Goal: Task Accomplishment & Management: Manage account settings

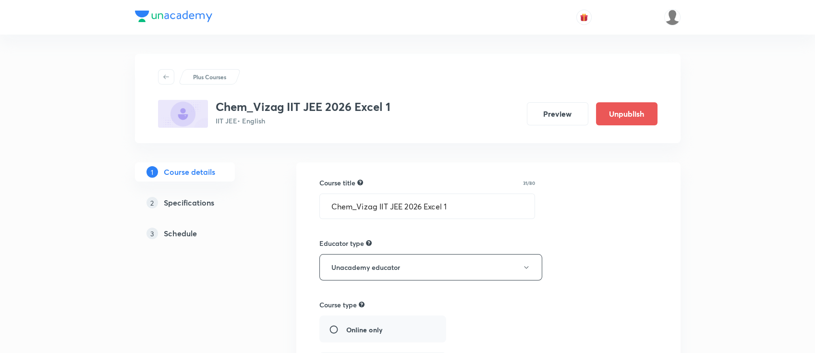
click at [156, 228] on div "3 Schedule" at bounding box center [201, 234] width 111 height 12
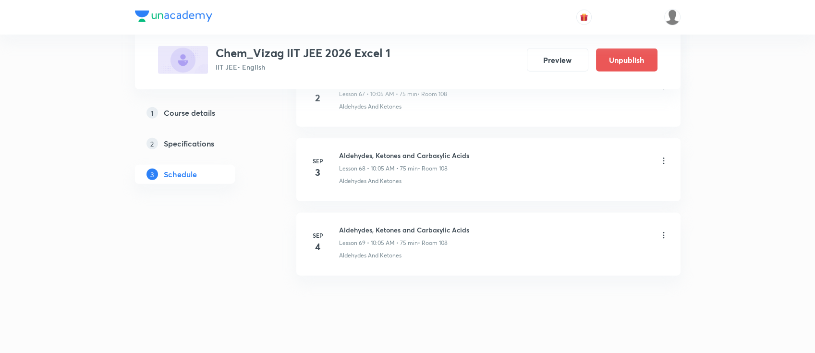
scroll to position [5542, 0]
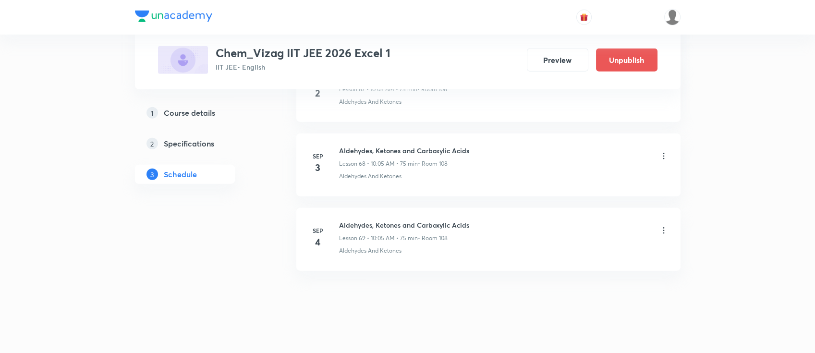
click at [371, 220] on h6 "Aldehydes, Ketones and Carboxylic Acids" at bounding box center [404, 225] width 130 height 10
copy h6 "Aldehydes, Ketones and Carboxylic Acids"
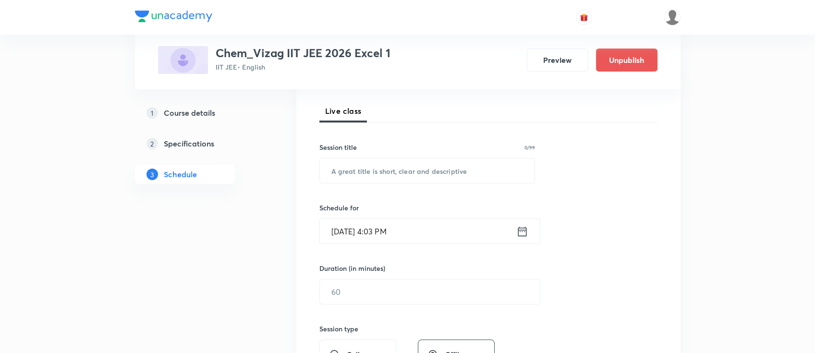
scroll to position [0, 0]
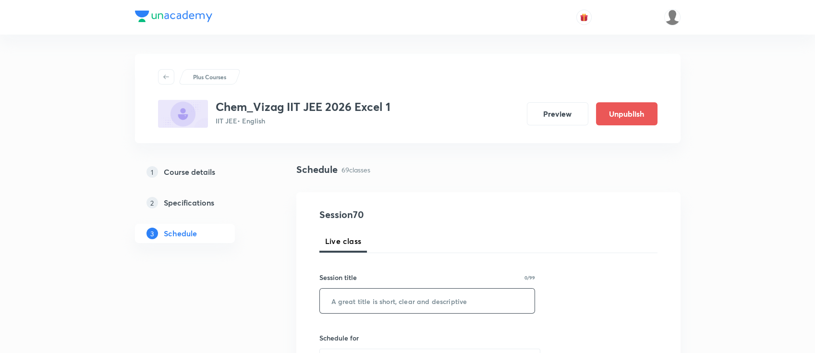
click at [371, 300] on input "text" at bounding box center [427, 300] width 215 height 24
paste input "Aldehydes, Ketones and Carboxylic Acids"
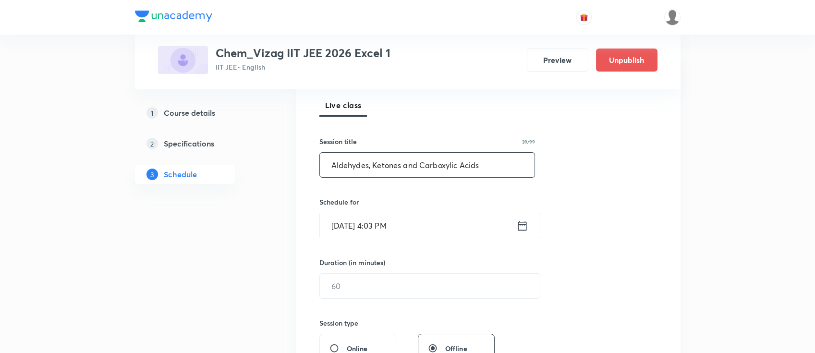
scroll to position [190, 0]
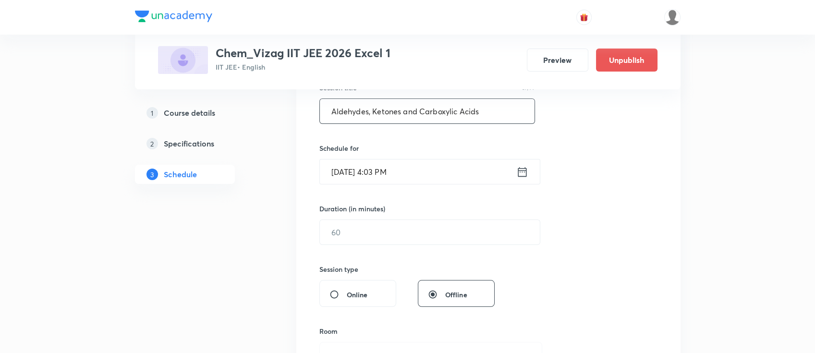
type input "Aldehydes, Ketones and Carboxylic Acids"
click at [523, 168] on icon at bounding box center [522, 171] width 12 height 13
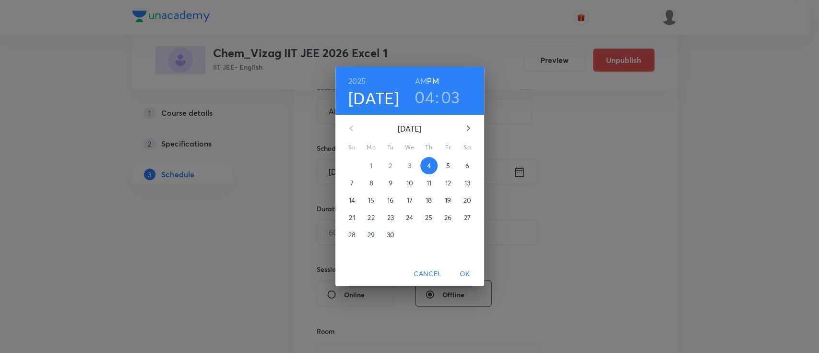
click at [446, 163] on p "5" at bounding box center [448, 166] width 4 height 10
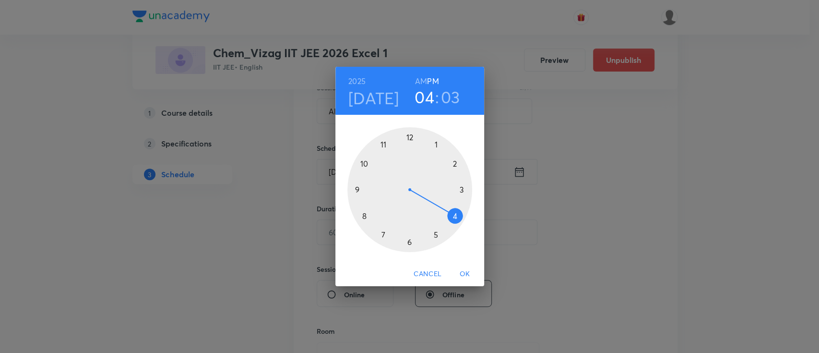
click at [419, 78] on h6 "AM" at bounding box center [421, 80] width 12 height 13
click at [361, 161] on div at bounding box center [410, 189] width 125 height 125
click at [438, 145] on div at bounding box center [410, 189] width 125 height 125
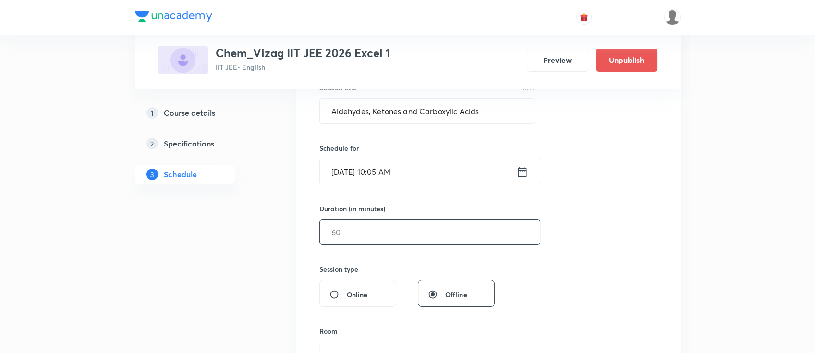
click at [405, 232] on input "text" at bounding box center [430, 232] width 220 height 24
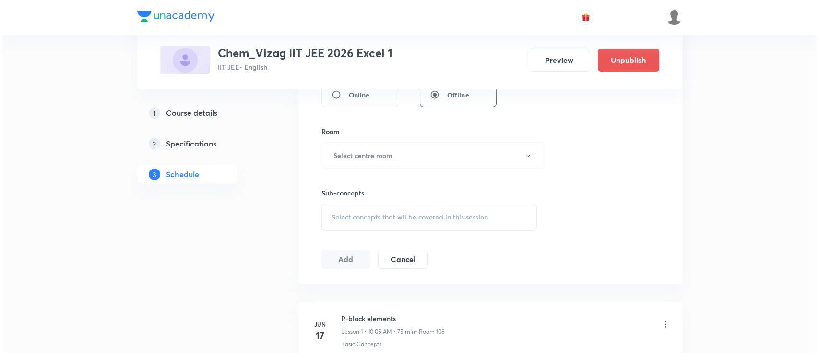
scroll to position [395, 0]
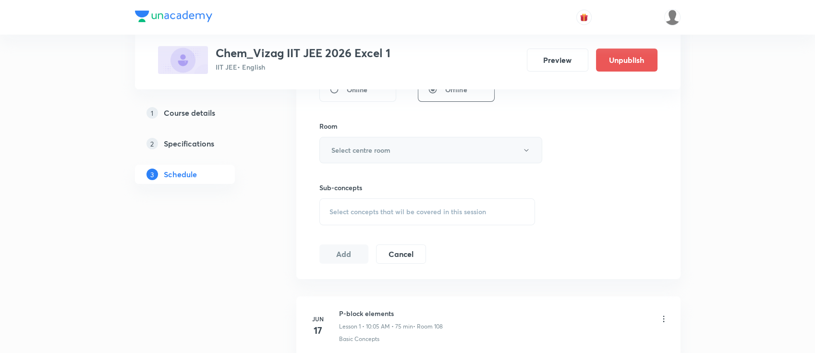
type input "75"
click at [376, 157] on button "Select centre room" at bounding box center [430, 150] width 223 height 26
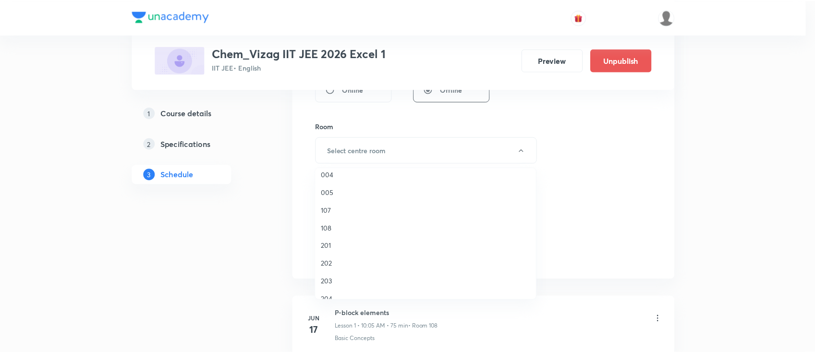
scroll to position [157, 0]
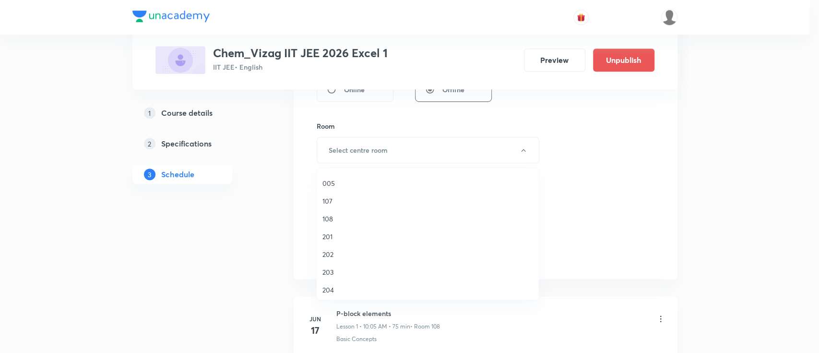
click at [337, 217] on span "108" at bounding box center [428, 219] width 210 height 10
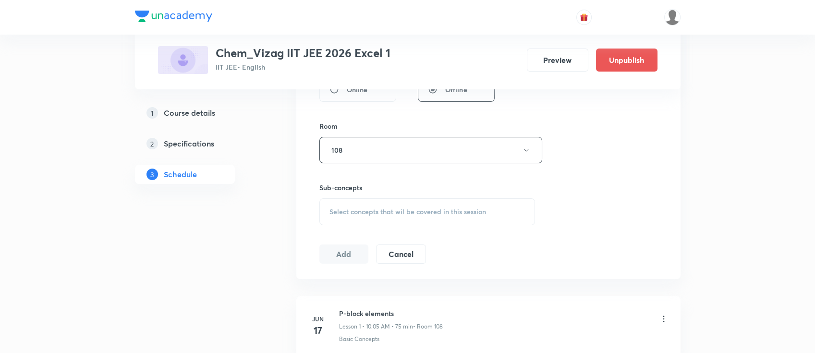
click at [356, 210] on span "Select concepts that wil be covered in this session" at bounding box center [407, 212] width 156 height 8
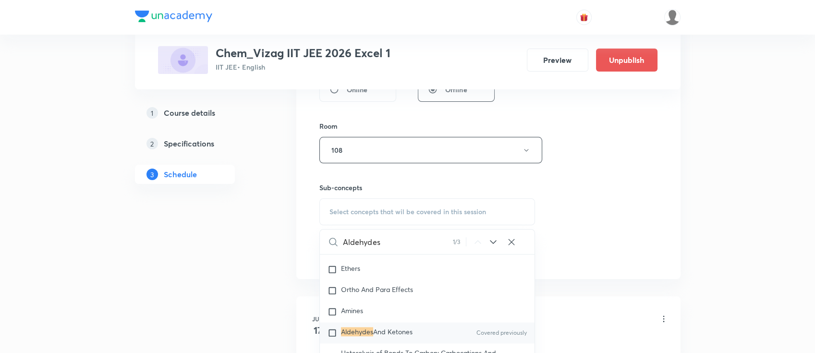
scroll to position [17098, 0]
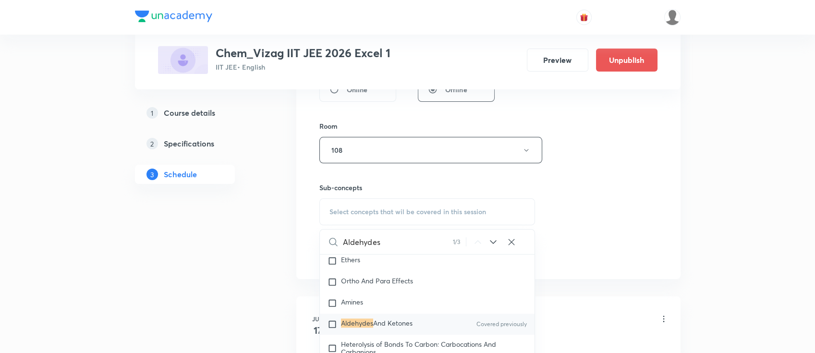
type input "Aldehydes"
click at [415, 332] on div "Aldehydes And Ketones Covered previously" at bounding box center [427, 323] width 215 height 21
checkbox input "true"
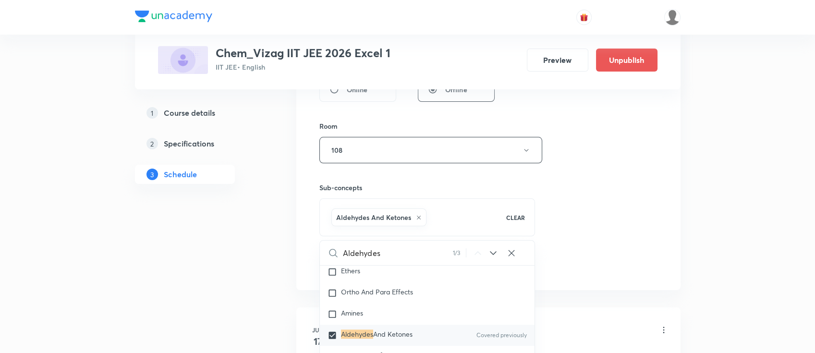
click at [650, 215] on div "Session 70 Live class Session title 39/99 Aldehydes, Ketones and Carboxylic Aci…" at bounding box center [488, 44] width 338 height 462
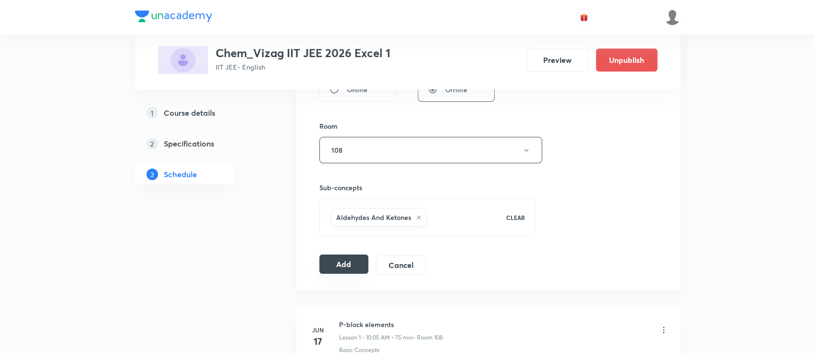
click at [349, 266] on button "Add" at bounding box center [343, 263] width 49 height 19
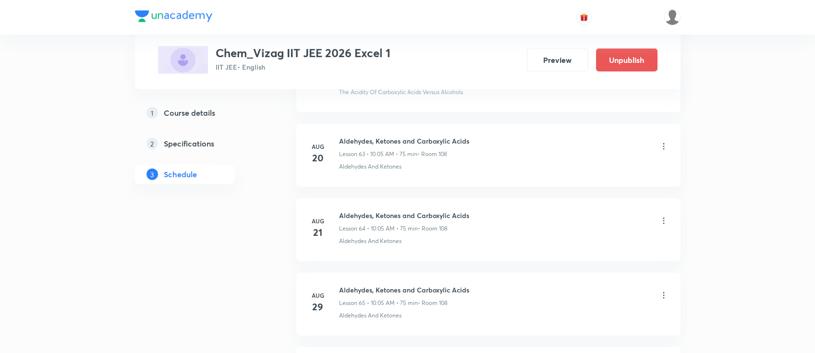
scroll to position [5553, 0]
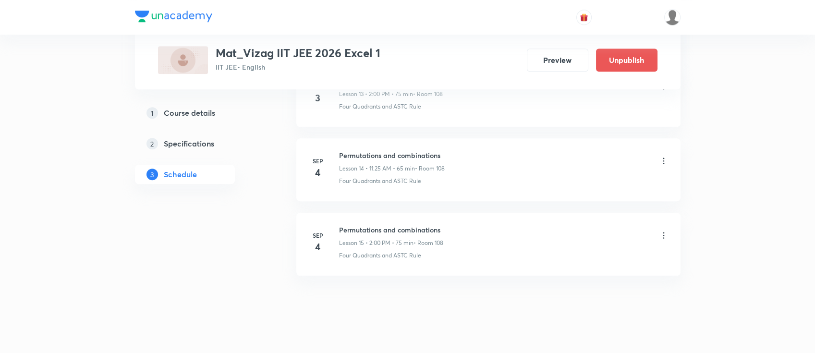
scroll to position [1530, 0]
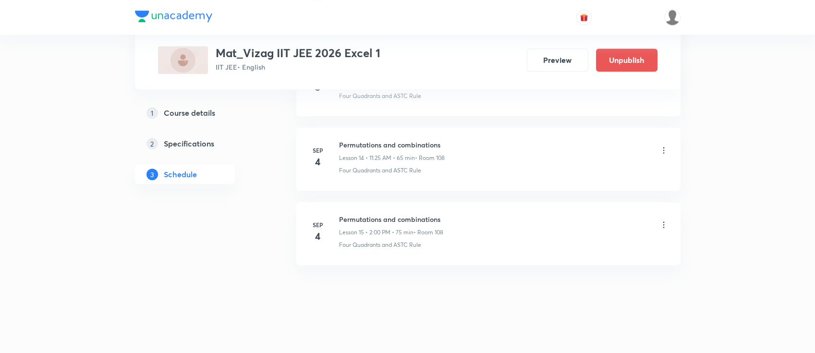
click at [409, 214] on h6 "Permutations and combinations" at bounding box center [391, 219] width 104 height 10
copy h6 "Permutations and combinations"
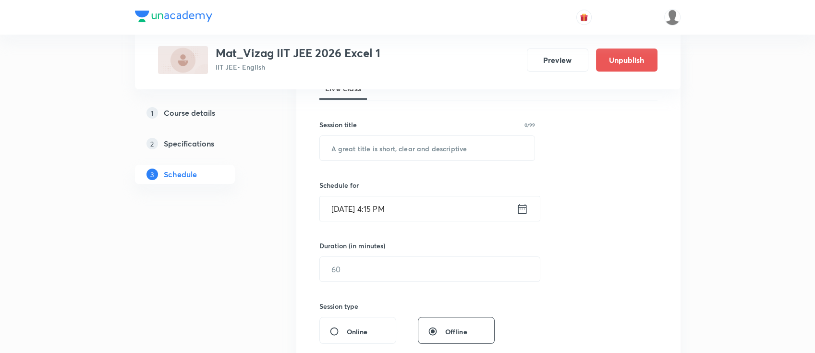
scroll to position [0, 0]
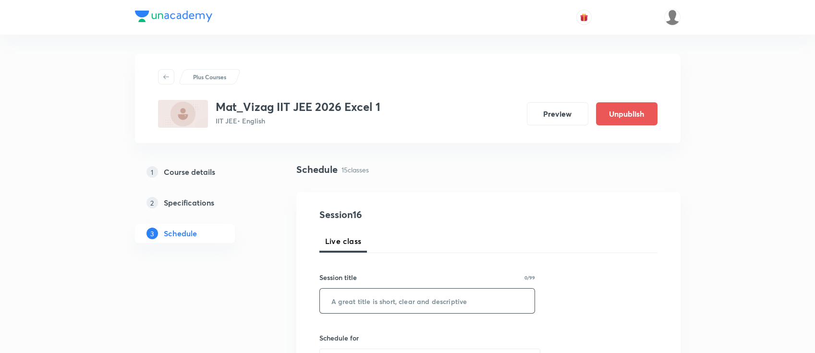
paste input "Permutations and combinations"
click at [367, 295] on input "Permutations and combinations" at bounding box center [427, 300] width 215 height 24
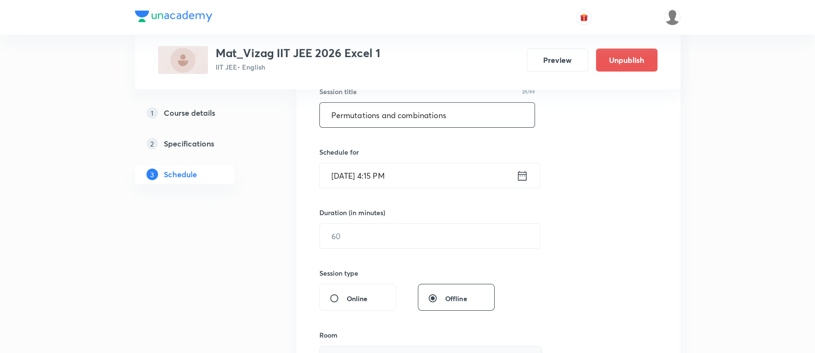
scroll to position [178, 0]
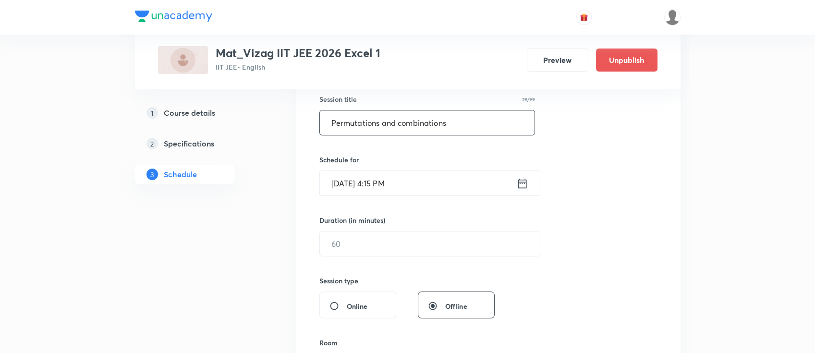
type input "Permutations and combinations"
click at [518, 181] on icon at bounding box center [521, 183] width 9 height 10
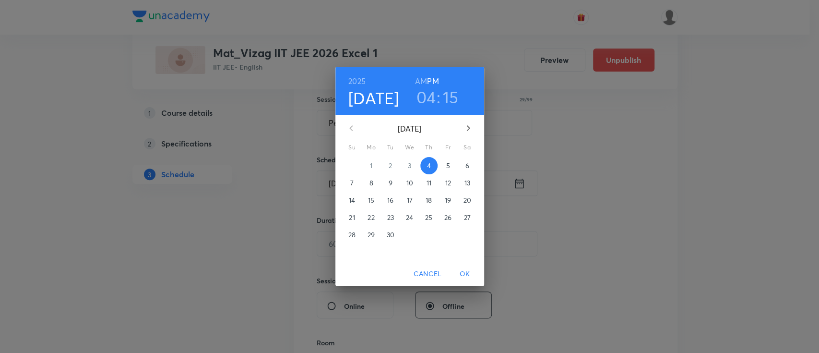
click at [446, 168] on p "5" at bounding box center [448, 166] width 4 height 10
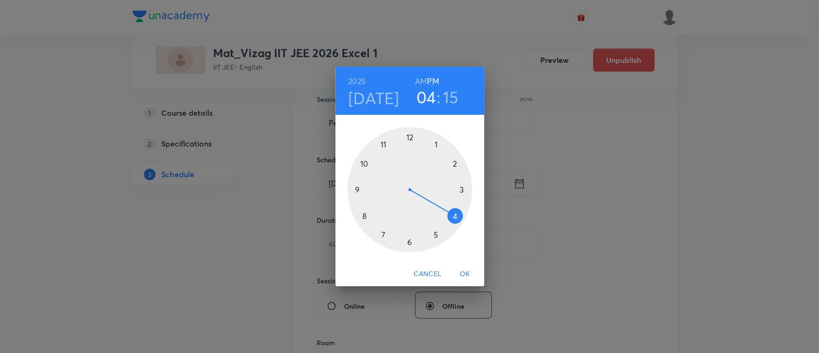
click at [417, 82] on h6 "AM" at bounding box center [421, 80] width 12 height 13
click at [381, 145] on div at bounding box center [410, 189] width 125 height 125
click at [435, 235] on div at bounding box center [410, 189] width 125 height 125
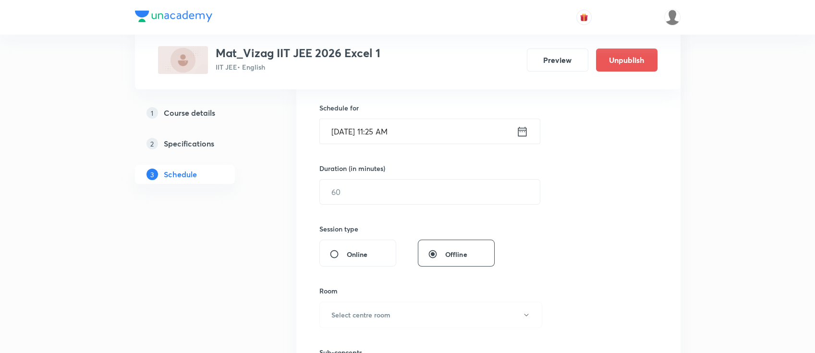
scroll to position [231, 0]
click at [421, 193] on input "text" at bounding box center [430, 190] width 220 height 24
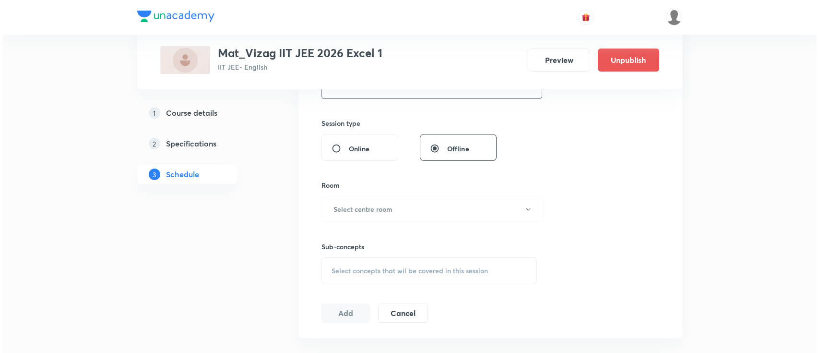
scroll to position [336, 0]
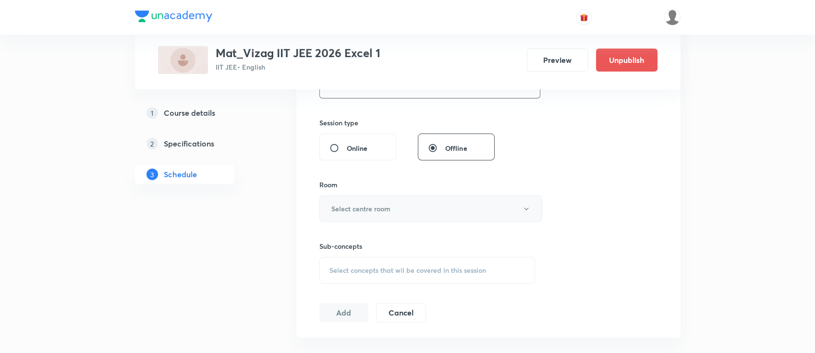
type input "65"
click at [409, 207] on button "Select centre room" at bounding box center [430, 208] width 223 height 26
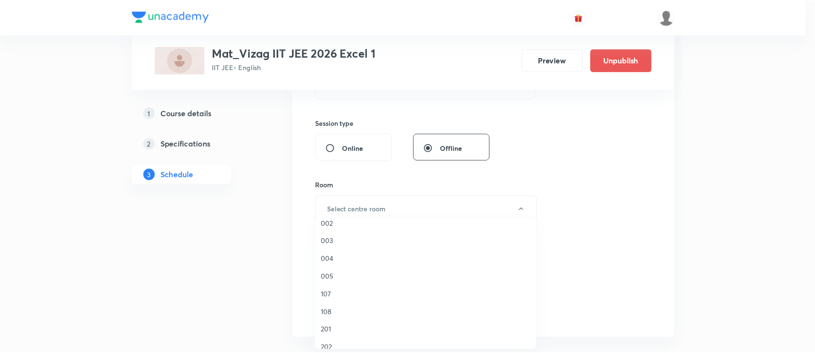
scroll to position [117, 0]
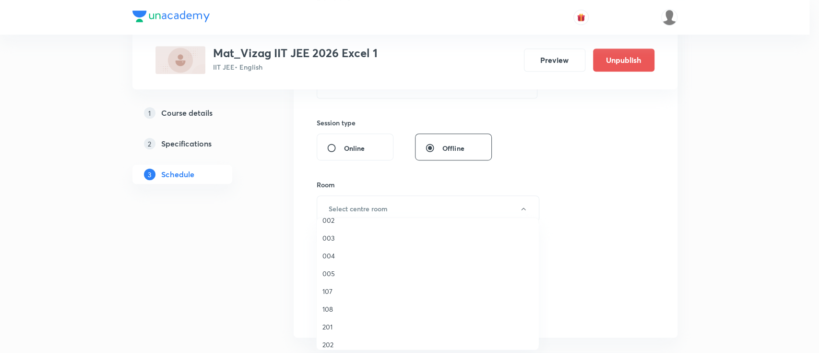
click at [357, 302] on li "108" at bounding box center [428, 309] width 222 height 18
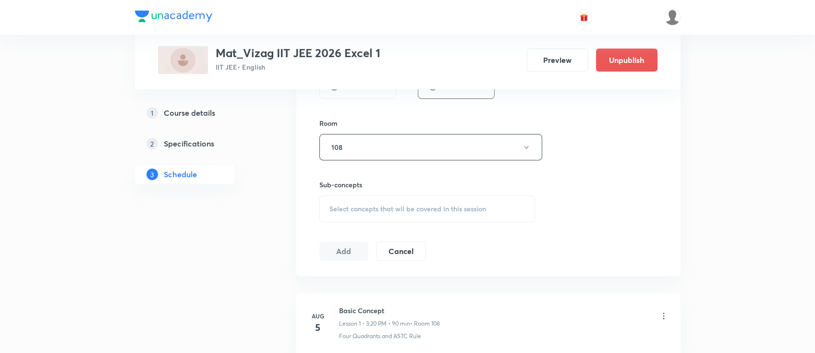
scroll to position [398, 0]
click at [425, 209] on span "Select concepts that wil be covered in this session" at bounding box center [407, 208] width 156 height 8
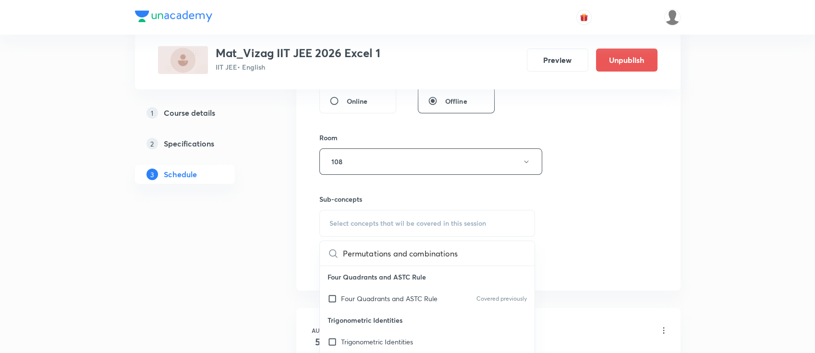
scroll to position [0, 6]
type input "Permutations and combinations"
click at [431, 294] on span "Four Quadrants and ASTC Rule" at bounding box center [389, 296] width 96 height 9
checkbox input "true"
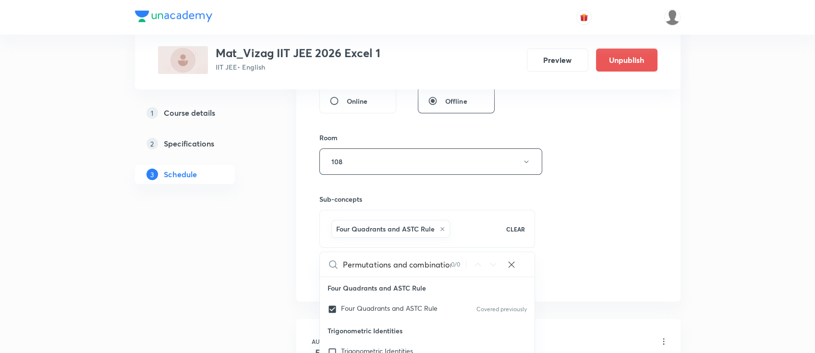
click at [649, 155] on div "Session 16 Live class Session title 29/99 Permutations and combinations ​ Sched…" at bounding box center [488, 55] width 338 height 462
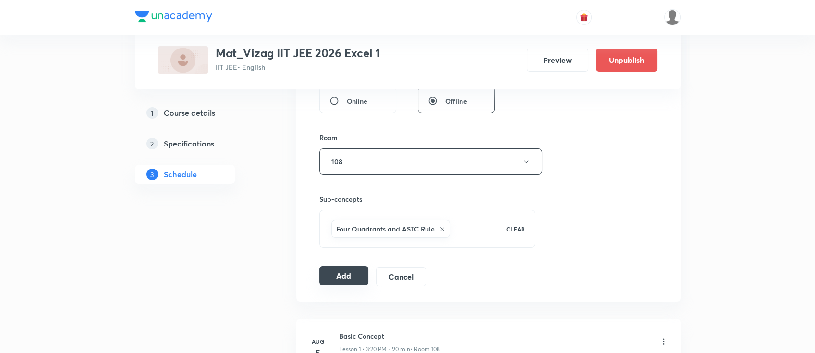
click at [340, 274] on button "Add" at bounding box center [343, 275] width 49 height 19
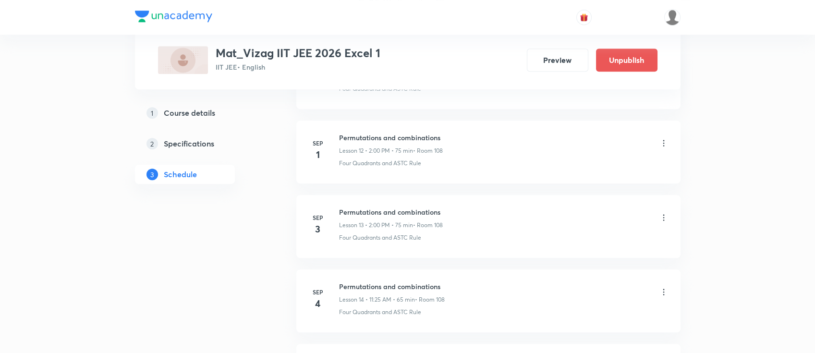
scroll to position [1541, 0]
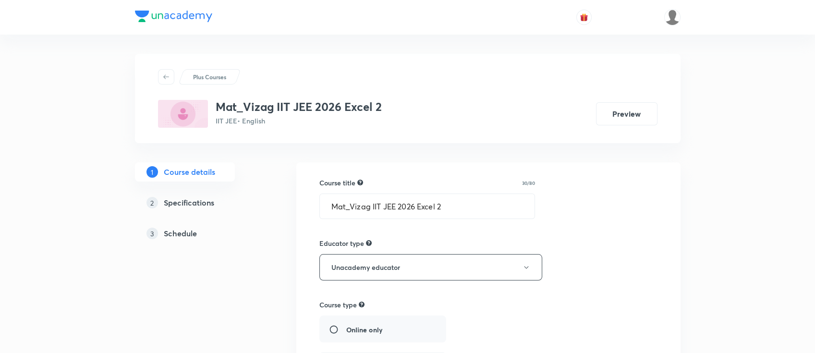
click at [164, 229] on h5 "Schedule" at bounding box center [180, 234] width 33 height 12
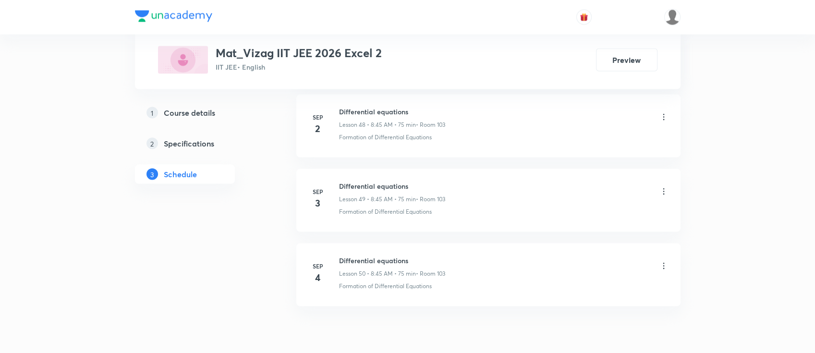
scroll to position [4131, 0]
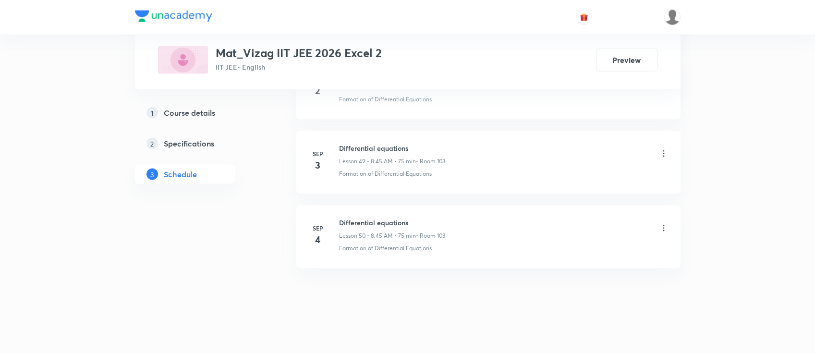
click at [380, 217] on h6 "Differential equations" at bounding box center [392, 222] width 106 height 10
copy h6 "Differential equations"
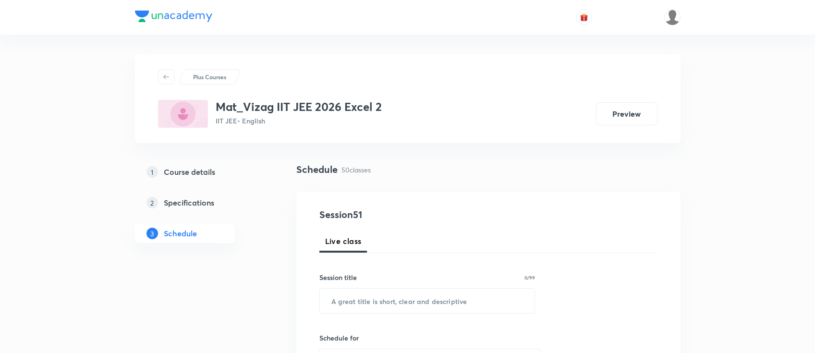
scroll to position [0, 0]
paste input "Differential equations"
click at [395, 309] on input "Differential equations" at bounding box center [427, 300] width 215 height 24
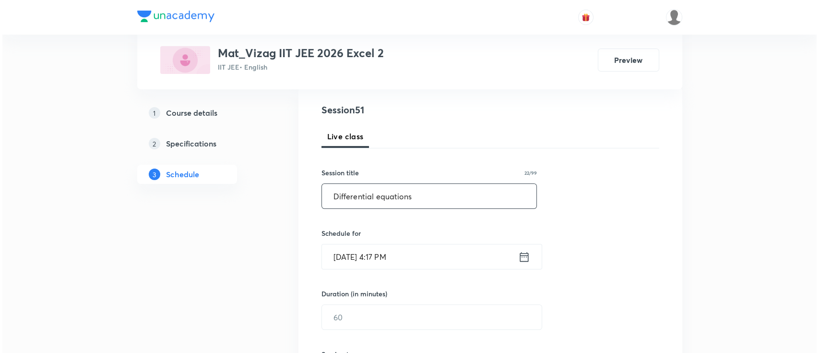
scroll to position [107, 0]
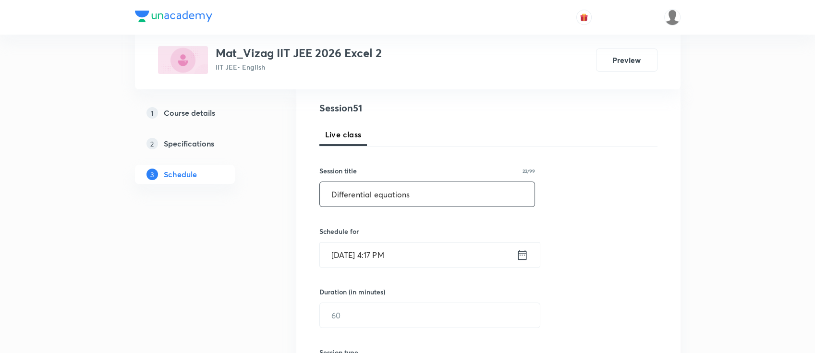
type input "Differential equations"
click at [521, 253] on icon at bounding box center [521, 255] width 9 height 10
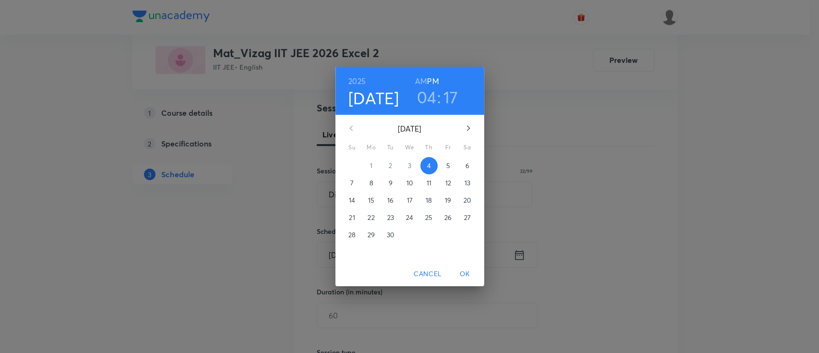
click at [449, 162] on p "5" at bounding box center [448, 166] width 4 height 10
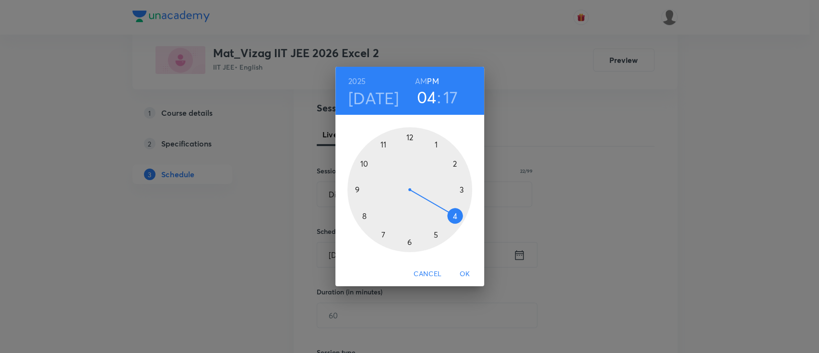
click at [423, 79] on h6 "AM" at bounding box center [421, 80] width 12 height 13
click at [365, 216] on div at bounding box center [410, 189] width 125 height 125
click at [357, 189] on div at bounding box center [410, 189] width 125 height 125
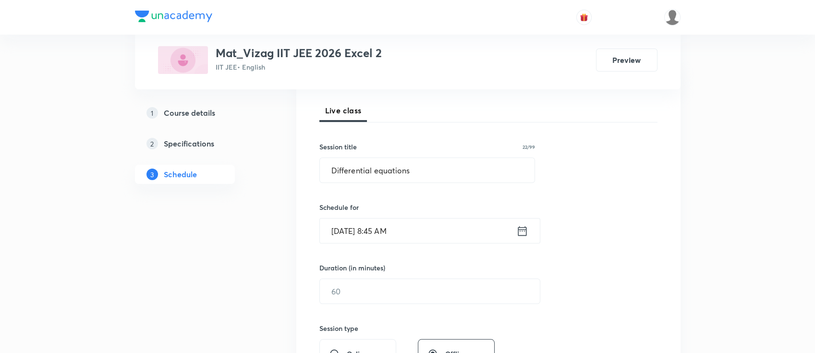
scroll to position [194, 0]
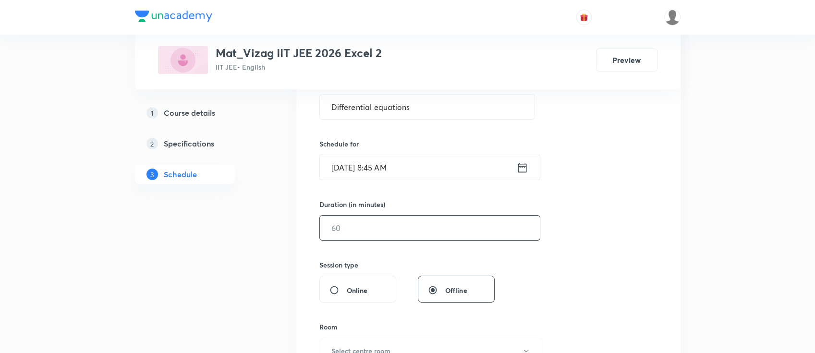
click at [365, 229] on input "text" at bounding box center [430, 228] width 220 height 24
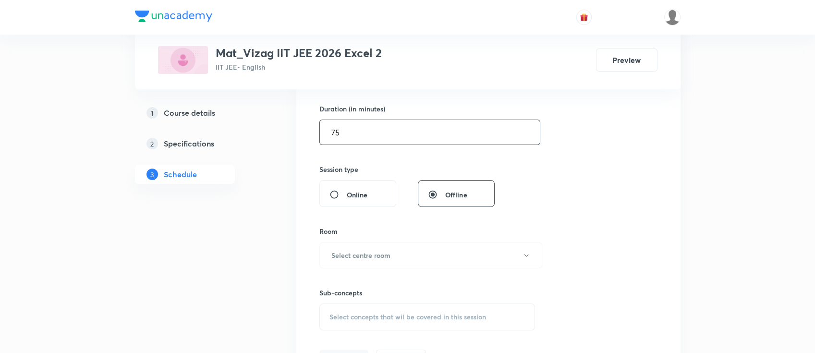
scroll to position [290, 0]
type input "75"
click at [357, 252] on h6 "Select centre room" at bounding box center [360, 255] width 59 height 10
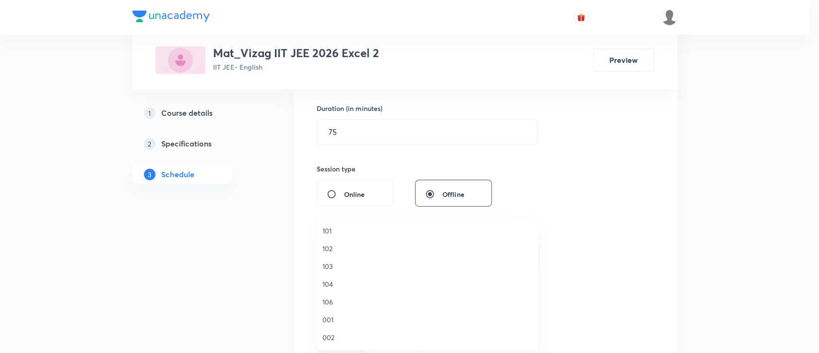
click at [344, 267] on span "103" at bounding box center [428, 266] width 210 height 10
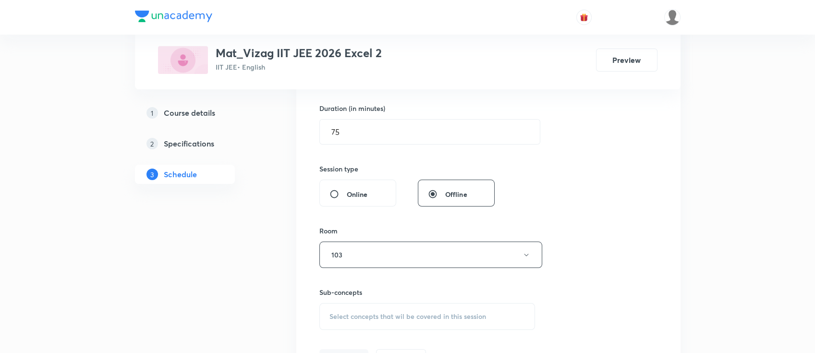
click at [349, 308] on div "Select concepts that wil be covered in this session" at bounding box center [427, 316] width 216 height 27
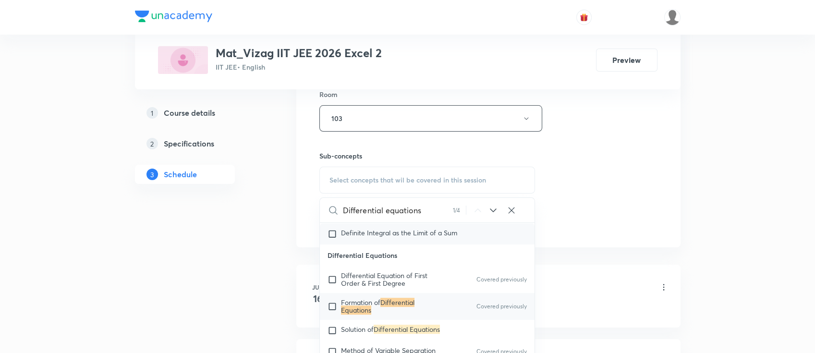
scroll to position [8521, 0]
type input "Differential equations"
click at [420, 299] on div "Formation of Differential Equations Covered previously" at bounding box center [427, 305] width 215 height 27
checkbox input "true"
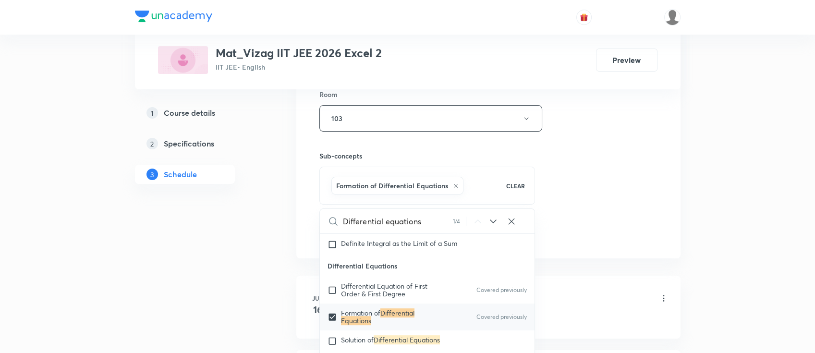
click at [615, 122] on div "Session 51 Live class Session title 22/99 Differential equations ​ Schedule for…" at bounding box center [488, 12] width 338 height 462
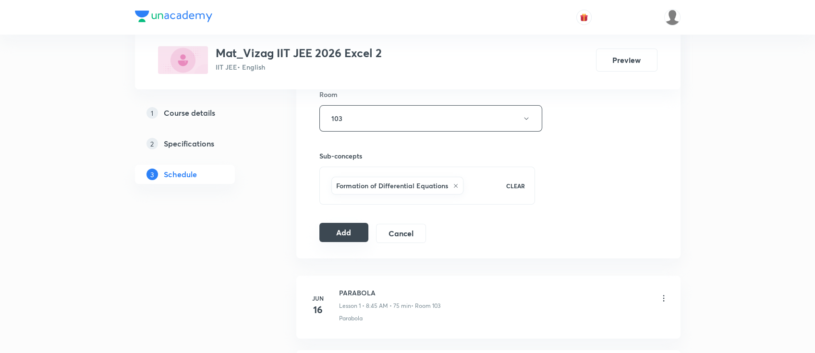
click at [335, 223] on button "Add" at bounding box center [343, 232] width 49 height 19
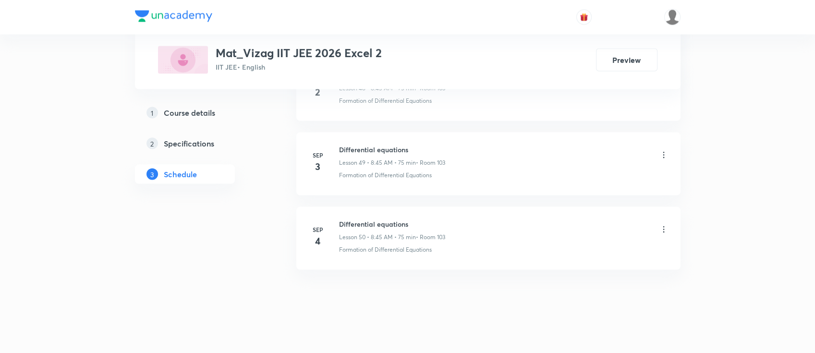
scroll to position [4142, 0]
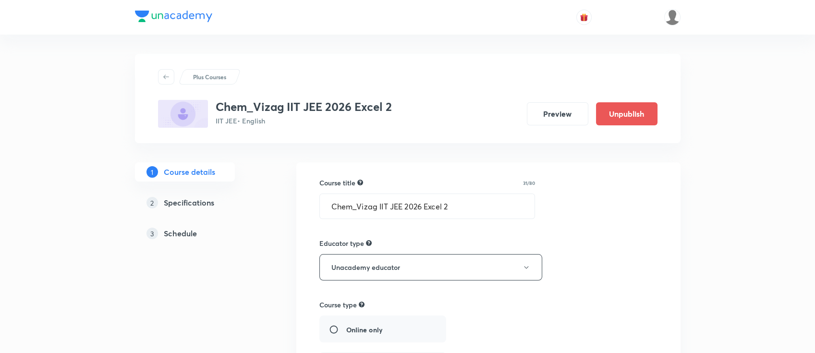
click at [192, 234] on h5 "Schedule" at bounding box center [180, 234] width 33 height 12
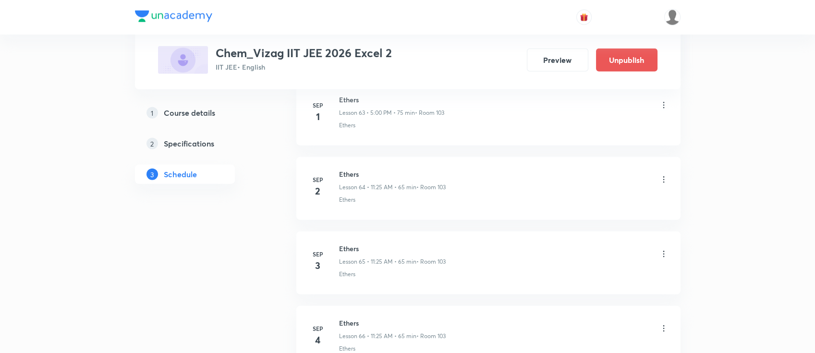
scroll to position [5320, 0]
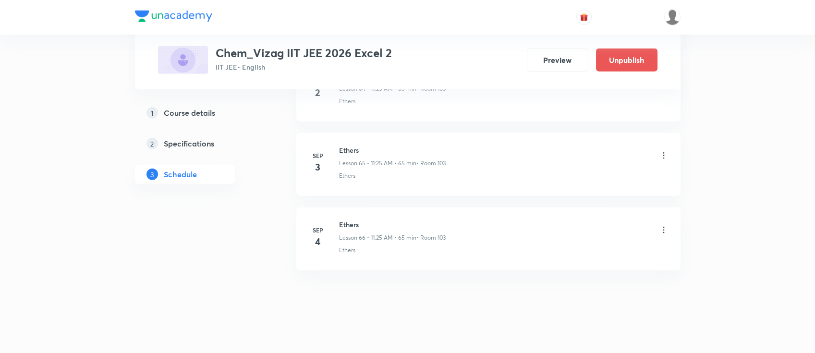
click at [347, 219] on h6 "Ethers" at bounding box center [392, 224] width 107 height 10
copy h6 "Ethers"
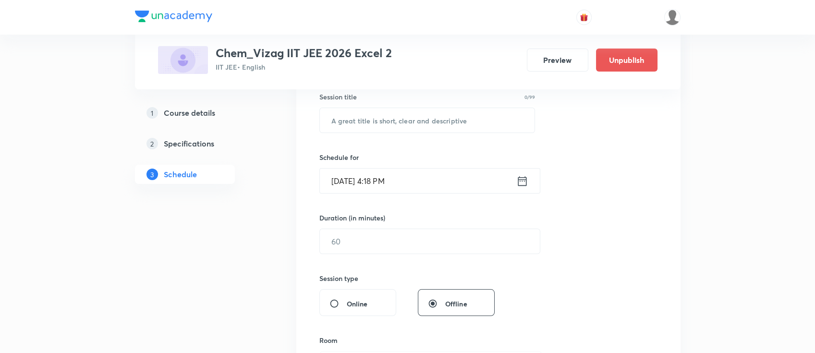
scroll to position [0, 0]
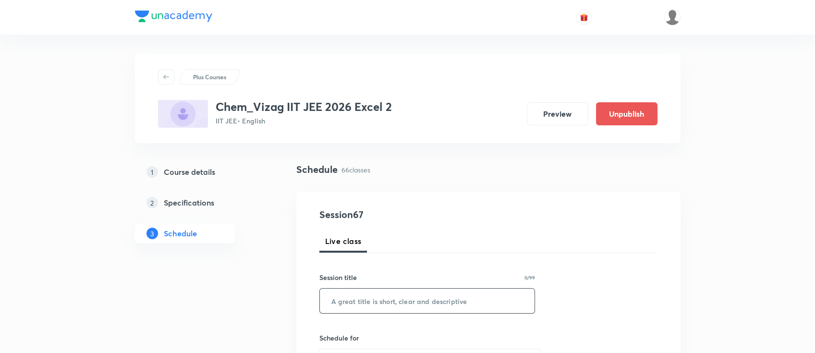
paste input "Ethers"
click at [365, 305] on input "Ethers" at bounding box center [427, 300] width 215 height 24
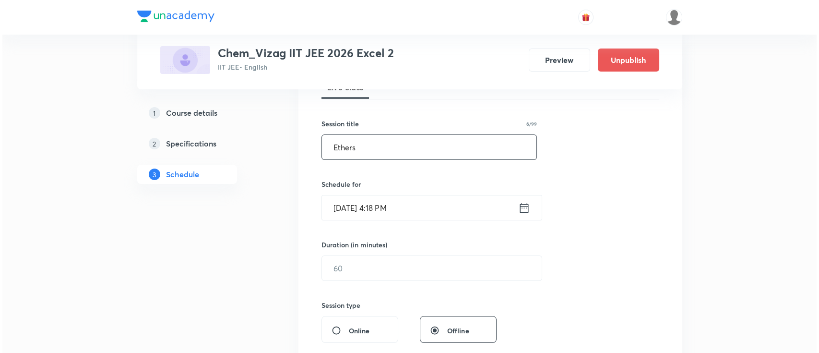
scroll to position [156, 0]
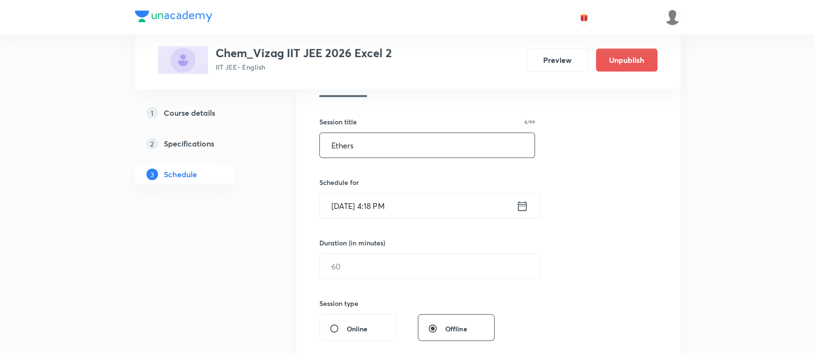
type input "Ethers"
click at [521, 205] on icon at bounding box center [522, 205] width 12 height 13
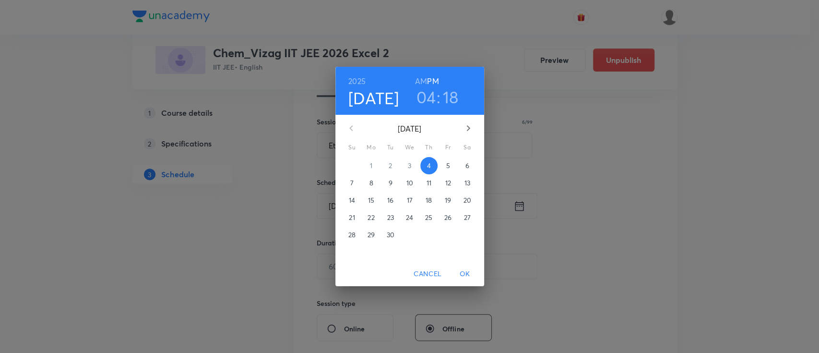
click at [447, 165] on p "5" at bounding box center [448, 166] width 4 height 10
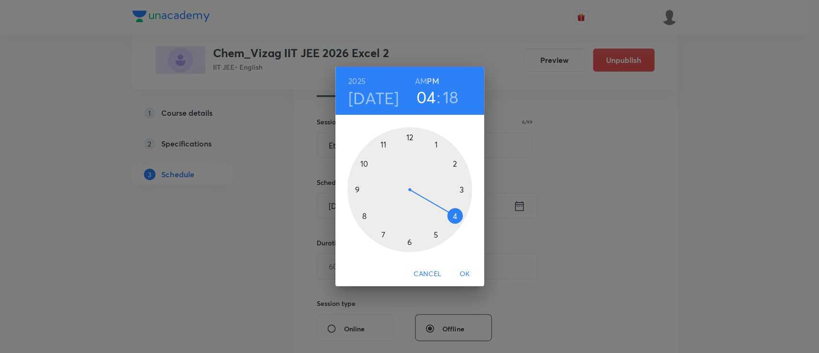
click at [422, 77] on h6 "AM" at bounding box center [421, 80] width 12 height 13
click at [384, 144] on div at bounding box center [410, 189] width 125 height 125
click at [434, 234] on div at bounding box center [410, 189] width 125 height 125
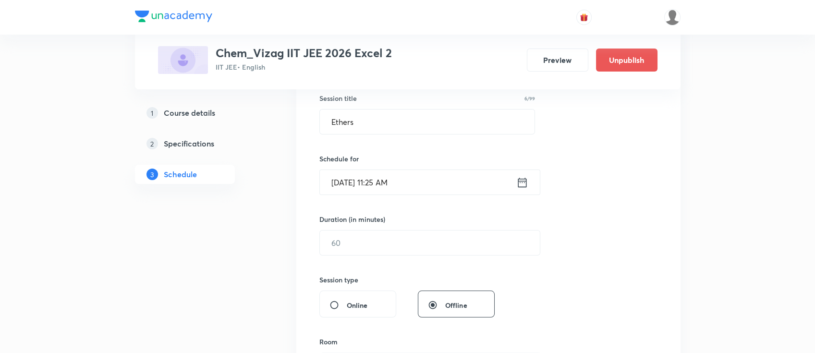
scroll to position [181, 0]
click at [419, 244] on input "text" at bounding box center [430, 240] width 220 height 24
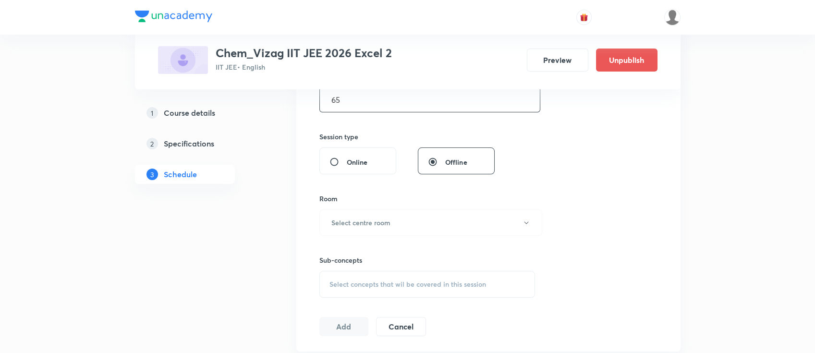
scroll to position [341, 0]
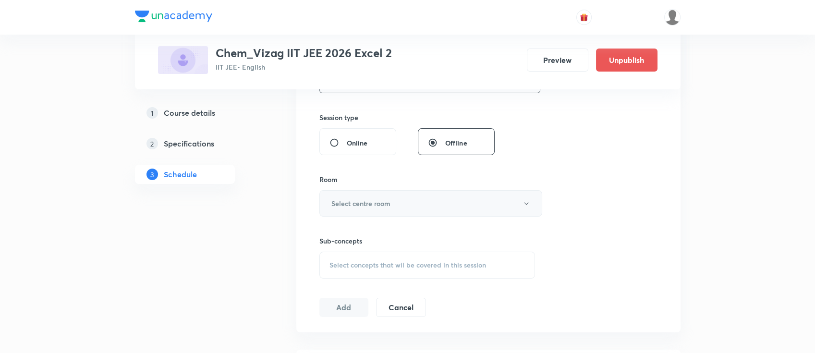
type input "65"
click at [404, 213] on button "Select centre room" at bounding box center [430, 203] width 223 height 26
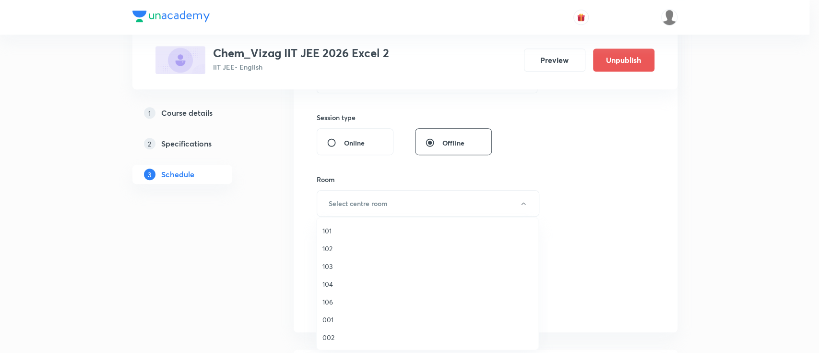
click at [369, 265] on span "103" at bounding box center [428, 266] width 210 height 10
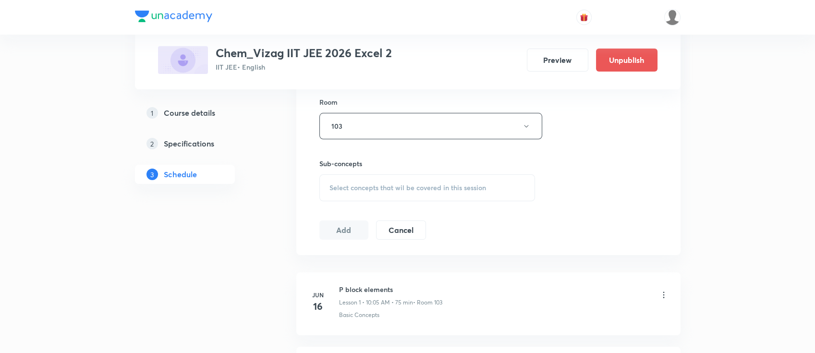
scroll to position [426, 0]
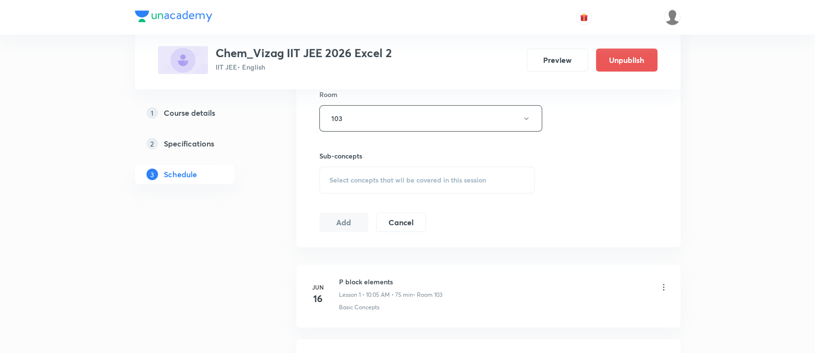
click at [388, 177] on span "Select concepts that wil be covered in this session" at bounding box center [407, 180] width 156 height 8
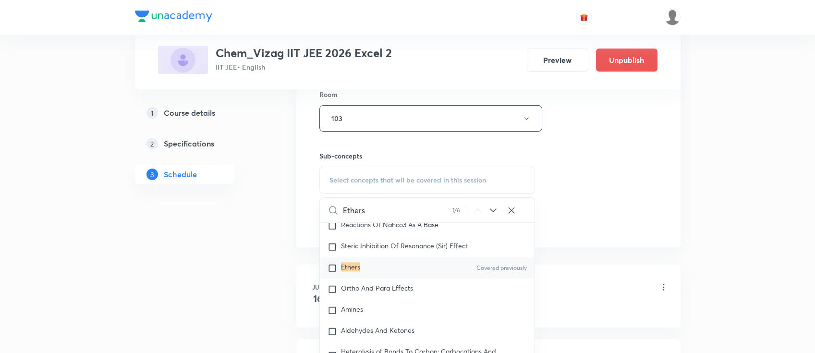
scroll to position [17058, 0]
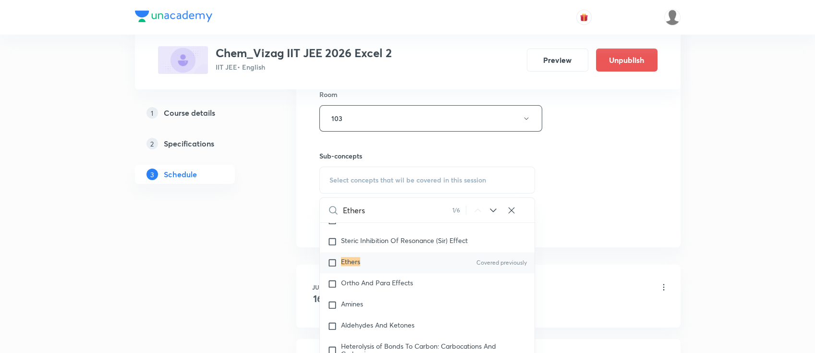
type input "Ethers"
click at [399, 273] on div "Ethers Covered previously" at bounding box center [427, 262] width 215 height 21
checkbox input "true"
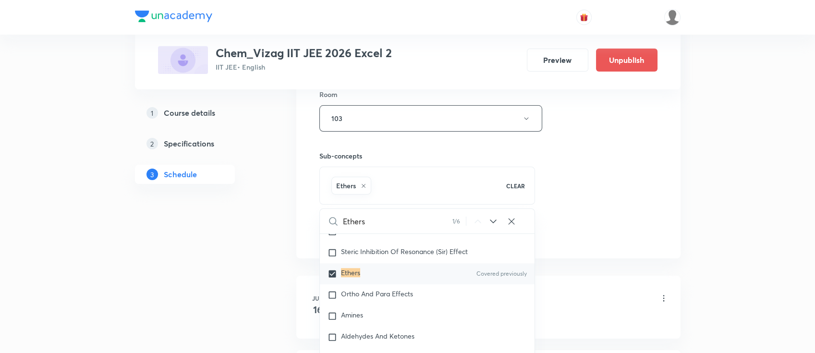
click at [644, 147] on div "Session 67 Live class Session title 6/99 Ethers ​ Schedule for Sep 5, 2025, 11:…" at bounding box center [488, 12] width 338 height 462
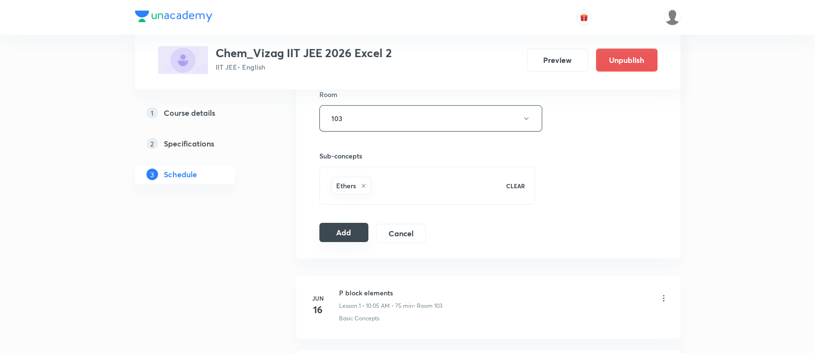
click at [347, 239] on button "Add" at bounding box center [343, 232] width 49 height 19
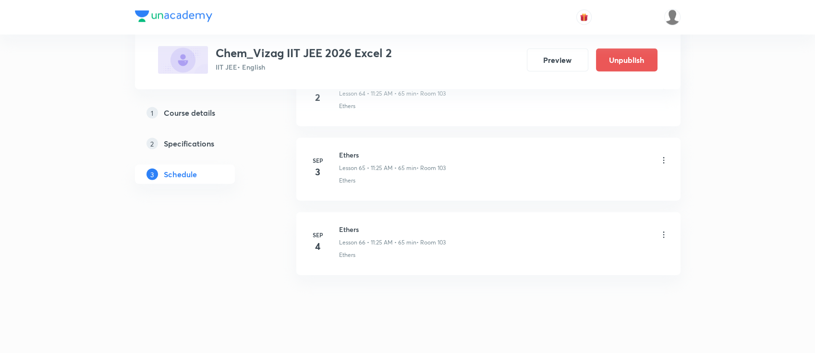
scroll to position [5330, 0]
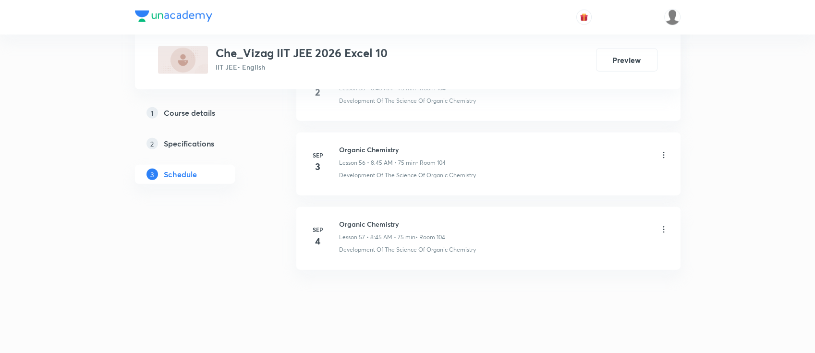
click at [349, 219] on h6 "Organic Chemistry" at bounding box center [392, 224] width 106 height 10
copy h6 "Organic Chemistry"
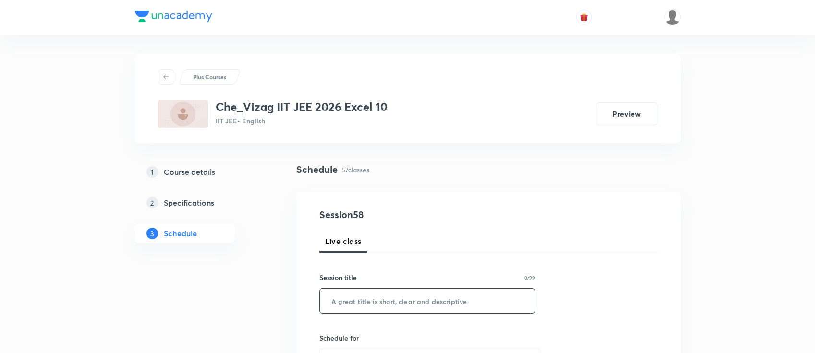
paste input "Organic Chemistry"
click at [373, 302] on input "Organic Chemistry" at bounding box center [427, 300] width 215 height 24
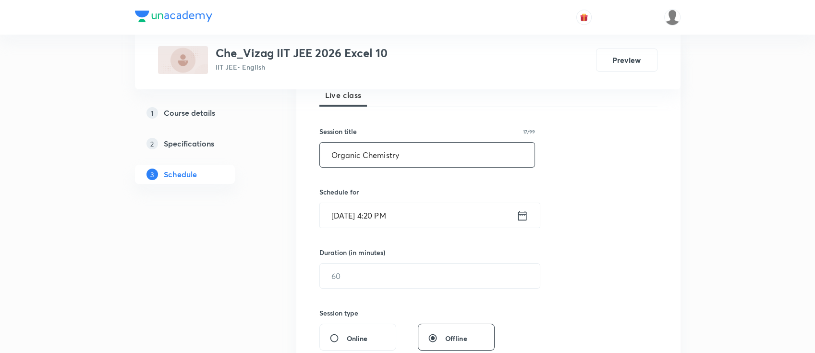
scroll to position [154, 0]
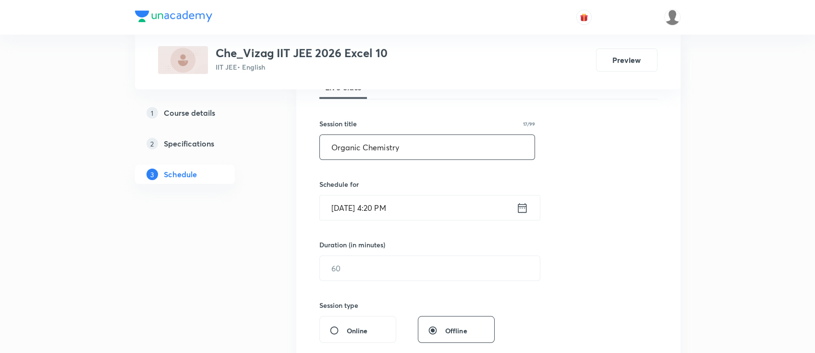
type input "Organic Chemistry"
click at [518, 207] on icon at bounding box center [521, 208] width 9 height 10
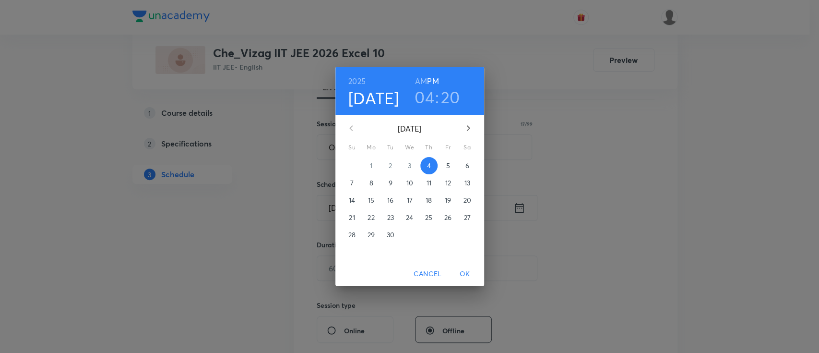
click at [443, 164] on span "5" at bounding box center [448, 166] width 17 height 10
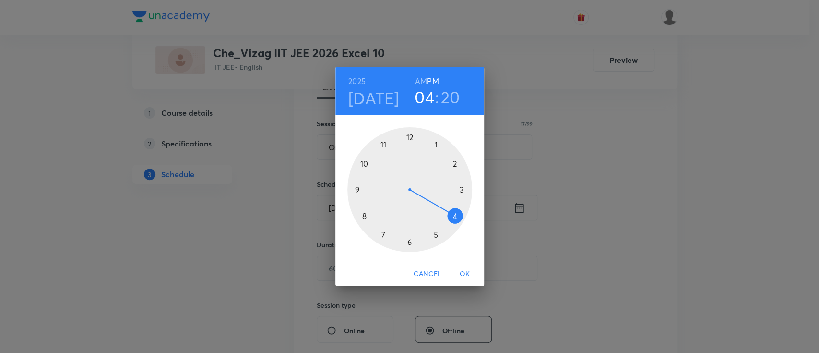
click at [418, 78] on h6 "AM" at bounding box center [421, 80] width 12 height 13
click at [362, 216] on div at bounding box center [410, 189] width 125 height 125
click at [354, 188] on div at bounding box center [410, 189] width 125 height 125
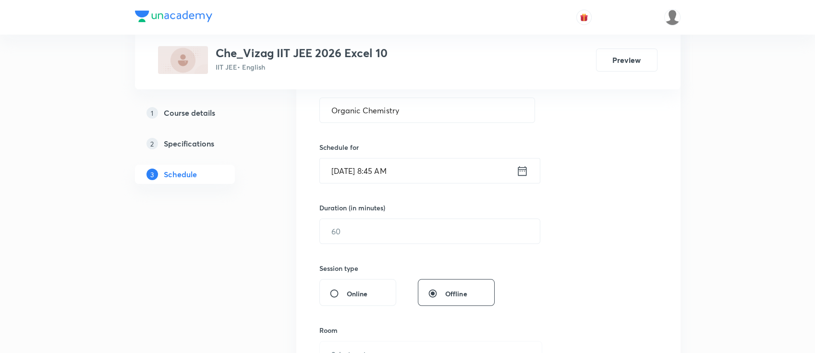
scroll to position [192, 0]
click at [389, 229] on input "text" at bounding box center [430, 229] width 220 height 24
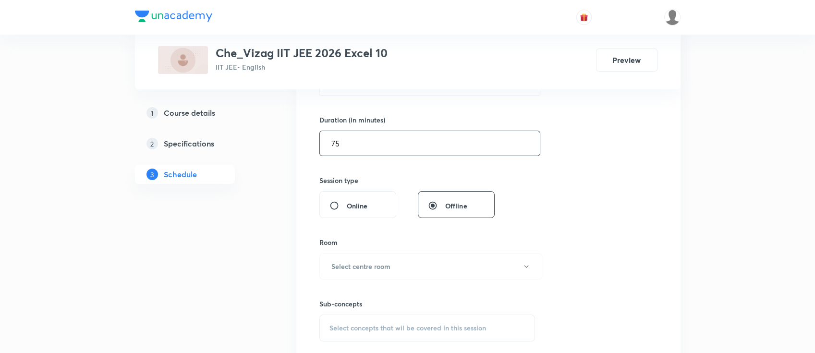
scroll to position [294, 0]
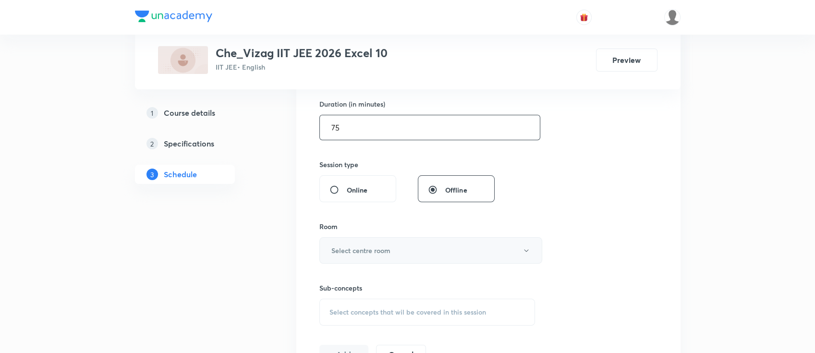
type input "75"
click at [384, 250] on h6 "Select centre room" at bounding box center [360, 250] width 59 height 10
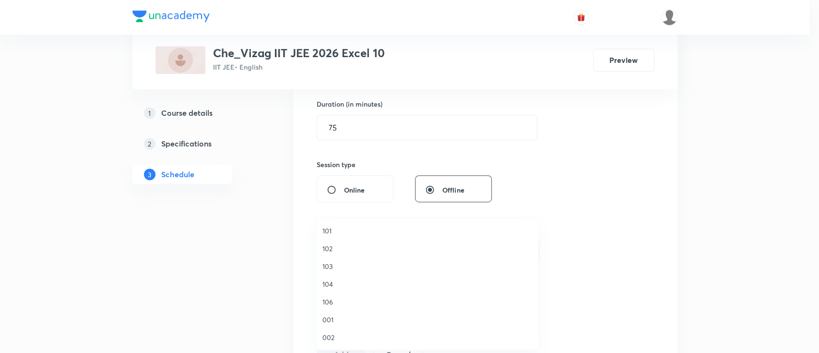
click at [361, 281] on span "104" at bounding box center [428, 284] width 210 height 10
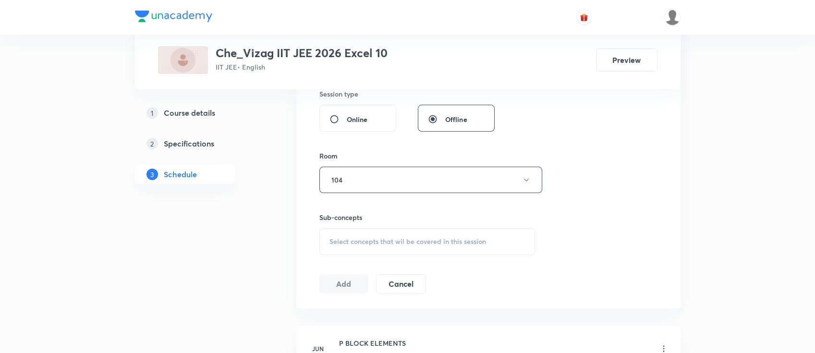
scroll to position [369, 0]
click at [375, 234] on span "Select concepts that wil be covered in this session" at bounding box center [407, 238] width 156 height 8
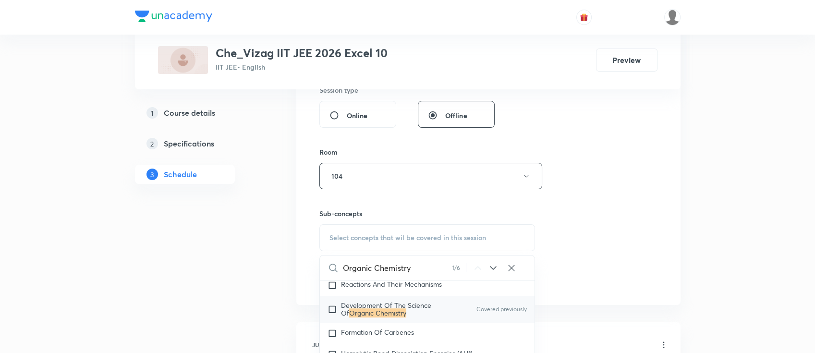
scroll to position [15956, 0]
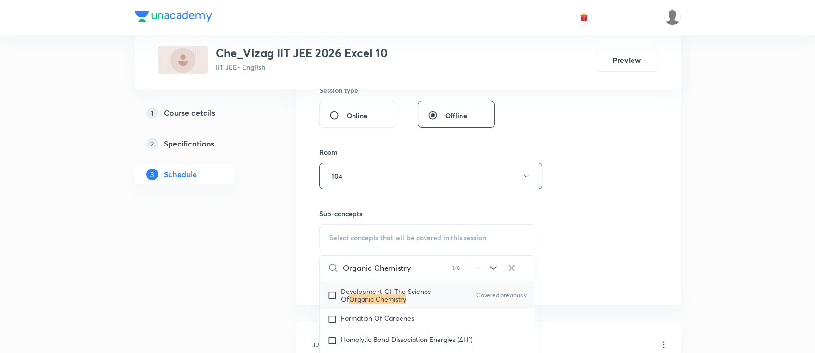
type input "Organic Chemistry"
click at [390, 296] on span "Development Of The Science Of" at bounding box center [386, 295] width 90 height 17
checkbox input "true"
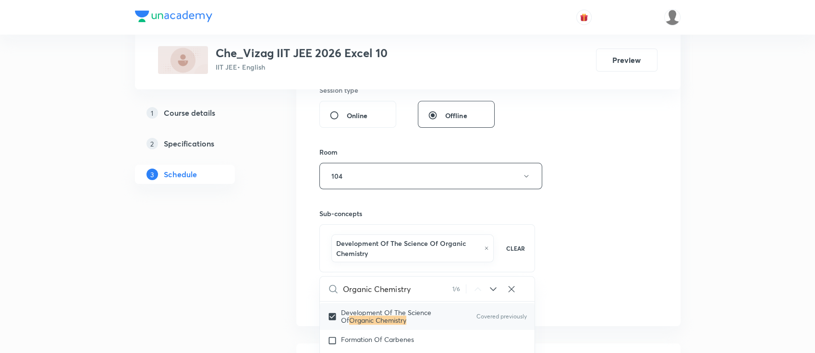
click at [534, 204] on div "Sub-concepts Development Of The Science Of Organic Chemistry CLEAR Organic Chem…" at bounding box center [427, 230] width 216 height 83
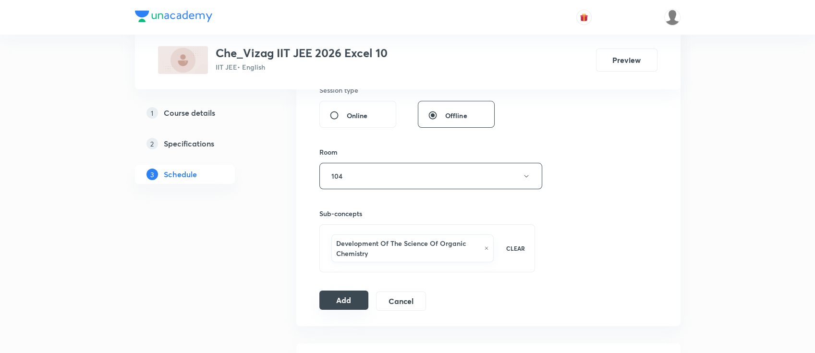
click at [323, 298] on button "Add" at bounding box center [343, 299] width 49 height 19
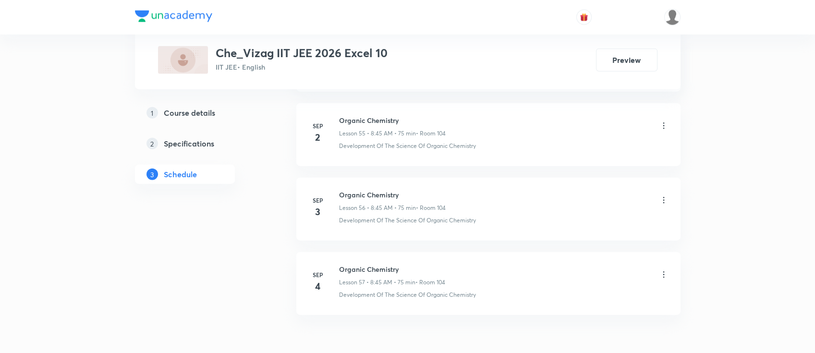
scroll to position [4672, 0]
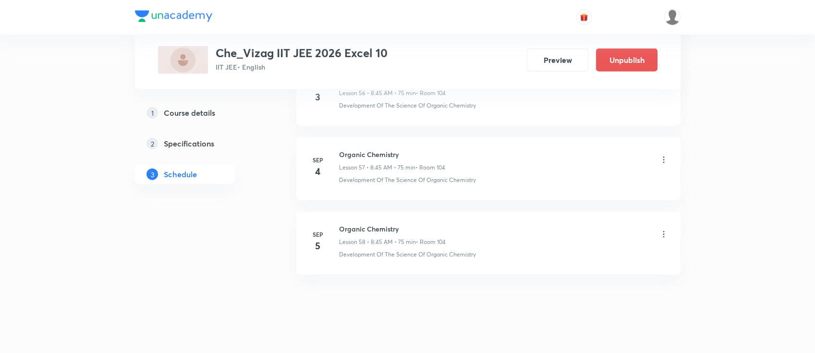
scroll to position [4725, 0]
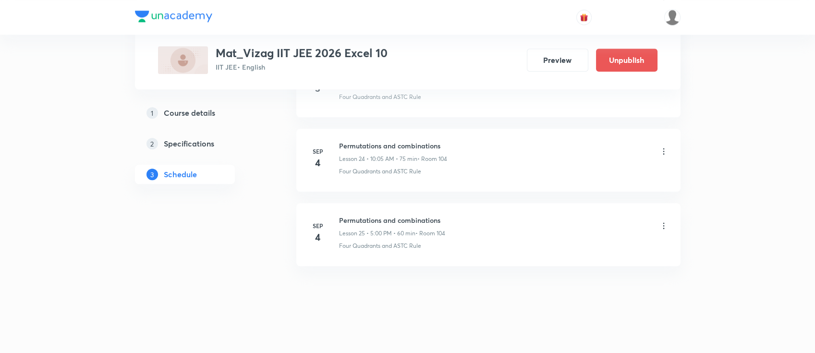
click at [405, 219] on h6 "Permutations and combinations" at bounding box center [392, 220] width 106 height 10
copy h6 "Permutations and combinations"
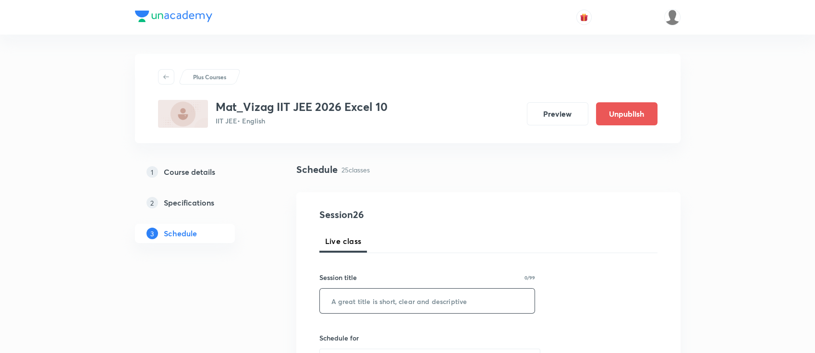
paste input "Permutations and combinations"
click at [405, 300] on input "Permutations and combinations" at bounding box center [427, 300] width 215 height 24
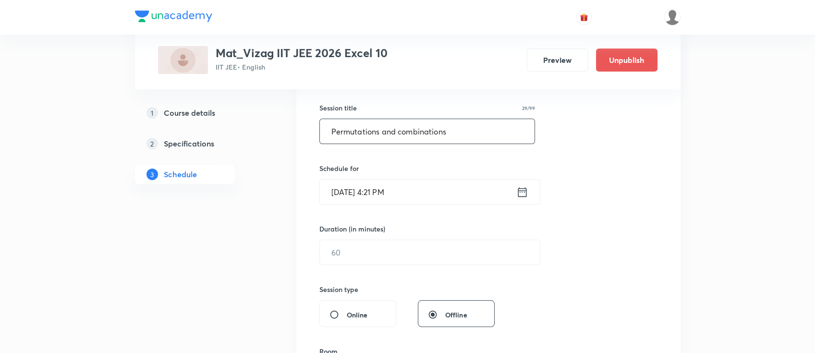
scroll to position [170, 0]
type input "Permutations and combinations"
click at [523, 190] on icon at bounding box center [521, 191] width 9 height 10
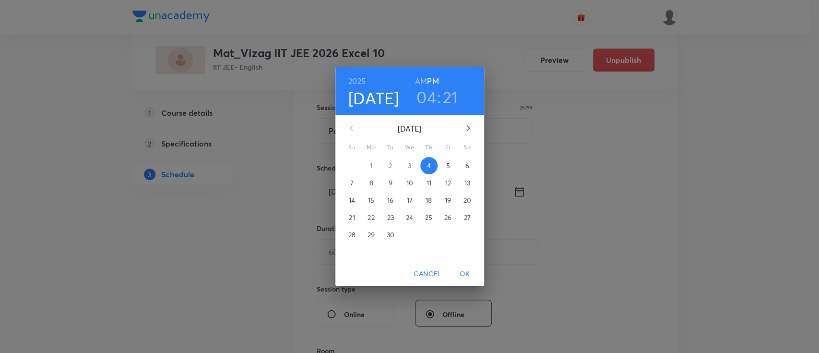
click at [447, 165] on p "5" at bounding box center [448, 166] width 4 height 10
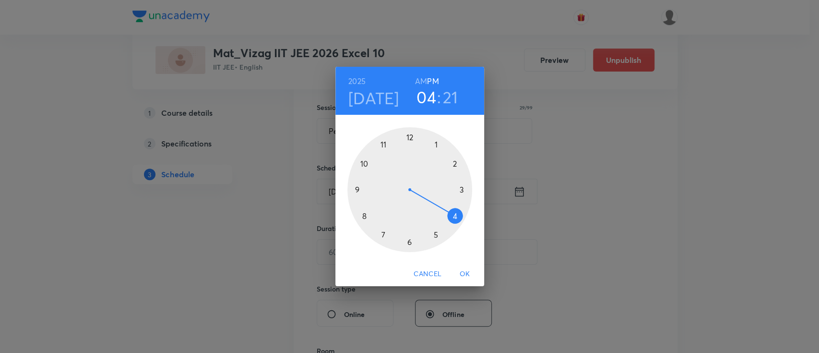
click at [419, 81] on h6 "AM" at bounding box center [421, 80] width 12 height 13
click at [363, 162] on div at bounding box center [410, 189] width 125 height 125
click at [435, 143] on div at bounding box center [410, 189] width 125 height 125
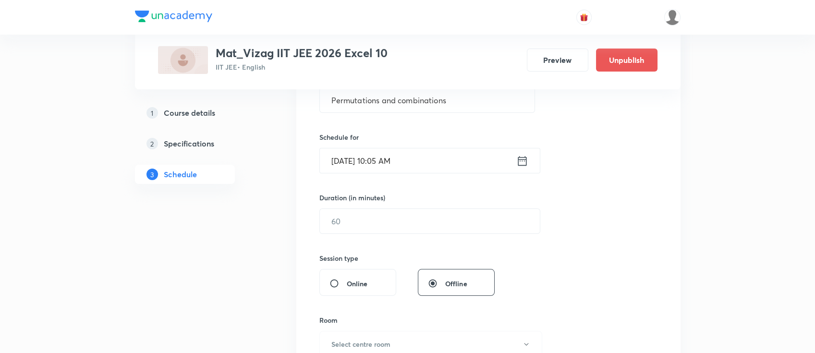
scroll to position [281, 0]
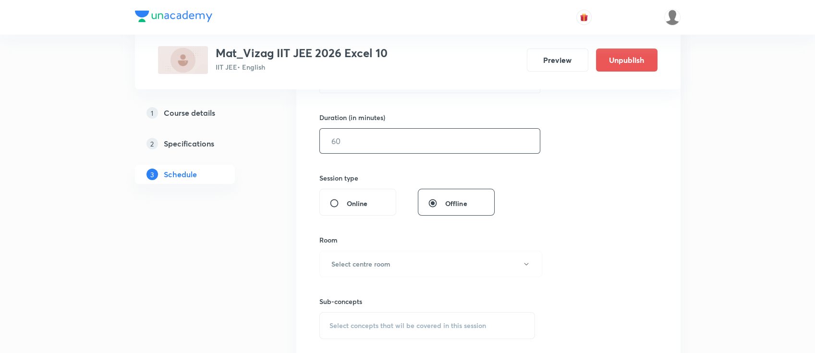
click at [428, 146] on input "text" at bounding box center [430, 141] width 220 height 24
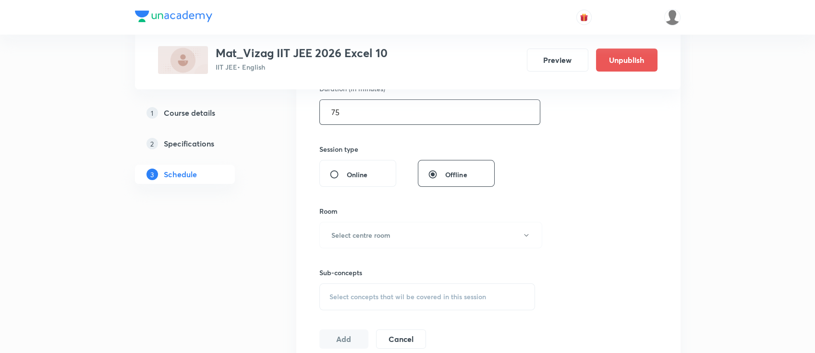
scroll to position [322, 0]
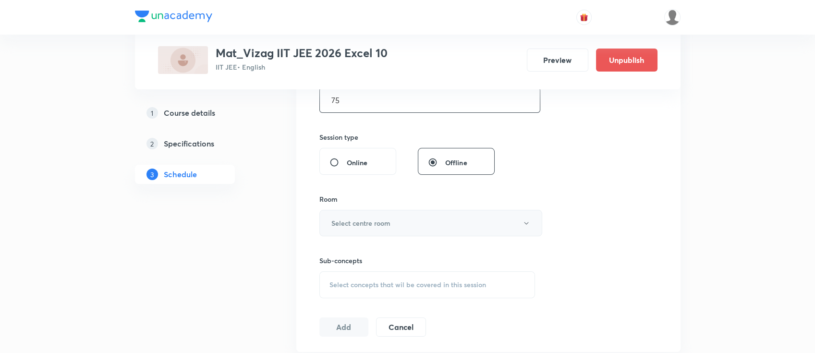
type input "75"
click at [409, 217] on button "Select centre room" at bounding box center [430, 223] width 223 height 26
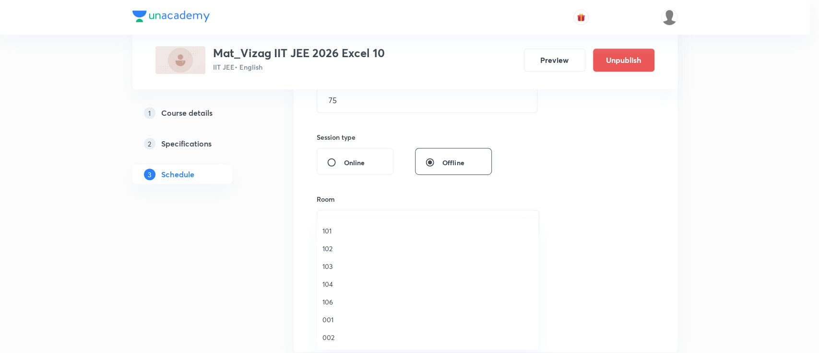
click at [389, 286] on span "104" at bounding box center [428, 284] width 210 height 10
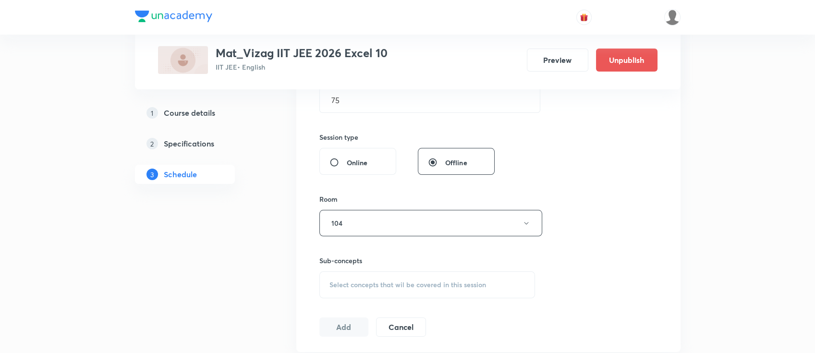
click at [389, 286] on span "Select concepts that wil be covered in this session" at bounding box center [407, 285] width 156 height 8
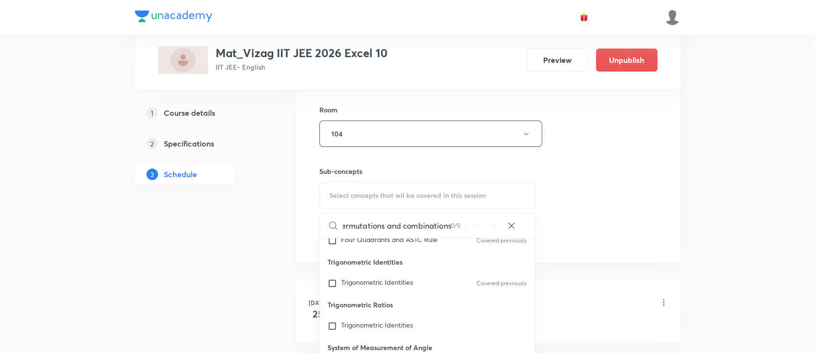
scroll to position [0, 0]
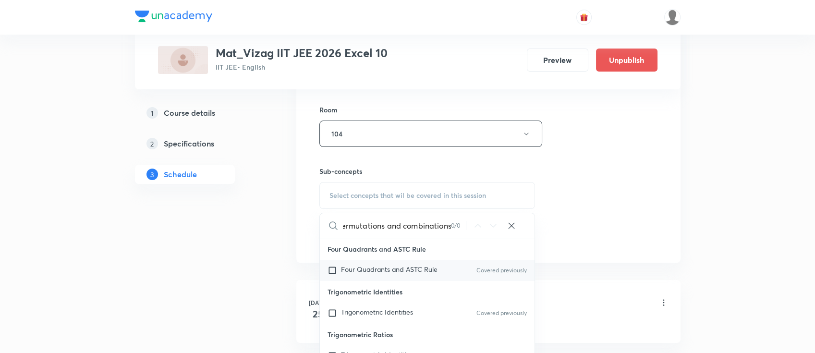
type input "Permutations and combinations"
click at [445, 263] on div "Four Quadrants and ASTC Rule Covered previously" at bounding box center [427, 270] width 215 height 21
checkbox input "true"
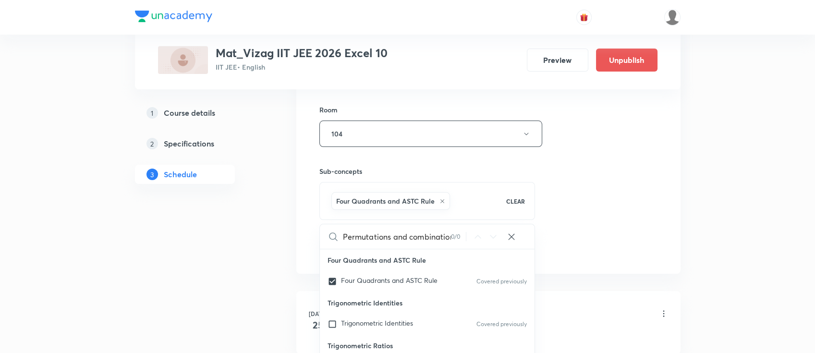
click at [612, 166] on div "Session 26 Live class Session title 29/99 Permutations and combinations ​ Sched…" at bounding box center [488, 27] width 338 height 462
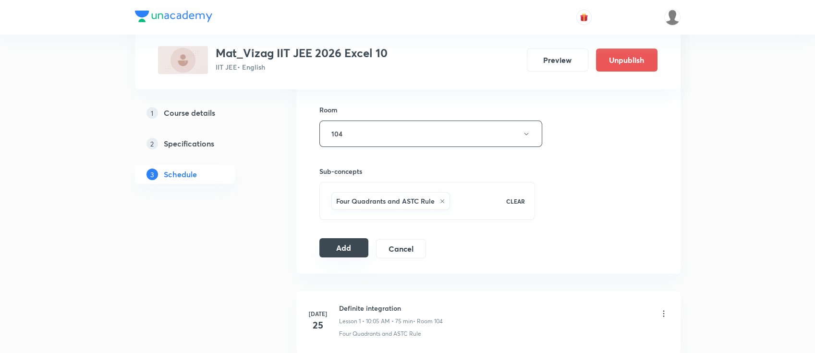
click at [326, 254] on button "Add" at bounding box center [343, 247] width 49 height 19
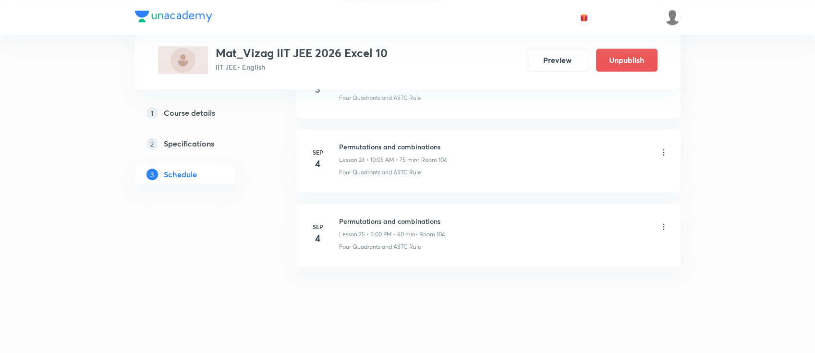
scroll to position [2284, 0]
click at [365, 217] on h6 "Dual nature of radiation" at bounding box center [392, 222] width 107 height 10
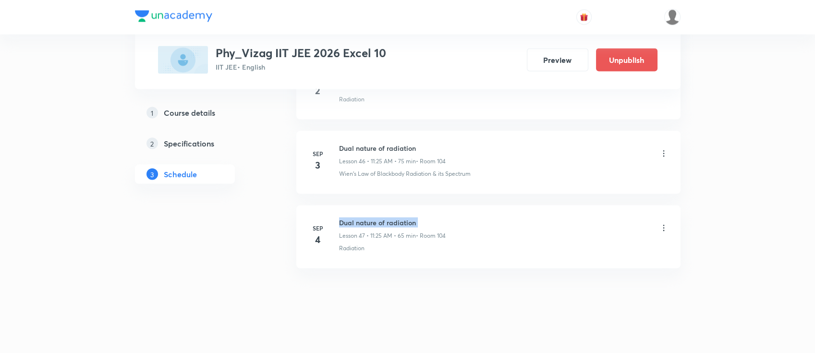
click at [365, 217] on h6 "Dual nature of radiation" at bounding box center [392, 222] width 107 height 10
copy h6 "Dual nature of radiation"
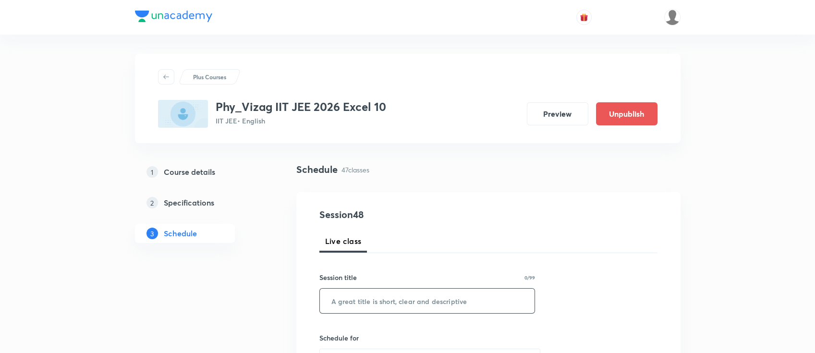
paste input "Dual nature of radiation"
click at [394, 297] on input "Dual nature of radiation" at bounding box center [427, 300] width 215 height 24
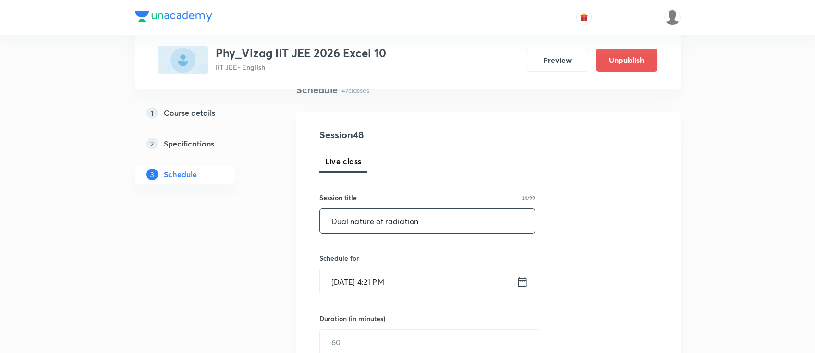
scroll to position [104, 0]
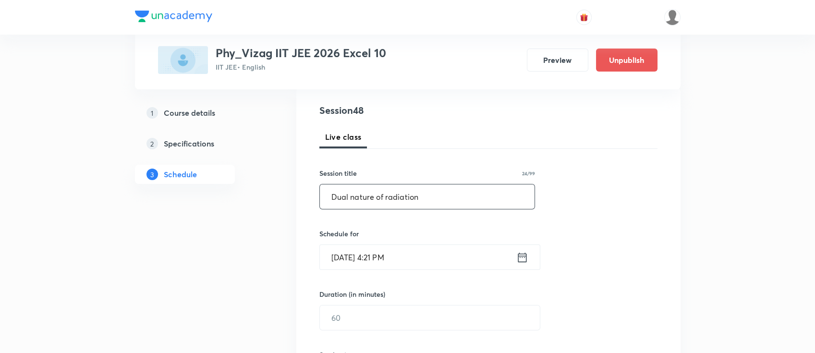
type input "Dual nature of radiation"
click at [518, 256] on icon at bounding box center [521, 257] width 9 height 10
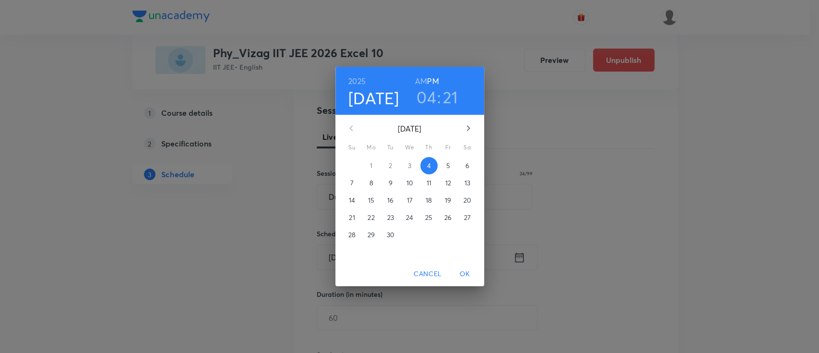
click at [446, 162] on p "5" at bounding box center [448, 166] width 4 height 10
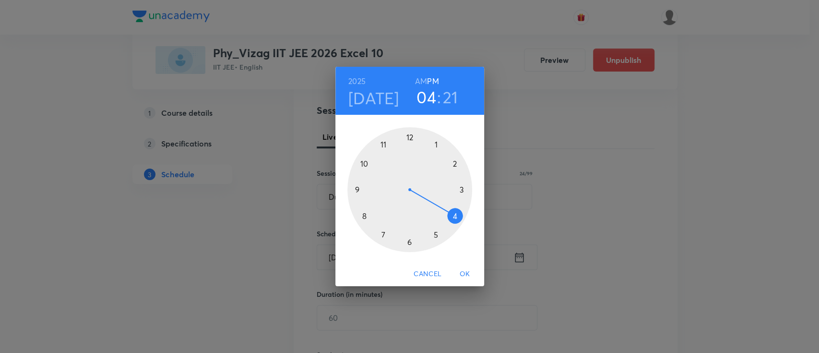
click at [420, 82] on h6 "AM" at bounding box center [421, 80] width 12 height 13
click at [383, 144] on div at bounding box center [410, 189] width 125 height 125
click at [438, 236] on div at bounding box center [410, 189] width 125 height 125
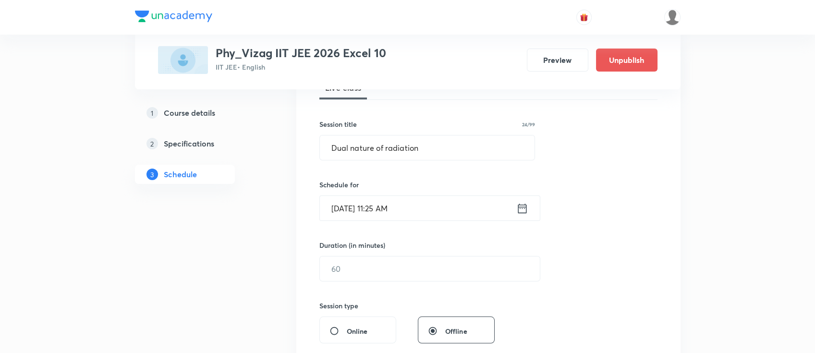
scroll to position [156, 0]
click at [395, 266] on input "text" at bounding box center [430, 266] width 220 height 24
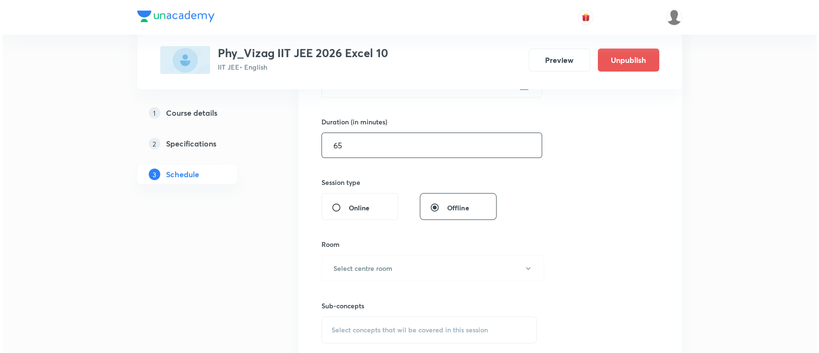
scroll to position [299, 0]
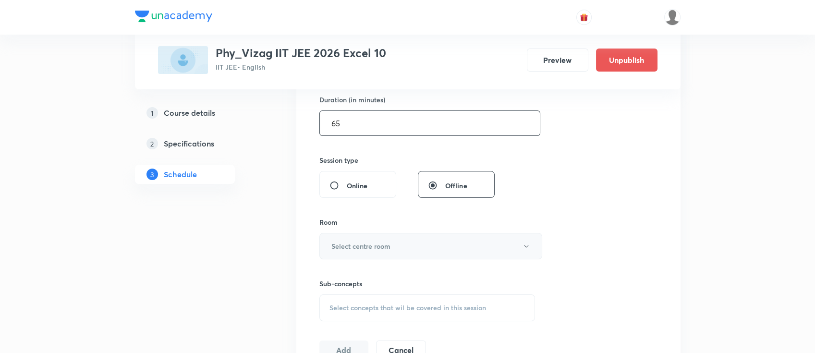
type input "65"
click at [384, 251] on button "Select centre room" at bounding box center [430, 246] width 223 height 26
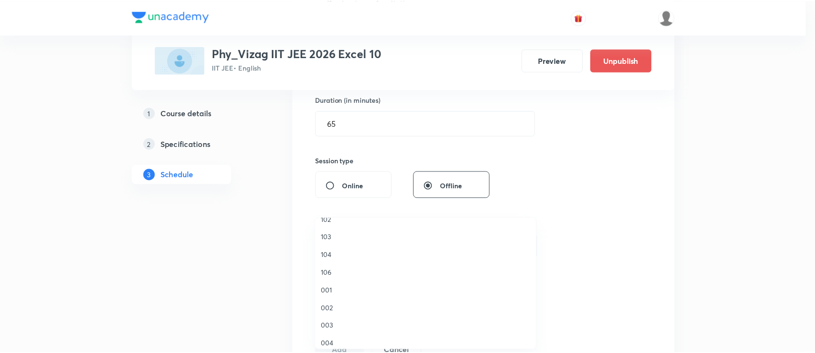
scroll to position [30, 0]
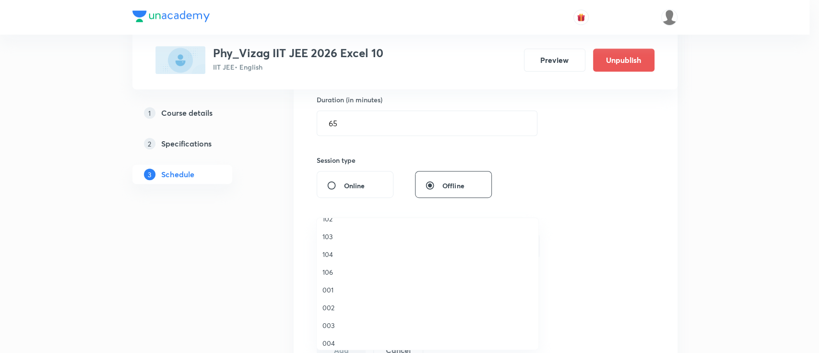
click at [357, 254] on span "104" at bounding box center [428, 254] width 210 height 10
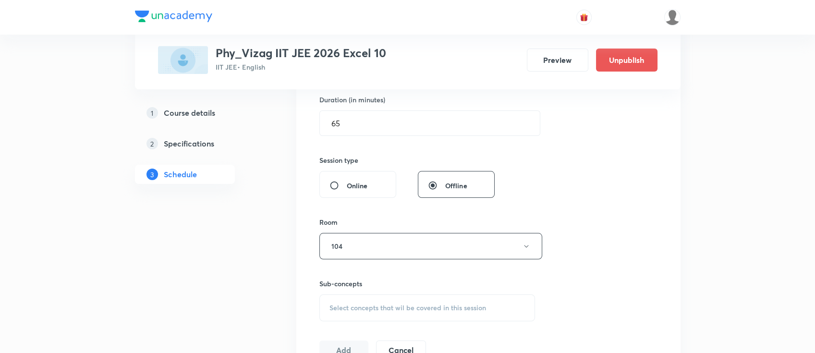
click at [370, 300] on div "Select concepts that wil be covered in this session" at bounding box center [427, 307] width 216 height 27
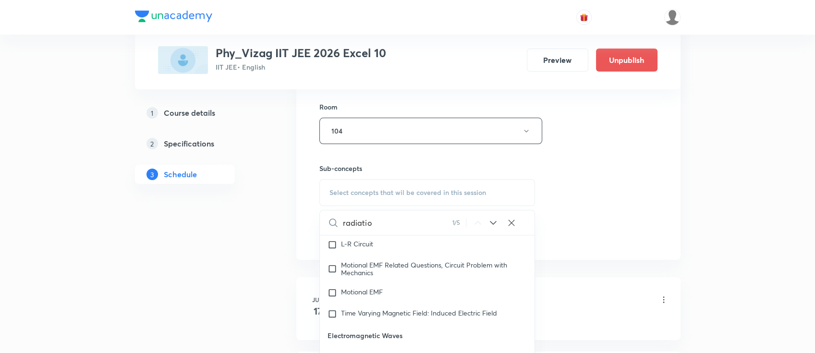
scroll to position [12772, 0]
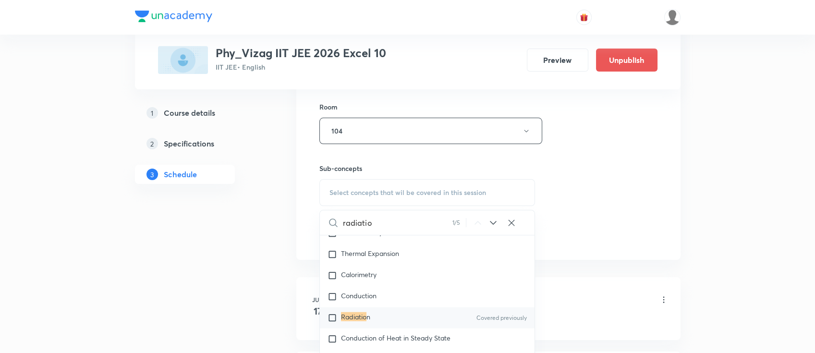
type input "radiatio"
click at [493, 221] on icon at bounding box center [493, 223] width 12 height 12
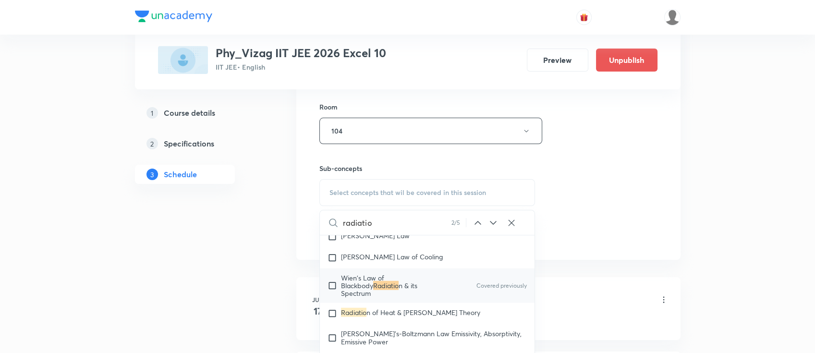
scroll to position [12939, 0]
click at [427, 296] on p "Wien's Law of Blackbody Radiatio n & its Spectrum" at bounding box center [389, 284] width 97 height 23
checkbox input "true"
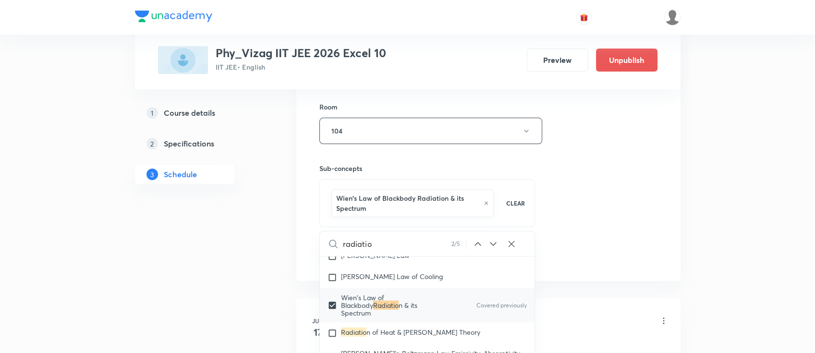
click at [625, 214] on div "Session 48 Live class Session title 24/99 Dual nature of radiation ​ Schedule f…" at bounding box center [488, 30] width 338 height 472
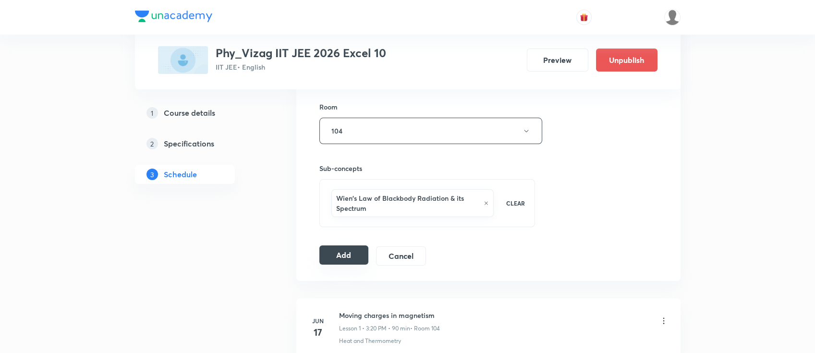
click at [349, 253] on button "Add" at bounding box center [343, 254] width 49 height 19
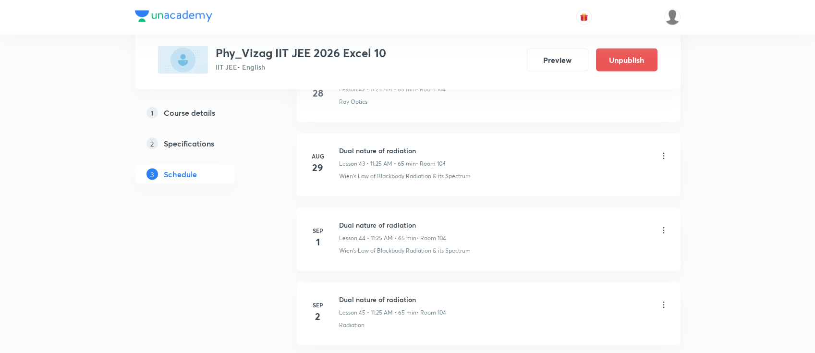
scroll to position [3929, 0]
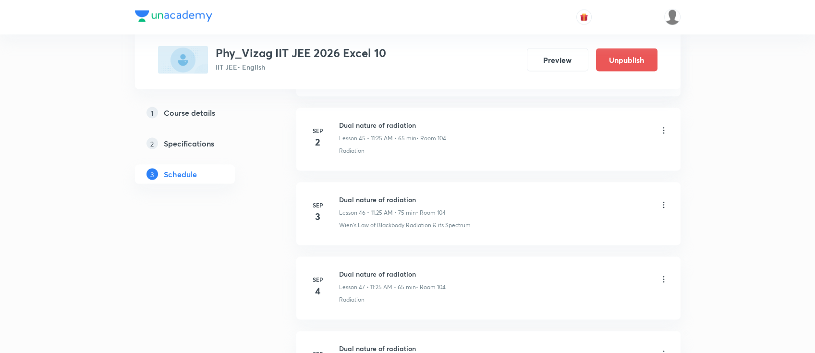
scroll to position [3982, 0]
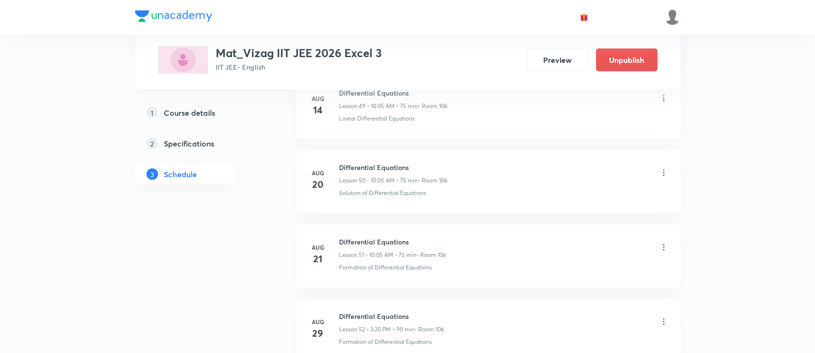
scroll to position [4577, 0]
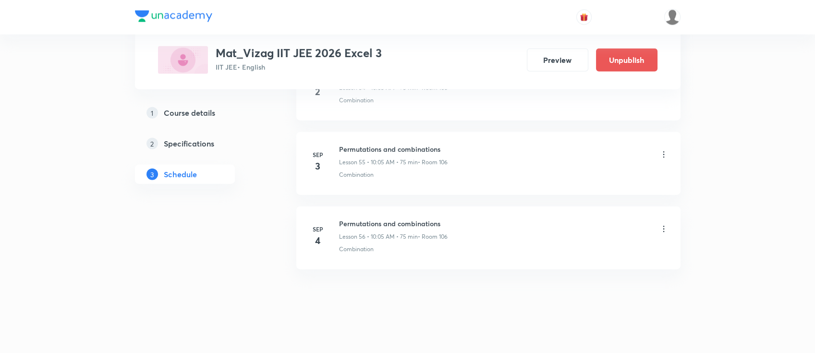
click at [377, 218] on h6 "Permutations and combinations" at bounding box center [393, 223] width 108 height 10
copy h6 "Permutations and combinations"
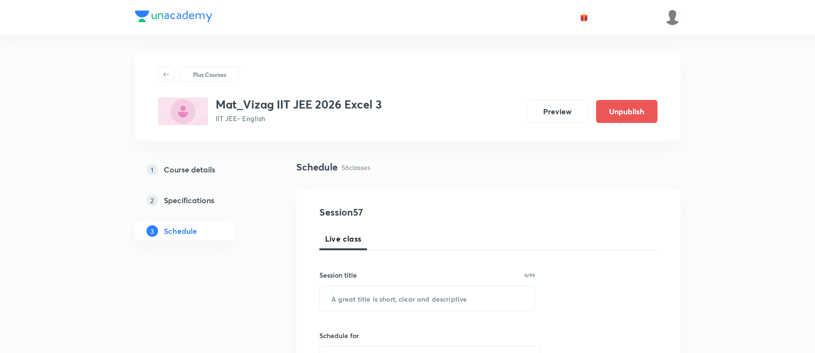
scroll to position [0, 0]
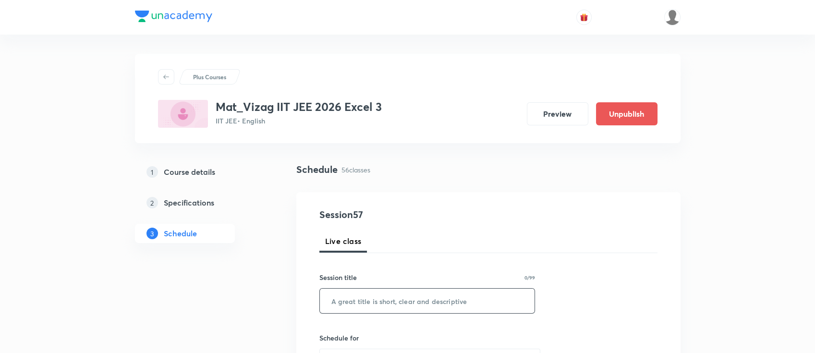
paste input "Permutations and combinations"
click at [387, 299] on input "Permutations and combinations" at bounding box center [427, 300] width 215 height 24
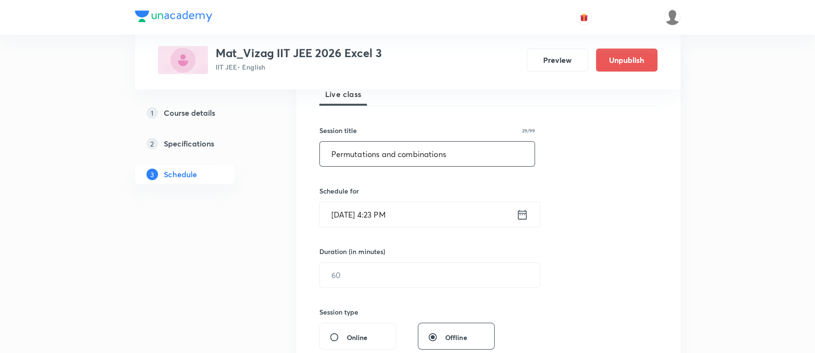
scroll to position [154, 0]
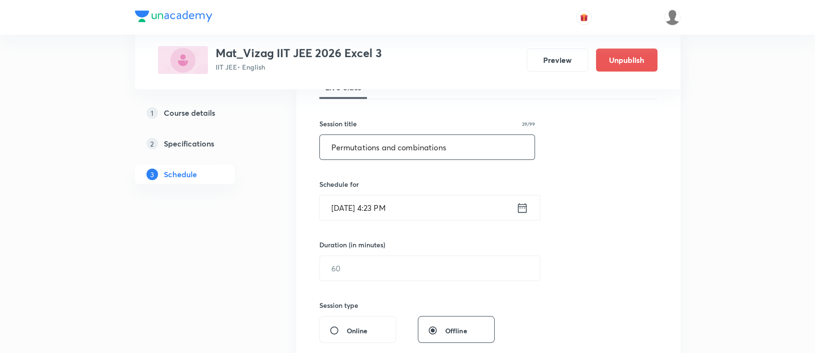
type input "Permutations and combinations"
click at [522, 211] on icon at bounding box center [522, 207] width 12 height 13
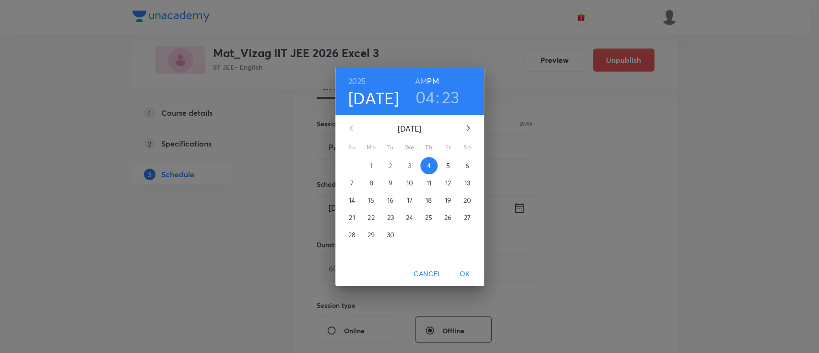
click at [445, 168] on span "5" at bounding box center [448, 166] width 17 height 10
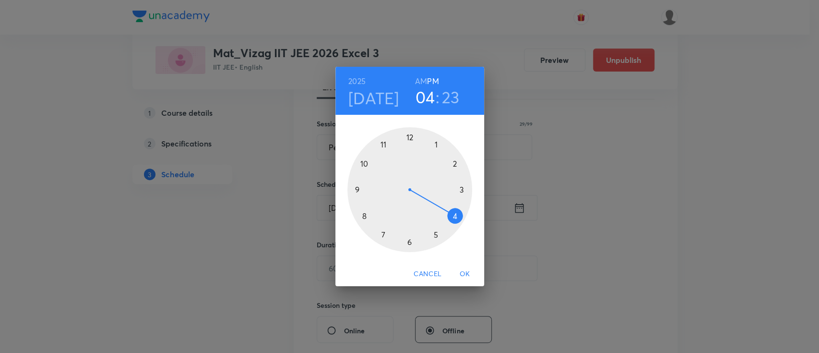
click at [419, 83] on h6 "AM" at bounding box center [421, 80] width 12 height 13
click at [365, 163] on div at bounding box center [410, 189] width 125 height 125
click at [437, 144] on div at bounding box center [410, 189] width 125 height 125
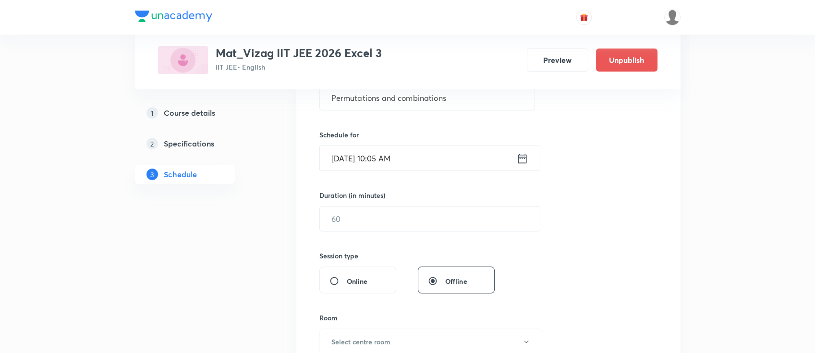
scroll to position [213, 0]
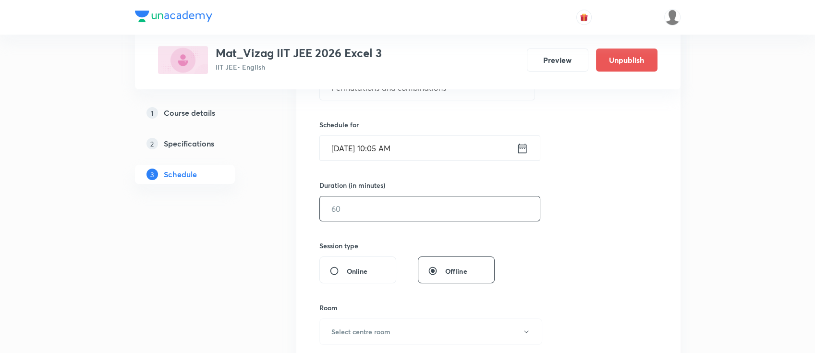
click at [415, 204] on input "text" at bounding box center [430, 208] width 220 height 24
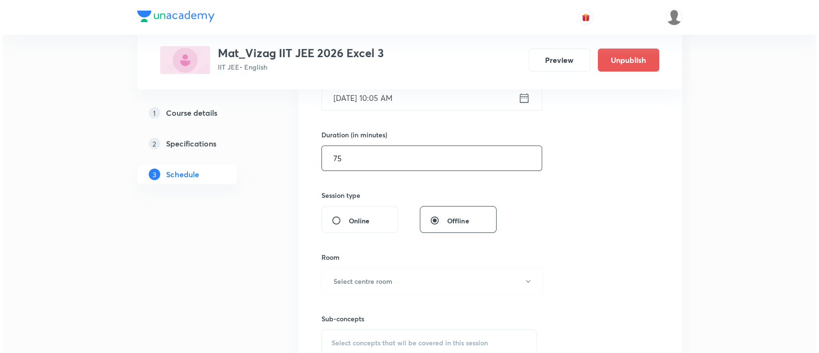
scroll to position [266, 0]
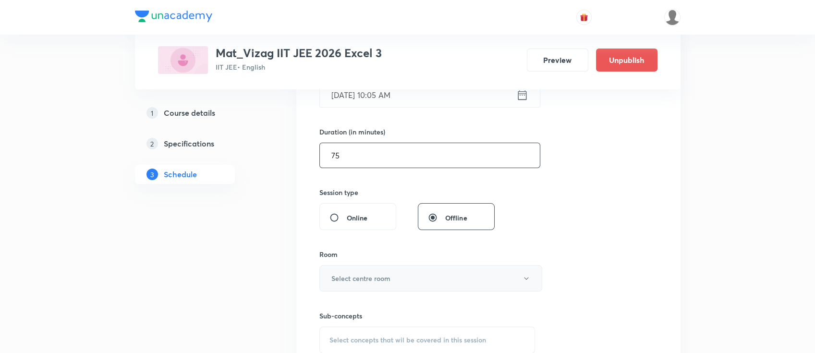
type input "75"
click at [391, 280] on button "Select centre room" at bounding box center [430, 278] width 223 height 26
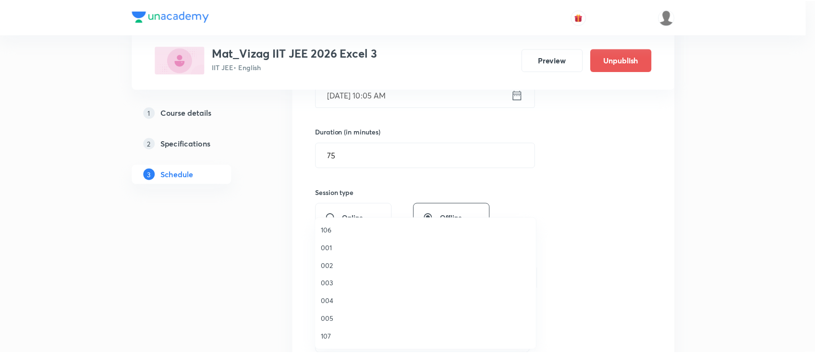
scroll to position [72, 0]
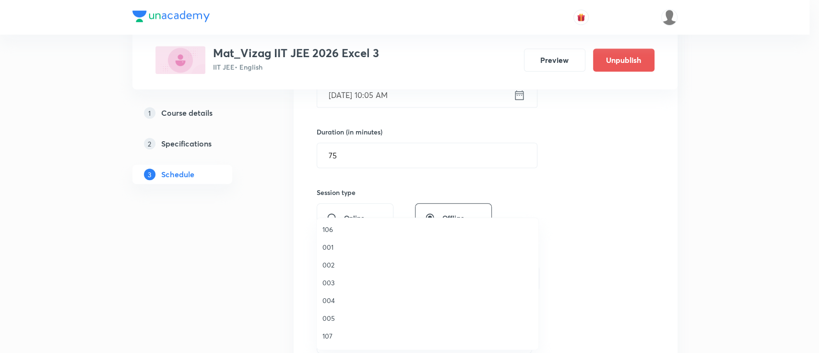
click at [351, 233] on span "106" at bounding box center [428, 229] width 210 height 10
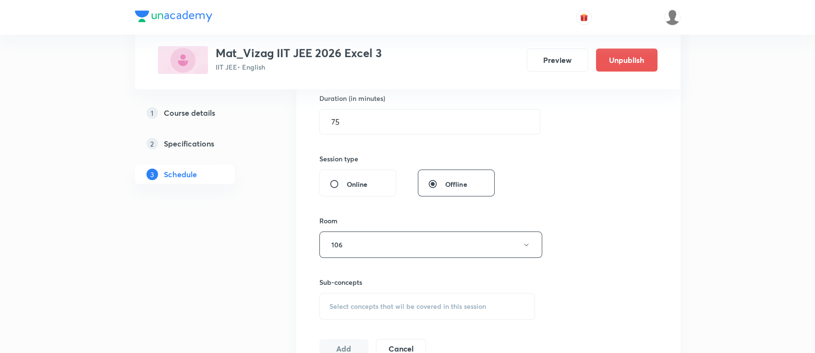
scroll to position [369, 0]
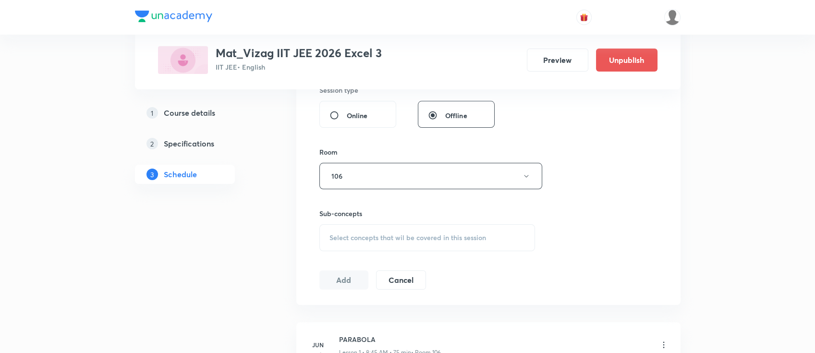
click at [351, 240] on span "Select concepts that wil be covered in this session" at bounding box center [407, 238] width 156 height 8
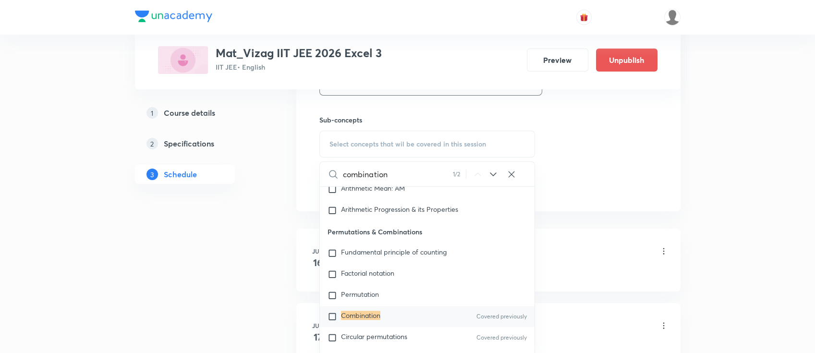
scroll to position [478, 0]
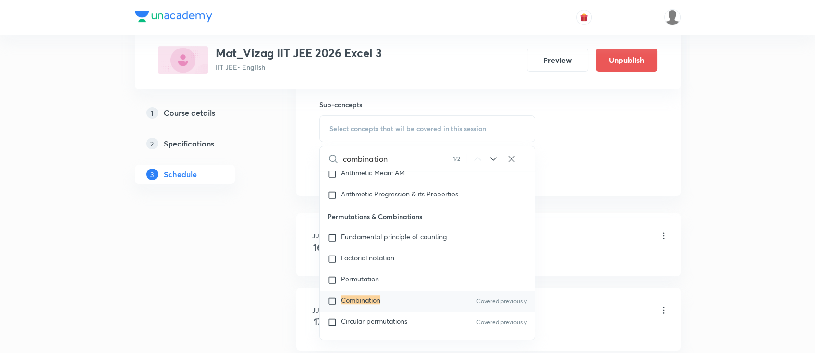
type input "combination"
click at [405, 290] on div "Combination Covered previously" at bounding box center [427, 300] width 215 height 21
checkbox input "true"
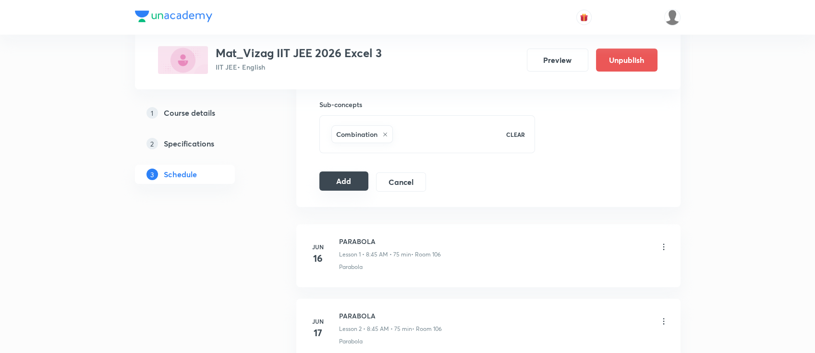
click at [345, 186] on button "Add" at bounding box center [343, 180] width 49 height 19
click at [345, 186] on button "Add" at bounding box center [343, 181] width 49 height 19
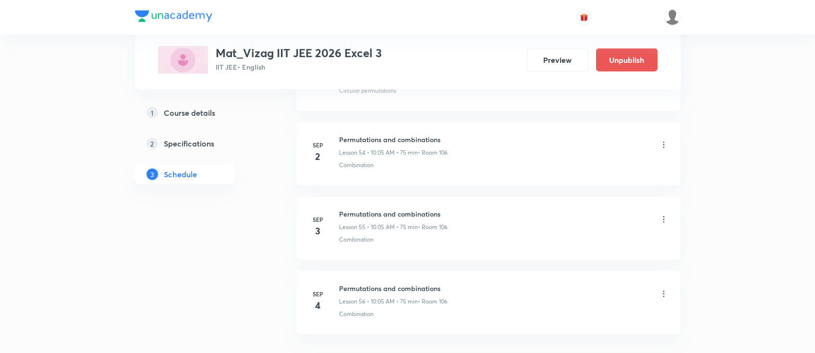
scroll to position [4588, 0]
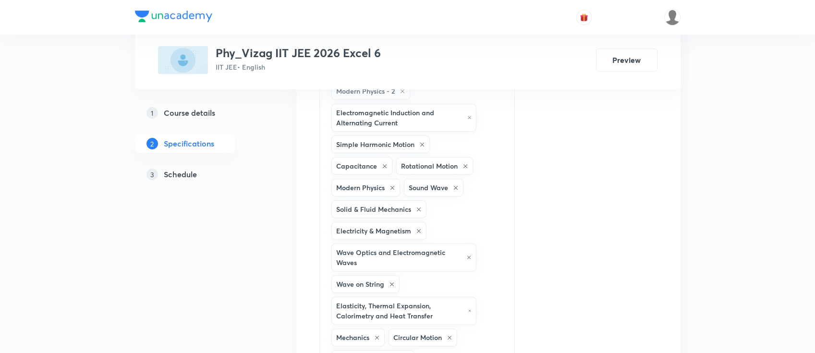
click at [176, 173] on h5 "Schedule" at bounding box center [180, 174] width 33 height 12
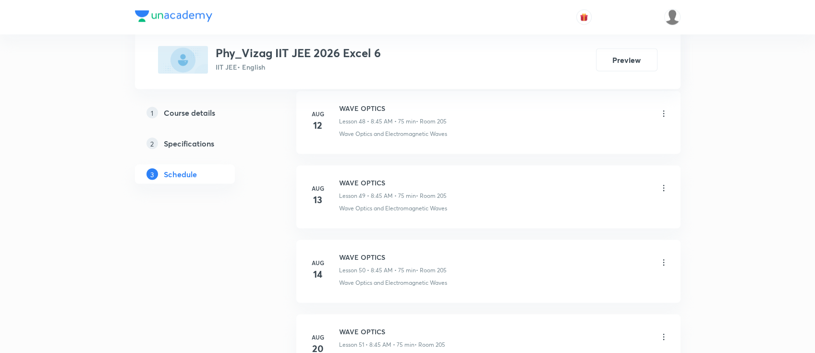
scroll to position [4786, 0]
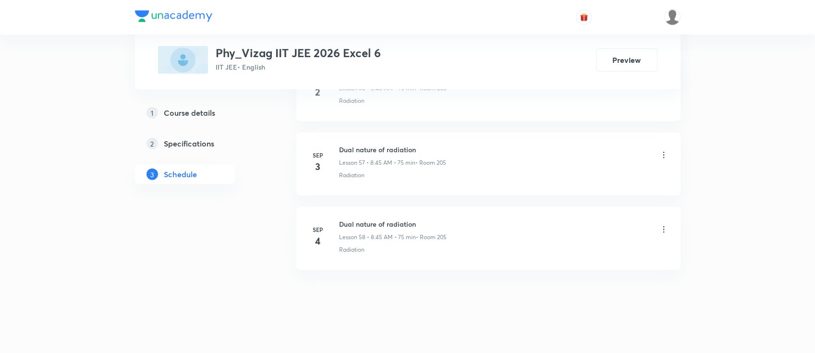
click at [395, 219] on h6 "Dual nature of radiation" at bounding box center [393, 224] width 108 height 10
copy h6 "Dual nature of radiation"
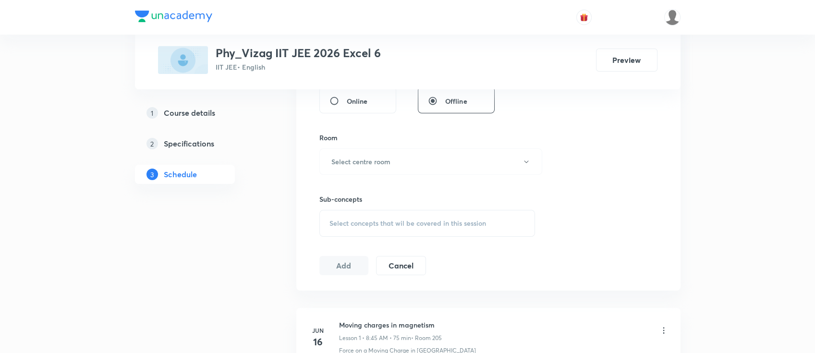
scroll to position [0, 0]
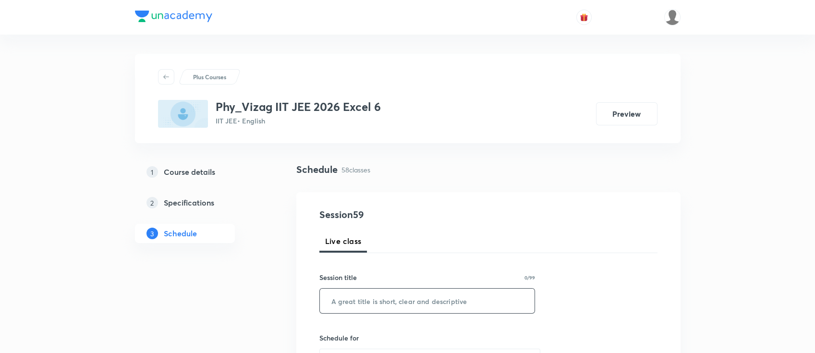
click at [376, 299] on input "text" at bounding box center [427, 300] width 215 height 24
paste input "Dual nature of radiation"
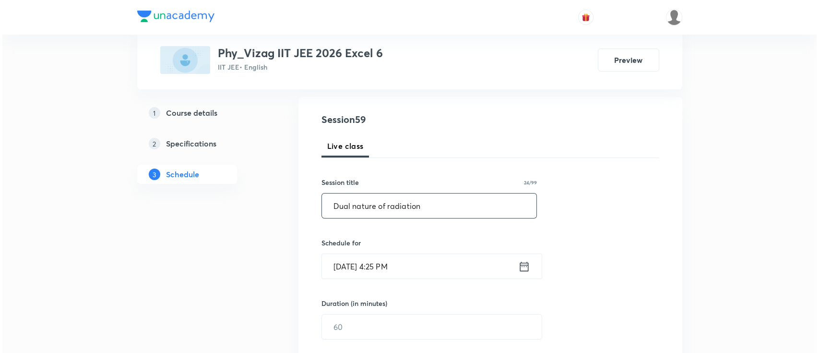
scroll to position [104, 0]
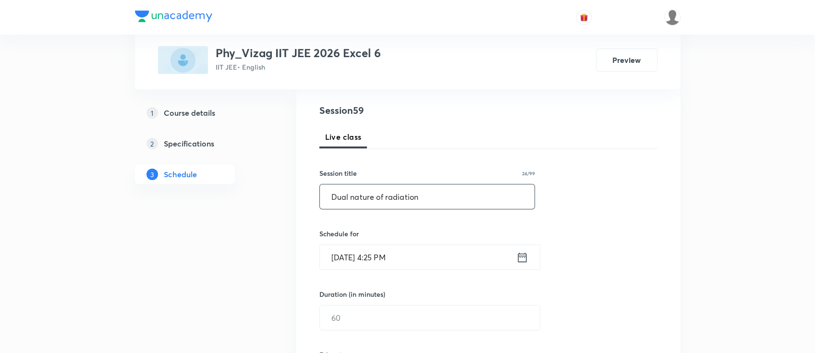
type input "Dual nature of radiation"
click at [519, 252] on icon at bounding box center [521, 257] width 9 height 10
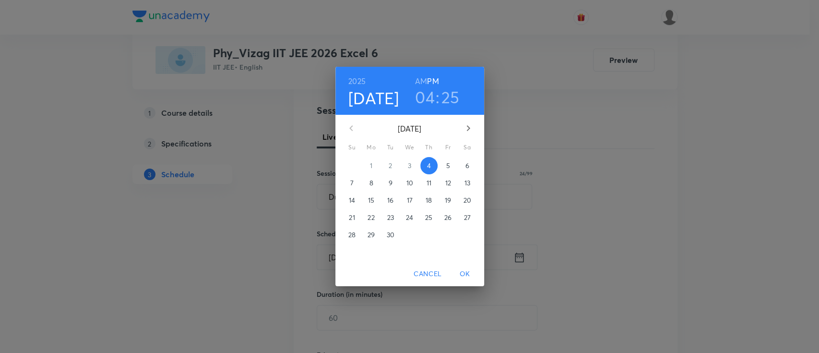
click at [444, 164] on span "5" at bounding box center [448, 166] width 17 height 10
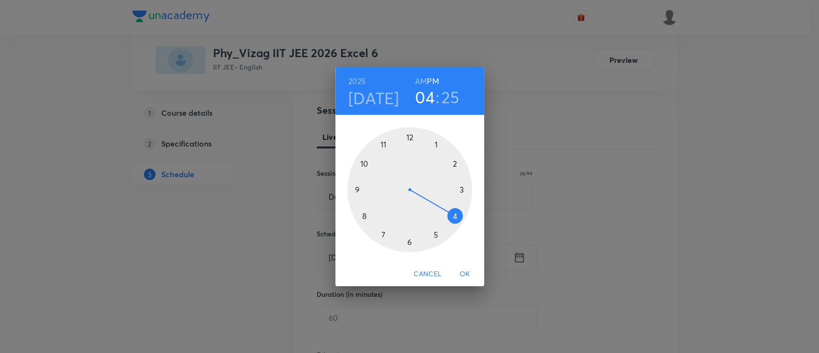
click at [420, 79] on h6 "AM" at bounding box center [421, 80] width 12 height 13
click at [362, 217] on div at bounding box center [410, 189] width 125 height 125
click at [357, 188] on div at bounding box center [410, 189] width 125 height 125
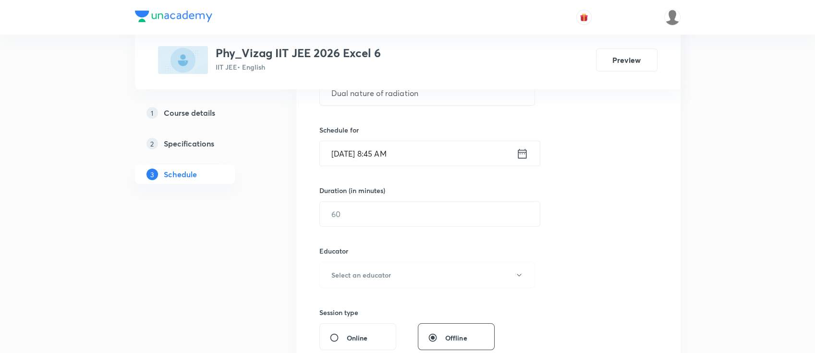
scroll to position [215, 0]
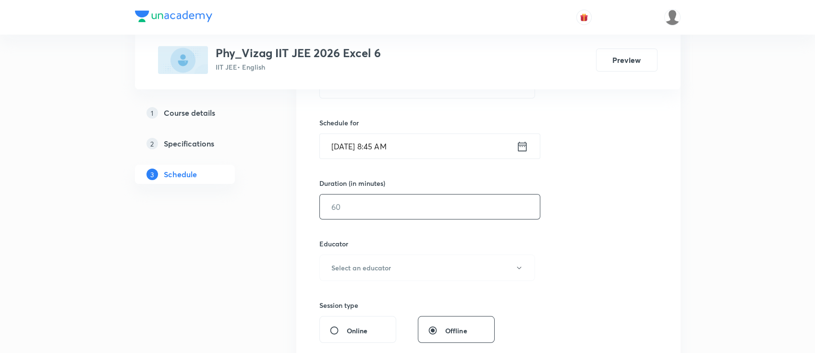
click at [359, 213] on input "text" at bounding box center [430, 206] width 220 height 24
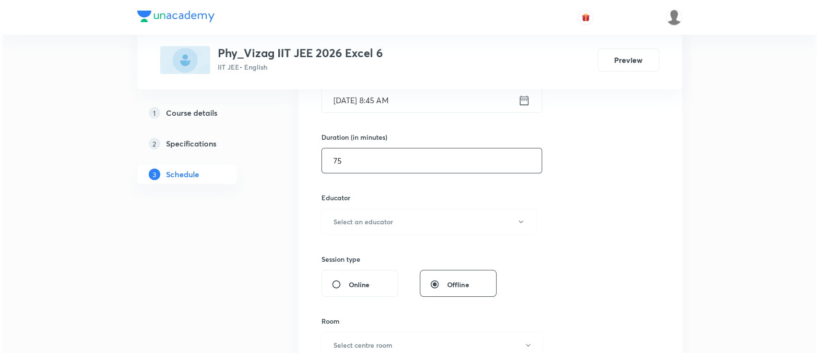
scroll to position [324, 0]
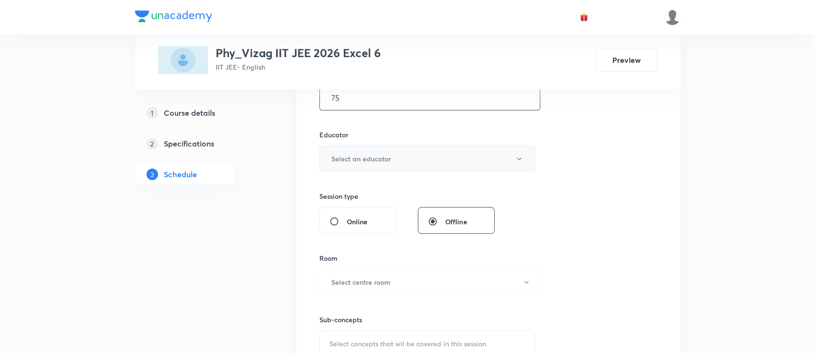
type input "75"
drag, startPoint x: 357, startPoint y: 160, endPoint x: 360, endPoint y: 166, distance: 6.9
click at [360, 166] on button "Select an educator" at bounding box center [427, 158] width 216 height 26
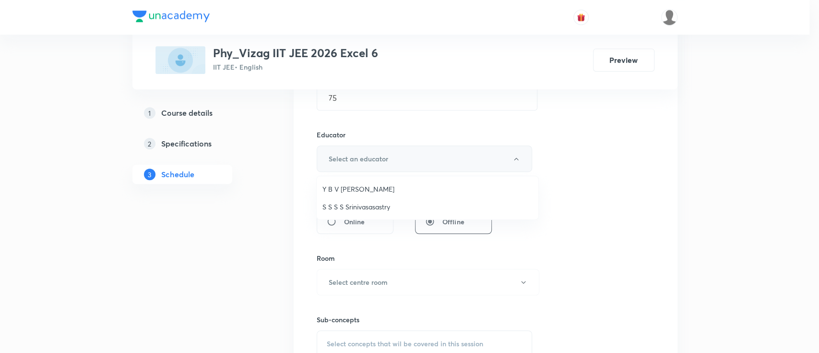
click at [360, 166] on div at bounding box center [409, 176] width 819 height 353
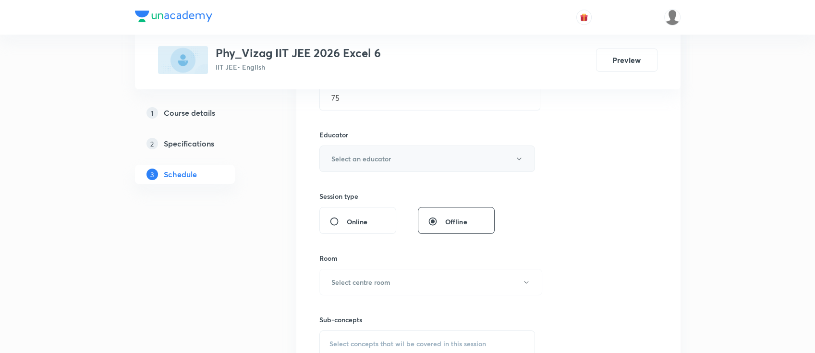
click at [361, 154] on h6 "Select an educator" at bounding box center [361, 159] width 60 height 10
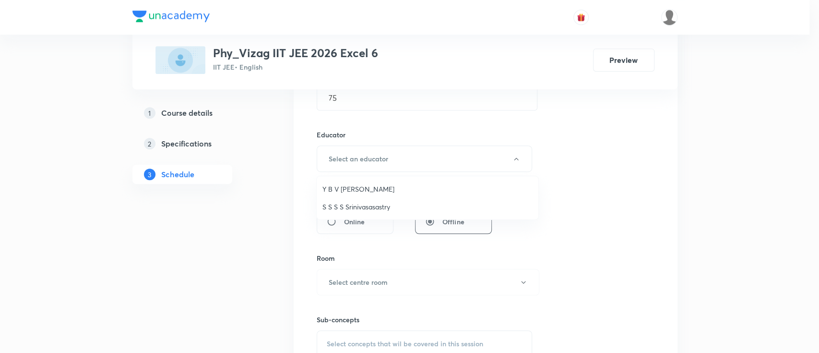
click at [358, 190] on span "Y B V Sudheer" at bounding box center [428, 189] width 210 height 10
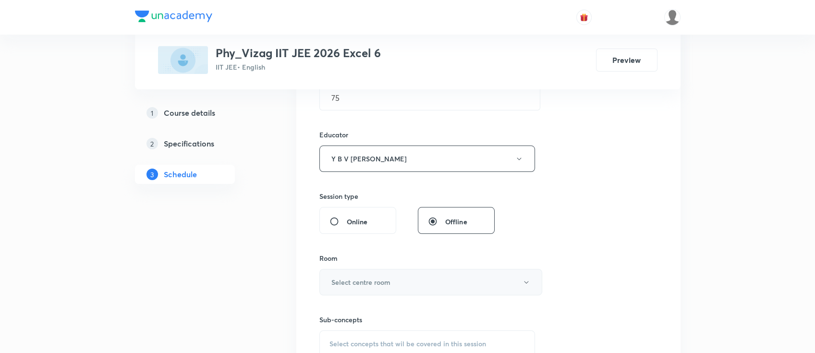
click at [380, 285] on h6 "Select centre room" at bounding box center [360, 282] width 59 height 10
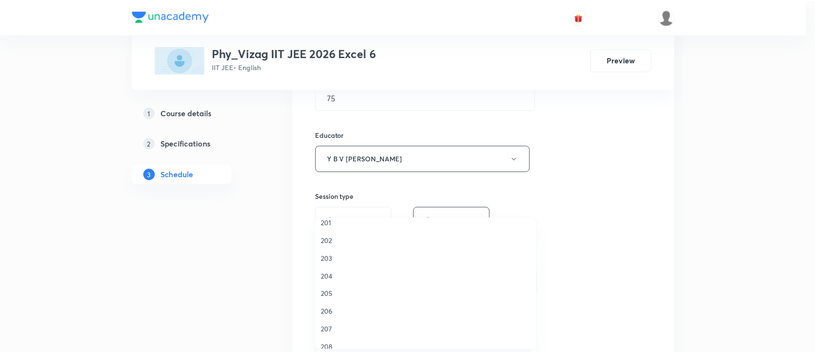
scroll to position [224, 0]
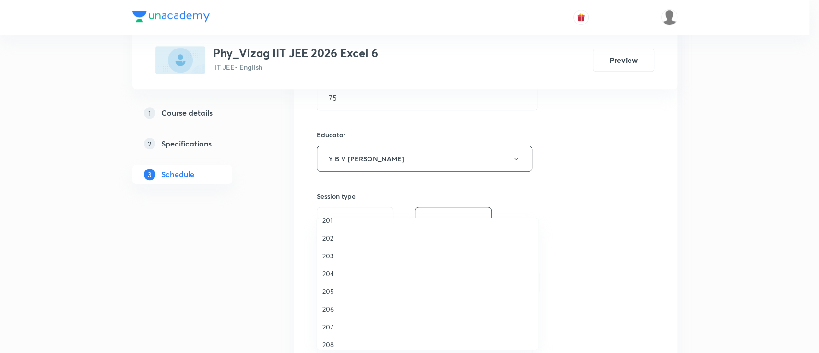
click at [346, 292] on span "205" at bounding box center [428, 291] width 210 height 10
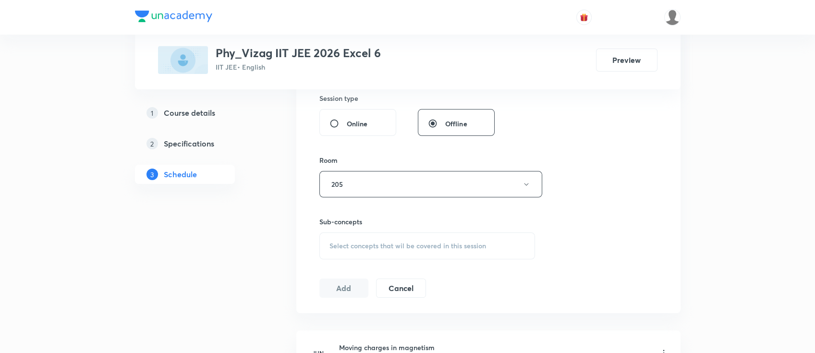
scroll to position [433, 0]
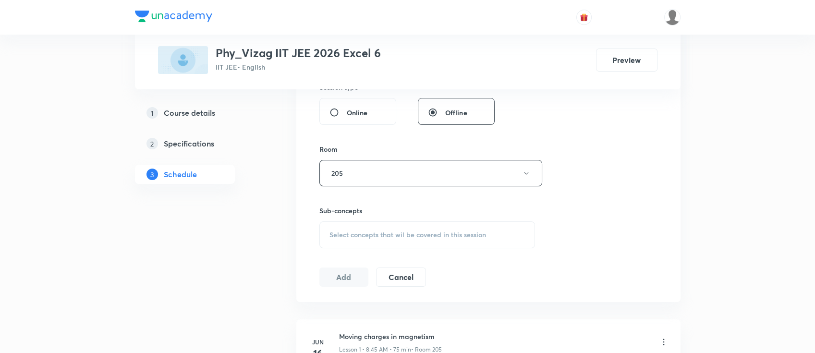
click at [396, 238] on div "Select concepts that wil be covered in this session" at bounding box center [427, 234] width 216 height 27
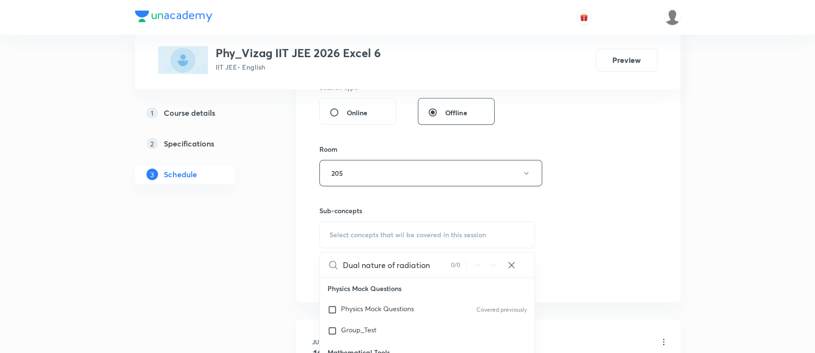
click at [395, 263] on input "Dual nature of radiation" at bounding box center [397, 264] width 108 height 24
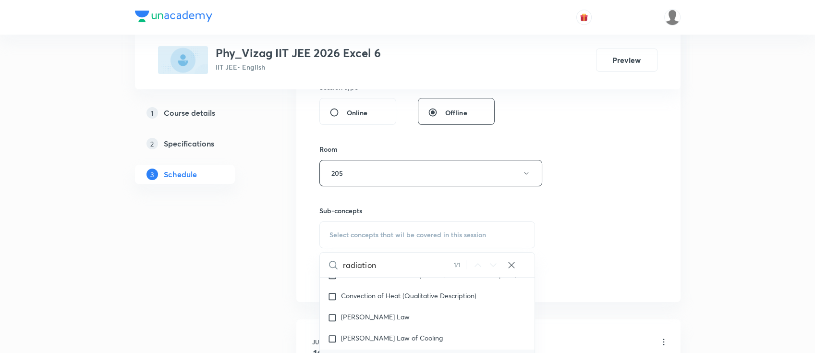
click at [395, 263] on input "radiation" at bounding box center [398, 264] width 111 height 24
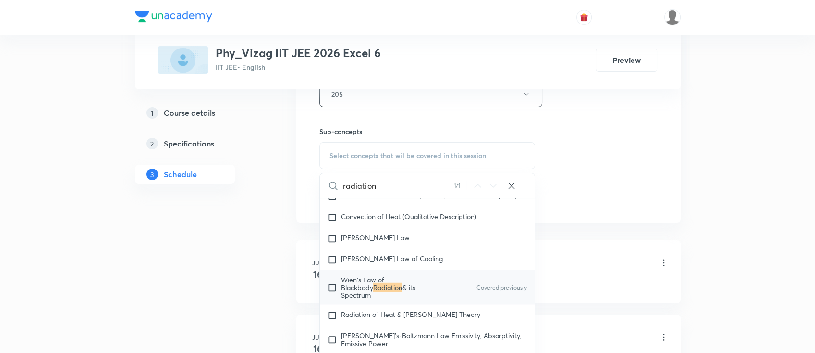
scroll to position [516, 0]
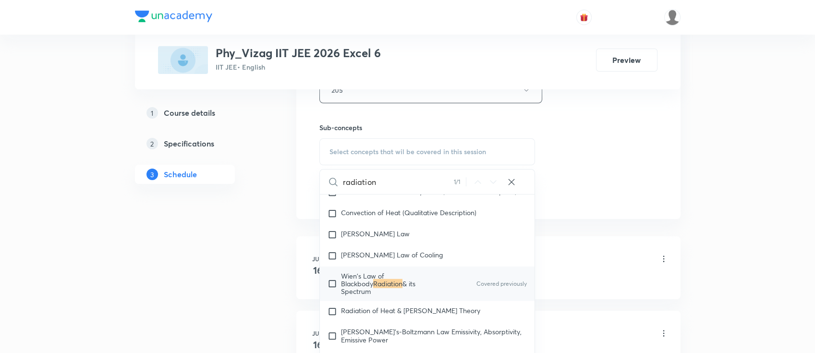
type input "radiation"
click at [384, 288] on span "Wien's Law of Blackbody" at bounding box center [362, 279] width 43 height 17
checkbox input "true"
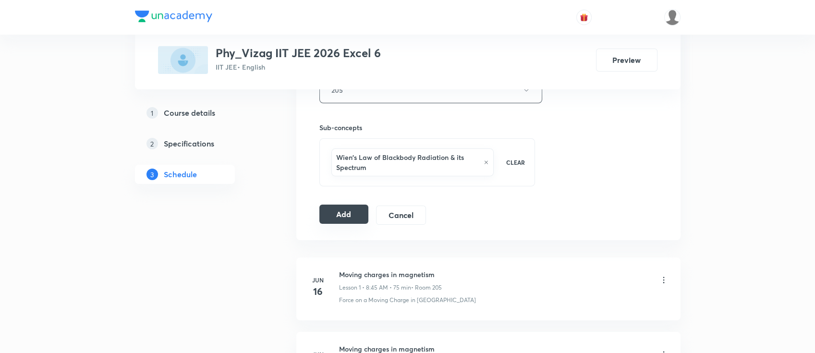
click at [329, 217] on button "Add" at bounding box center [343, 213] width 49 height 19
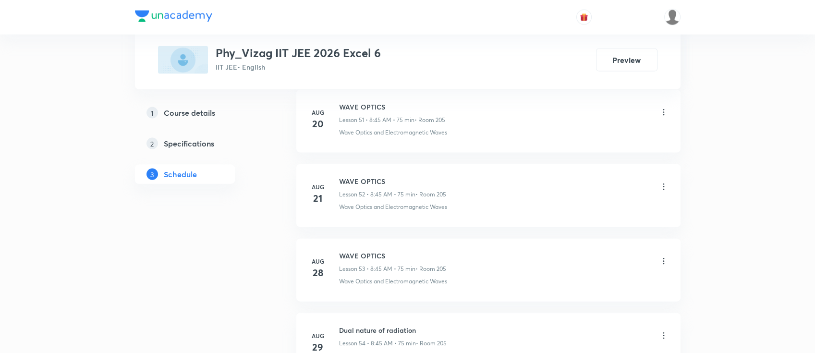
scroll to position [4405, 0]
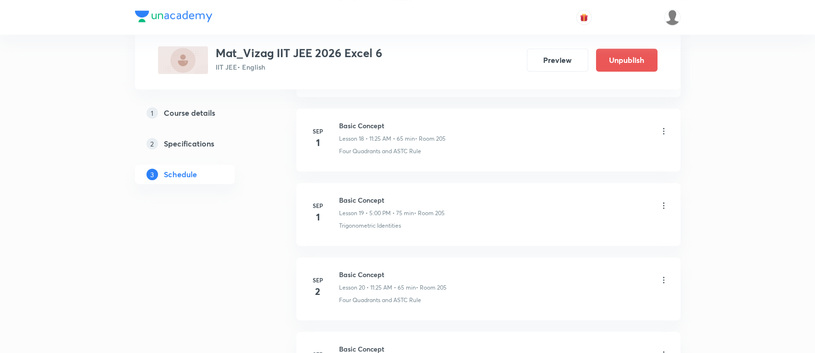
scroll to position [2051, 0]
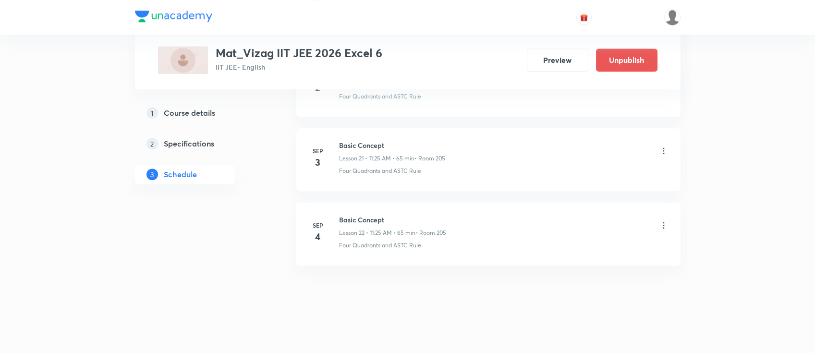
click at [360, 221] on h6 "Basic Concept" at bounding box center [392, 220] width 107 height 10
click at [360, 217] on h6 "Basic Concept" at bounding box center [392, 220] width 107 height 10
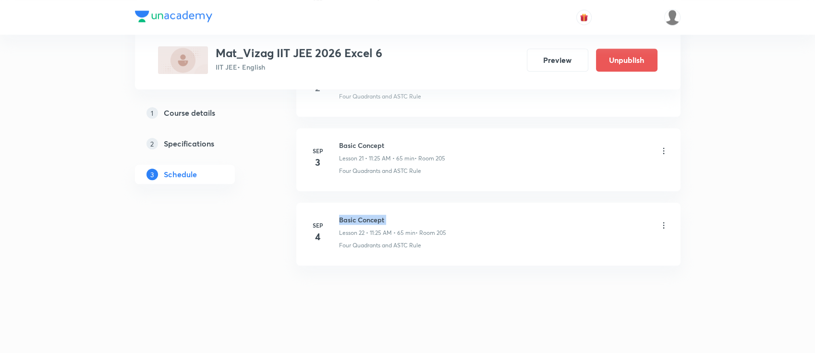
click at [360, 217] on h6 "Basic Concept" at bounding box center [392, 220] width 107 height 10
copy h6 "Basic Concept"
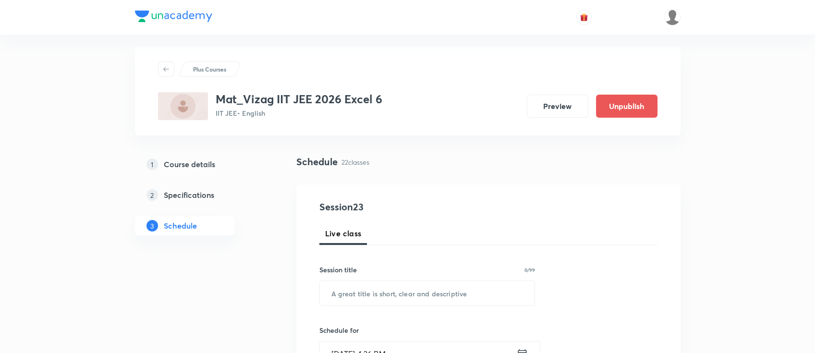
scroll to position [0, 0]
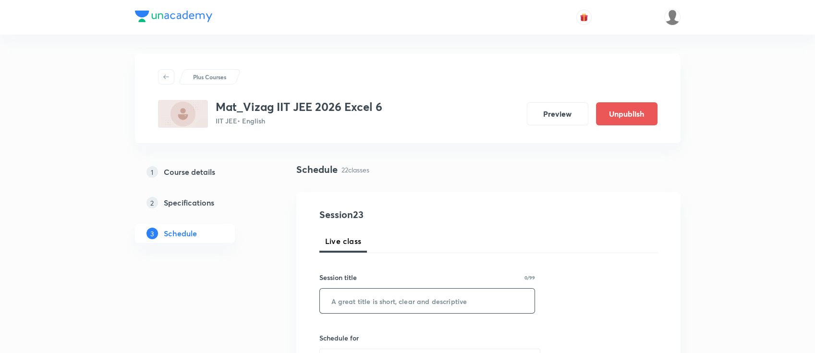
paste input "Basic Concept"
click at [365, 294] on input "Basic Concept" at bounding box center [427, 300] width 215 height 24
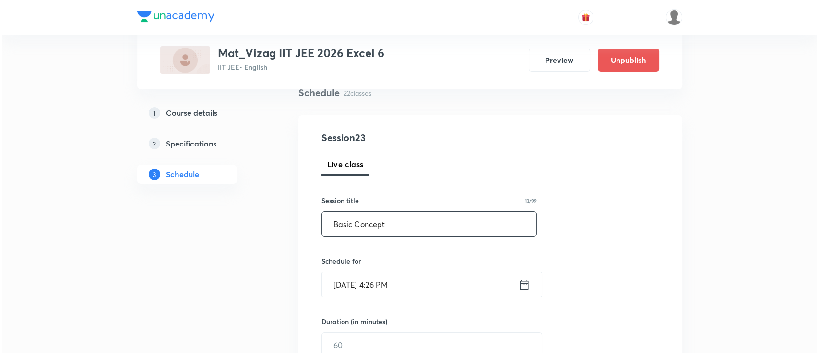
scroll to position [107, 0]
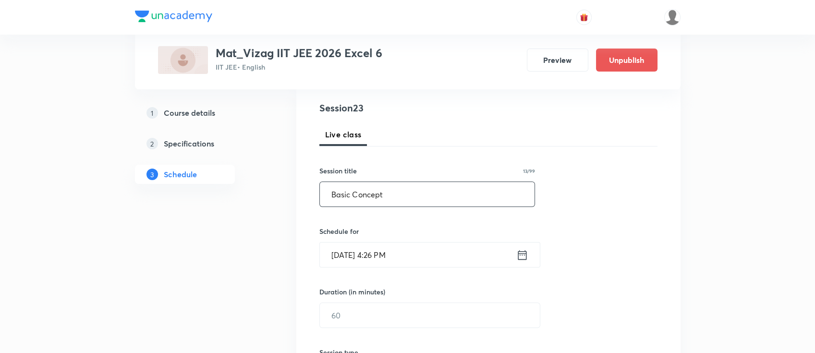
type input "Basic Concept"
click at [519, 248] on icon at bounding box center [522, 254] width 12 height 13
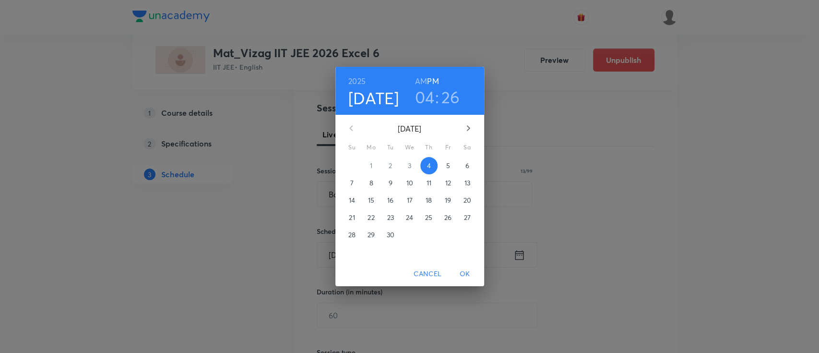
click at [445, 164] on span "5" at bounding box center [448, 166] width 17 height 10
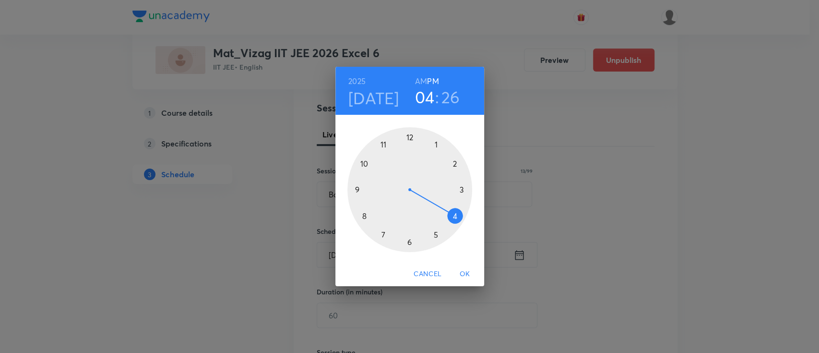
click at [418, 79] on h6 "AM" at bounding box center [421, 80] width 12 height 13
click at [384, 144] on div at bounding box center [410, 189] width 125 height 125
click at [437, 233] on div at bounding box center [410, 189] width 125 height 125
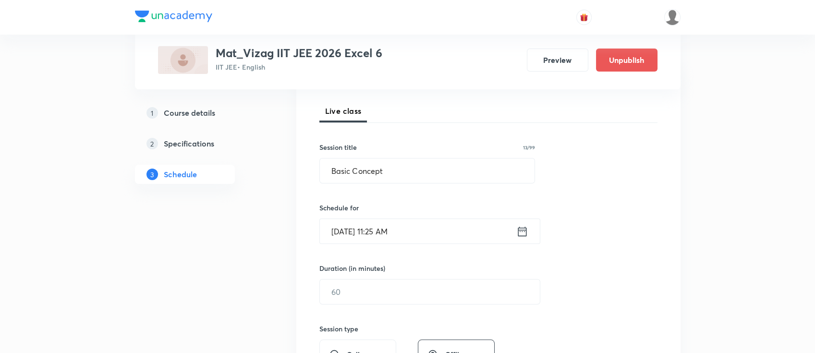
scroll to position [213, 0]
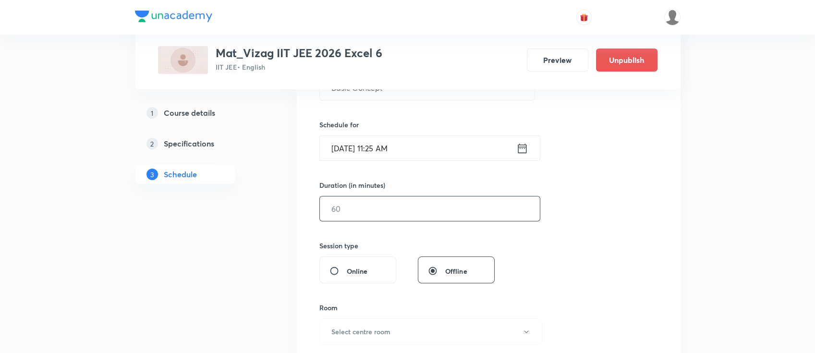
click at [414, 204] on input "text" at bounding box center [430, 208] width 220 height 24
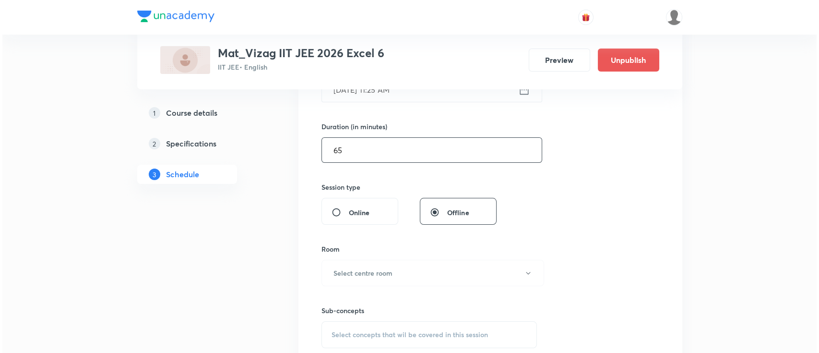
scroll to position [273, 0]
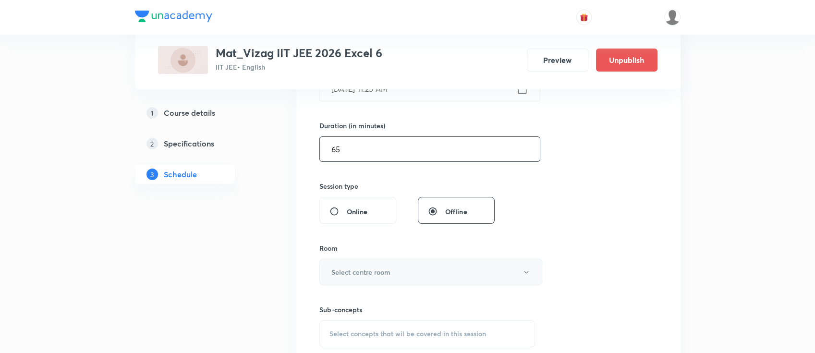
type input "65"
click at [384, 271] on h6 "Select centre room" at bounding box center [360, 272] width 59 height 10
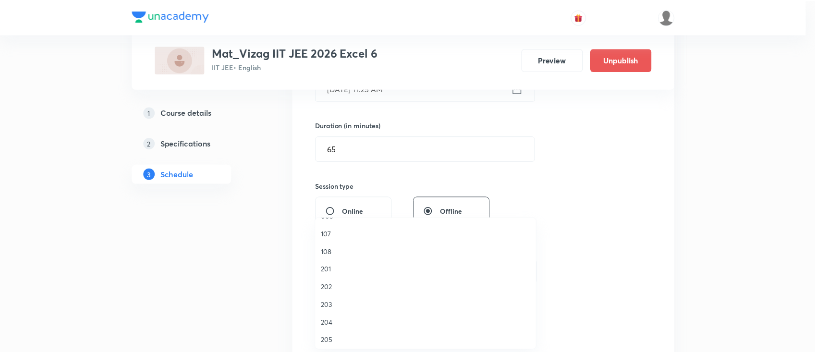
scroll to position [177, 0]
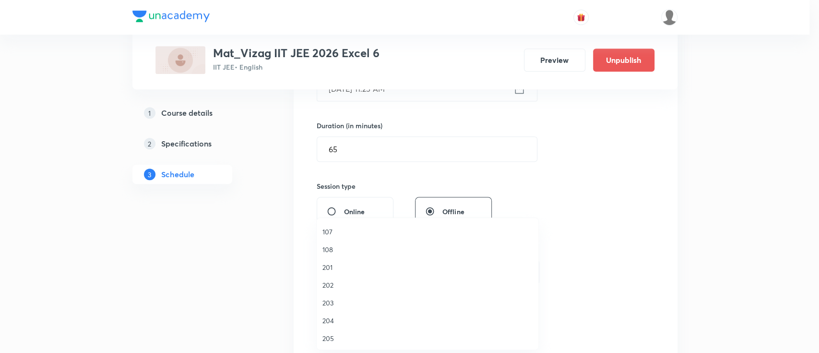
click at [336, 335] on span "205" at bounding box center [428, 338] width 210 height 10
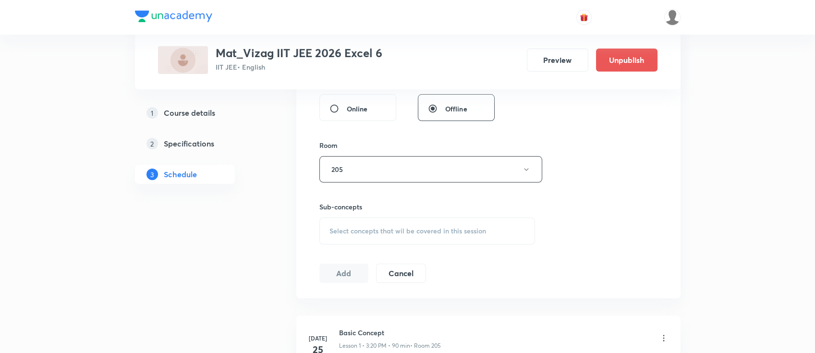
scroll to position [377, 0]
click at [378, 228] on span "Select concepts that wil be covered in this session" at bounding box center [407, 229] width 156 height 8
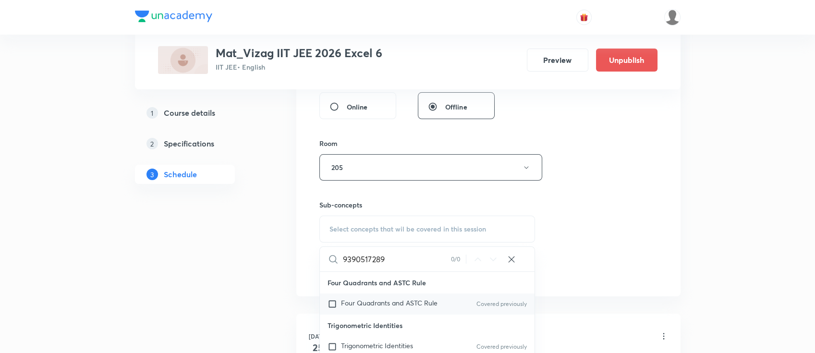
type input "9390517289"
click at [396, 299] on span "Four Quadrants and ASTC Rule" at bounding box center [389, 302] width 96 height 9
checkbox input "true"
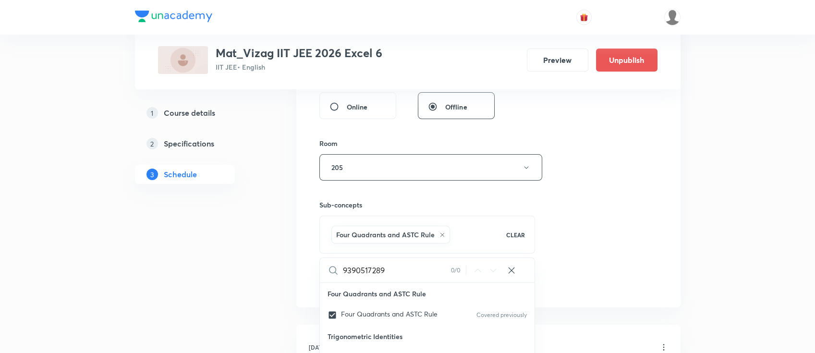
click at [618, 209] on div "Session 23 Live class Session title 13/99 Basic Concept ​ Schedule for Sep 5, 2…" at bounding box center [488, 61] width 338 height 462
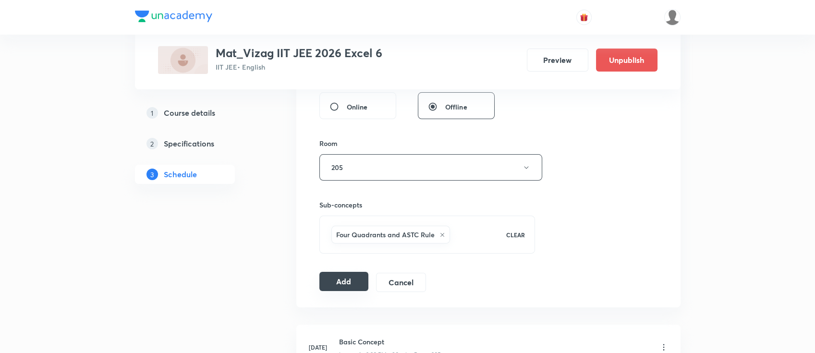
click at [361, 275] on button "Add" at bounding box center [343, 281] width 49 height 19
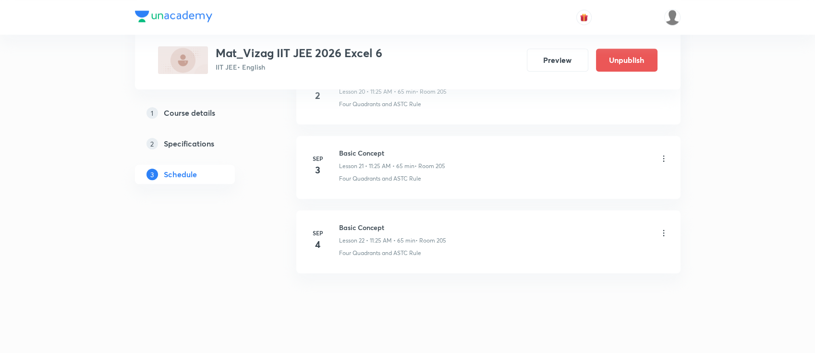
scroll to position [2061, 0]
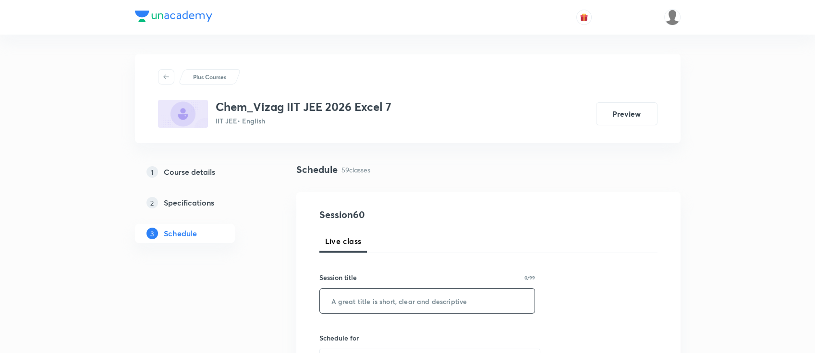
paste input "Amines,"
click at [410, 290] on input "text" at bounding box center [427, 300] width 215 height 24
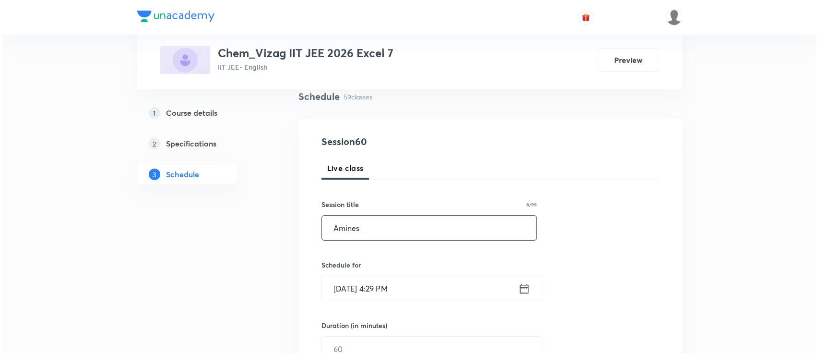
scroll to position [85, 0]
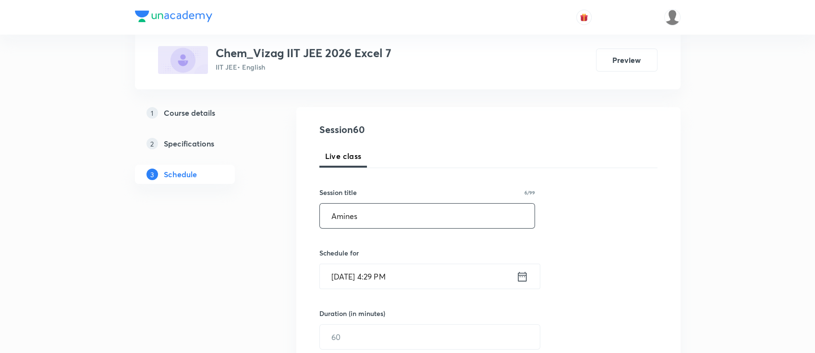
type input "Amines"
click at [523, 274] on icon at bounding box center [521, 276] width 9 height 10
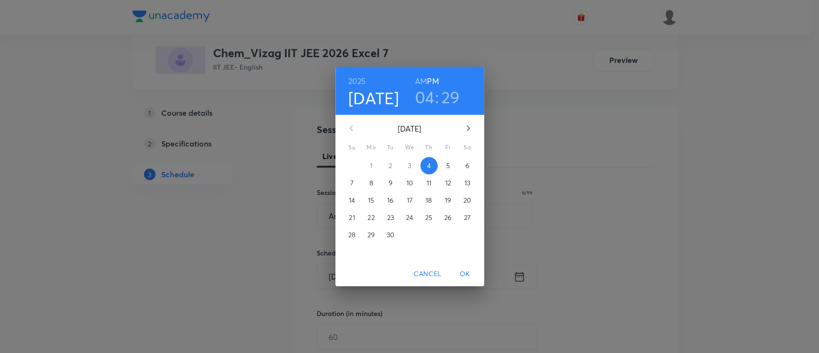
click at [449, 167] on p "5" at bounding box center [448, 166] width 4 height 10
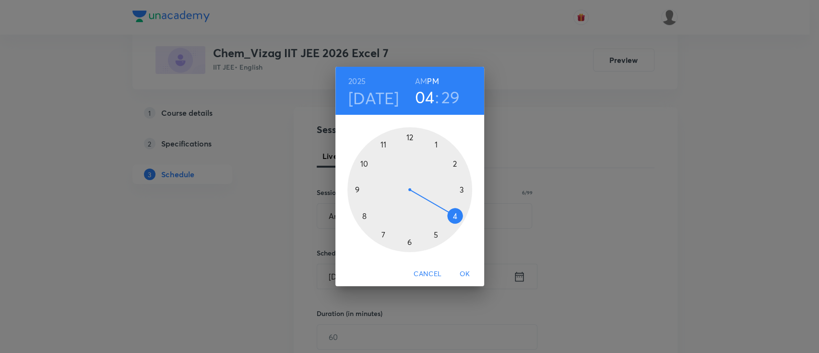
click at [421, 83] on h6 "AM" at bounding box center [421, 80] width 12 height 13
click at [363, 216] on div at bounding box center [410, 189] width 125 height 125
click at [357, 189] on div at bounding box center [410, 189] width 125 height 125
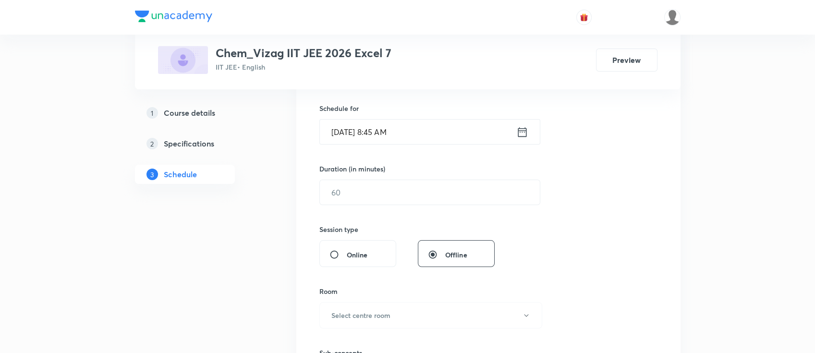
scroll to position [234, 0]
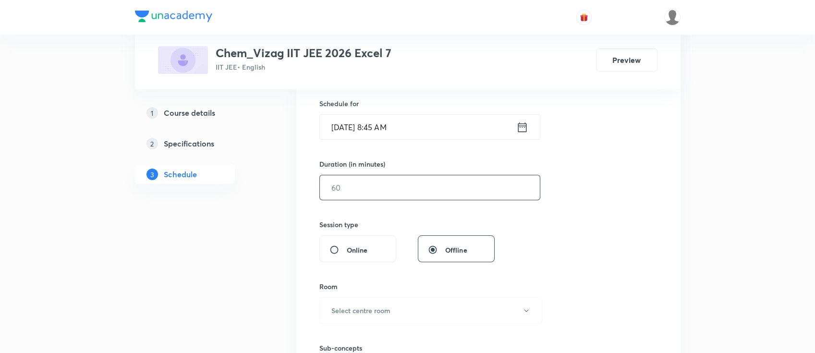
click at [359, 190] on input "text" at bounding box center [430, 187] width 220 height 24
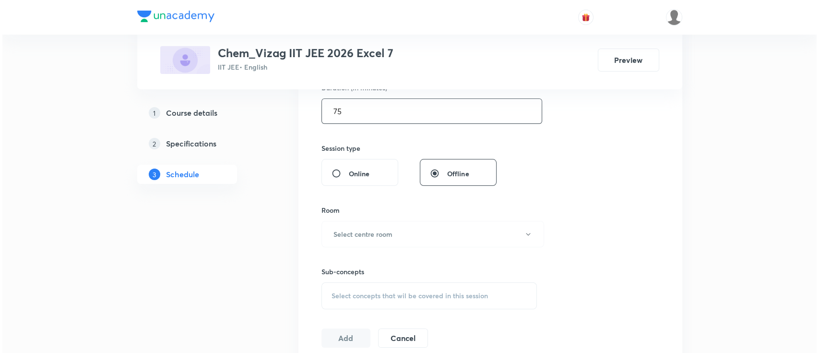
scroll to position [322, 0]
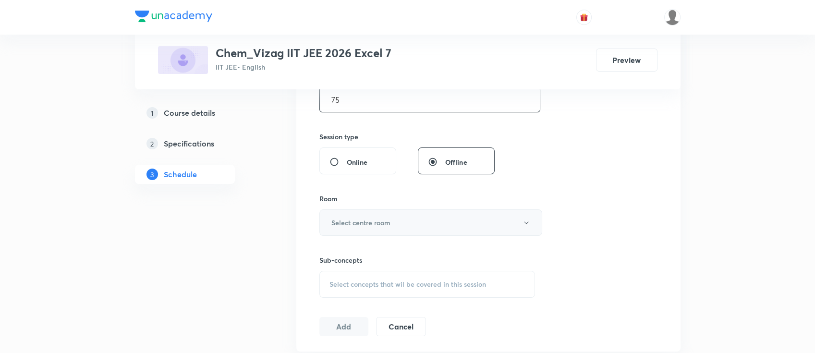
type input "75"
click at [361, 216] on button "Select centre room" at bounding box center [430, 222] width 223 height 26
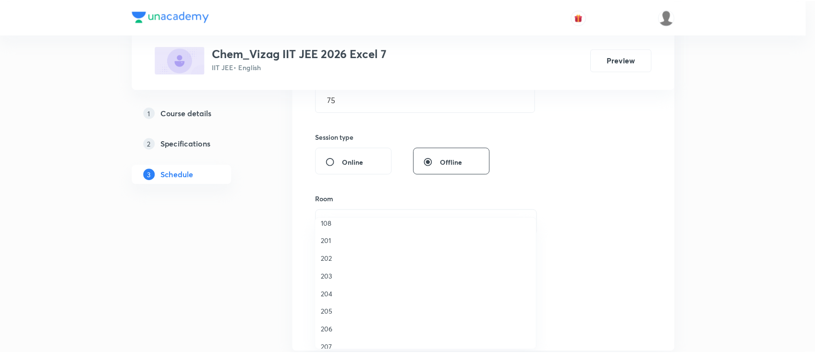
scroll to position [209, 0]
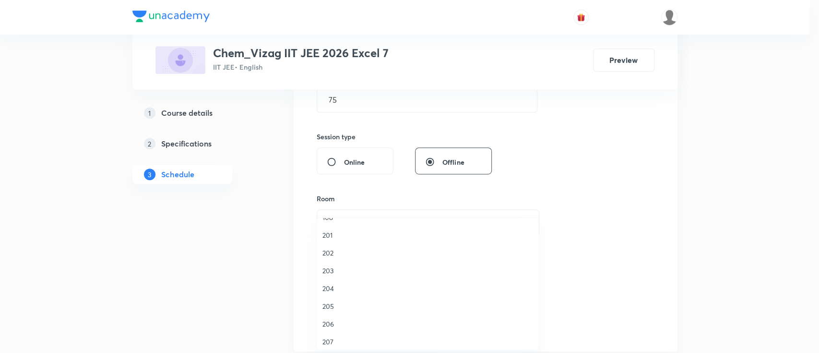
click at [346, 266] on span "203" at bounding box center [428, 270] width 210 height 10
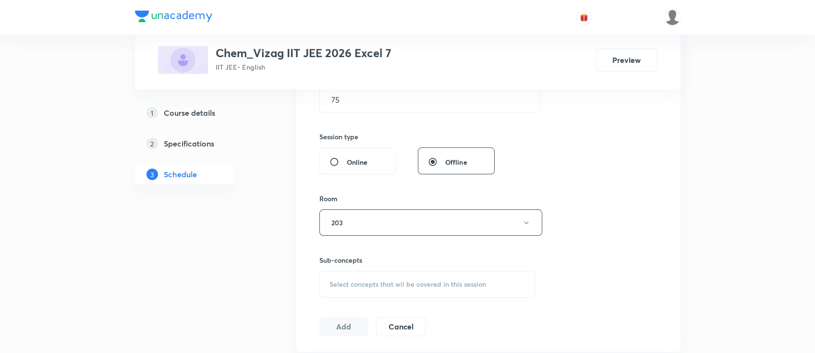
click at [361, 283] on span "Select concepts that wil be covered in this session" at bounding box center [407, 284] width 156 height 8
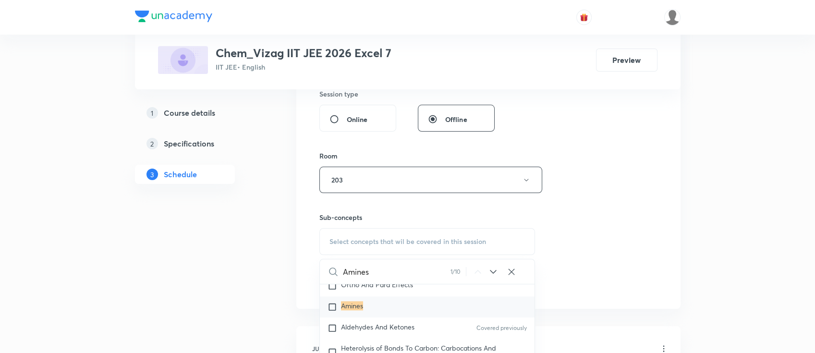
scroll to position [17059, 0]
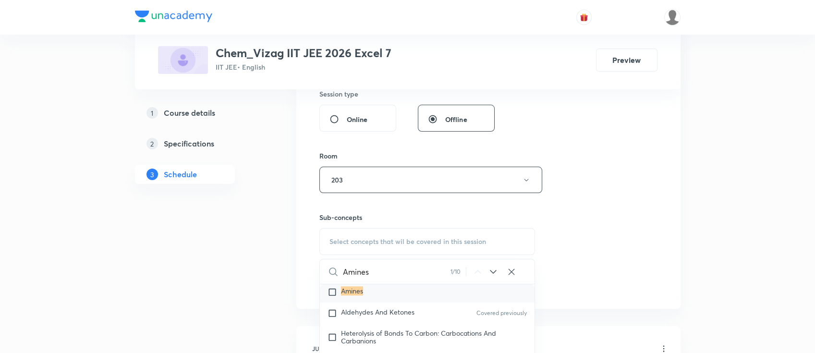
type input "Amines"
click at [377, 301] on div "Amines" at bounding box center [427, 291] width 215 height 21
checkbox input "true"
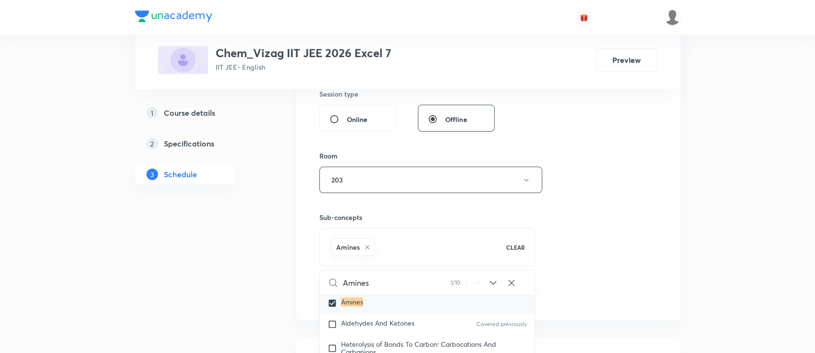
click at [598, 251] on div "Session 60 Live class Session title 6/99 Amines ​ Schedule for Sep 5, 2025, 8:4…" at bounding box center [488, 74] width 338 height 462
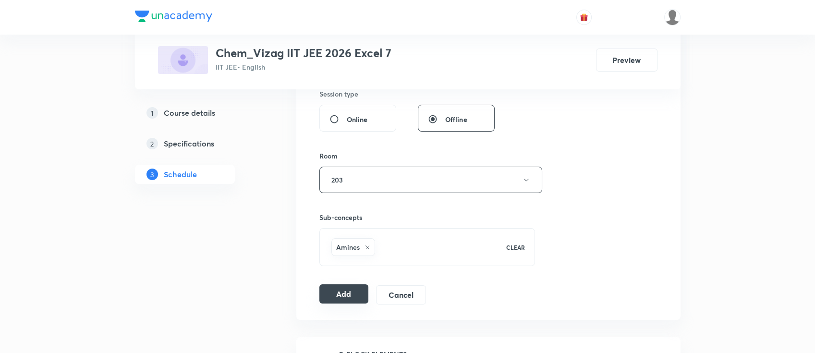
click at [353, 292] on button "Add" at bounding box center [343, 293] width 49 height 19
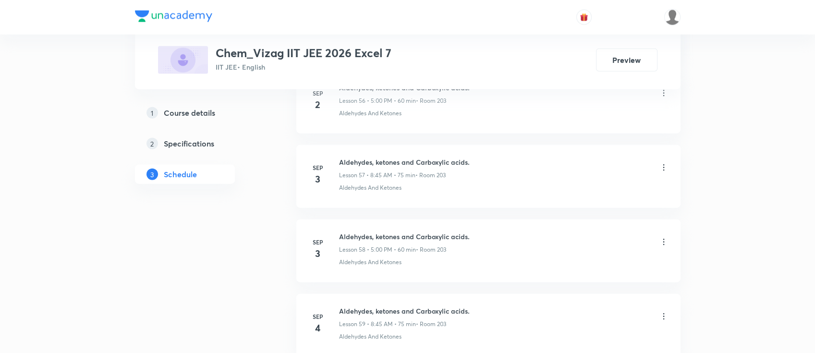
scroll to position [4810, 0]
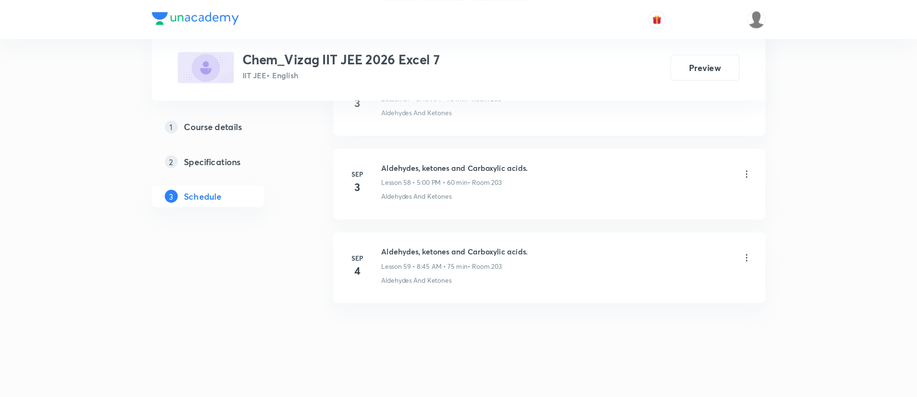
scroll to position [4762, 0]
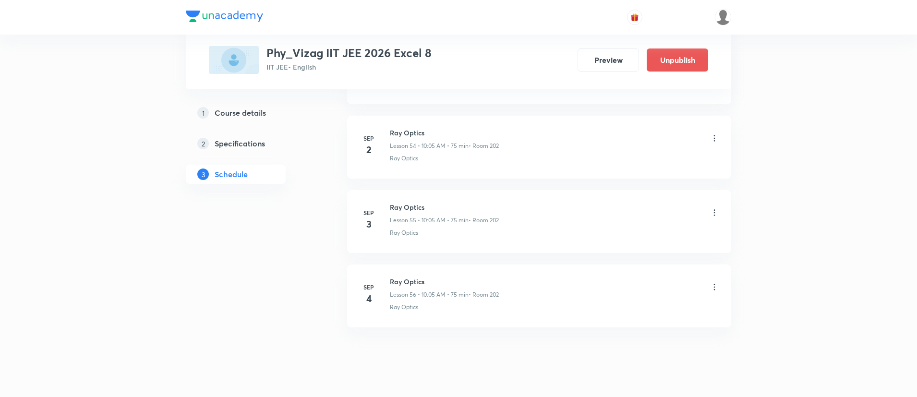
scroll to position [4539, 0]
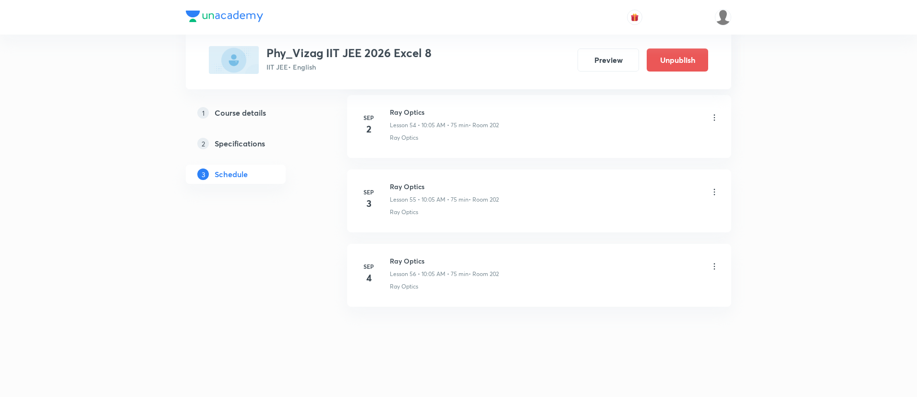
click at [414, 264] on h6 "Ray Optics" at bounding box center [444, 261] width 109 height 10
copy h6 "Ray Optics"
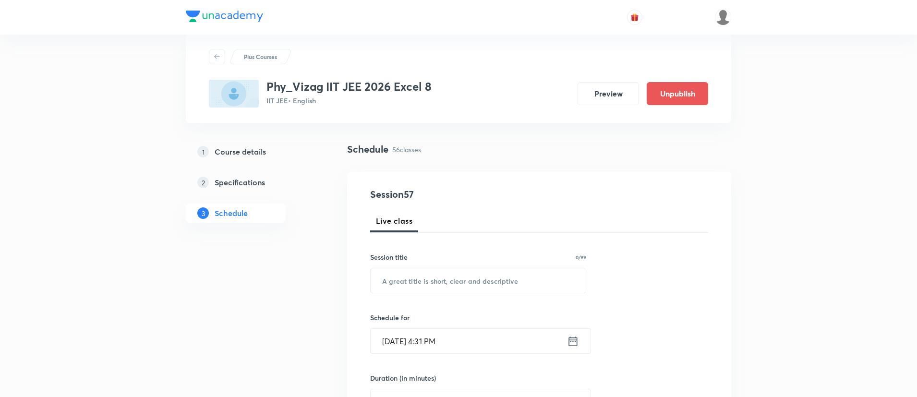
scroll to position [0, 0]
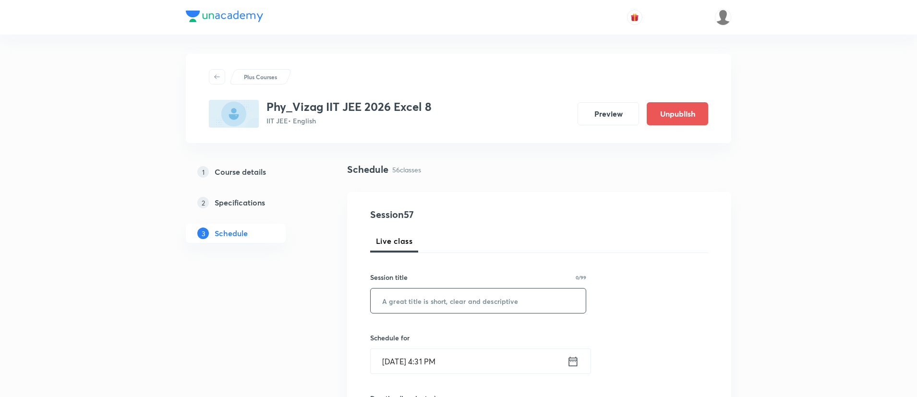
click at [433, 304] on input "text" at bounding box center [478, 300] width 215 height 24
paste input "Ray Optics"
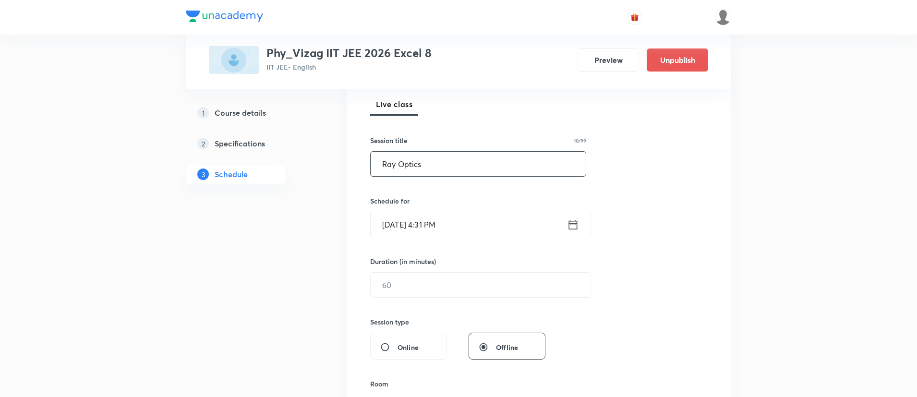
scroll to position [142, 0]
type input "Ray Optics"
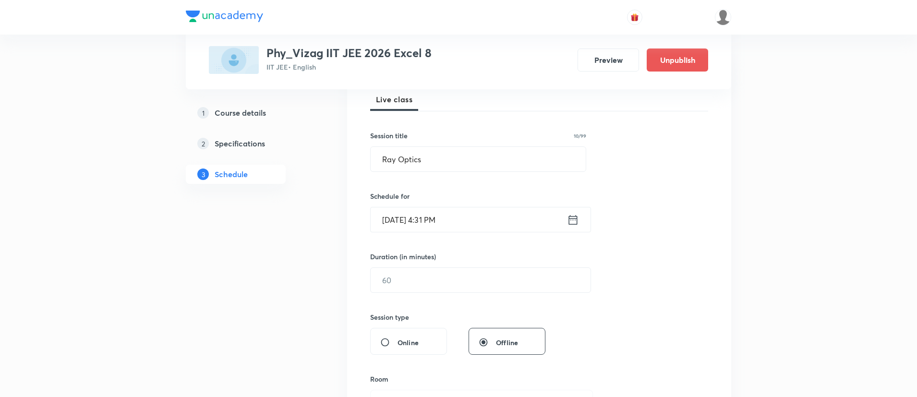
click at [576, 221] on icon at bounding box center [573, 219] width 12 height 13
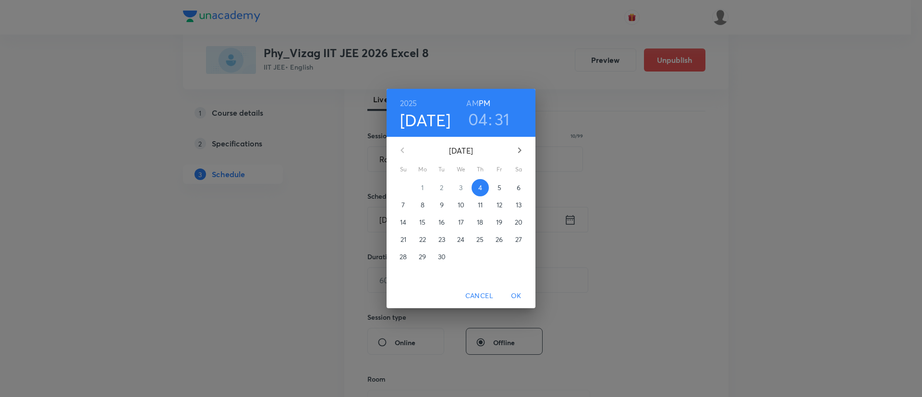
click at [497, 190] on p "5" at bounding box center [499, 188] width 4 height 10
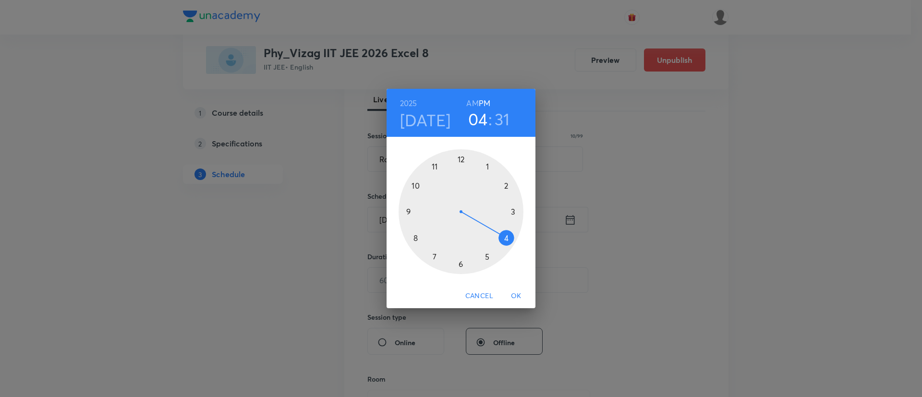
click at [472, 101] on h6 "AM" at bounding box center [472, 102] width 12 height 13
click at [415, 187] on div at bounding box center [460, 211] width 125 height 125
click at [486, 165] on div at bounding box center [460, 211] width 125 height 125
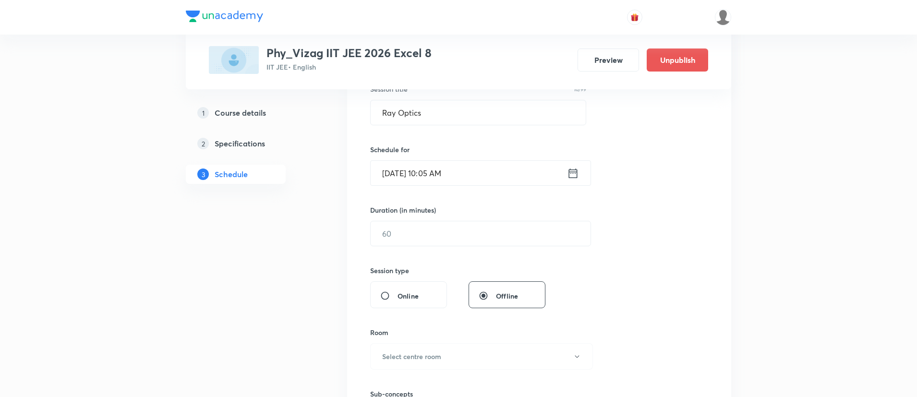
scroll to position [189, 0]
click at [427, 231] on input "text" at bounding box center [481, 233] width 220 height 24
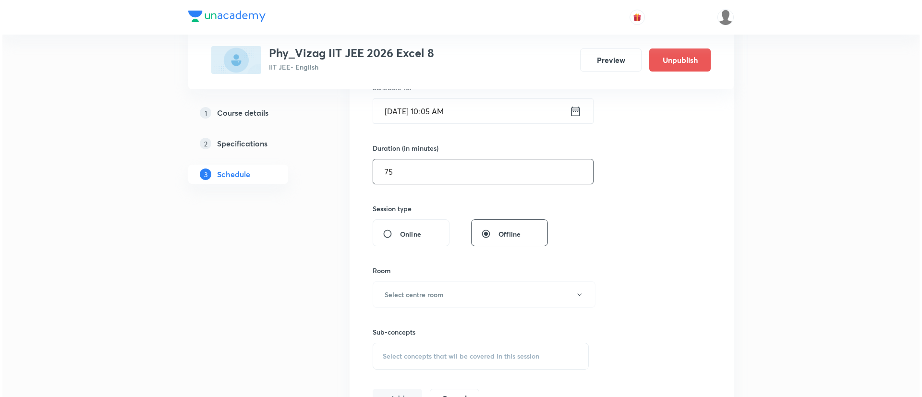
scroll to position [289, 0]
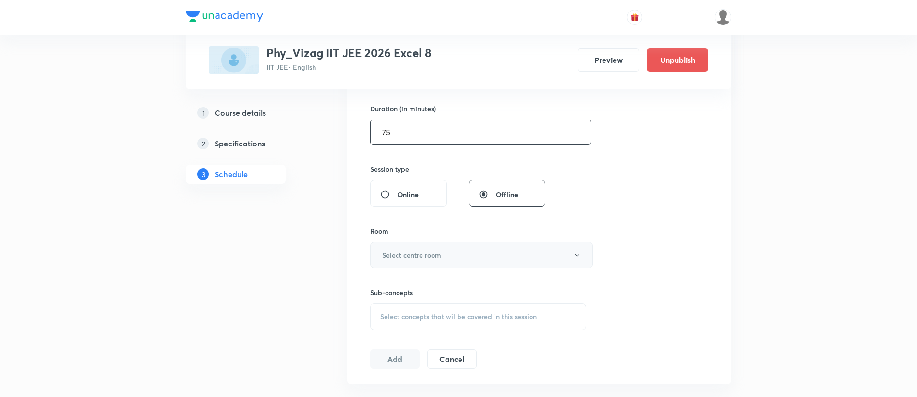
type input "75"
click at [421, 246] on button "Select centre room" at bounding box center [481, 255] width 223 height 26
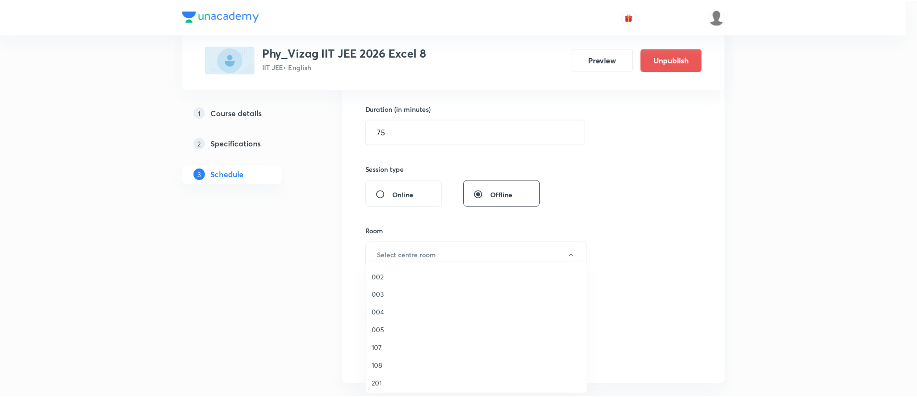
scroll to position [130, 0]
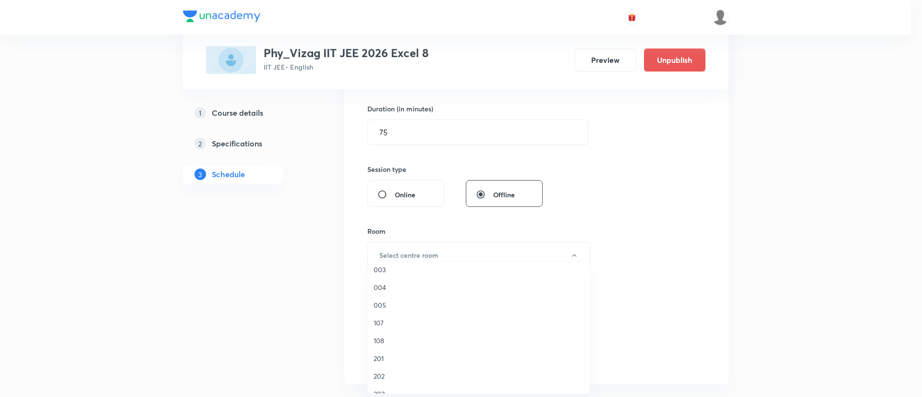
click at [393, 373] on span "202" at bounding box center [478, 376] width 210 height 10
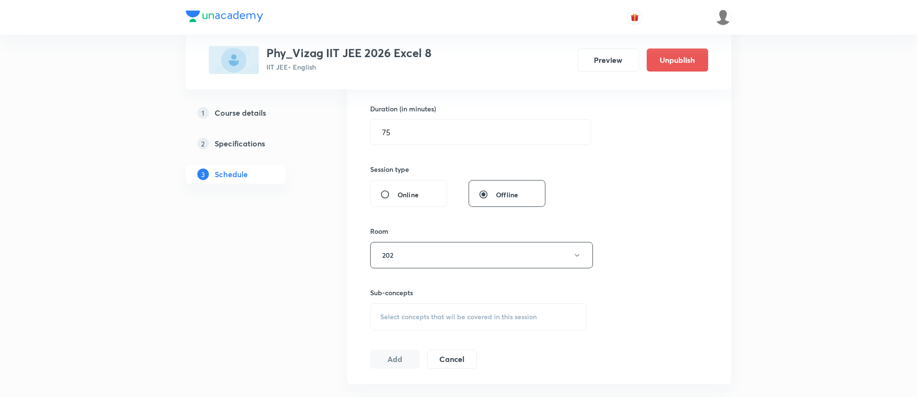
click at [463, 321] on div "Select concepts that wil be covered in this session" at bounding box center [478, 316] width 216 height 27
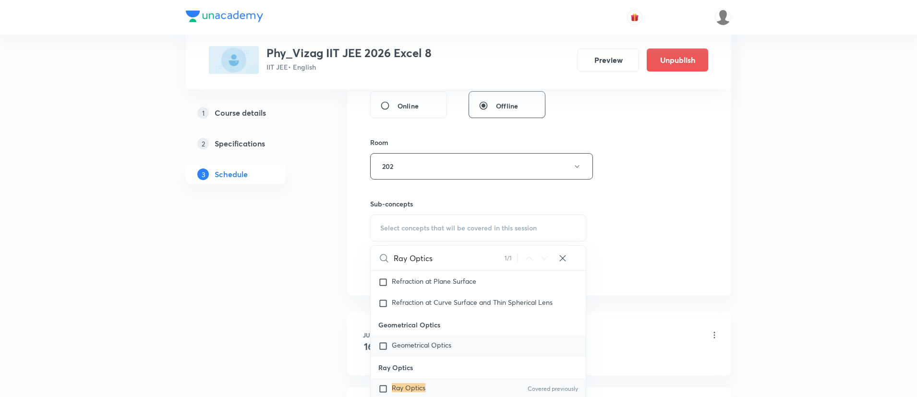
scroll to position [8058, 0]
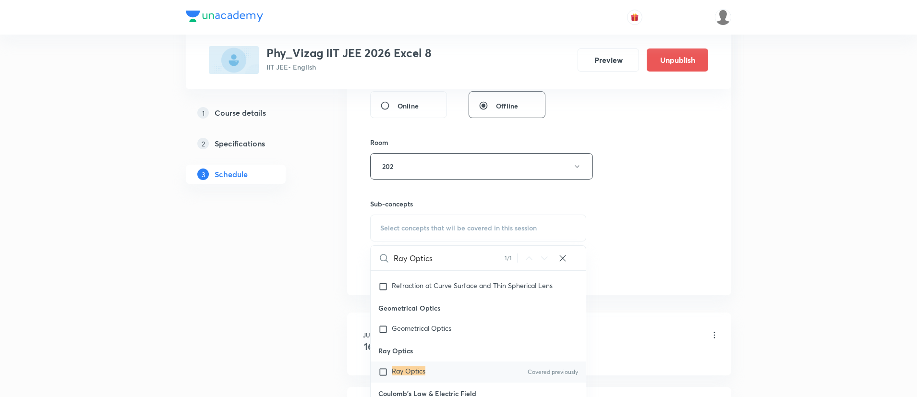
type input "Ray Optics"
click at [447, 373] on div "Ray Optics Covered previously" at bounding box center [478, 371] width 215 height 21
checkbox input "true"
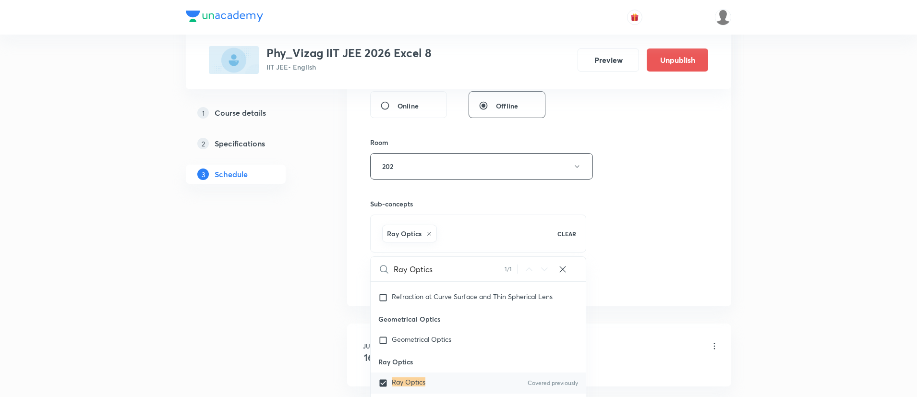
click at [635, 200] on div "Session 57 Live class Session title 10/99 Ray Optics ​ Schedule for Sep 5, 2025…" at bounding box center [539, 60] width 338 height 462
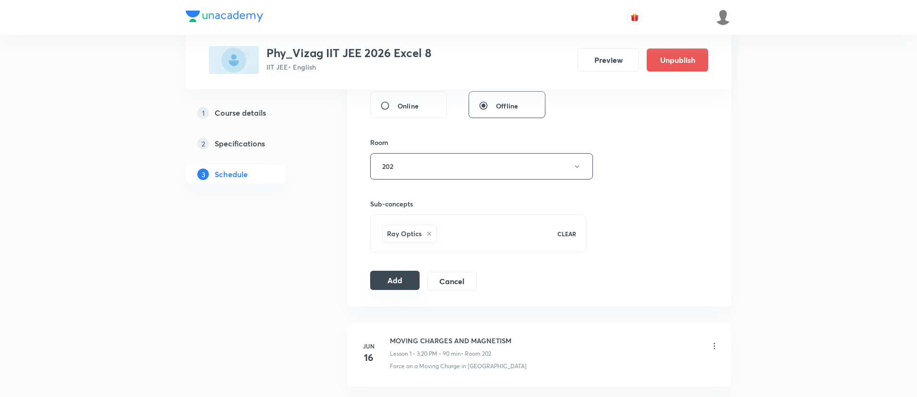
click at [398, 273] on button "Add" at bounding box center [394, 280] width 49 height 19
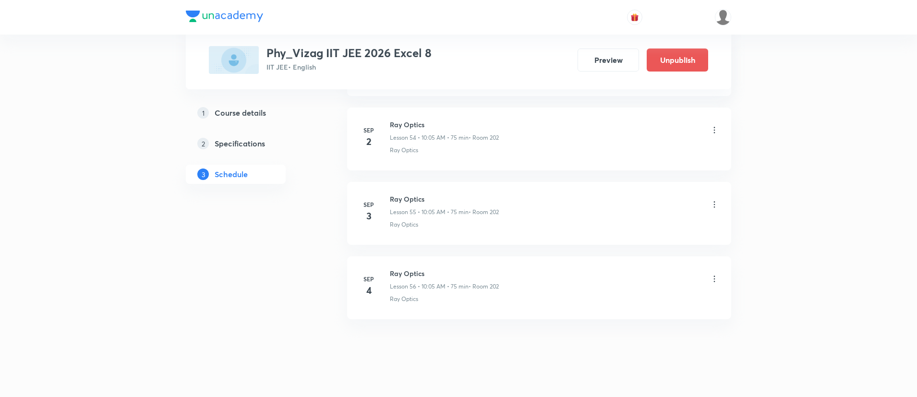
scroll to position [4550, 0]
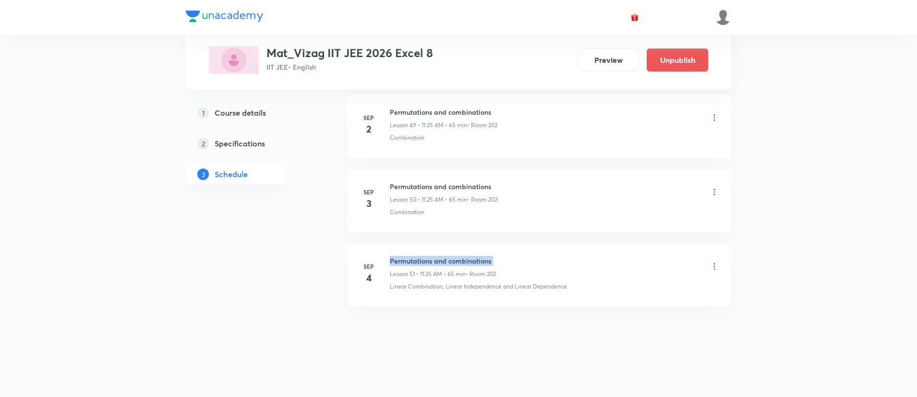
click at [474, 259] on h6 "Permutations and combinations" at bounding box center [443, 261] width 106 height 10
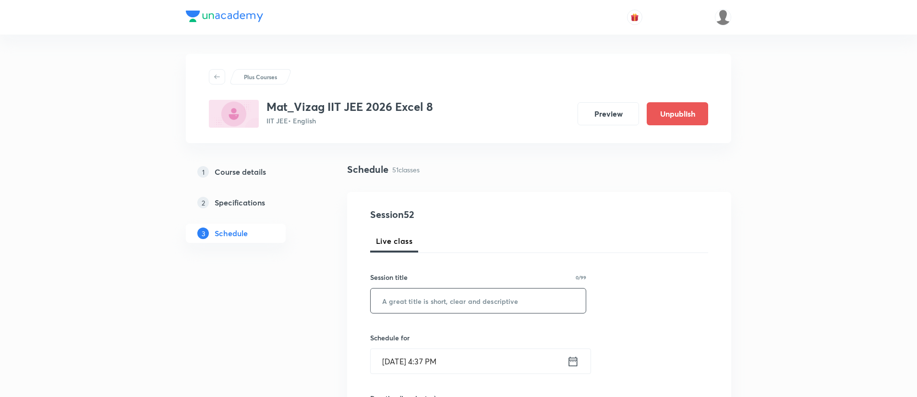
paste input "Permutations and combinations"
click at [469, 300] on input "Permutations and combinations" at bounding box center [478, 300] width 215 height 24
type input "Permutations and combinations"
click at [569, 360] on icon at bounding box center [573, 361] width 9 height 10
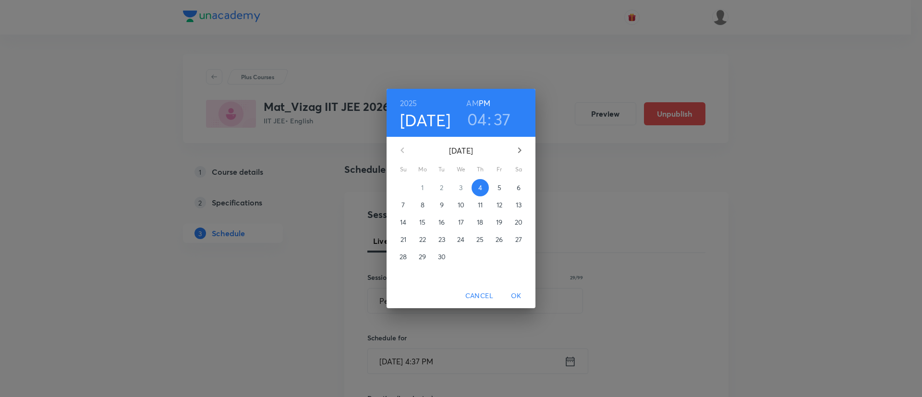
click at [501, 185] on span "5" at bounding box center [499, 188] width 17 height 10
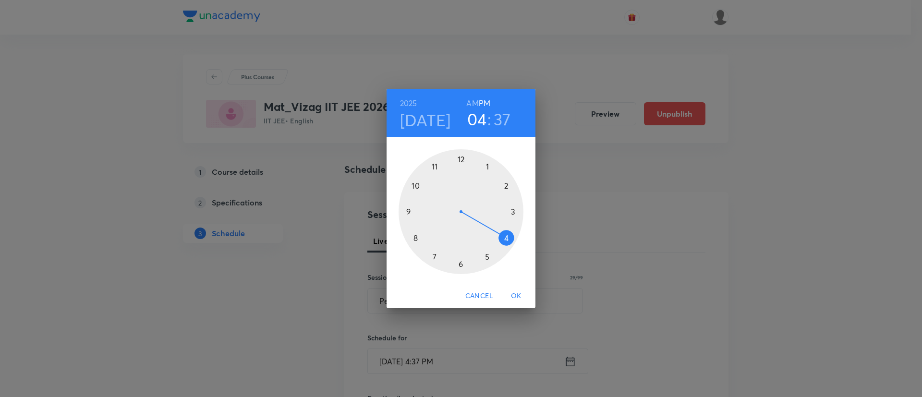
click at [472, 101] on h6 "AM" at bounding box center [472, 102] width 12 height 13
click at [434, 167] on div at bounding box center [460, 211] width 125 height 125
click at [489, 255] on div at bounding box center [460, 211] width 125 height 125
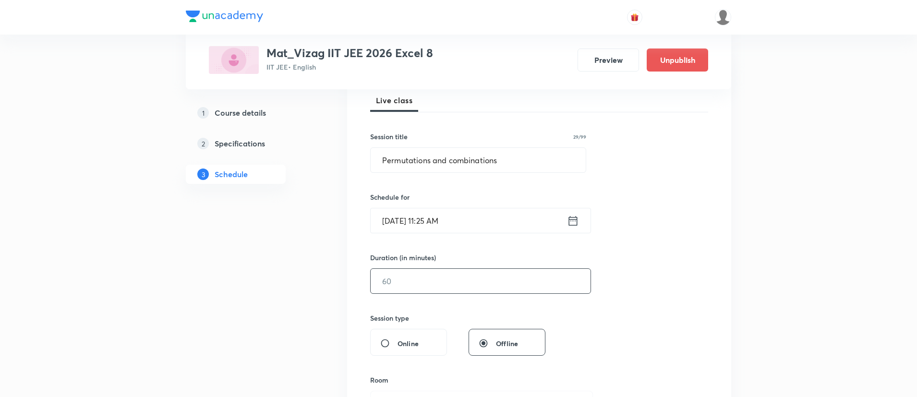
scroll to position [151, 0]
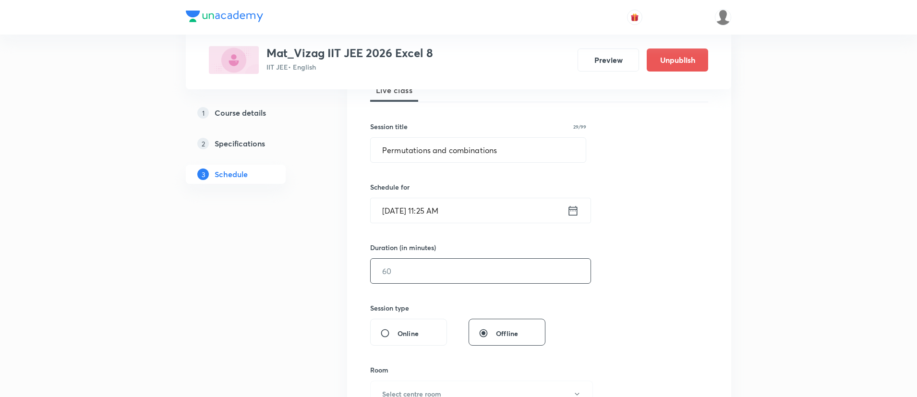
click at [470, 280] on input "text" at bounding box center [481, 271] width 220 height 24
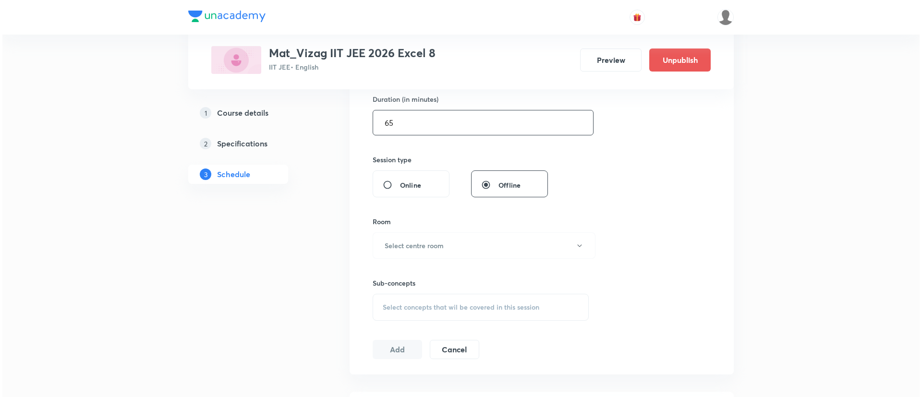
scroll to position [300, 0]
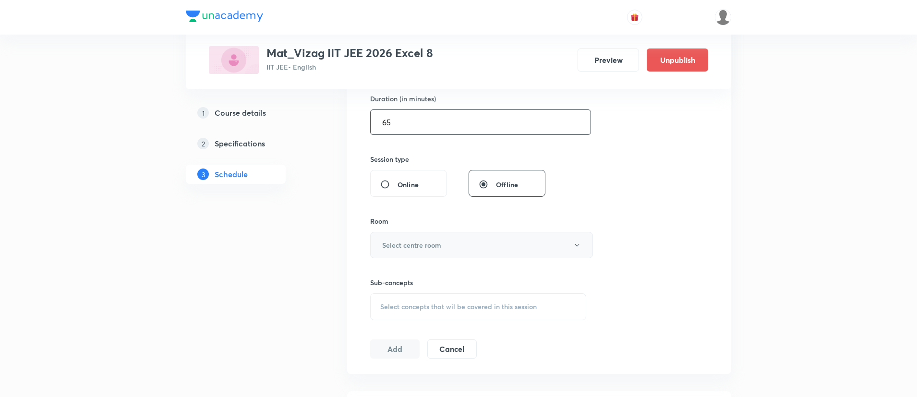
type input "65"
click at [456, 249] on button "Select centre room" at bounding box center [481, 245] width 223 height 26
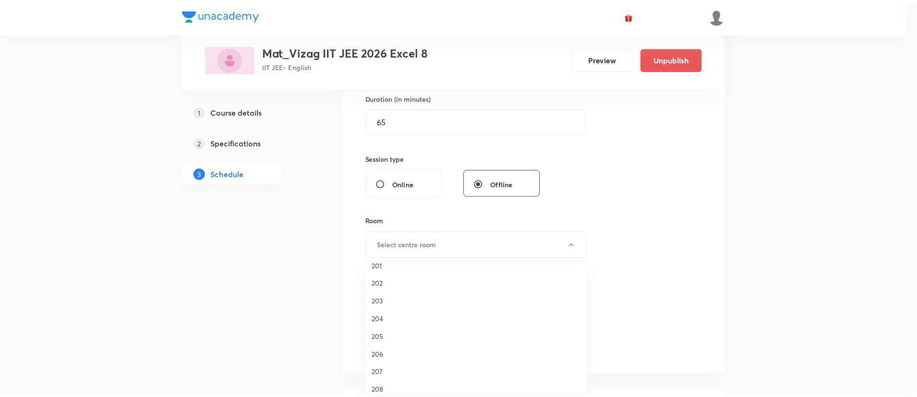
scroll to position [223, 0]
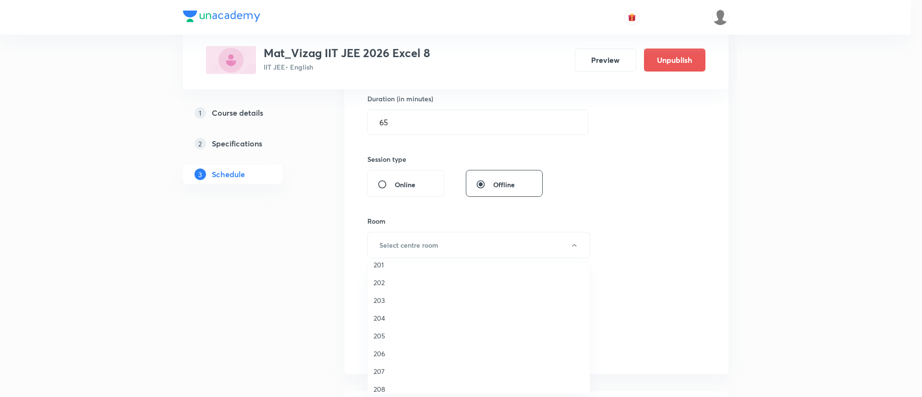
click at [385, 282] on span "202" at bounding box center [478, 282] width 210 height 10
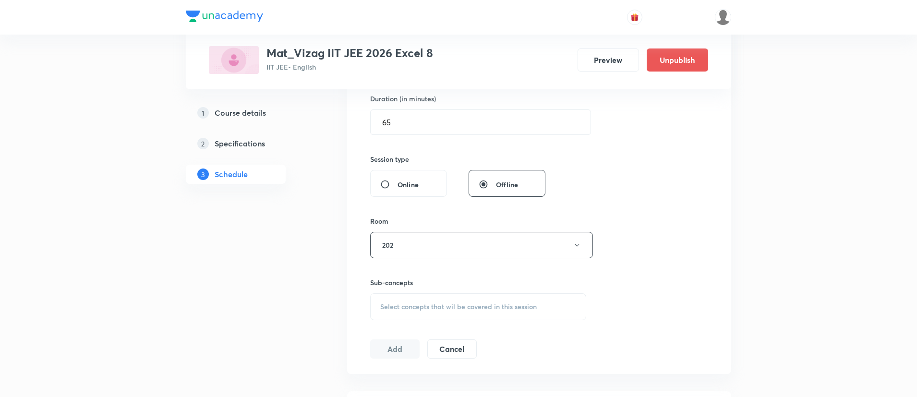
click at [413, 309] on span "Select concepts that wil be covered in this session" at bounding box center [458, 307] width 156 height 8
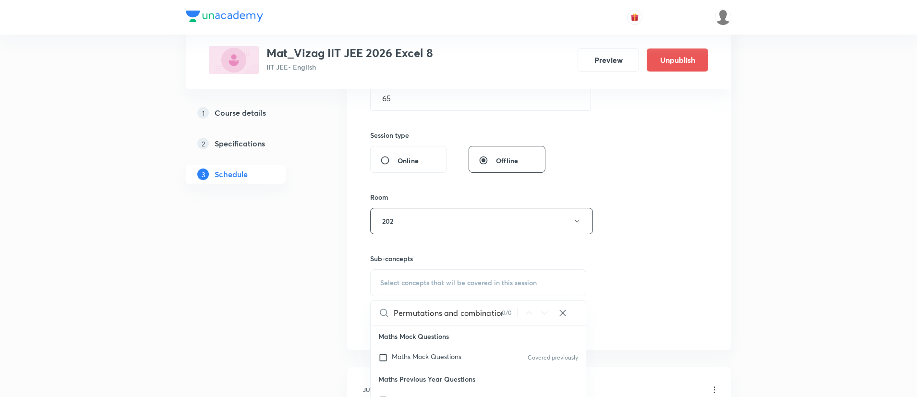
scroll to position [0, 7]
click at [453, 314] on input "Permutations and combinations" at bounding box center [448, 312] width 108 height 24
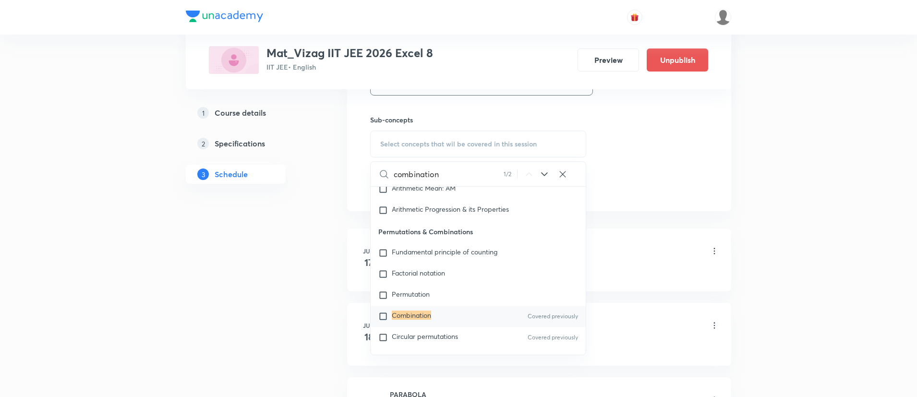
scroll to position [463, 0]
type input "combination"
click at [484, 314] on div "Combination Covered previously" at bounding box center [478, 315] width 215 height 21
checkbox input "true"
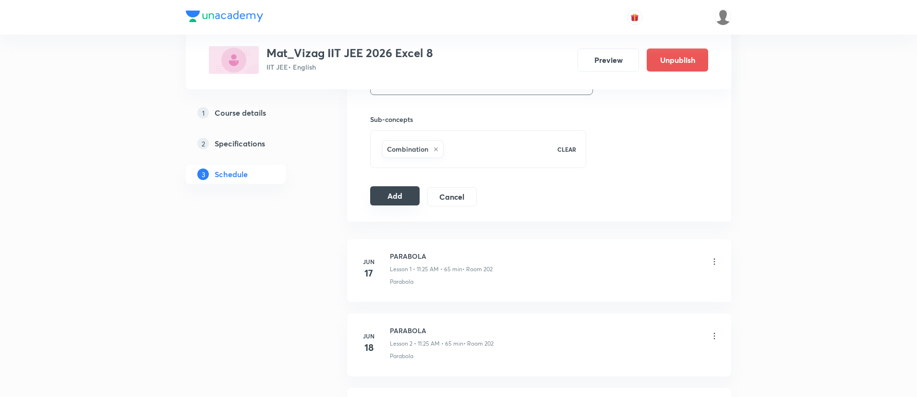
click at [399, 199] on button "Add" at bounding box center [394, 195] width 49 height 19
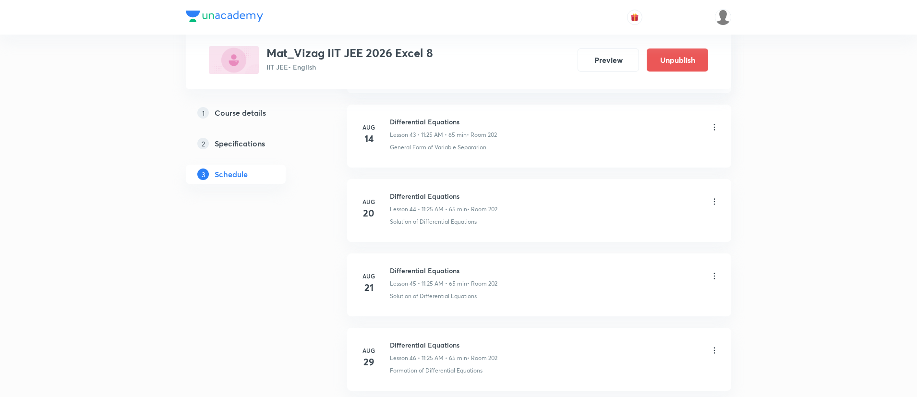
scroll to position [4178, 0]
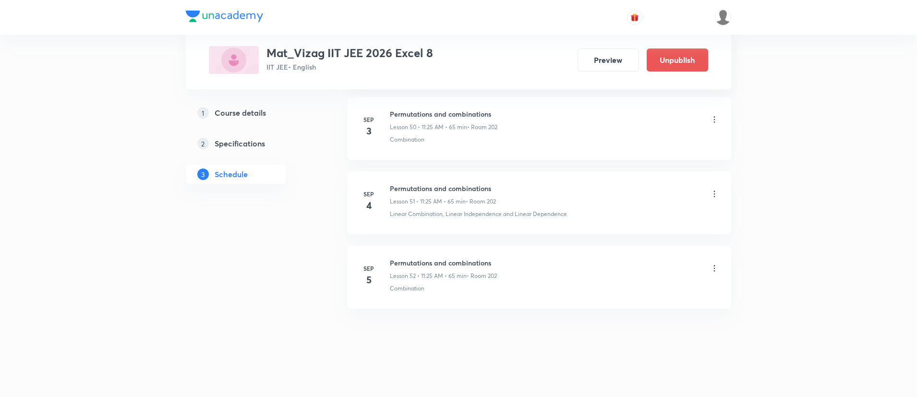
scroll to position [4242, 0]
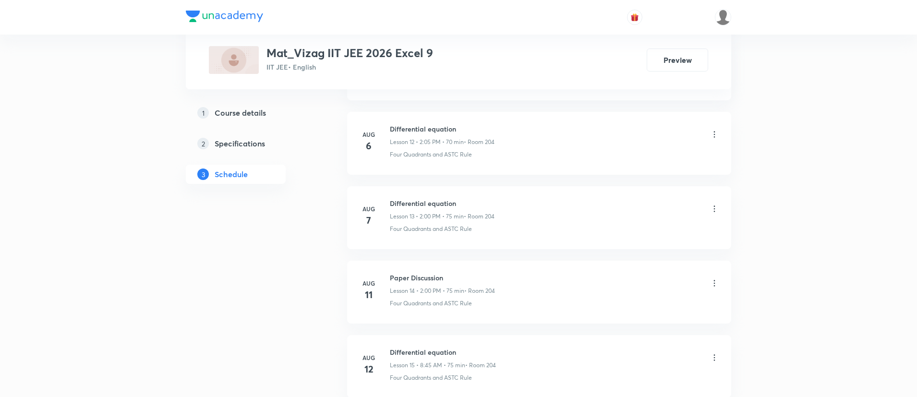
scroll to position [2084, 0]
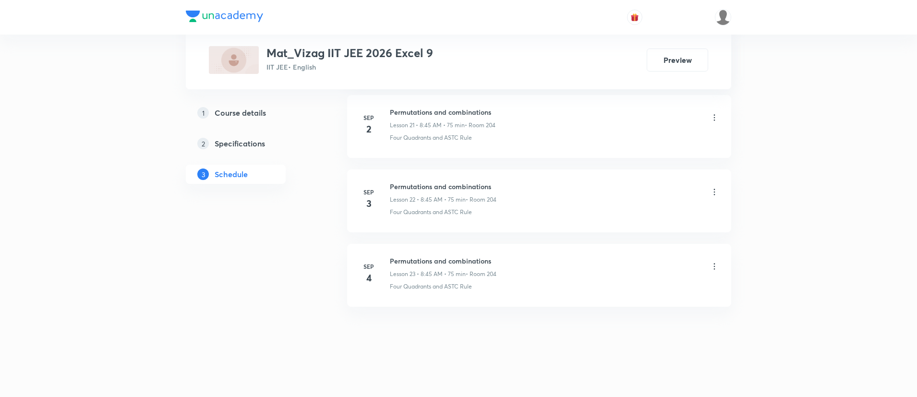
click at [430, 257] on h6 "Permutations and combinations" at bounding box center [443, 261] width 107 height 10
copy h6 "Permutations and combinations"
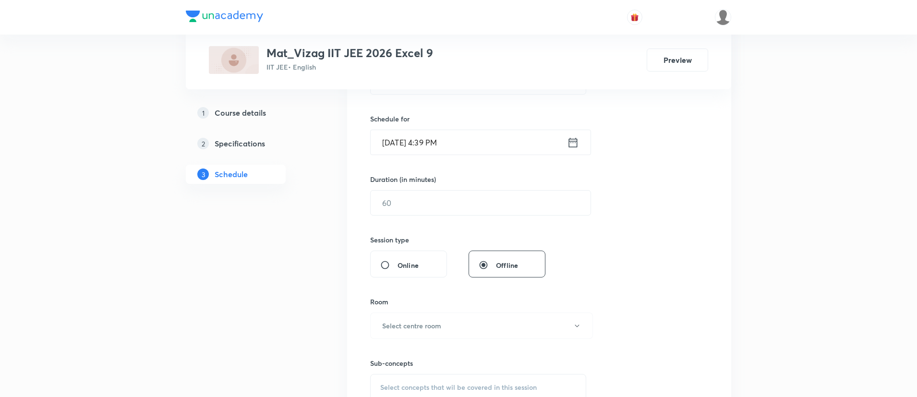
scroll to position [0, 0]
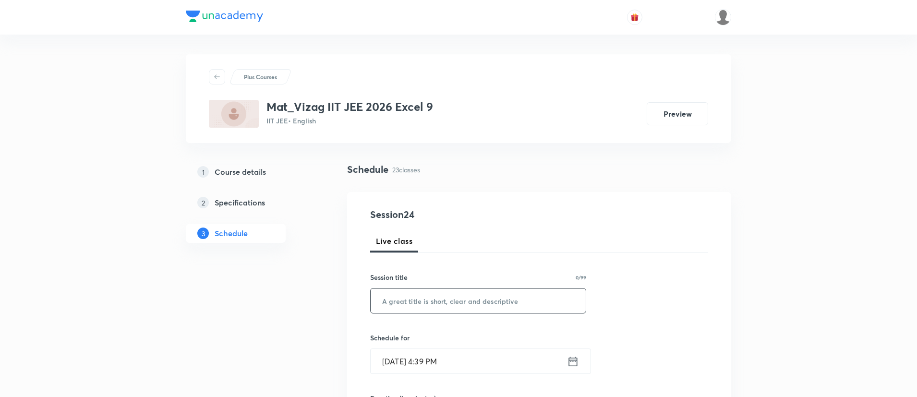
paste input "Permutations and combinations"
click at [436, 306] on input "text" at bounding box center [478, 300] width 215 height 24
type input "Permutations and combinations"
click at [571, 358] on icon at bounding box center [573, 361] width 12 height 13
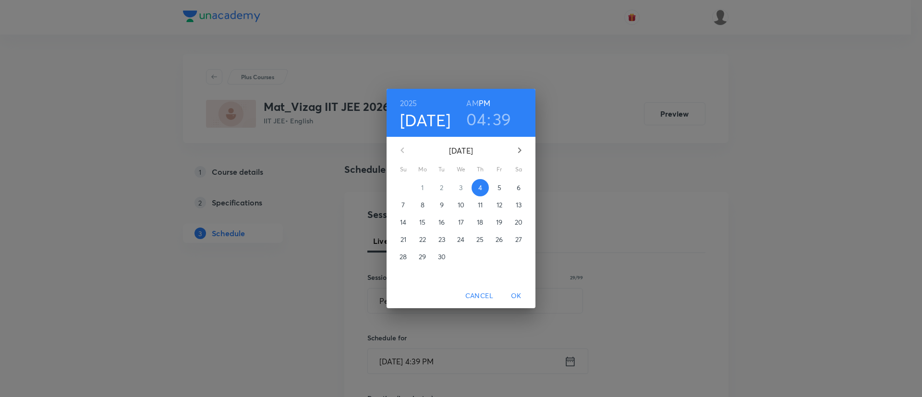
click at [499, 187] on p "5" at bounding box center [499, 188] width 4 height 10
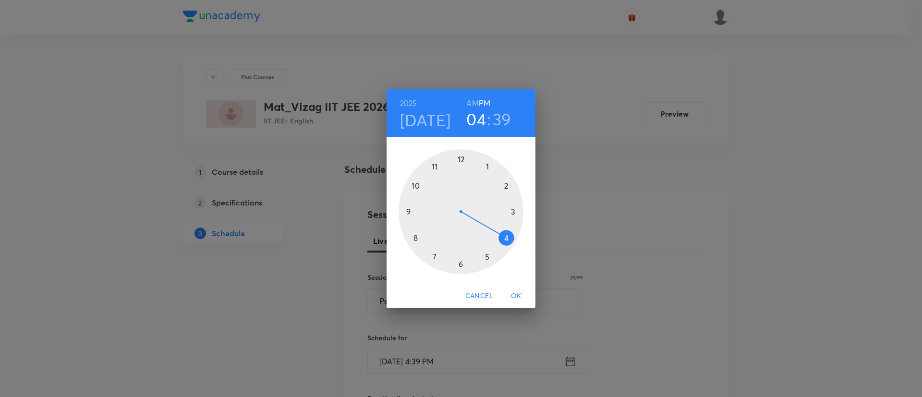
click at [469, 101] on h6 "AM" at bounding box center [472, 102] width 12 height 13
click at [415, 239] on div at bounding box center [460, 211] width 125 height 125
click at [409, 209] on div at bounding box center [460, 211] width 125 height 125
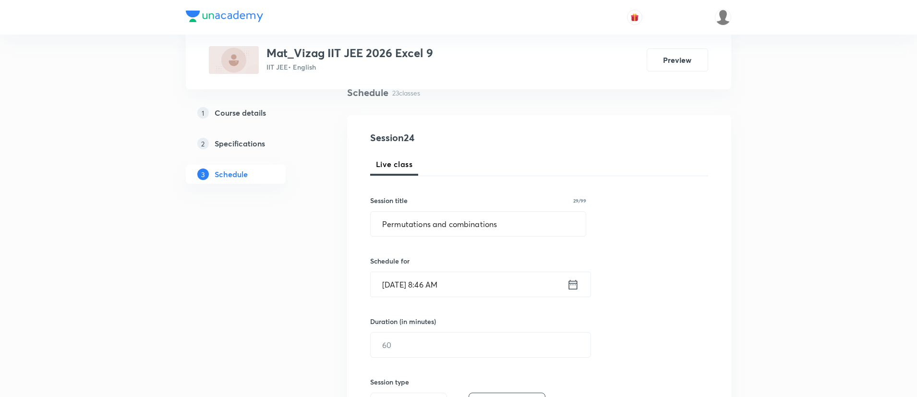
scroll to position [103, 0]
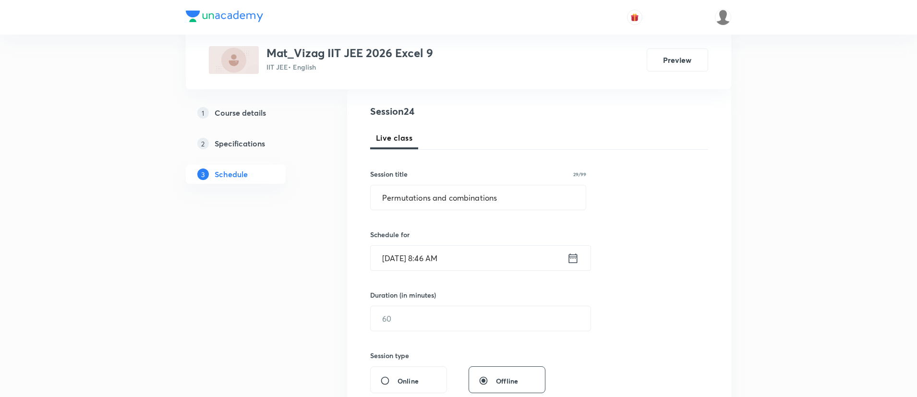
click at [571, 257] on icon at bounding box center [573, 258] width 12 height 13
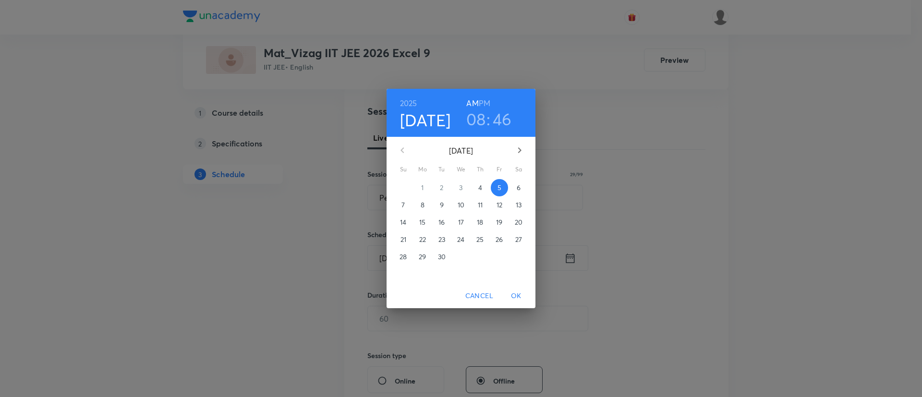
click at [509, 116] on h3 "46" at bounding box center [502, 119] width 19 height 20
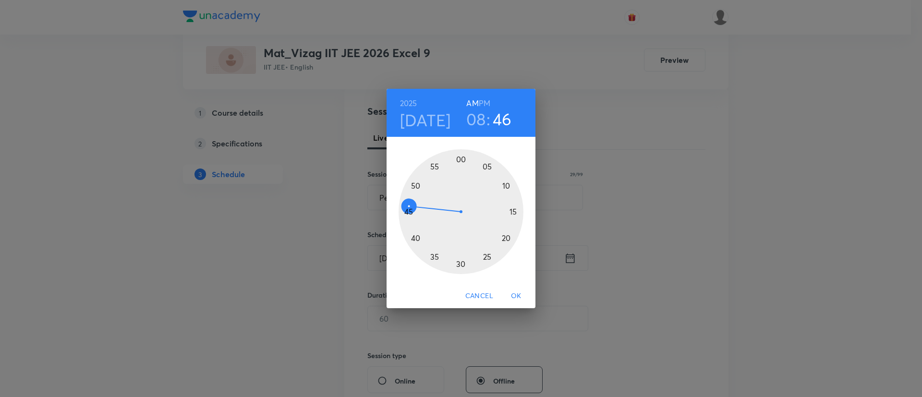
click at [407, 211] on div at bounding box center [460, 211] width 125 height 125
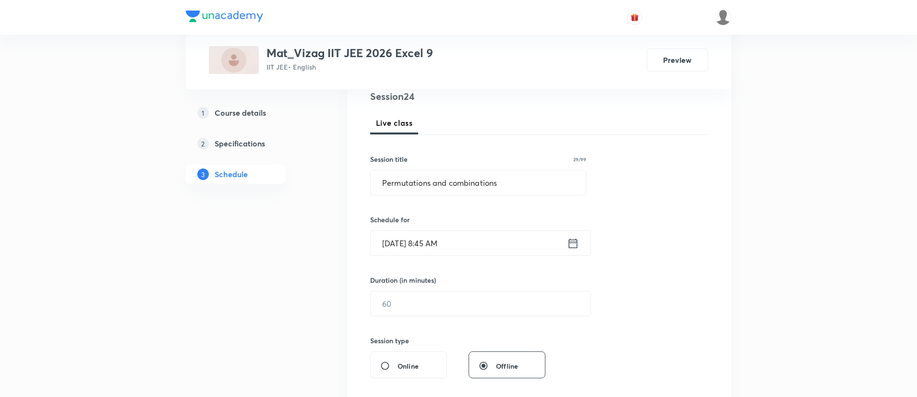
scroll to position [182, 0]
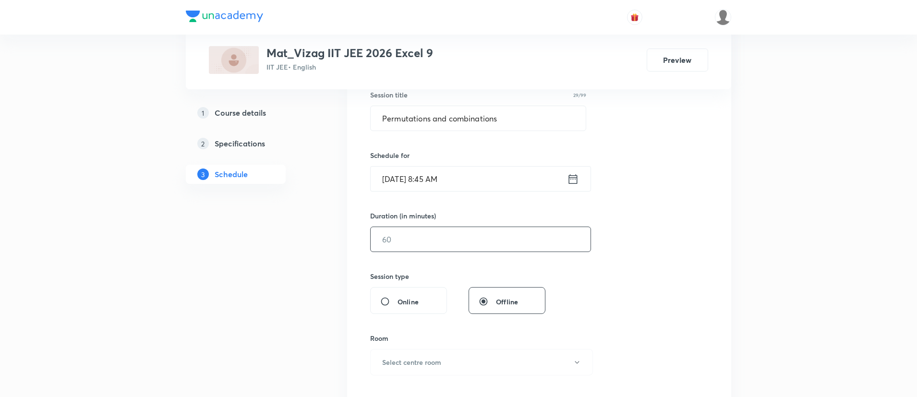
click at [407, 233] on input "text" at bounding box center [481, 239] width 220 height 24
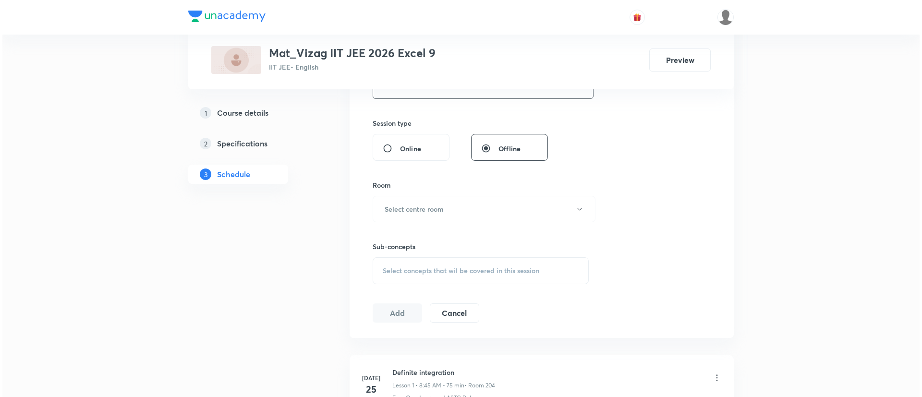
scroll to position [348, 0]
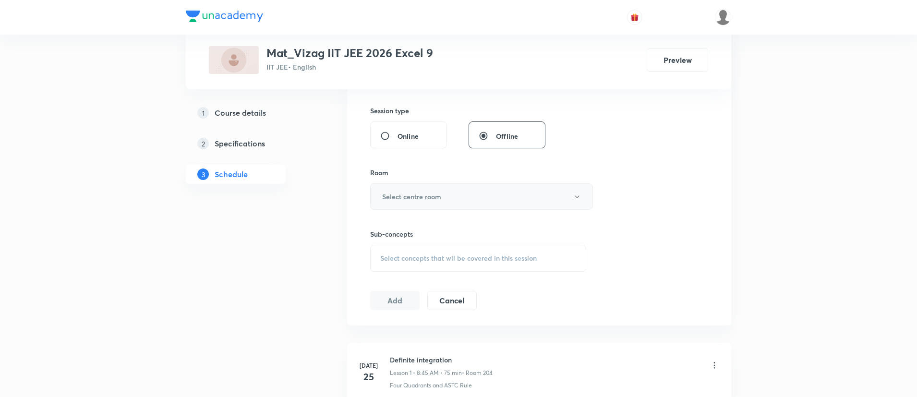
type input "75"
click at [412, 203] on button "Select centre room" at bounding box center [481, 196] width 223 height 26
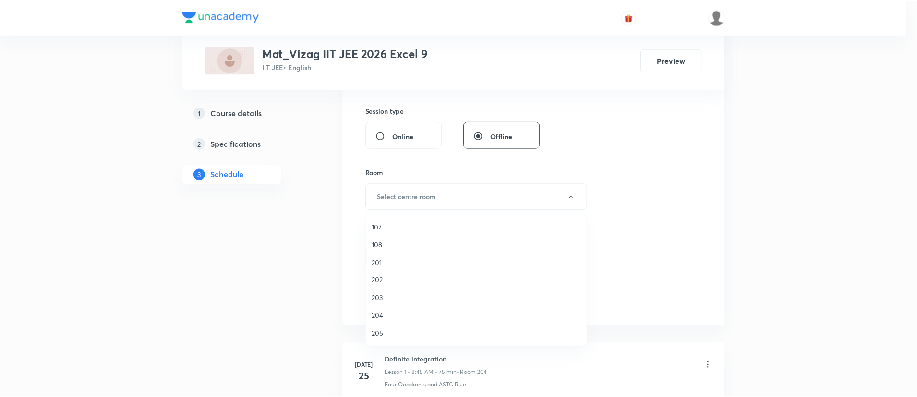
scroll to position [182, 0]
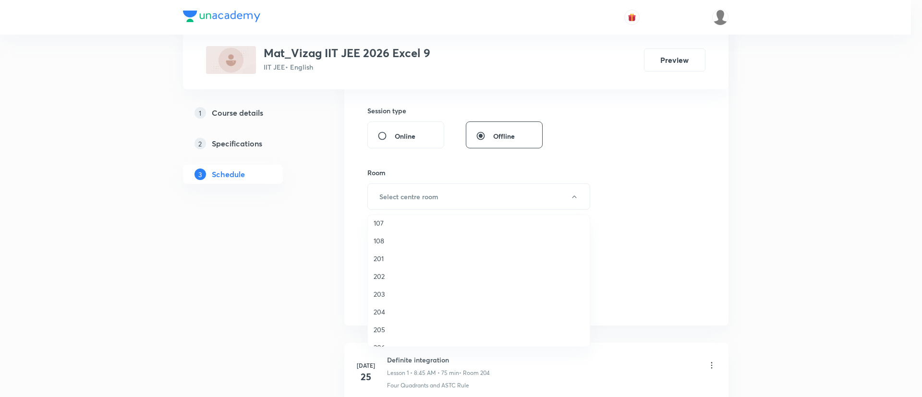
click at [384, 310] on span "204" at bounding box center [478, 312] width 210 height 10
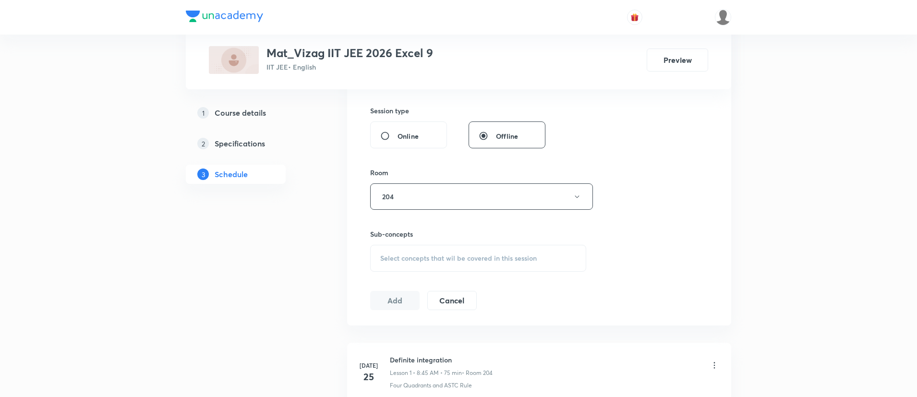
click at [460, 260] on span "Select concepts that wil be covered in this session" at bounding box center [458, 258] width 156 height 8
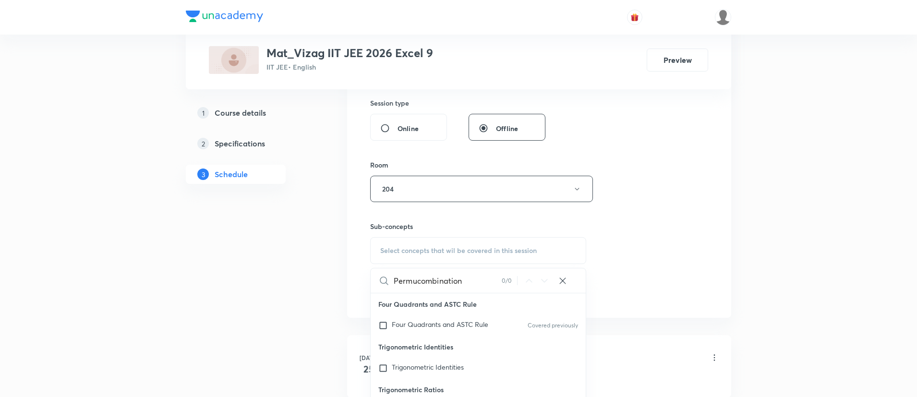
scroll to position [0, 0]
click at [469, 271] on input "combination" at bounding box center [448, 280] width 108 height 24
type input "combinati"
click at [457, 332] on div "Four Quadrants and ASTC Rule Covered previously" at bounding box center [478, 325] width 215 height 21
checkbox input "true"
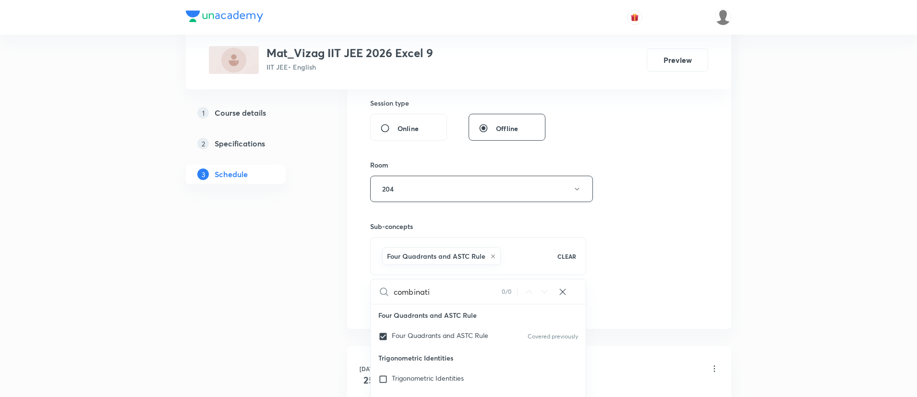
click at [641, 244] on div "Session 24 Live class Session title 29/99 Permutations and combinations ​ Sched…" at bounding box center [539, 83] width 338 height 462
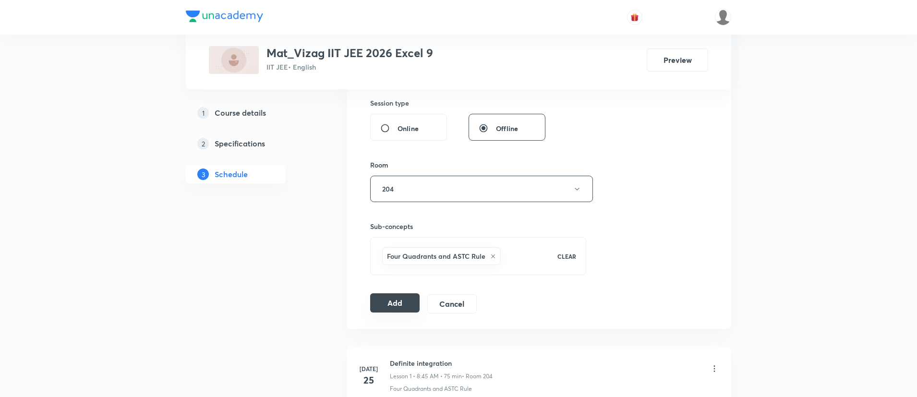
click at [379, 302] on button "Add" at bounding box center [394, 302] width 49 height 19
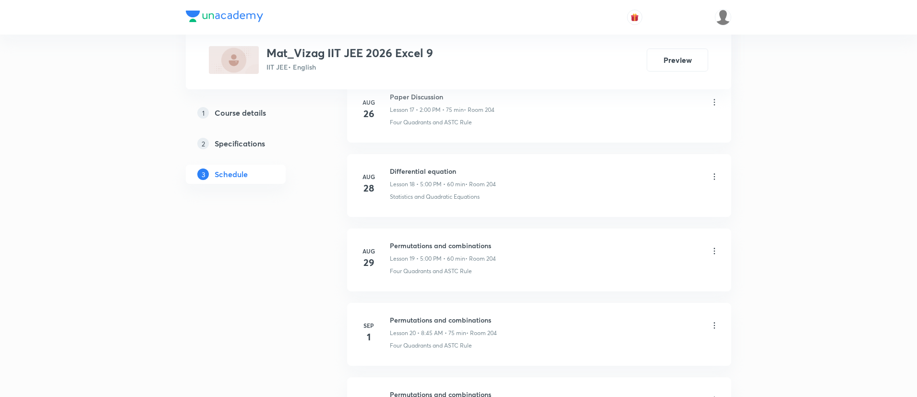
scroll to position [2095, 0]
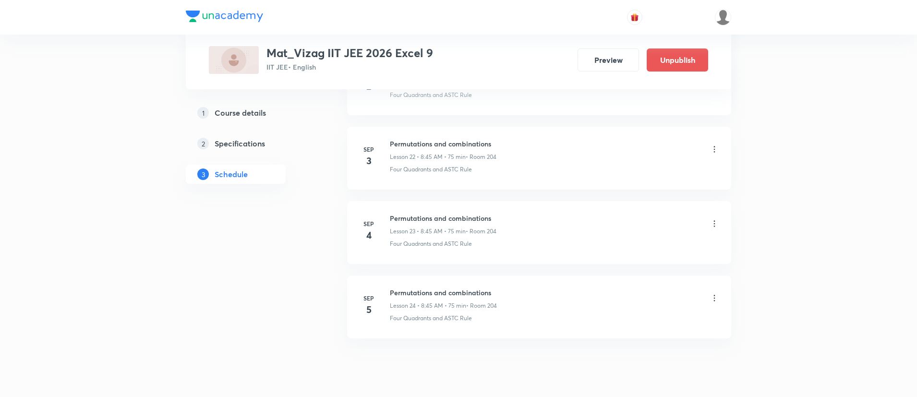
scroll to position [2158, 0]
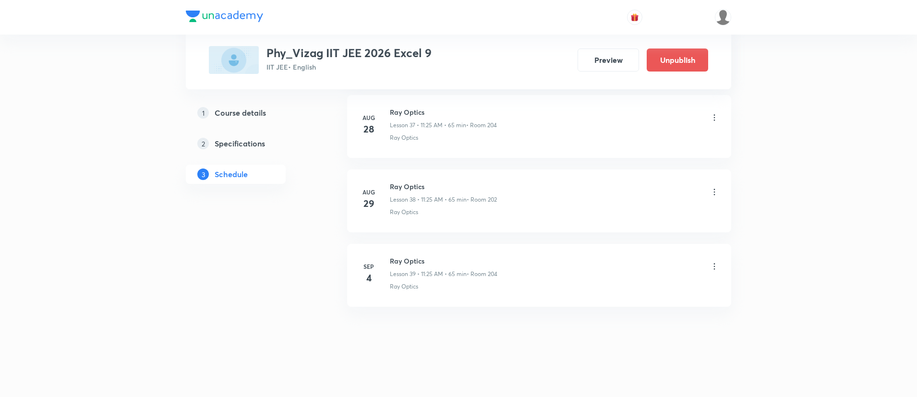
scroll to position [3336, 0]
click at [406, 256] on h6 "Ray Optics" at bounding box center [444, 261] width 108 height 10
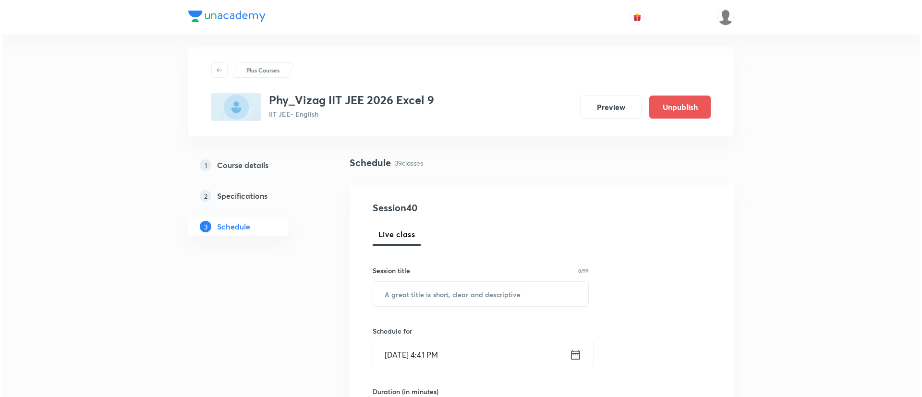
scroll to position [0, 0]
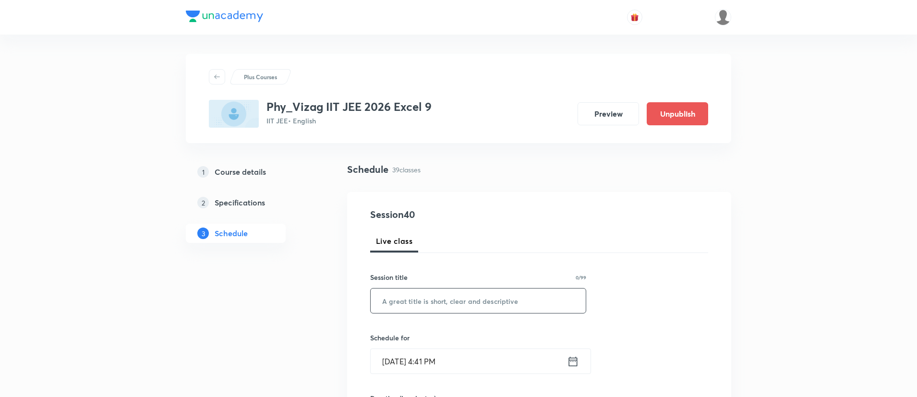
paste input "Ray Optics"
click at [430, 304] on input "text" at bounding box center [478, 300] width 215 height 24
type input "Ray Optics"
click at [575, 359] on icon at bounding box center [573, 361] width 12 height 13
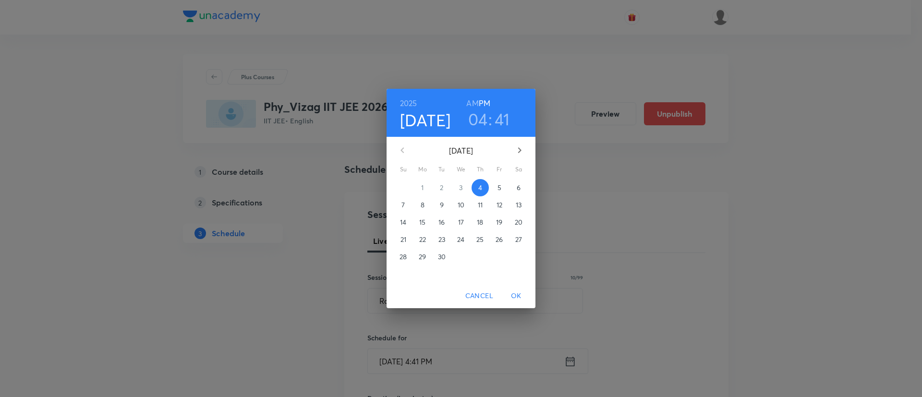
click at [498, 188] on p "5" at bounding box center [499, 188] width 4 height 10
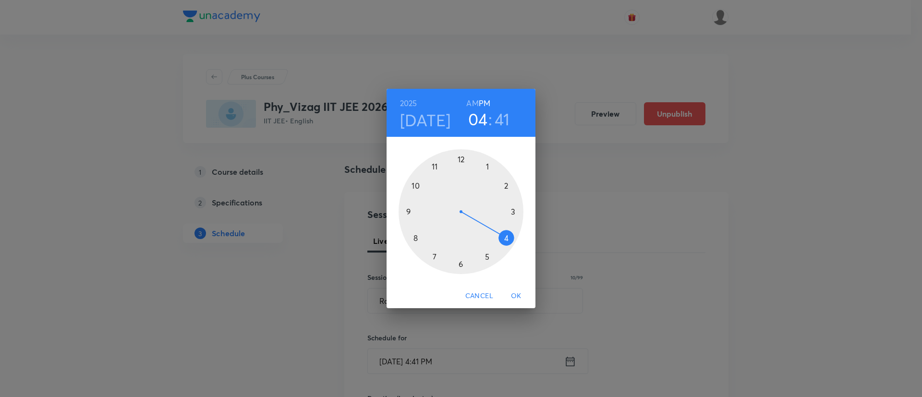
click at [472, 101] on h6 "AM" at bounding box center [472, 102] width 12 height 13
click at [435, 167] on div at bounding box center [460, 211] width 125 height 125
click at [488, 258] on div at bounding box center [460, 211] width 125 height 125
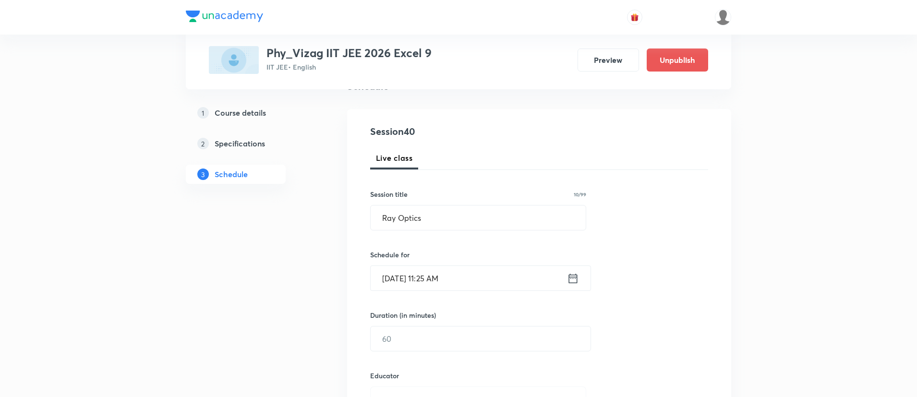
scroll to position [118, 0]
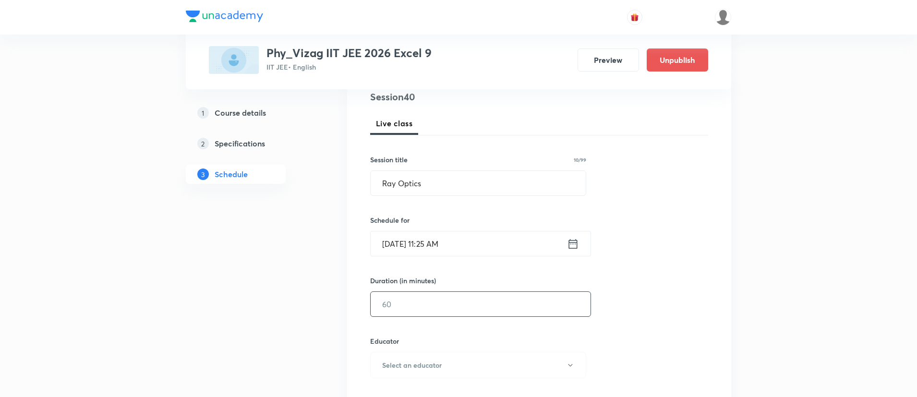
click at [459, 301] on input "text" at bounding box center [481, 304] width 220 height 24
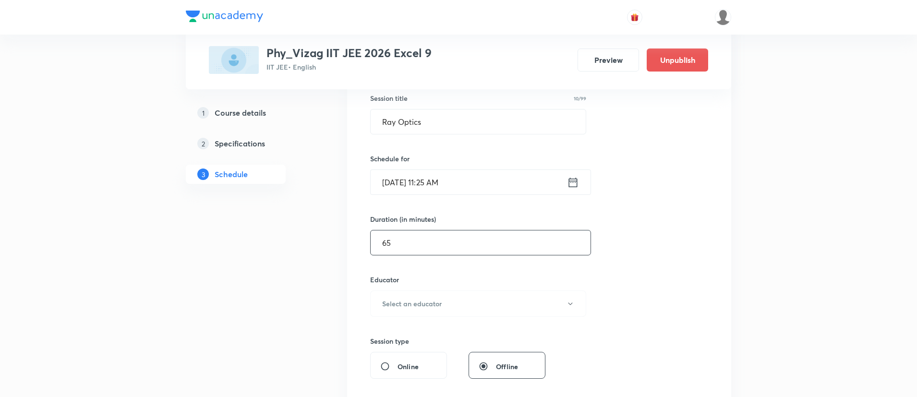
scroll to position [180, 0]
type input "65"
click at [459, 301] on button "Select an educator" at bounding box center [478, 302] width 216 height 26
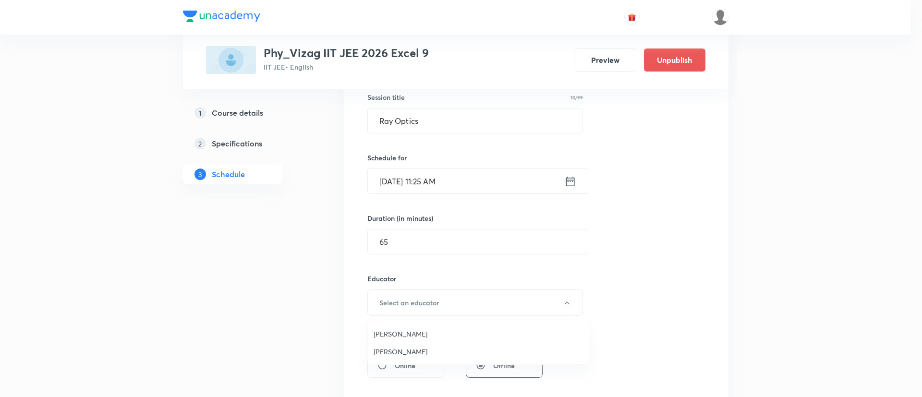
click at [431, 351] on span "Chaitanya Kadali" at bounding box center [478, 352] width 210 height 10
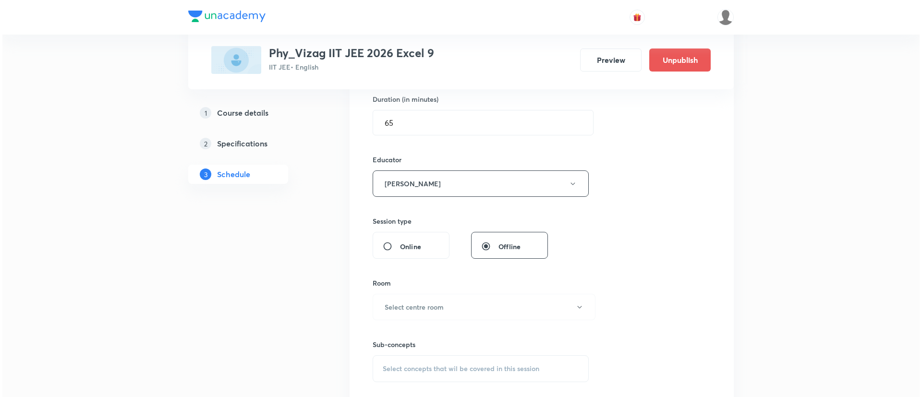
scroll to position [305, 0]
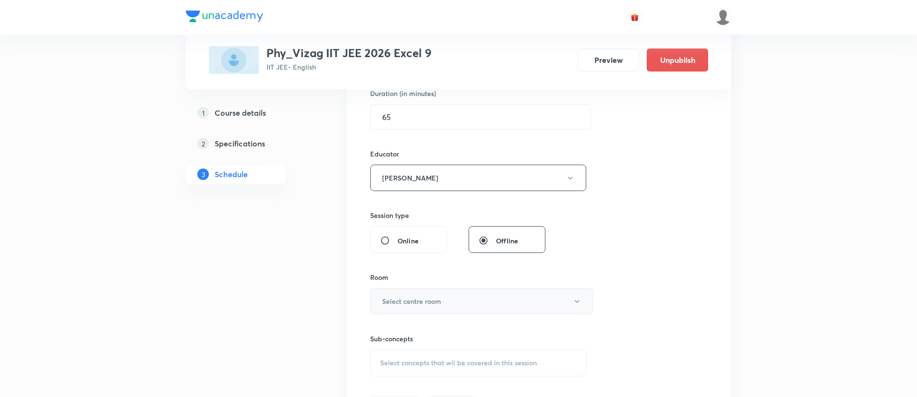
click at [491, 300] on button "Select centre room" at bounding box center [481, 301] width 223 height 26
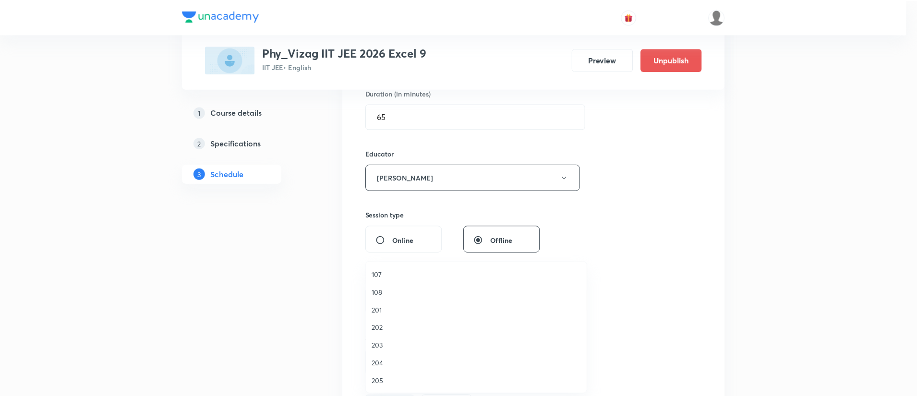
scroll to position [182, 0]
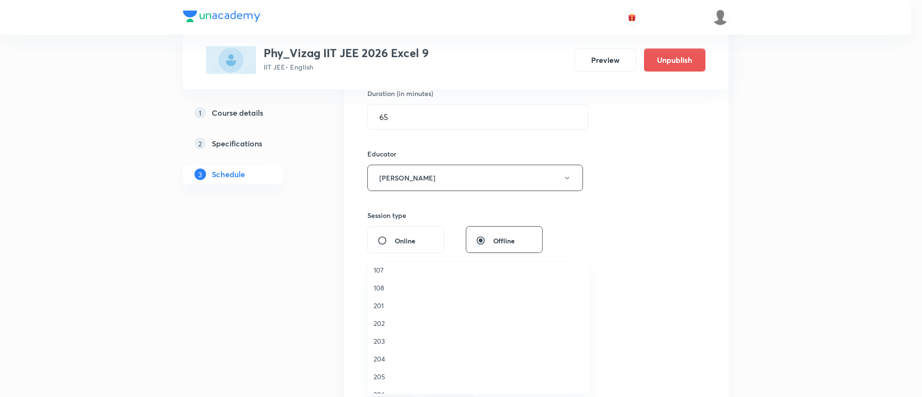
click at [397, 357] on span "204" at bounding box center [478, 359] width 210 height 10
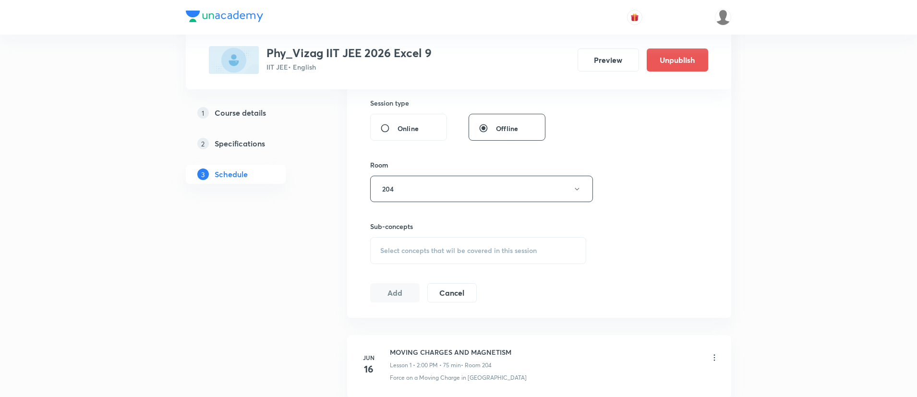
scroll to position [439, 0]
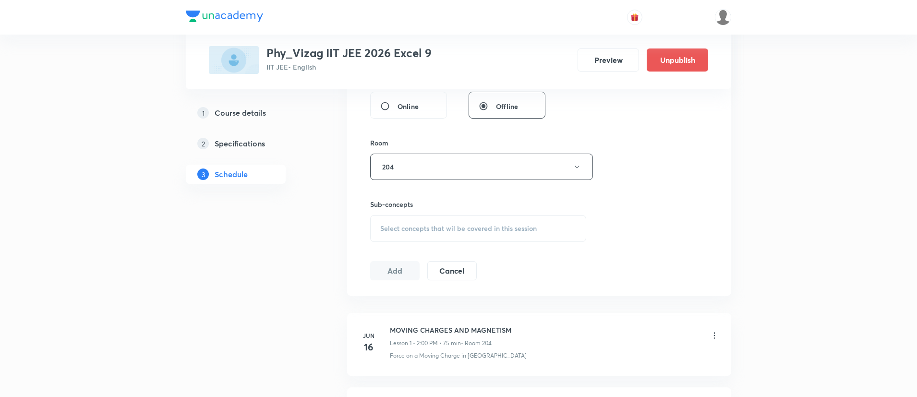
click at [454, 228] on span "Select concepts that wil be covered in this session" at bounding box center [458, 229] width 156 height 8
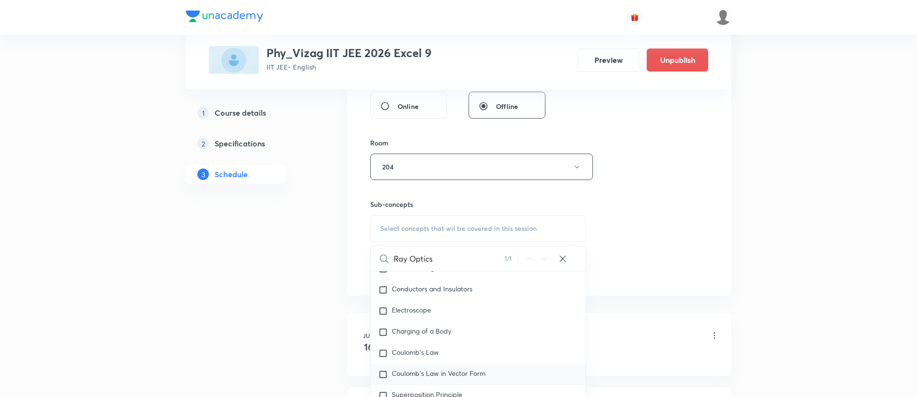
type input "Ray Optics"
click at [453, 315] on div "Electroscope" at bounding box center [478, 310] width 215 height 21
checkbox input "true"
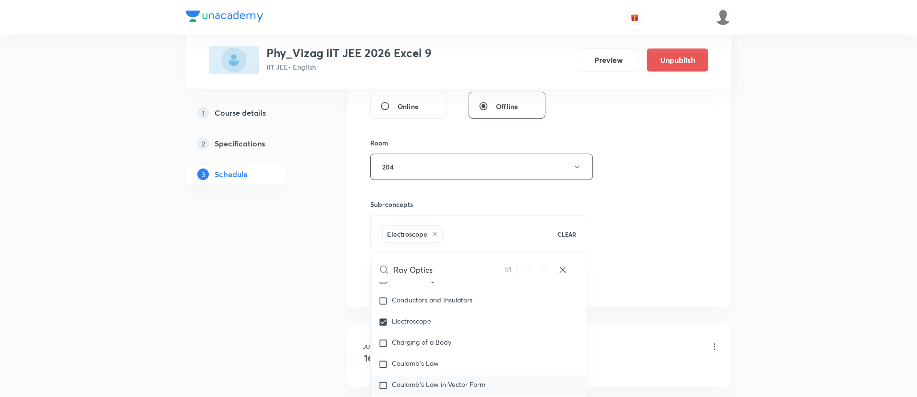
scroll to position [8130, 0]
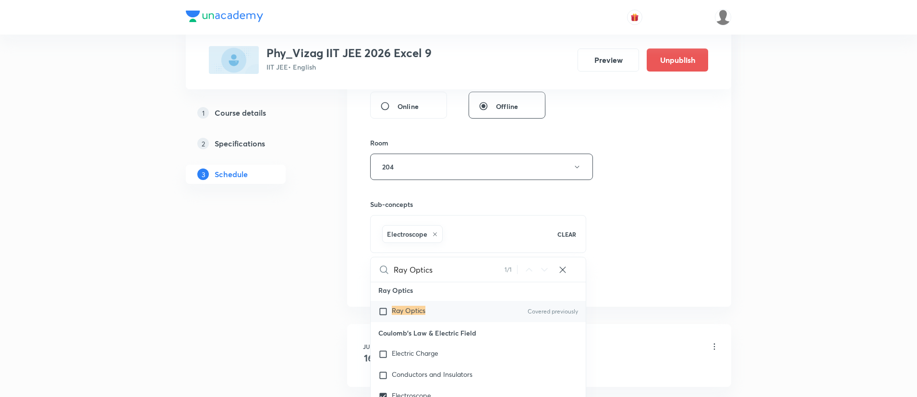
click at [452, 319] on div "Ray Optics Covered previously" at bounding box center [478, 311] width 215 height 21
checkbox input "true"
click at [672, 219] on div "Session 40 Live class Session title 10/99 Ray Optics ​ Schedule for Sep 5, 2025…" at bounding box center [539, 29] width 338 height 523
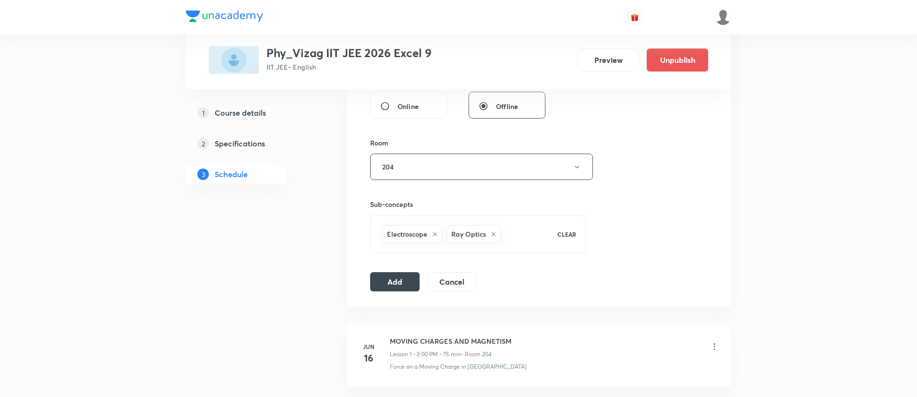
click at [435, 233] on icon at bounding box center [435, 234] width 6 height 6
click at [401, 276] on button "Add" at bounding box center [394, 280] width 49 height 19
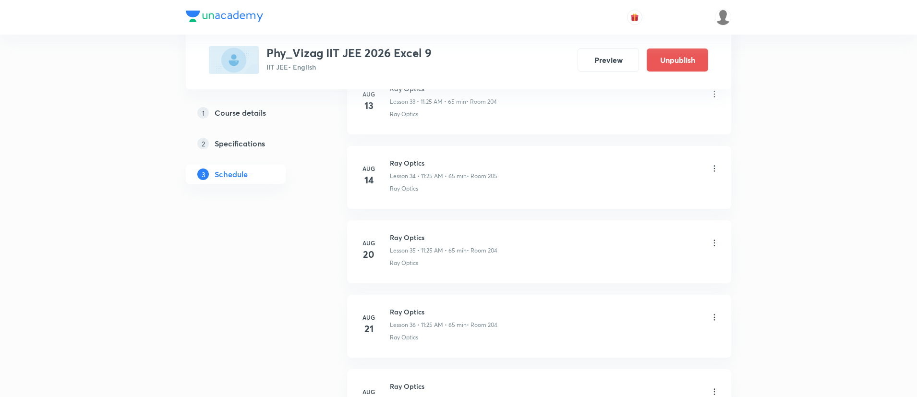
scroll to position [3347, 0]
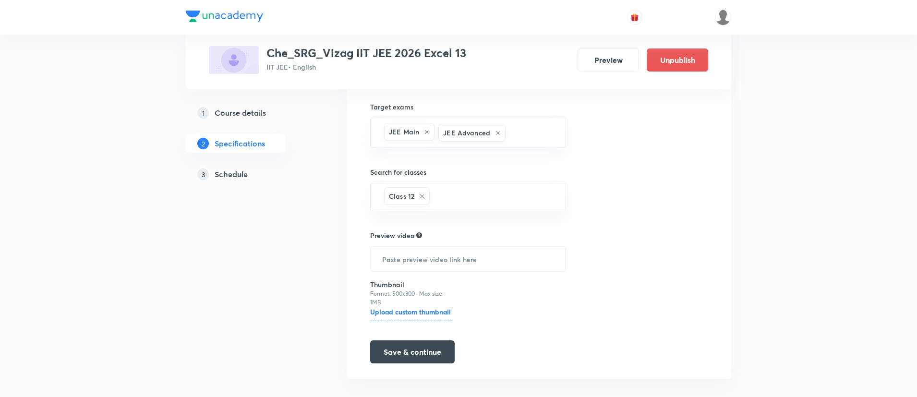
scroll to position [352, 0]
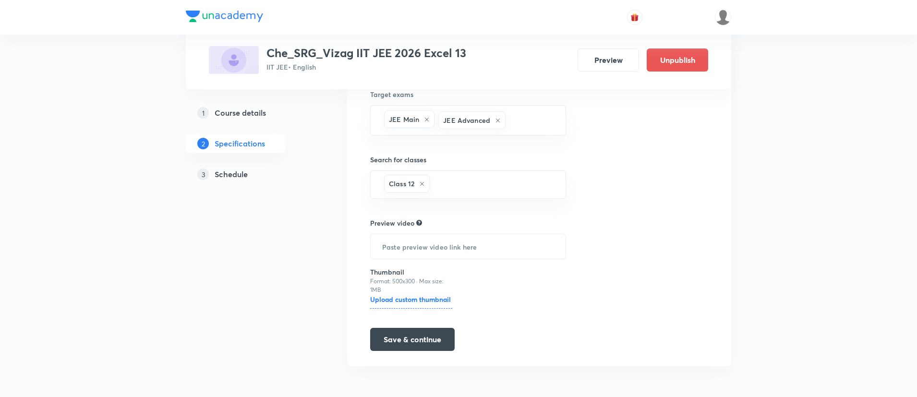
click at [255, 171] on div "3 Schedule" at bounding box center [252, 174] width 111 height 12
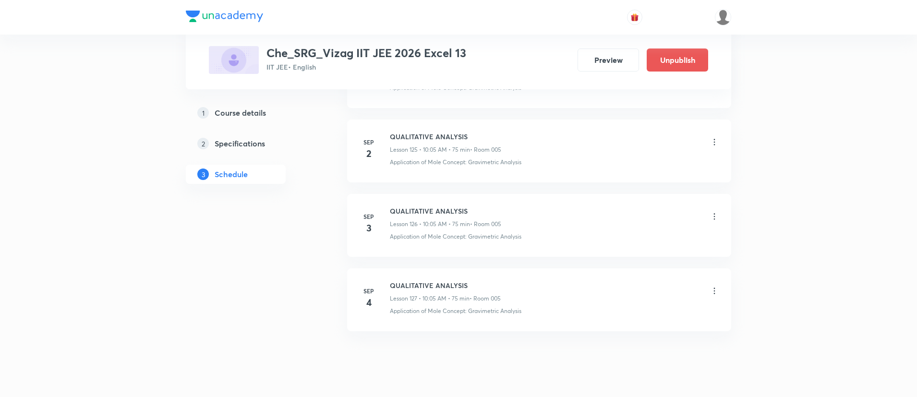
scroll to position [9885, 0]
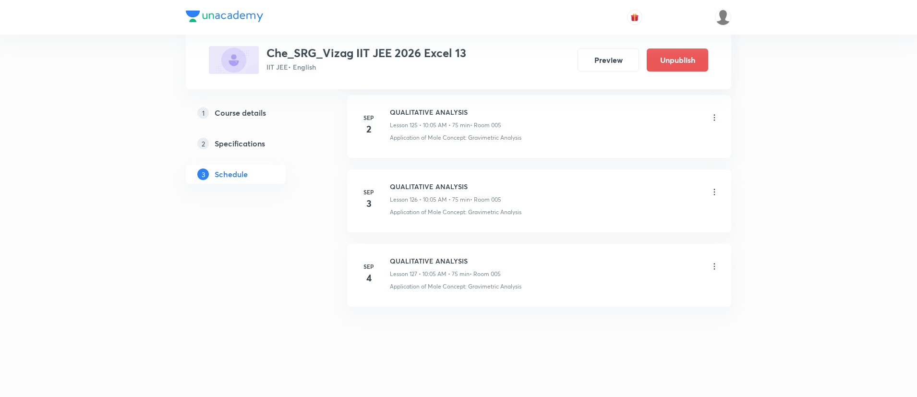
click at [433, 261] on h6 "QUALITATIVE ANALYSIS" at bounding box center [445, 261] width 111 height 10
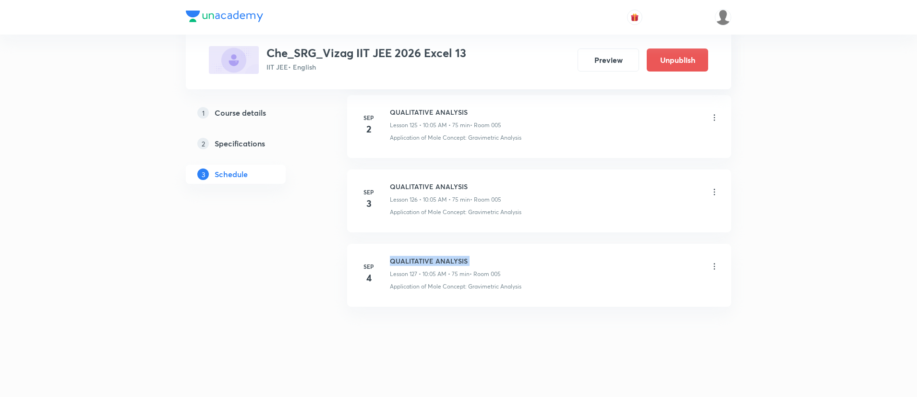
click at [433, 261] on h6 "QUALITATIVE ANALYSIS" at bounding box center [445, 261] width 111 height 10
copy h6 "QUALITATIVE ANALYSIS"
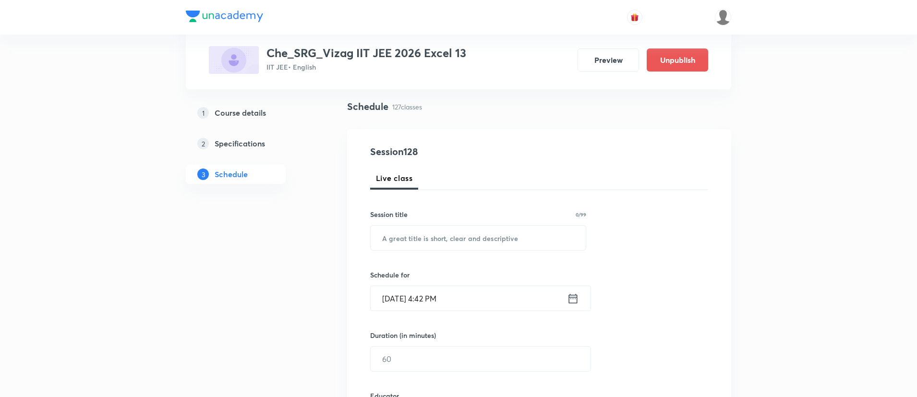
scroll to position [0, 0]
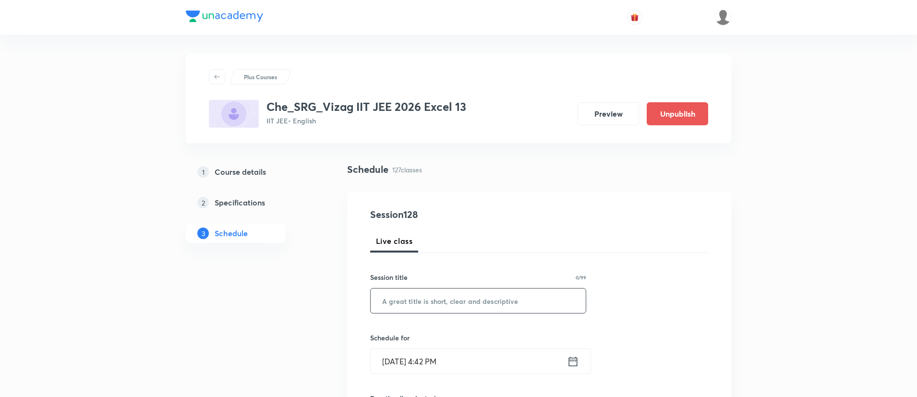
click at [442, 295] on input "text" at bounding box center [478, 300] width 215 height 24
paste input "QUALITATIVE ANALYSIS"
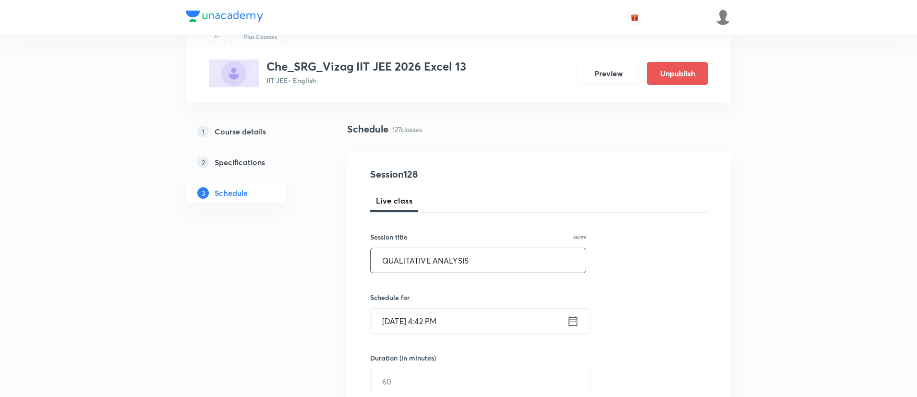
scroll to position [53, 0]
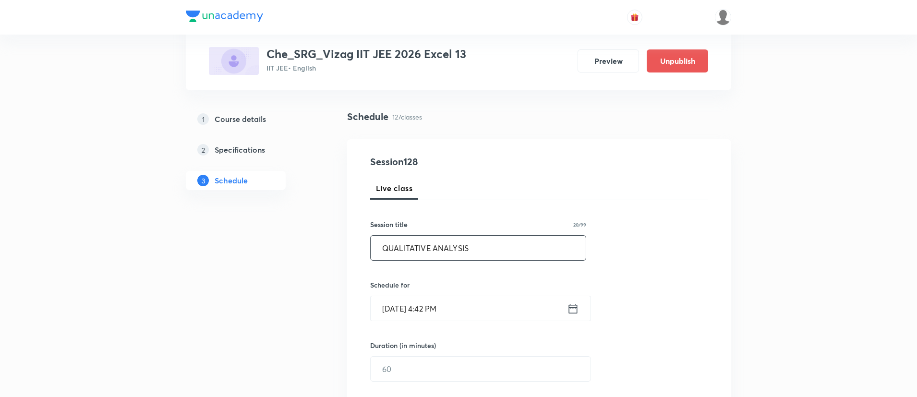
type input "QUALITATIVE ANALYSIS"
click at [571, 300] on div "[DATE] 4:42 PM ​" at bounding box center [480, 308] width 221 height 25
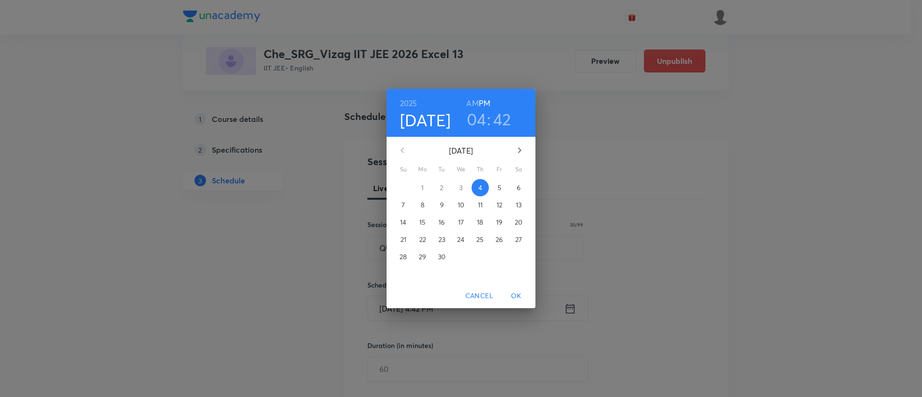
click at [502, 184] on span "5" at bounding box center [499, 188] width 17 height 10
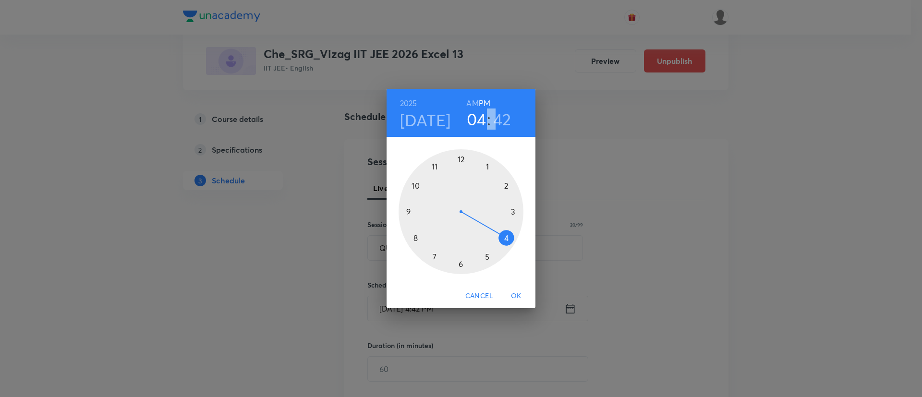
drag, startPoint x: 469, startPoint y: 95, endPoint x: 469, endPoint y: 100, distance: 5.8
click at [469, 100] on div "[DATE] 04 : 42 AM PM" at bounding box center [460, 113] width 149 height 48
click at [469, 100] on h6 "AM" at bounding box center [472, 102] width 12 height 13
click at [416, 187] on div at bounding box center [460, 211] width 125 height 125
click at [485, 168] on div at bounding box center [460, 211] width 125 height 125
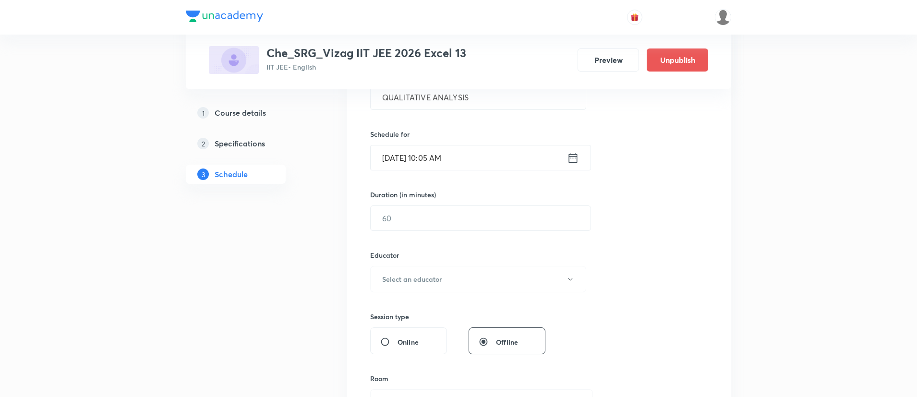
scroll to position [204, 0]
click at [462, 217] on input "text" at bounding box center [481, 217] width 220 height 24
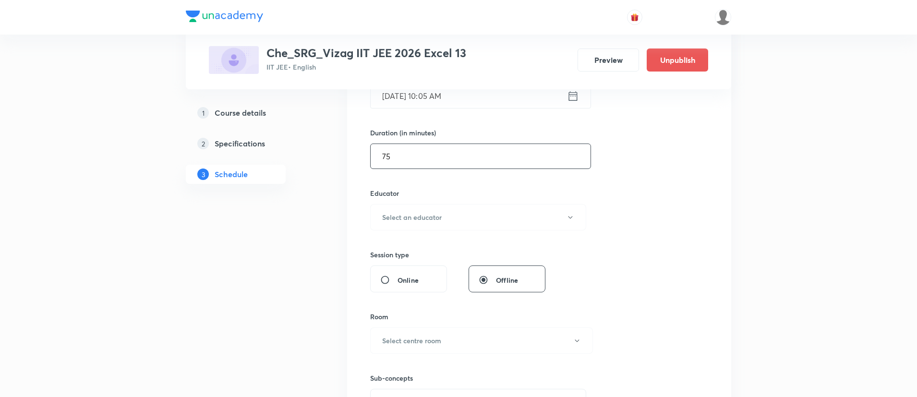
scroll to position [281, 0]
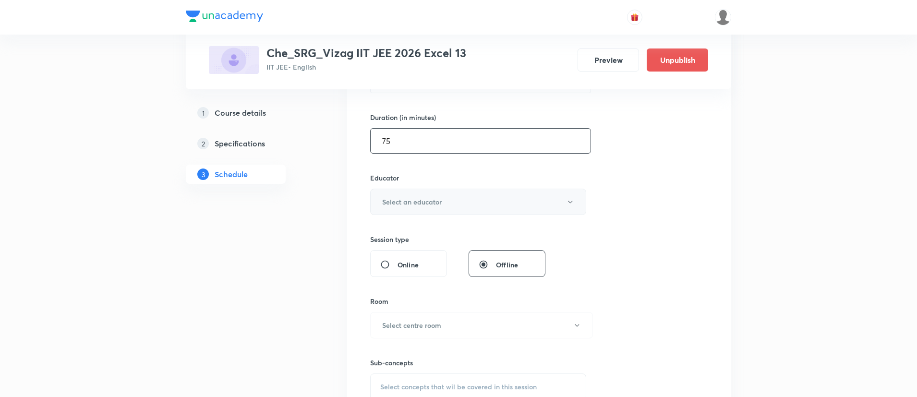
type input "75"
click at [455, 209] on button "Select an educator" at bounding box center [478, 202] width 216 height 26
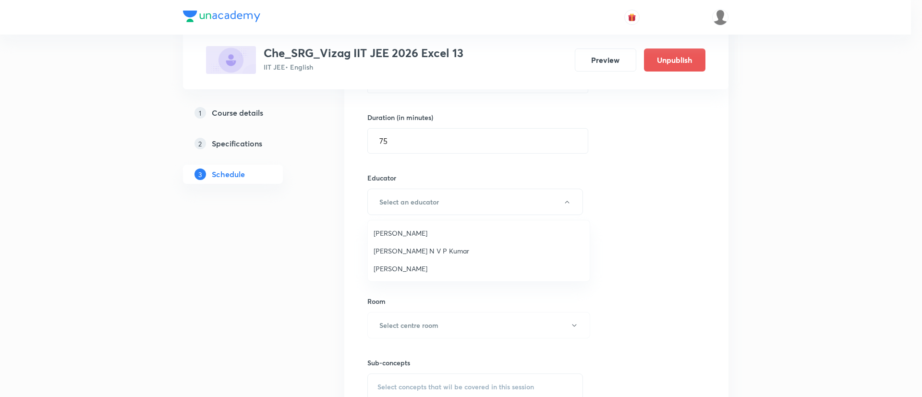
click at [444, 251] on span "[PERSON_NAME] N V P Kumar" at bounding box center [478, 251] width 210 height 10
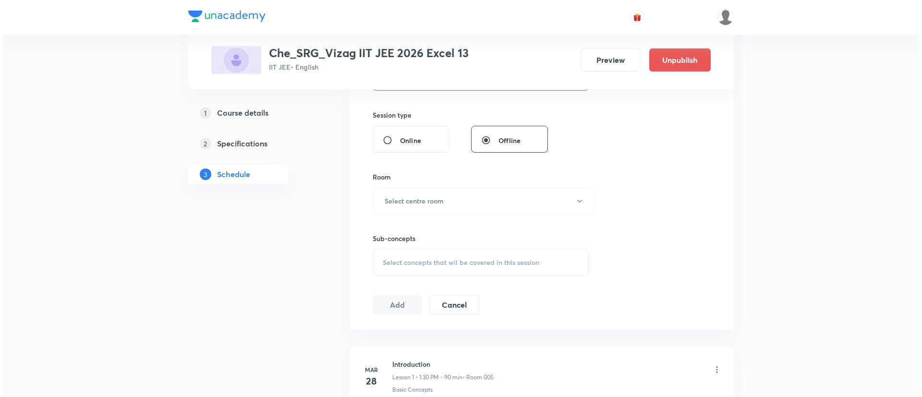
scroll to position [410, 0]
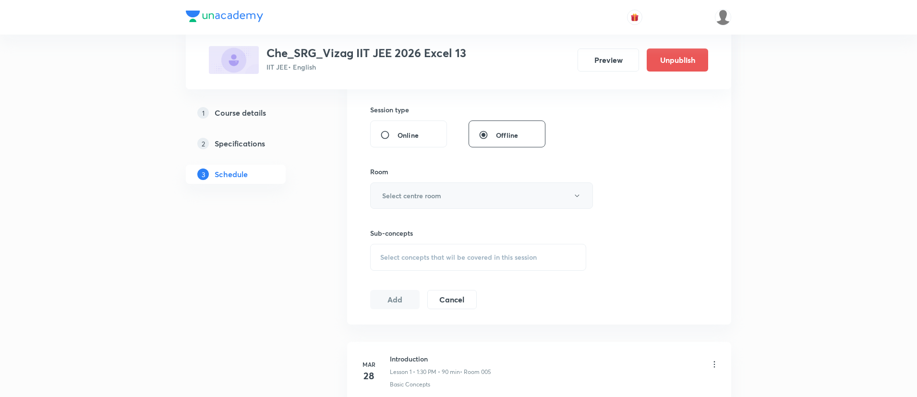
click at [434, 197] on h6 "Select centre room" at bounding box center [411, 196] width 59 height 10
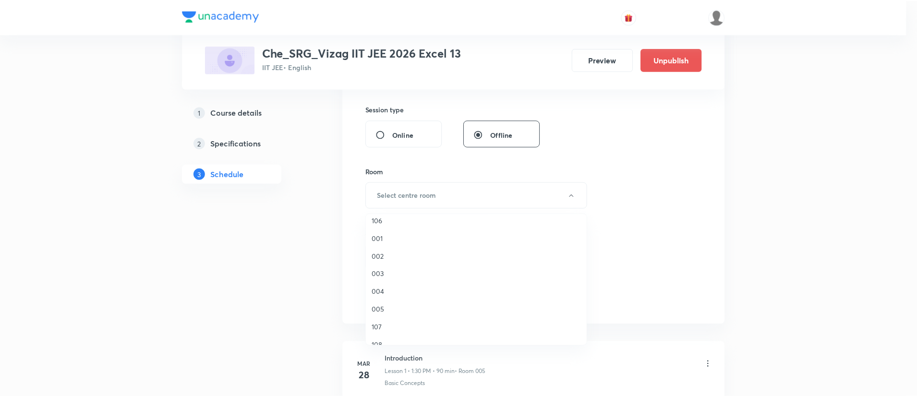
scroll to position [79, 0]
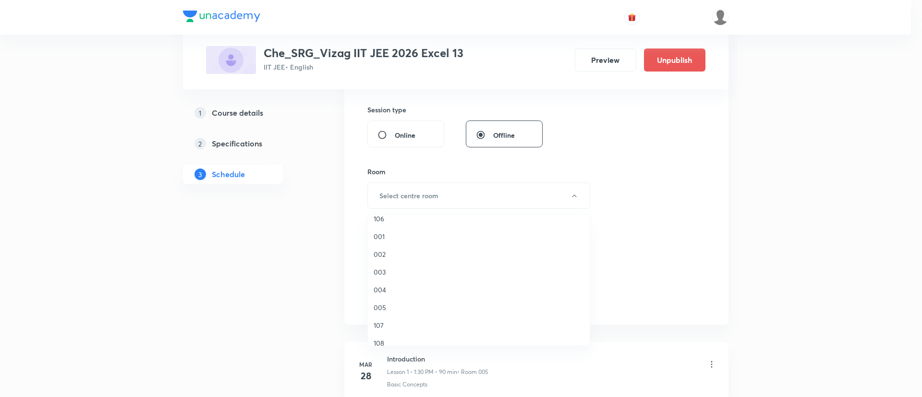
click at [393, 305] on span "005" at bounding box center [478, 307] width 210 height 10
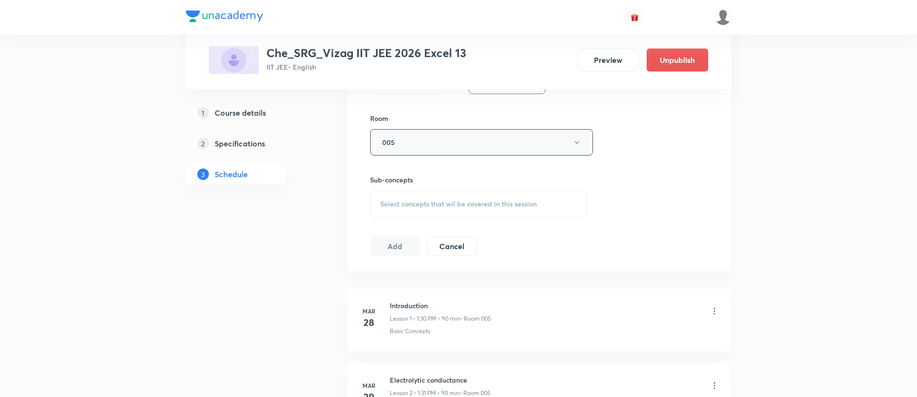
scroll to position [478, 0]
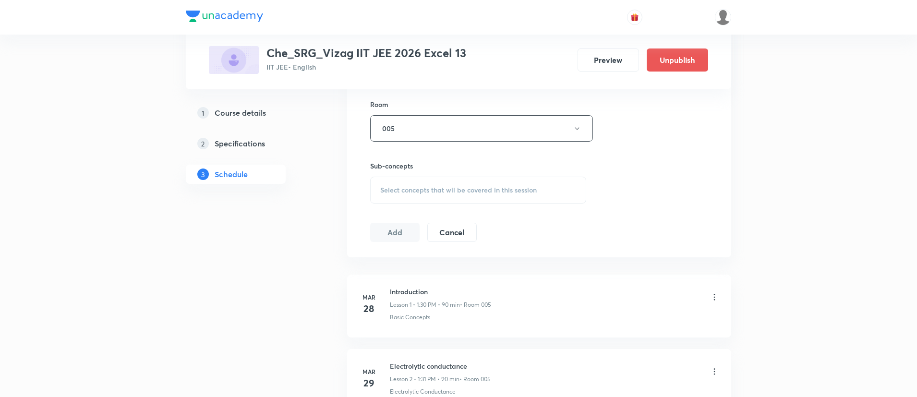
click at [464, 196] on div "Select concepts that wil be covered in this session" at bounding box center [478, 190] width 216 height 27
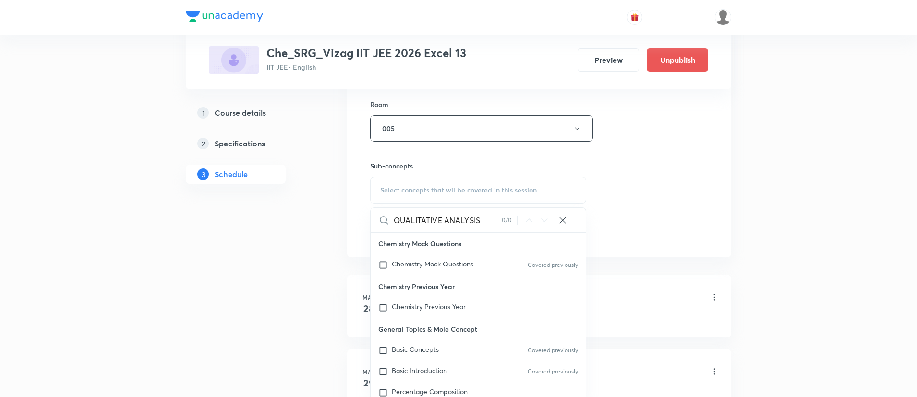
click at [460, 219] on input "QUALITATIVE ANALYSIS" at bounding box center [448, 220] width 108 height 24
click at [406, 221] on input "QUALITATIVE" at bounding box center [448, 220] width 108 height 24
click at [406, 221] on input "QUALITATIVE ANALYSIS" at bounding box center [448, 220] width 108 height 24
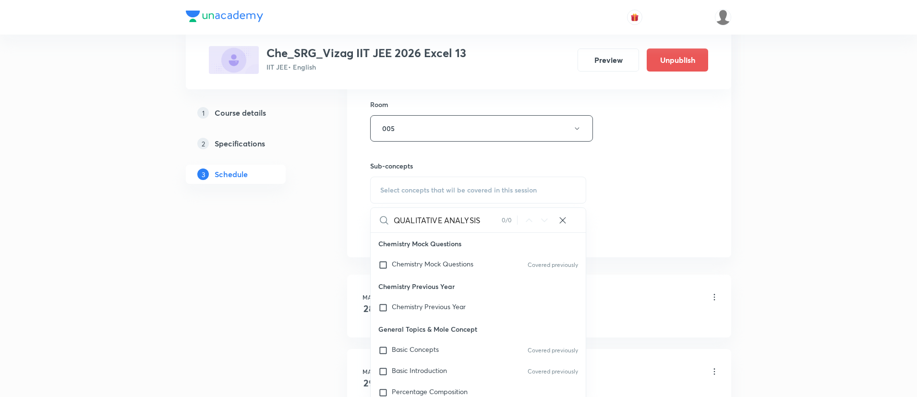
click at [406, 221] on input "QUALITATIVE ANALYSIS" at bounding box center [448, 220] width 108 height 24
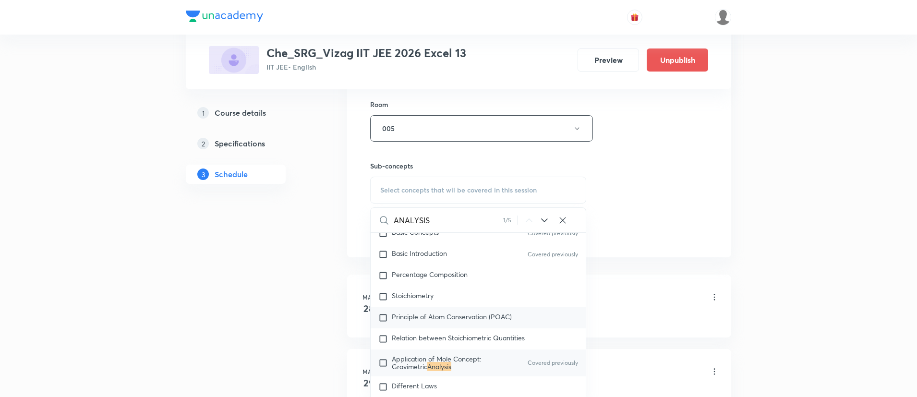
scroll to position [120, 0]
type input "ANALYSIS"
click at [451, 353] on span "Application of Mole Concept: Gravimetric" at bounding box center [436, 359] width 89 height 17
checkbox input "true"
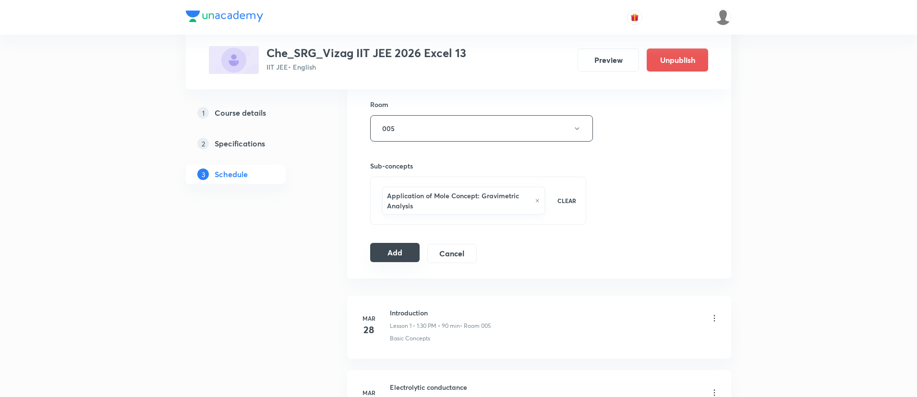
click at [393, 253] on button "Add" at bounding box center [394, 252] width 49 height 19
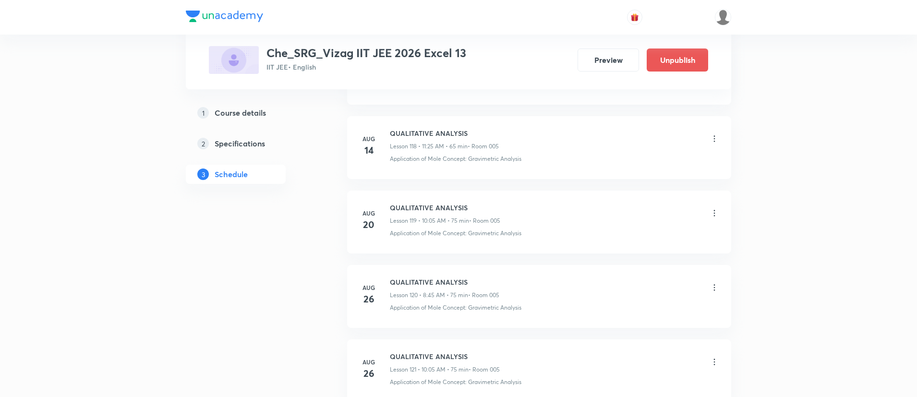
scroll to position [9906, 0]
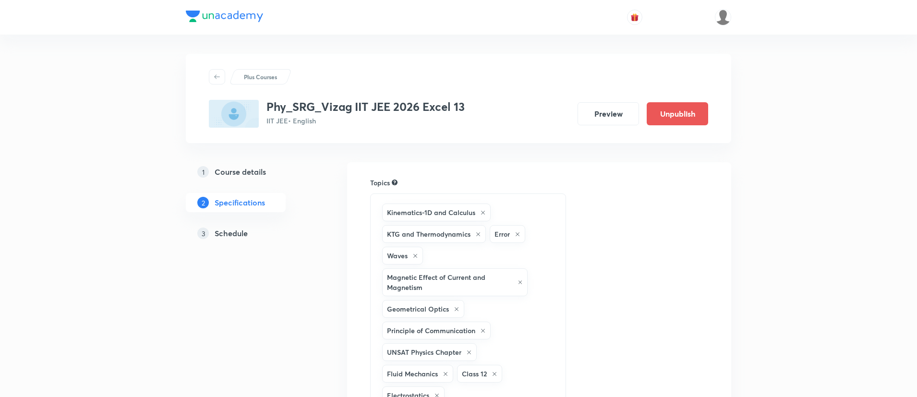
click at [231, 229] on h5 "Schedule" at bounding box center [231, 234] width 33 height 12
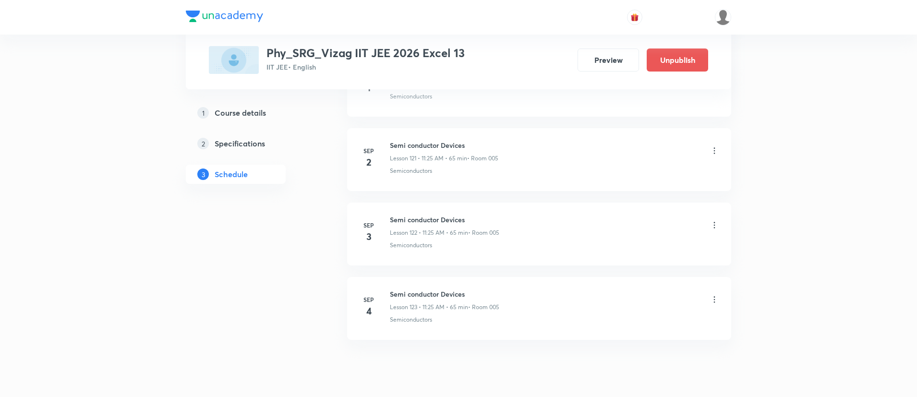
scroll to position [9571, 0]
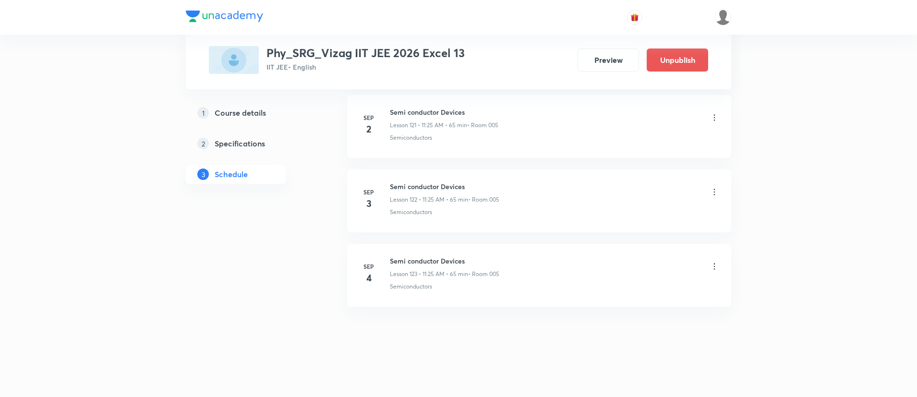
click at [417, 258] on h6 "Semi conductor Devices" at bounding box center [444, 261] width 109 height 10
copy h6 "Semi conductor Devices"
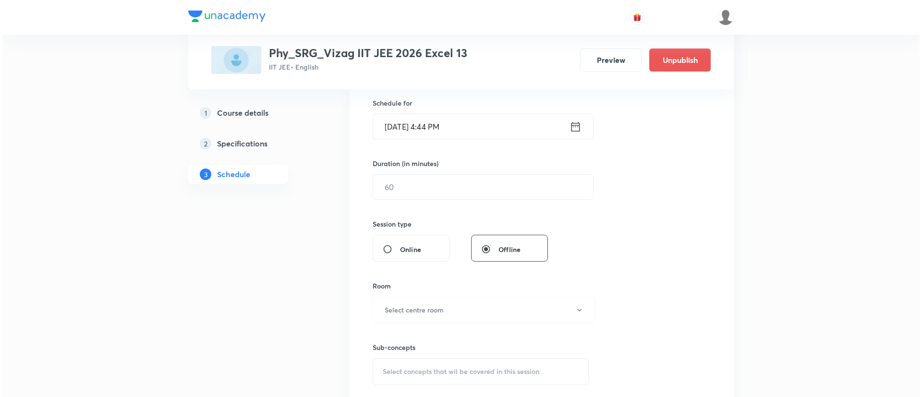
scroll to position [0, 0]
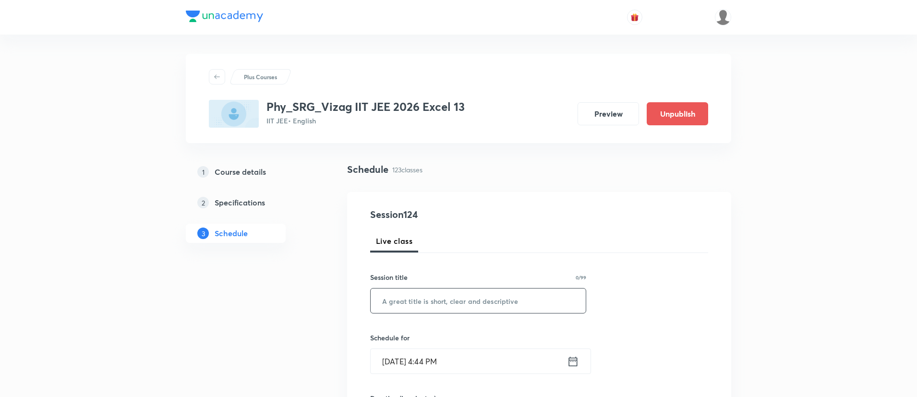
paste input "Semi conductor Devices"
click at [425, 303] on input "Semi conductor Devices" at bounding box center [478, 300] width 215 height 24
type input "Semi conductor Devices"
click at [573, 361] on icon at bounding box center [573, 361] width 9 height 10
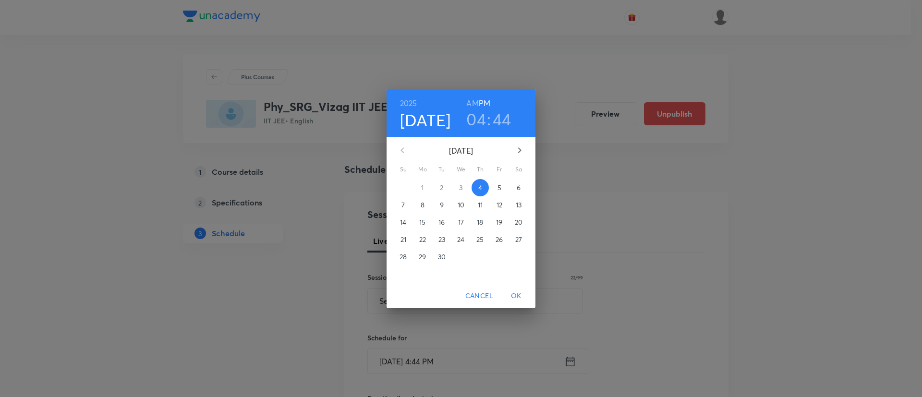
click at [495, 190] on span "5" at bounding box center [499, 188] width 17 height 10
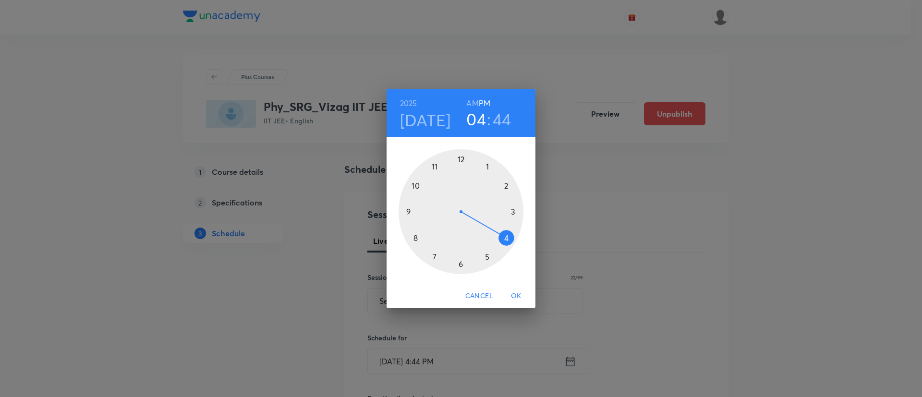
click at [470, 101] on h6 "AM" at bounding box center [472, 102] width 12 height 13
click at [436, 165] on div at bounding box center [460, 211] width 125 height 125
click at [485, 255] on div at bounding box center [460, 211] width 125 height 125
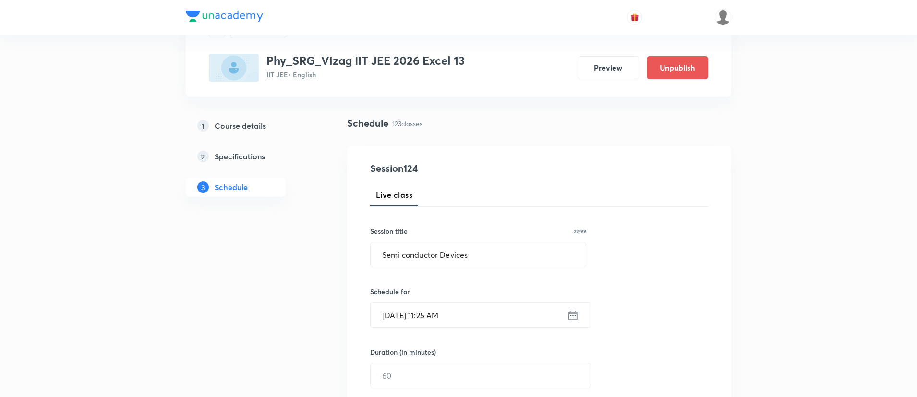
scroll to position [77, 0]
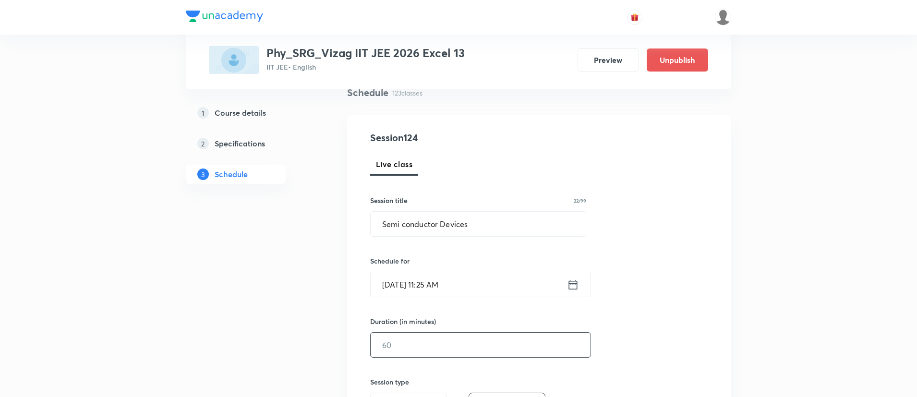
click at [442, 338] on input "text" at bounding box center [481, 345] width 220 height 24
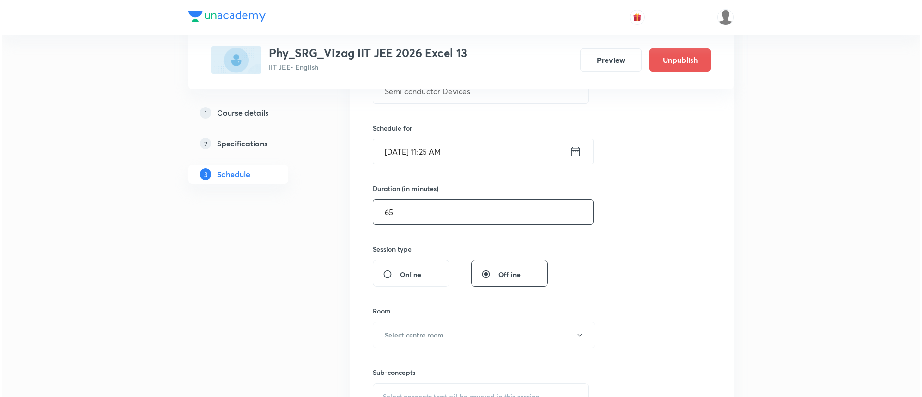
scroll to position [252, 0]
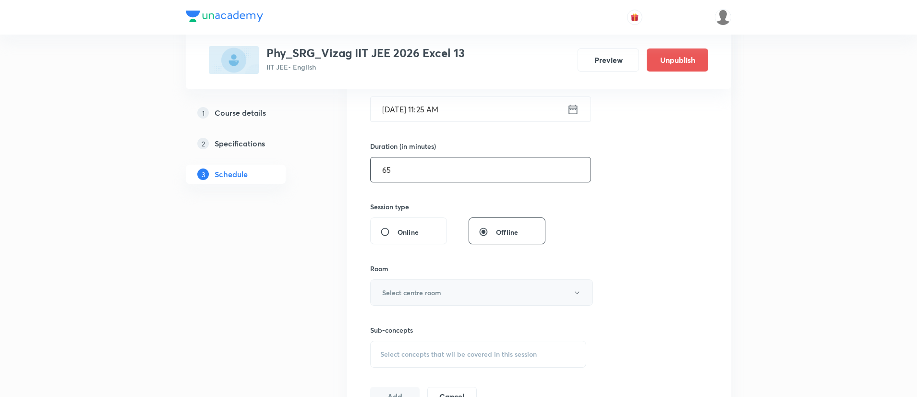
type input "65"
click at [395, 292] on h6 "Select centre room" at bounding box center [411, 293] width 59 height 10
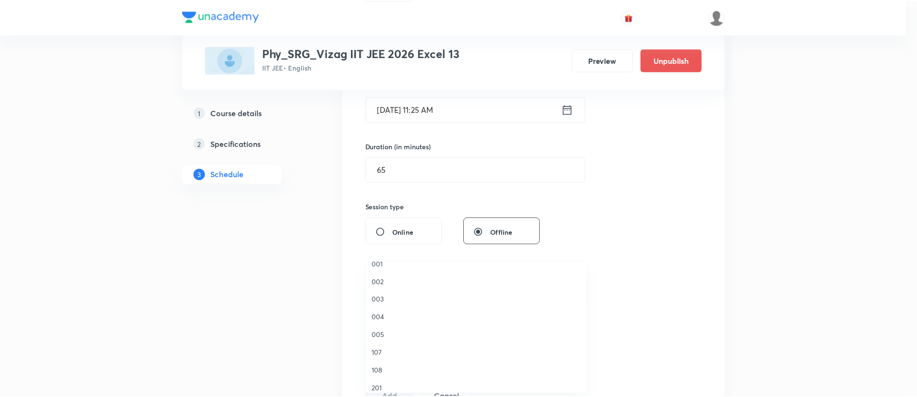
scroll to position [110, 0]
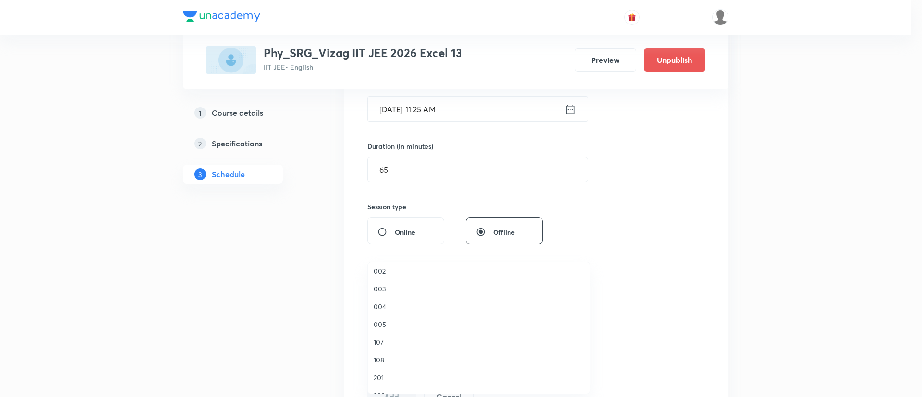
click at [389, 321] on span "005" at bounding box center [478, 324] width 210 height 10
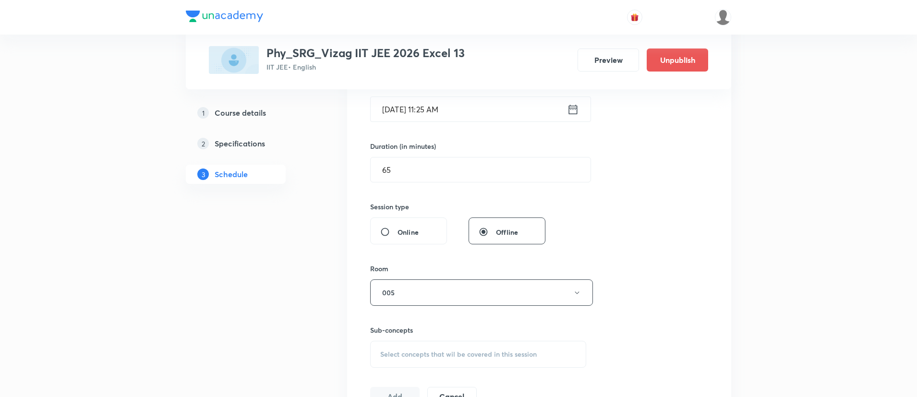
click at [407, 352] on span "Select concepts that wil be covered in this session" at bounding box center [458, 354] width 156 height 8
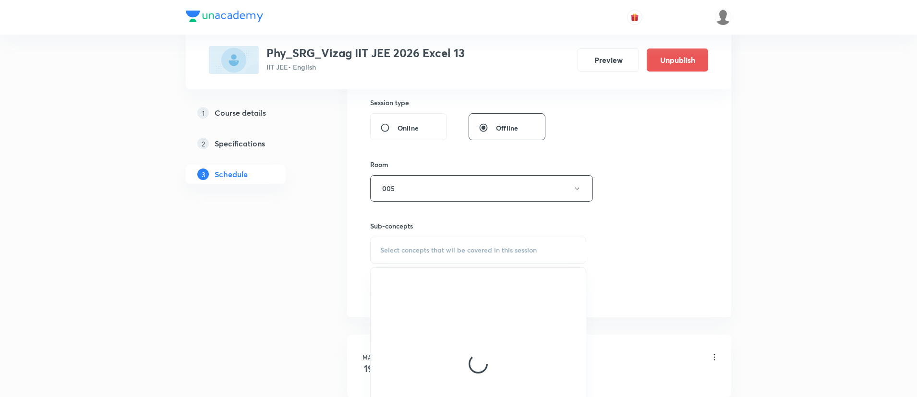
scroll to position [358, 0]
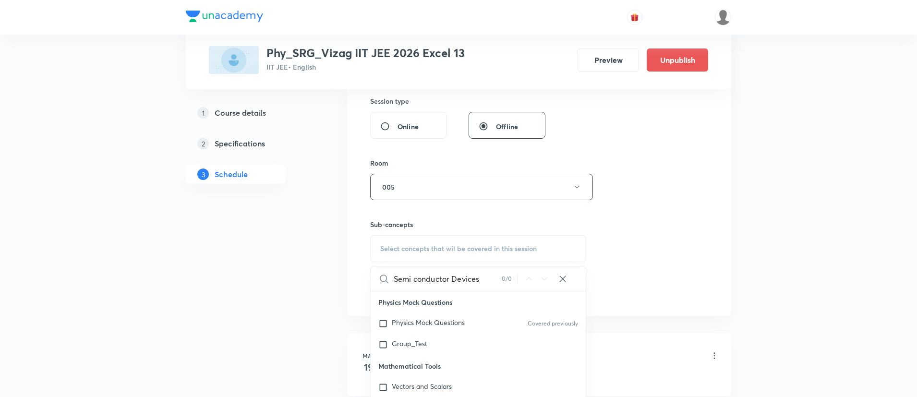
click at [459, 283] on input "Semi conductor Devices" at bounding box center [448, 278] width 108 height 24
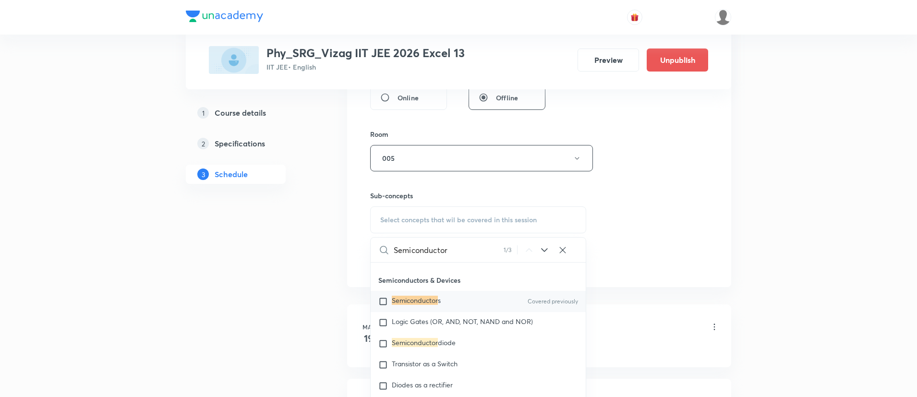
scroll to position [14982, 0]
type input "Semiconductor"
click at [438, 304] on span "s" at bounding box center [439, 299] width 3 height 9
checkbox input "true"
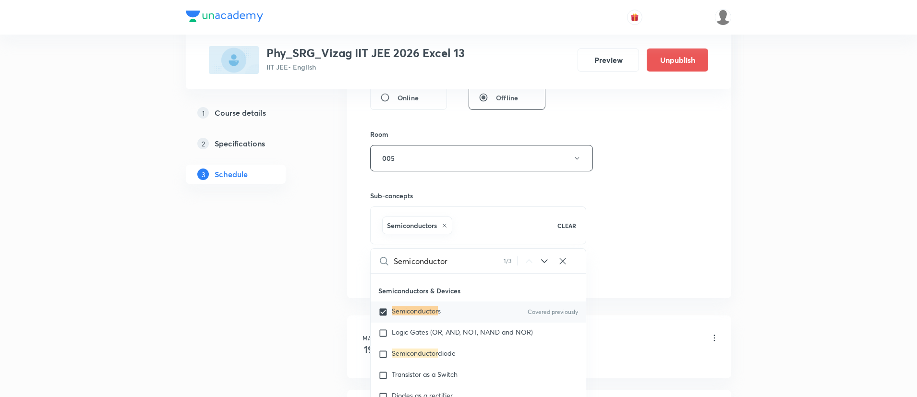
click at [682, 213] on div "Session 124 Live class Session title 22/99 Semi conductor Devices ​ Schedule fo…" at bounding box center [539, 52] width 338 height 462
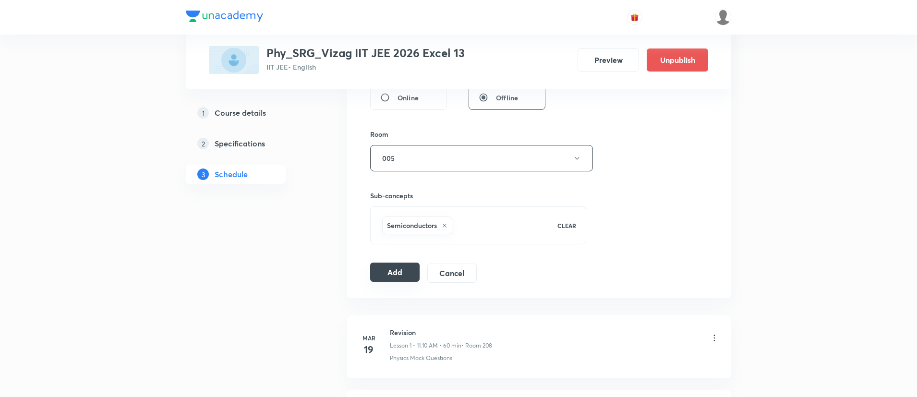
click at [383, 269] on button "Add" at bounding box center [394, 272] width 49 height 19
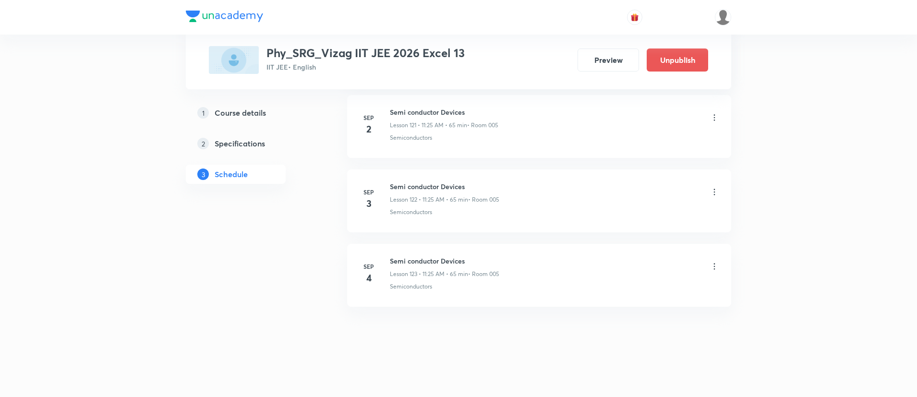
scroll to position [9130, 0]
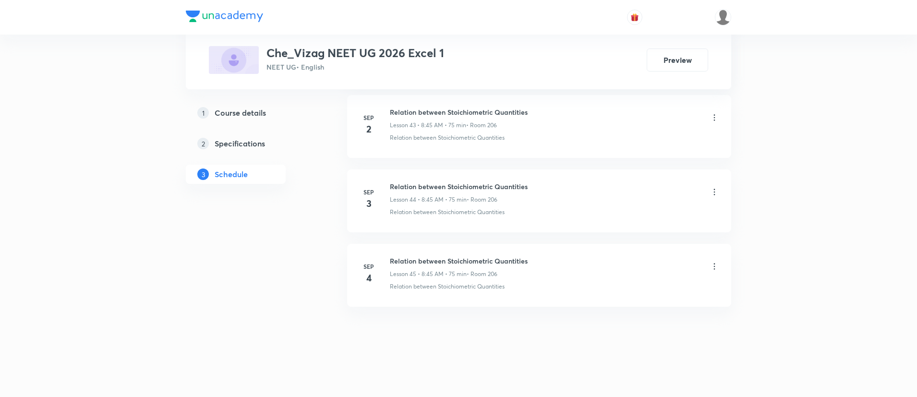
click at [434, 257] on h6 "Relation between Stoichiometric Quantities" at bounding box center [459, 261] width 138 height 10
copy h6 "Relation between Stoichiometric Quantities"
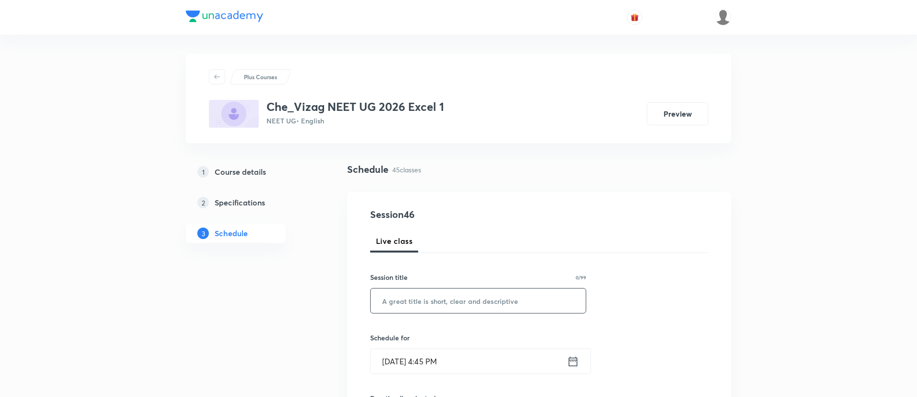
click at [434, 293] on input "text" at bounding box center [478, 300] width 215 height 24
paste input "Relation between Stoichiometric Quantities"
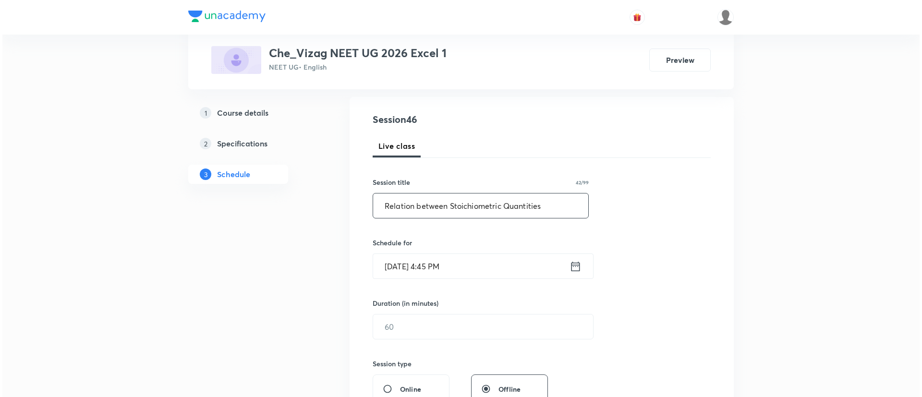
scroll to position [98, 0]
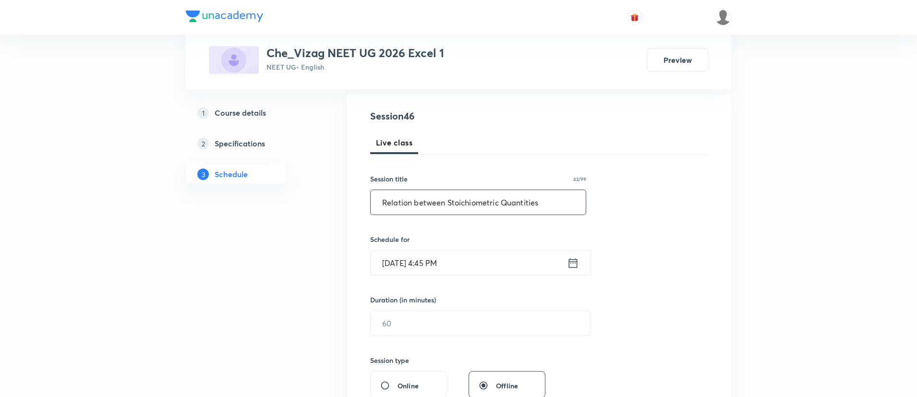
type input "Relation between Stoichiometric Quantities"
click at [578, 260] on icon at bounding box center [573, 262] width 12 height 13
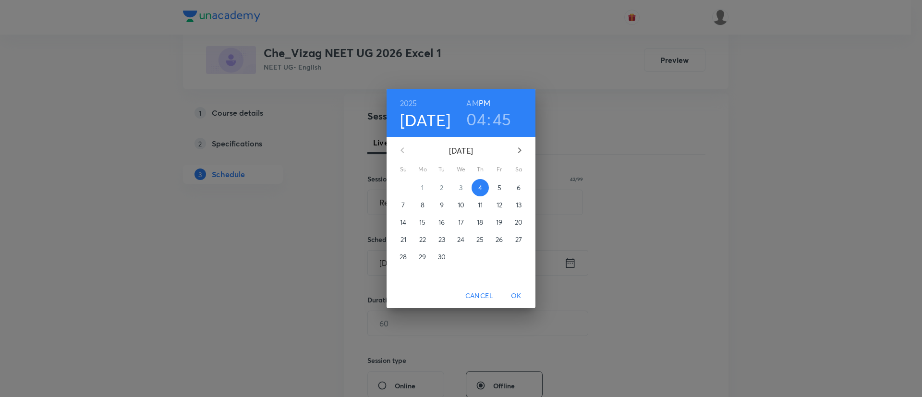
click at [497, 185] on p "5" at bounding box center [499, 188] width 4 height 10
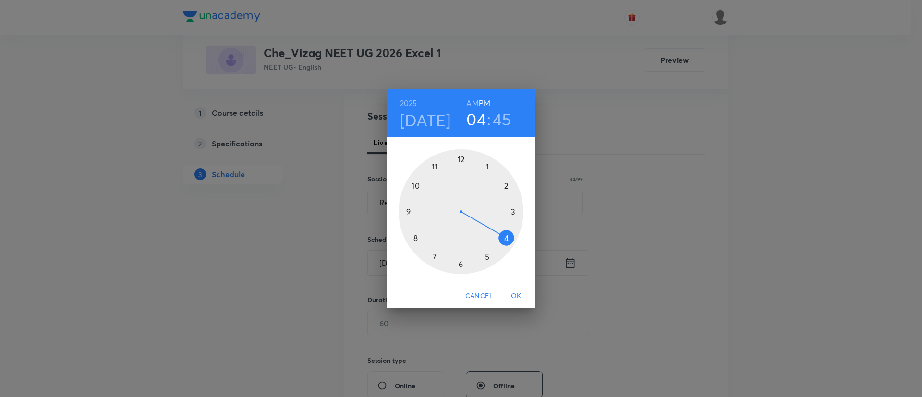
click at [469, 102] on h6 "AM" at bounding box center [472, 102] width 12 height 13
click at [414, 238] on div at bounding box center [460, 211] width 125 height 125
click at [406, 211] on div at bounding box center [460, 211] width 125 height 125
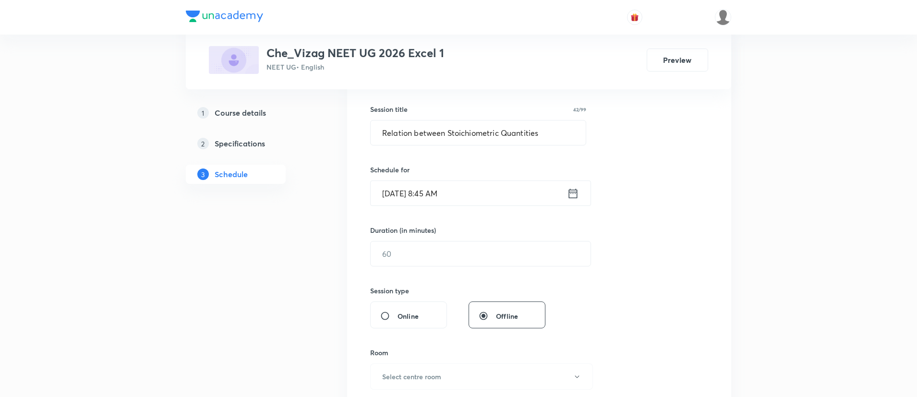
scroll to position [206, 0]
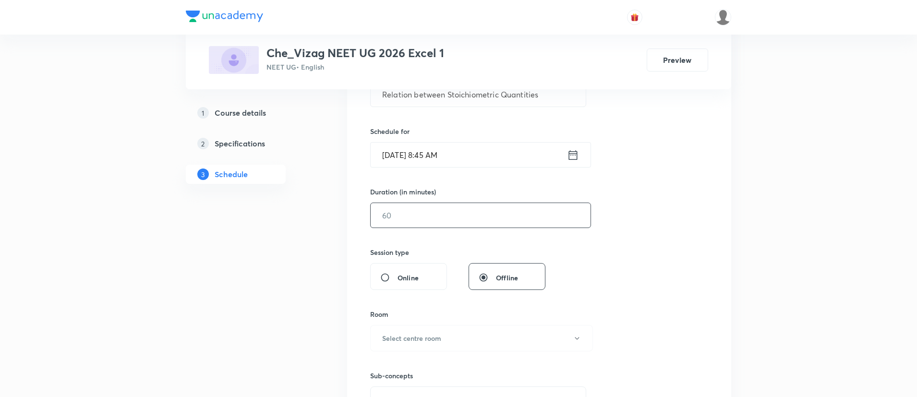
click at [407, 214] on input "text" at bounding box center [481, 215] width 220 height 24
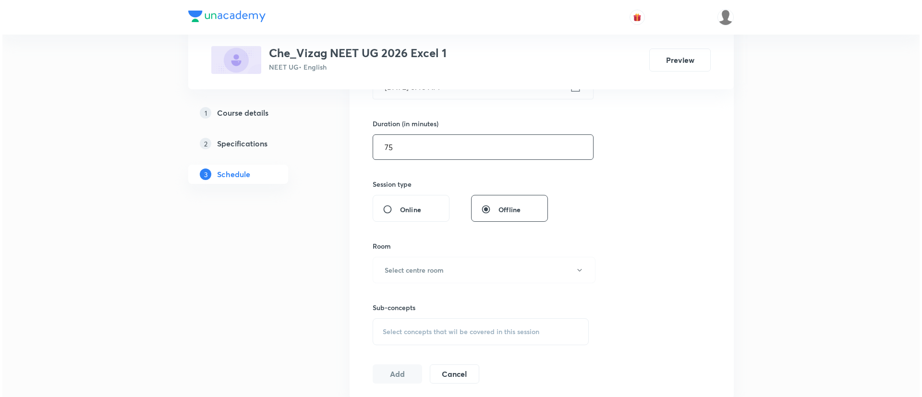
scroll to position [300, 0]
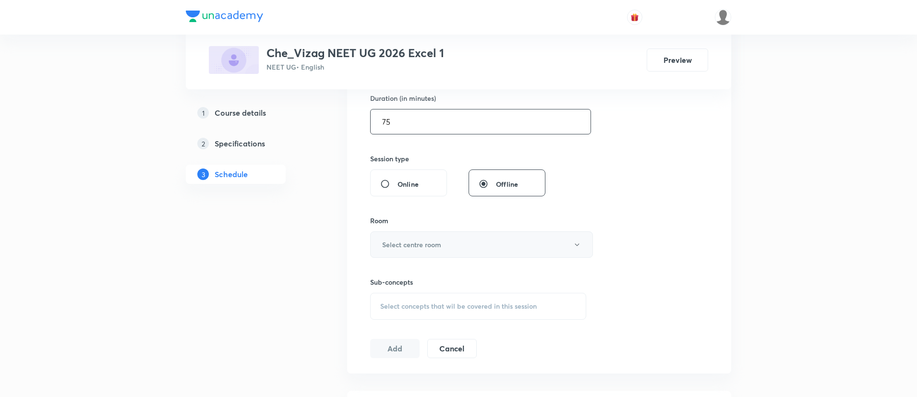
type input "75"
click at [404, 234] on button "Select centre room" at bounding box center [481, 244] width 223 height 26
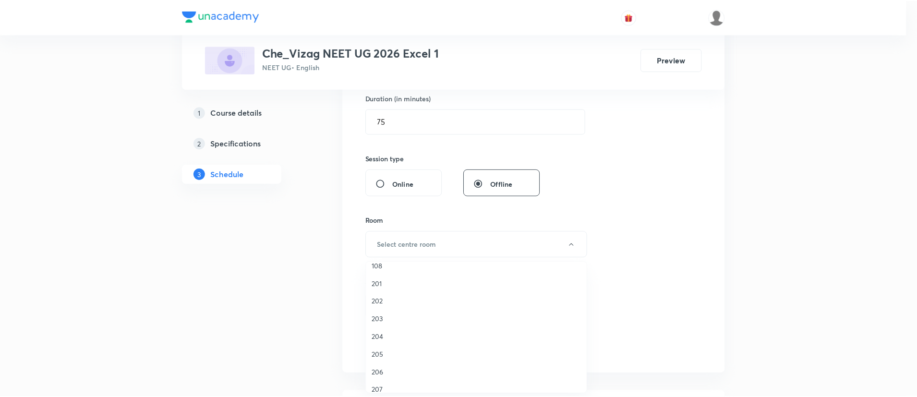
scroll to position [267, 0]
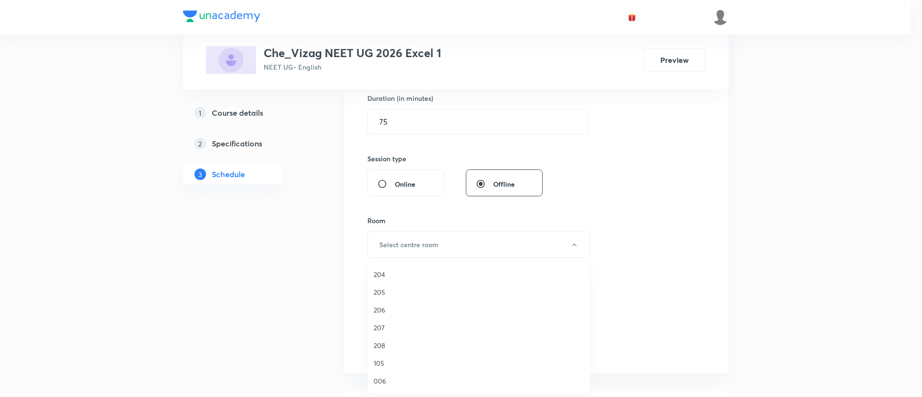
click at [388, 309] on span "206" at bounding box center [478, 310] width 210 height 10
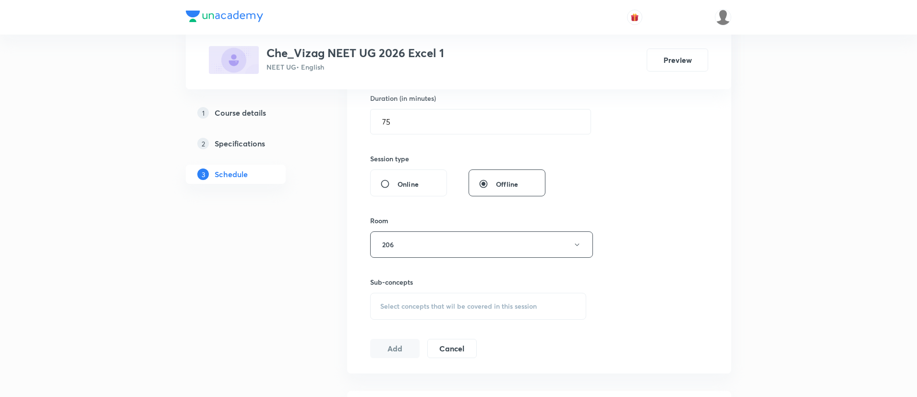
click at [404, 308] on span "Select concepts that wil be covered in this session" at bounding box center [458, 306] width 156 height 8
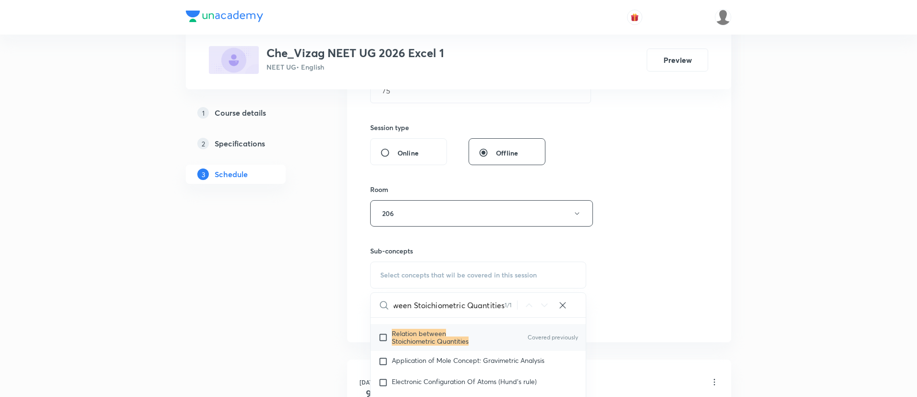
scroll to position [140, 0]
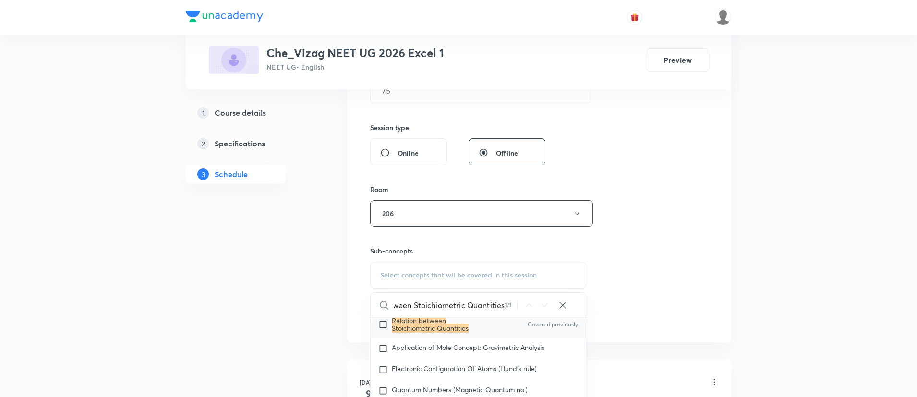
type input "Relation between Stoichiometric Quantities"
click at [458, 321] on p "Relation between Stoichiometric Quantities" at bounding box center [440, 324] width 97 height 15
checkbox input "true"
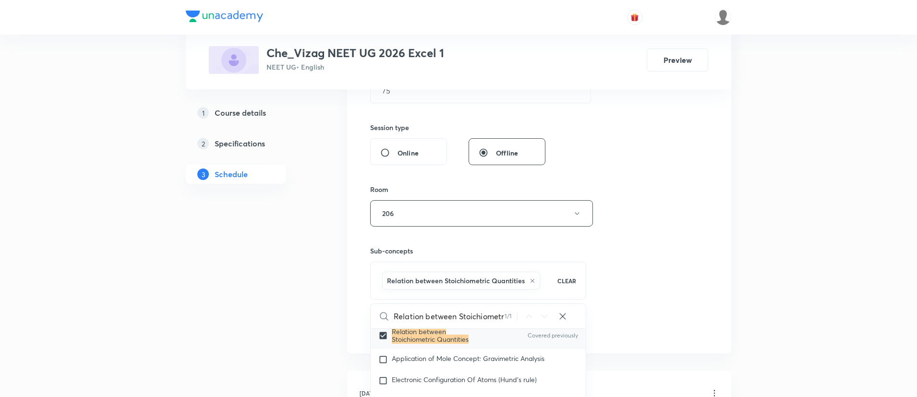
click at [568, 286] on div "Relation between Stoichiometric Quantities CLEAR" at bounding box center [478, 281] width 216 height 38
drag, startPoint x: 662, startPoint y: 284, endPoint x: 665, endPoint y: 320, distance: 36.1
click at [665, 320] on div "Session 46 Live class Session title 42/99 Relation between Stoichiometric Quant…" at bounding box center [539, 107] width 338 height 462
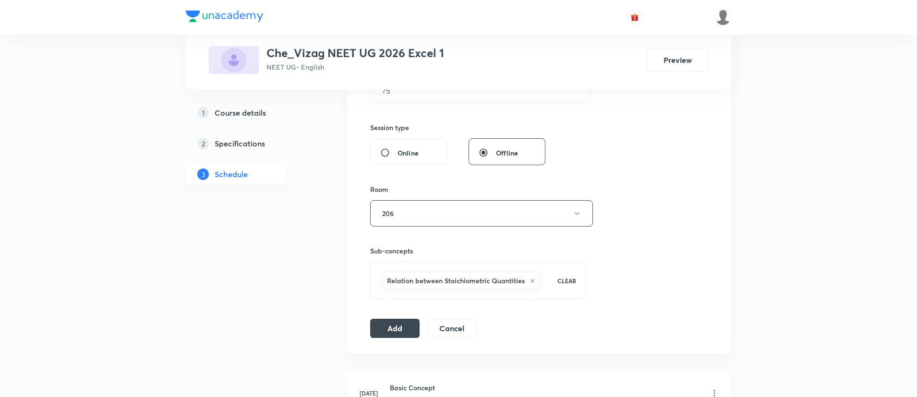
click at [665, 320] on div "Session 46 Live class Session title 42/99 Relation between Stoichiometric Quant…" at bounding box center [539, 107] width 338 height 462
click at [386, 325] on button "Add" at bounding box center [394, 327] width 49 height 19
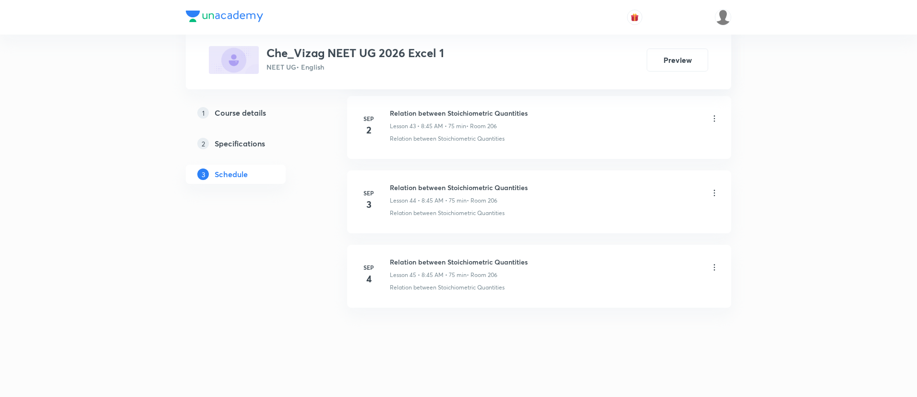
scroll to position [3732, 0]
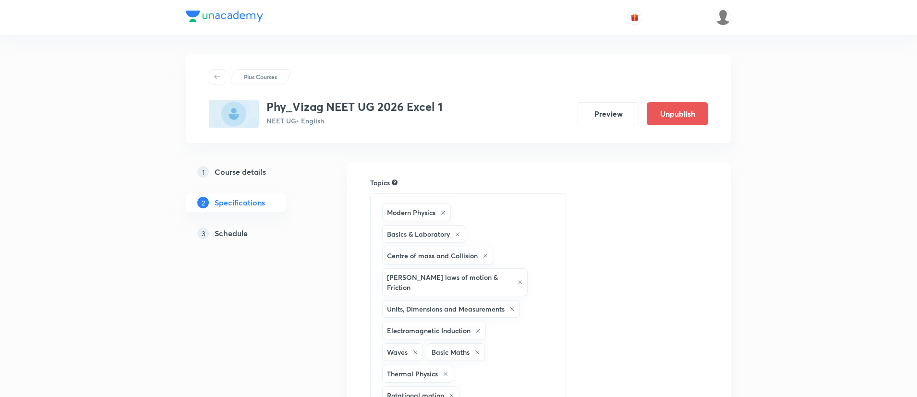
drag, startPoint x: 0, startPoint y: 0, endPoint x: 221, endPoint y: 228, distance: 317.4
click at [221, 228] on h5 "Schedule" at bounding box center [231, 234] width 33 height 12
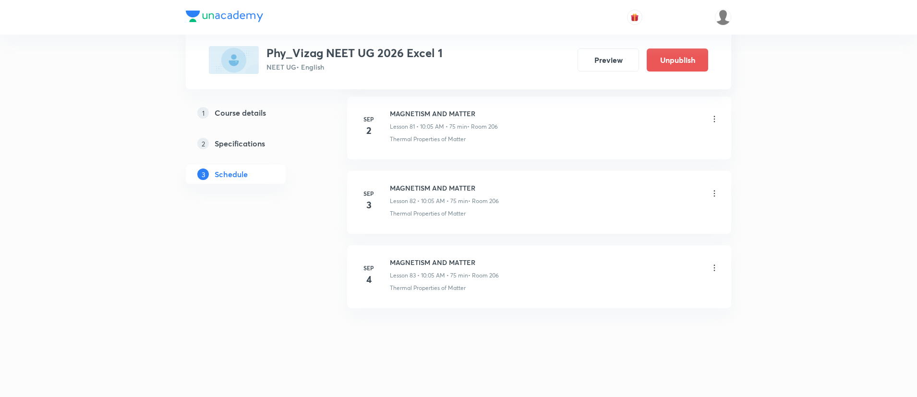
scroll to position [6549, 0]
click at [436, 261] on h6 "MAGNETISM AND MATTER" at bounding box center [444, 261] width 109 height 10
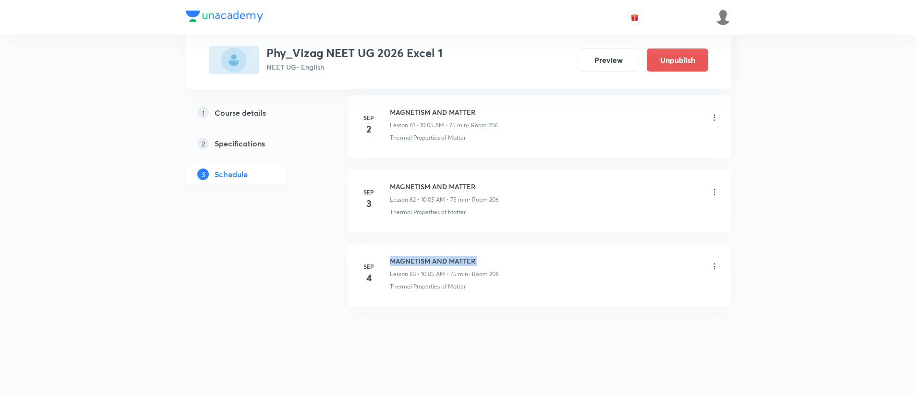
copy h6 "MAGNETISM AND MATTER"
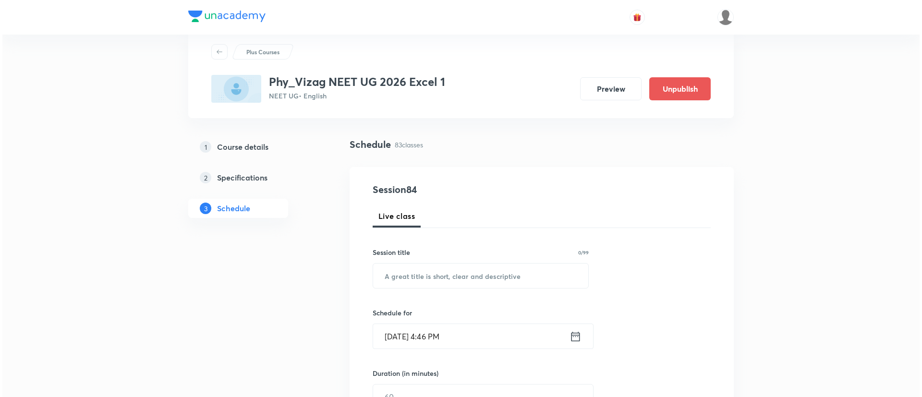
scroll to position [0, 0]
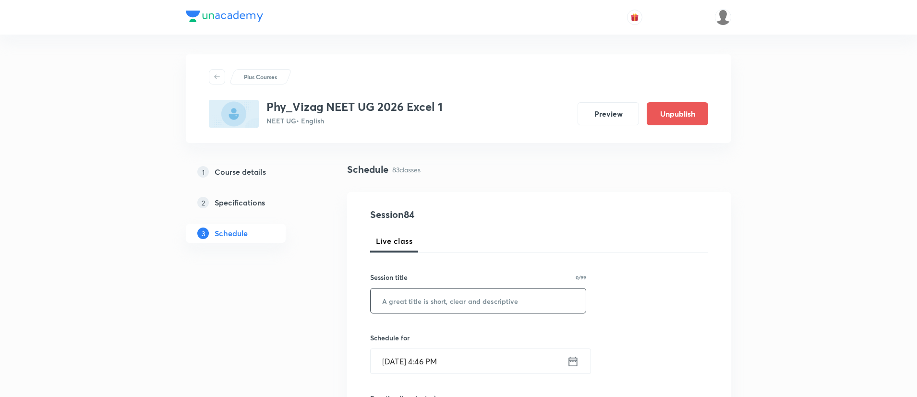
click at [477, 300] on input "text" at bounding box center [478, 300] width 215 height 24
paste input "MAGNETISM AND MATTER"
type input "MAGNETISM AND MATTER"
click at [570, 365] on icon at bounding box center [573, 361] width 9 height 10
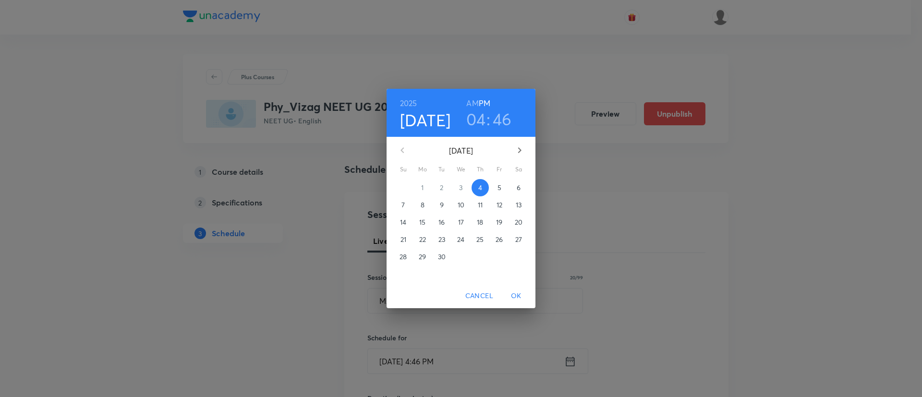
click at [502, 187] on span "5" at bounding box center [499, 188] width 17 height 10
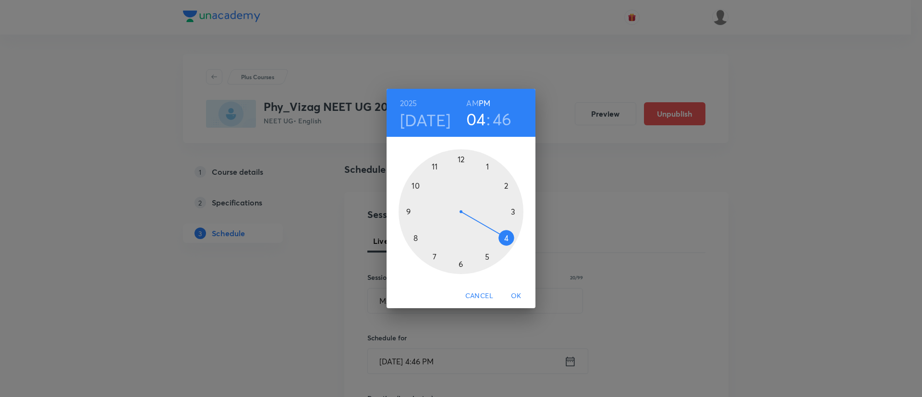
click at [467, 102] on h6 "AM" at bounding box center [472, 102] width 12 height 13
click at [413, 184] on div at bounding box center [460, 211] width 125 height 125
click at [489, 167] on div at bounding box center [460, 211] width 125 height 125
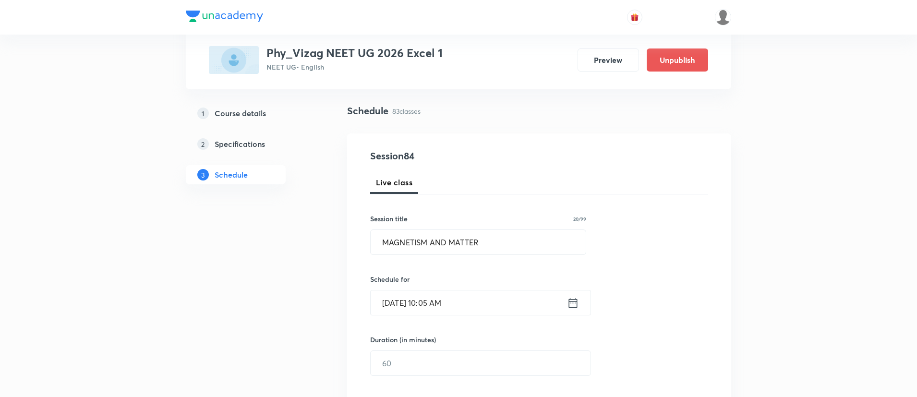
scroll to position [98, 0]
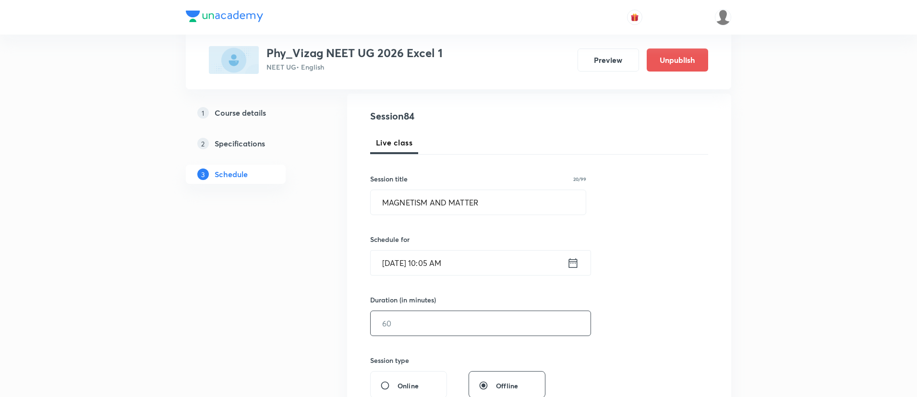
click at [431, 312] on input "text" at bounding box center [481, 323] width 220 height 24
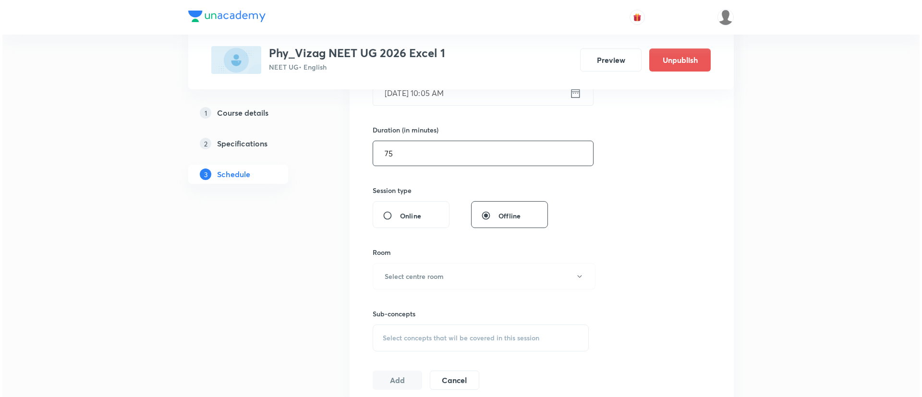
scroll to position [312, 0]
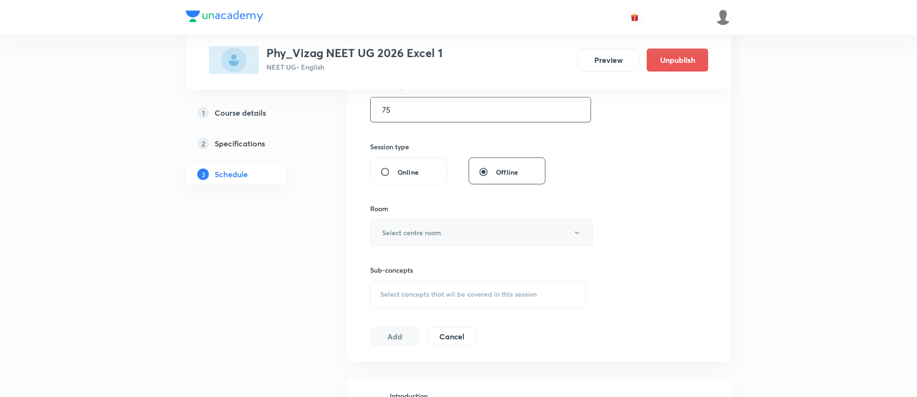
type input "75"
click at [428, 224] on button "Select centre room" at bounding box center [481, 232] width 223 height 26
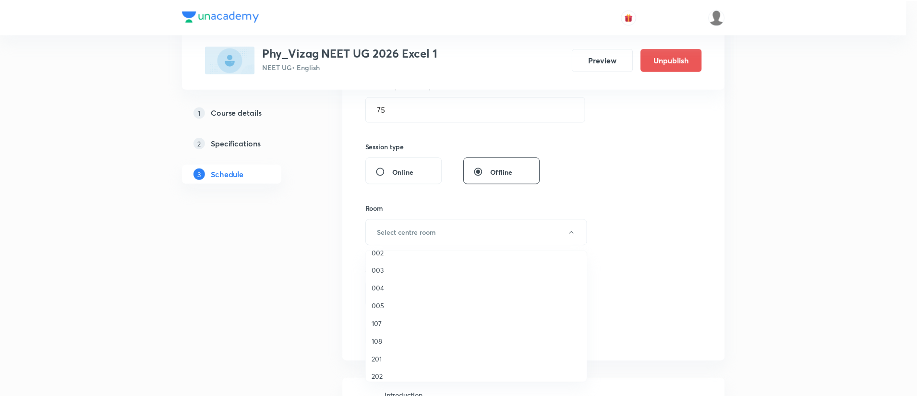
scroll to position [267, 0]
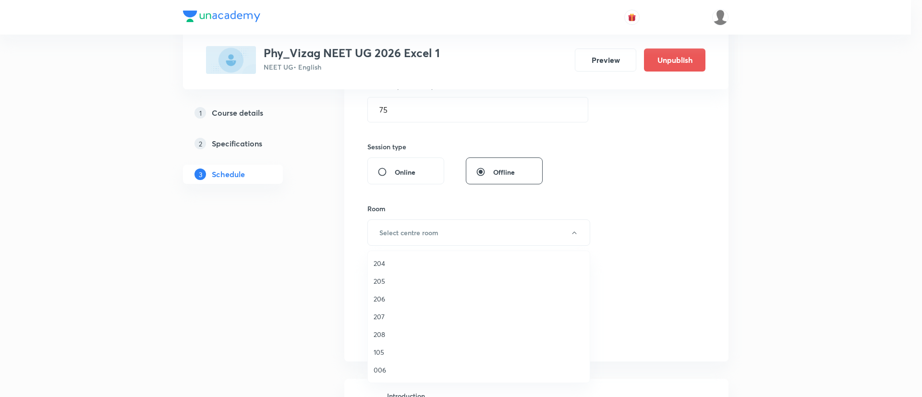
click at [395, 297] on span "206" at bounding box center [478, 299] width 210 height 10
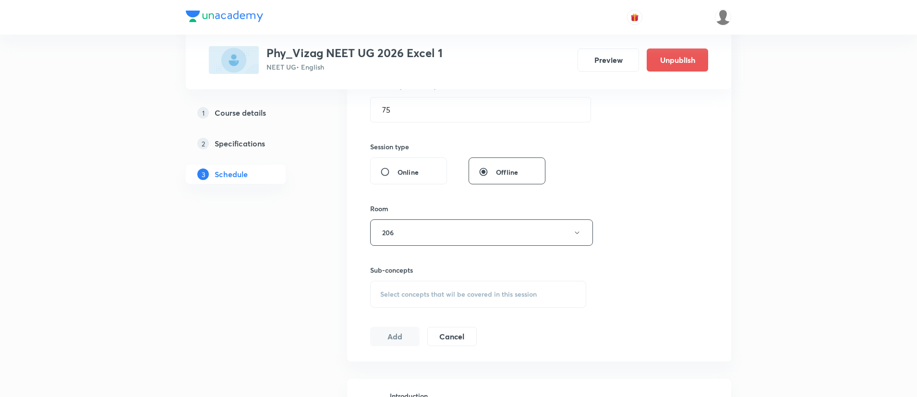
click at [405, 303] on div "Select concepts that wil be covered in this session" at bounding box center [478, 294] width 216 height 27
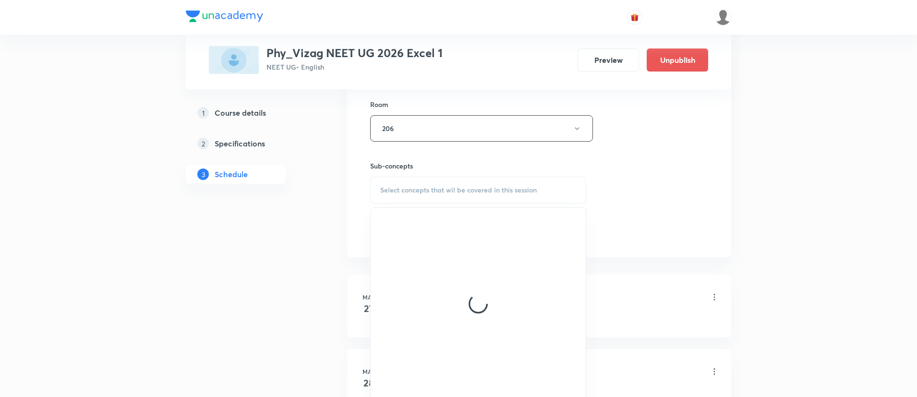
scroll to position [420, 0]
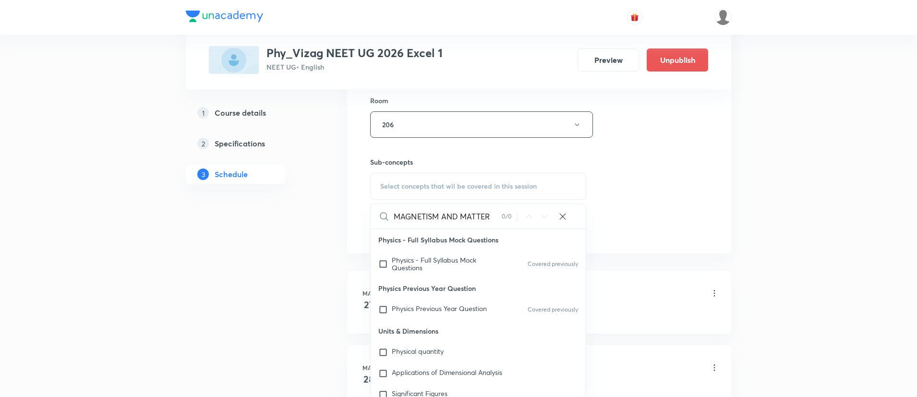
click at [446, 219] on input "MAGNETISM AND MATTER" at bounding box center [448, 216] width 108 height 24
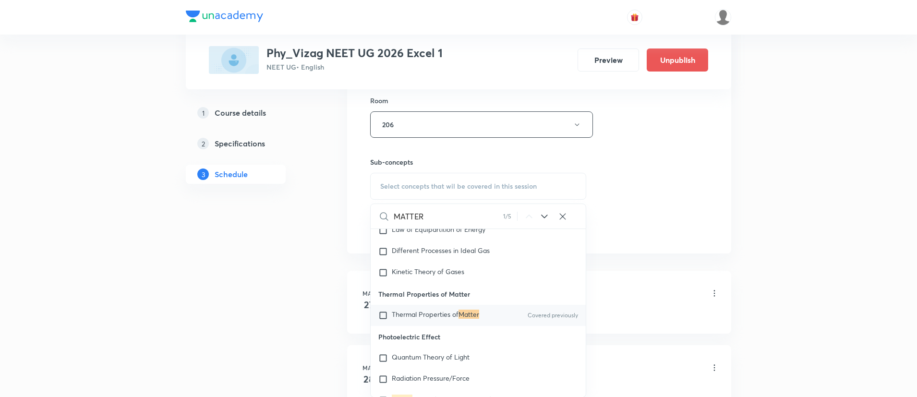
scroll to position [11648, 0]
type input "MATTER"
click at [444, 318] on span "Thermal Properties of" at bounding box center [425, 313] width 67 height 9
checkbox input "true"
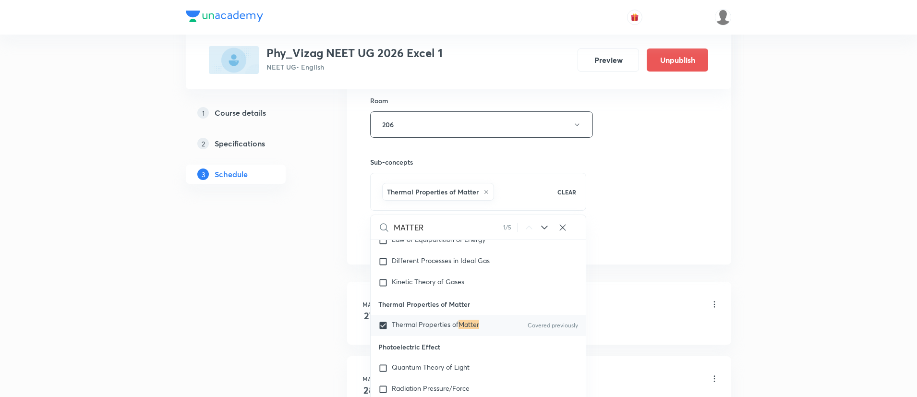
click at [710, 118] on div "Session 84 Live class Session title 20/99 MAGNETISM AND MATTER ​ Schedule for S…" at bounding box center [539, 18] width 384 height 493
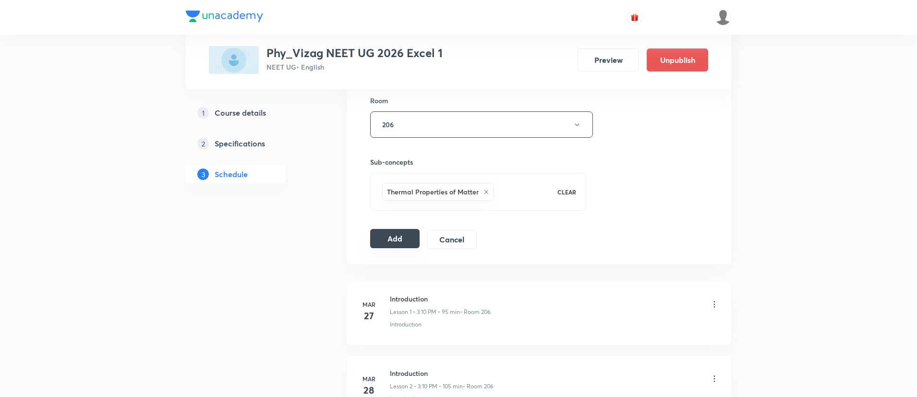
click at [384, 241] on button "Add" at bounding box center [394, 238] width 49 height 19
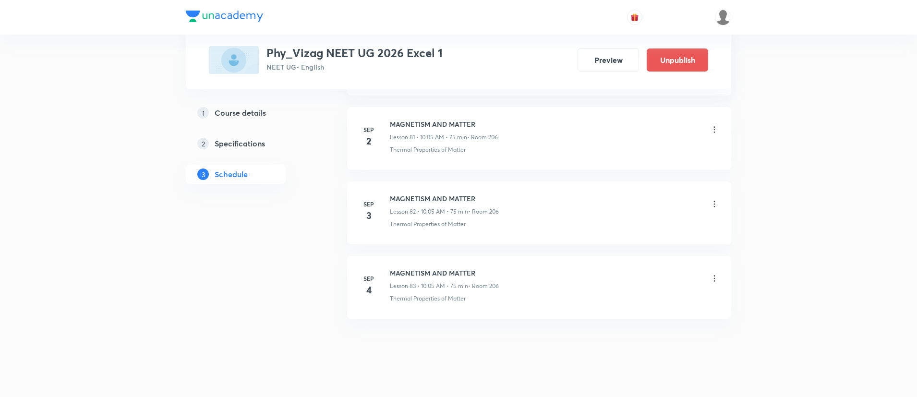
scroll to position [6560, 0]
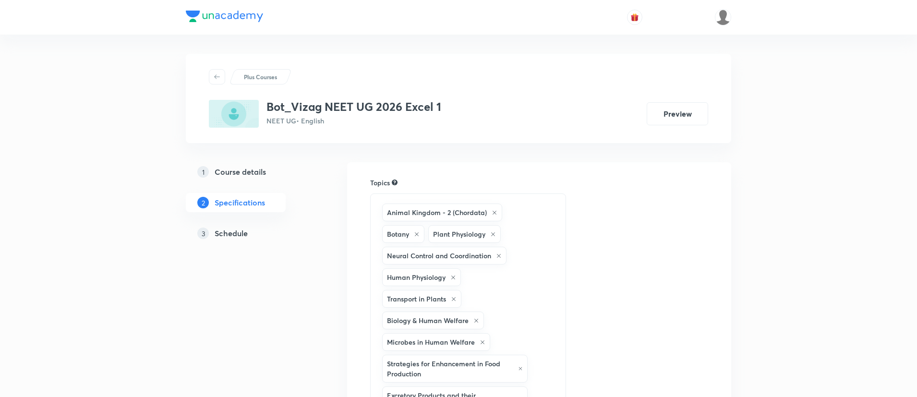
drag, startPoint x: 0, startPoint y: 0, endPoint x: 244, endPoint y: 230, distance: 335.2
click at [244, 230] on h5 "Schedule" at bounding box center [231, 234] width 33 height 12
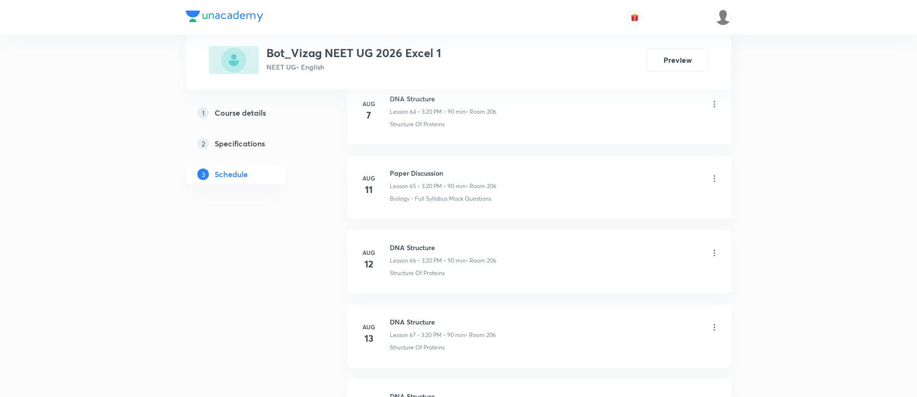
scroll to position [5998, 0]
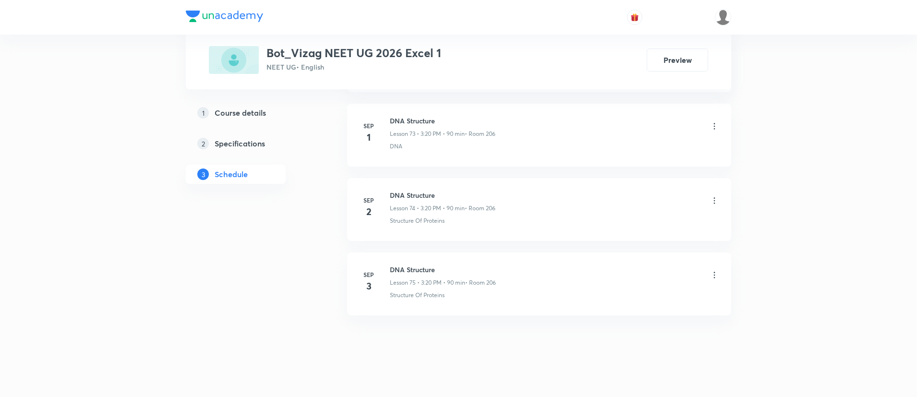
click at [418, 264] on h6 "DNA Structure" at bounding box center [443, 269] width 106 height 10
copy h6 "DNA Structure"
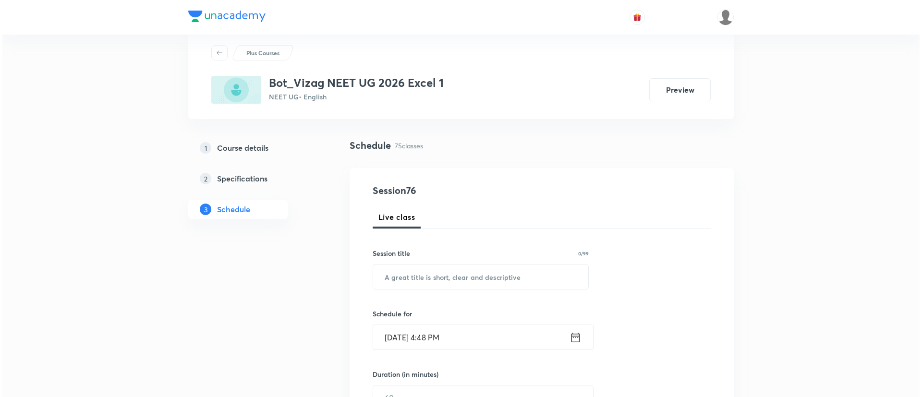
scroll to position [0, 0]
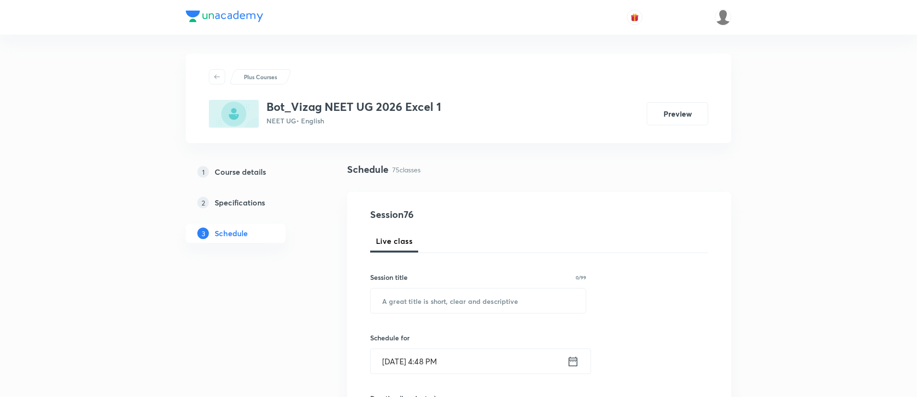
click at [431, 308] on input "text" at bounding box center [478, 300] width 215 height 24
paste input "DNA Structure"
type input "DNA Structure"
click at [572, 359] on icon at bounding box center [573, 361] width 12 height 13
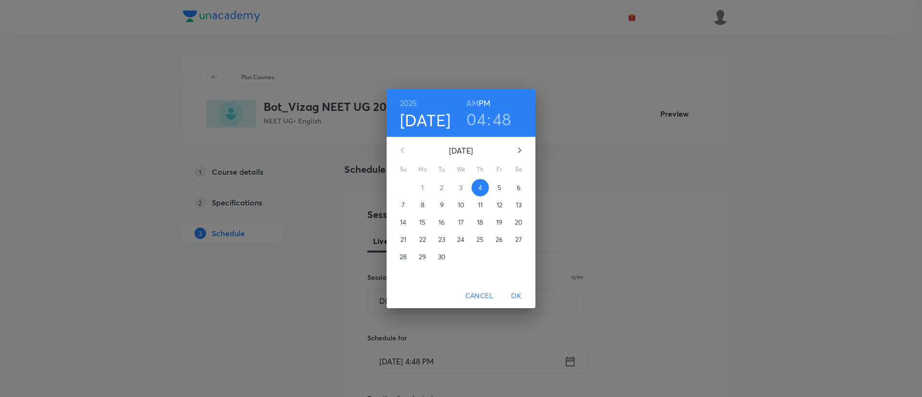
click at [502, 189] on span "5" at bounding box center [499, 188] width 17 height 10
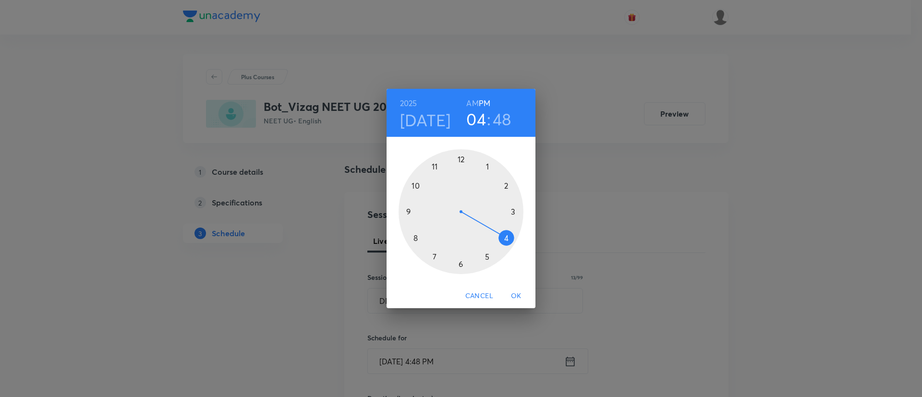
click at [471, 103] on h6 "AM" at bounding box center [472, 102] width 12 height 13
click at [434, 166] on div at bounding box center [460, 211] width 125 height 125
click at [487, 256] on div at bounding box center [460, 211] width 125 height 125
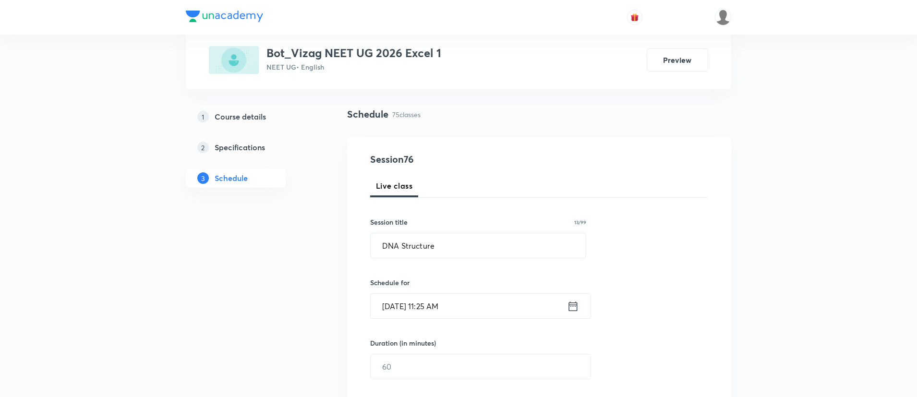
scroll to position [58, 0]
click at [433, 362] on input "text" at bounding box center [481, 364] width 220 height 24
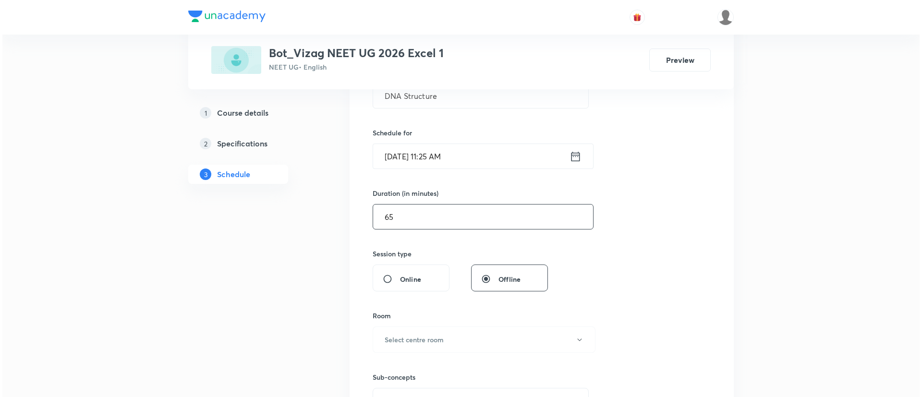
scroll to position [276, 0]
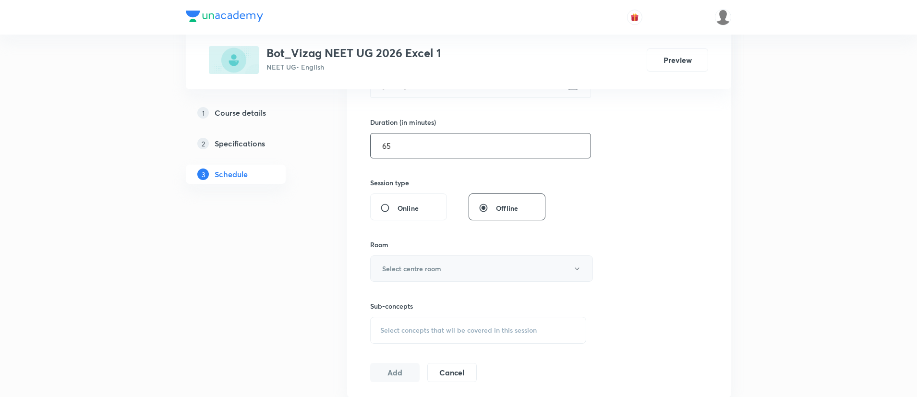
type input "65"
click at [425, 266] on h6 "Select centre room" at bounding box center [411, 269] width 59 height 10
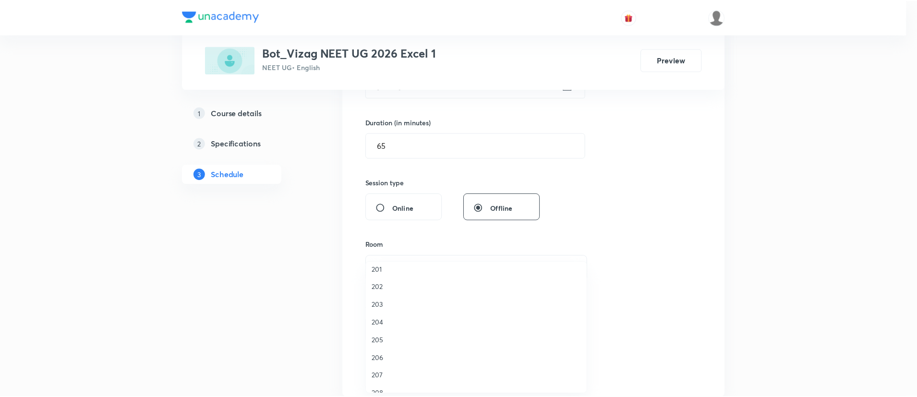
scroll to position [267, 0]
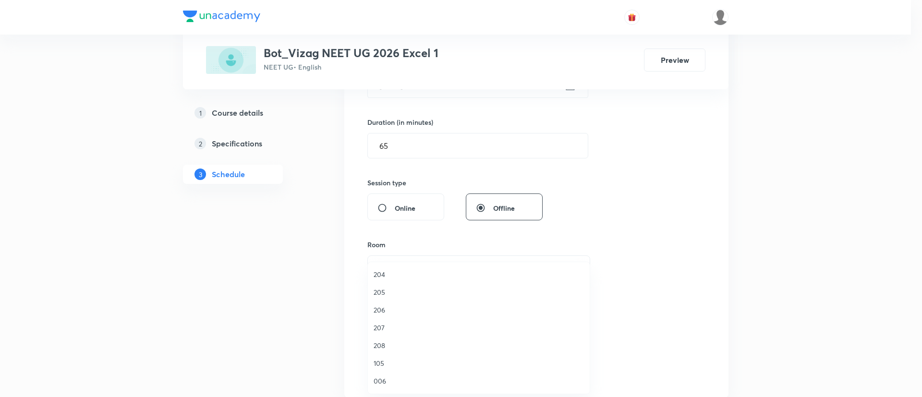
click at [393, 310] on span "206" at bounding box center [478, 310] width 210 height 10
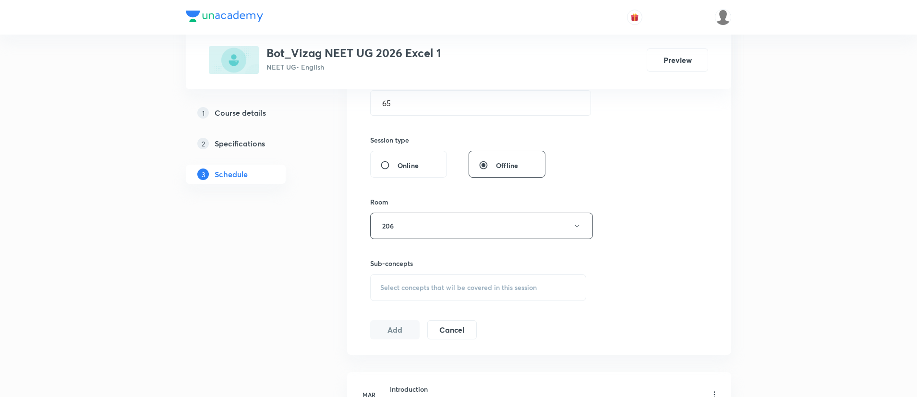
scroll to position [319, 0]
click at [409, 286] on span "Select concepts that wil be covered in this session" at bounding box center [458, 287] width 156 height 8
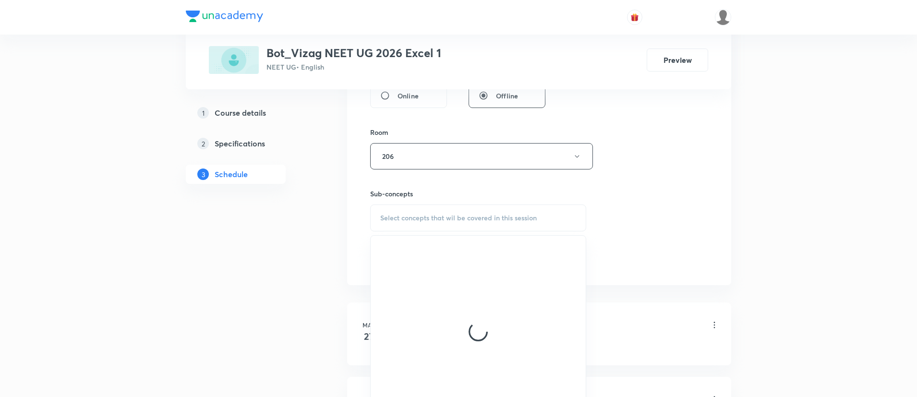
scroll to position [385, 0]
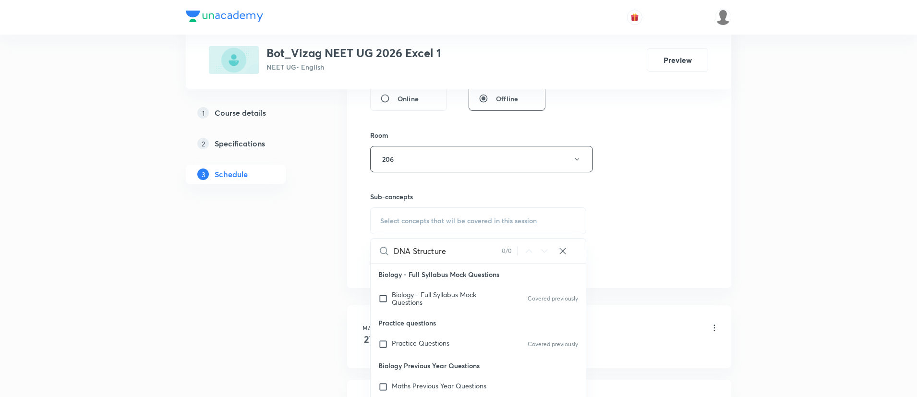
click at [402, 250] on input "DNA Structure" at bounding box center [448, 251] width 108 height 24
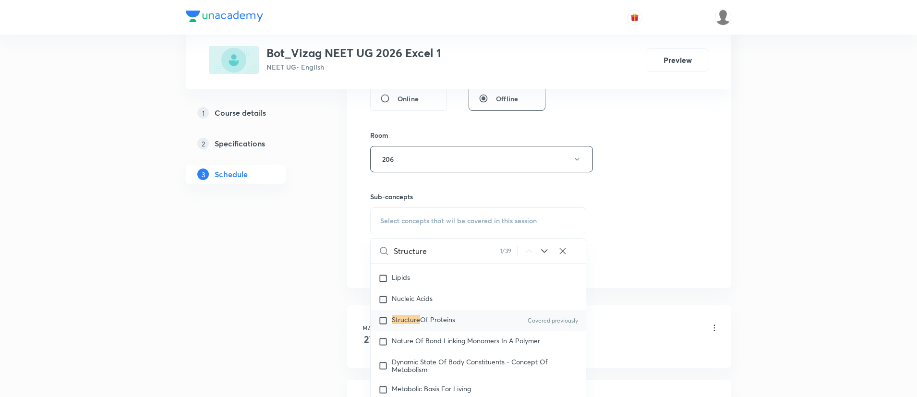
scroll to position [1784, 0]
type input "Structure"
click at [491, 324] on div "Structure Of Proteins Covered previously" at bounding box center [478, 319] width 215 height 21
checkbox input "true"
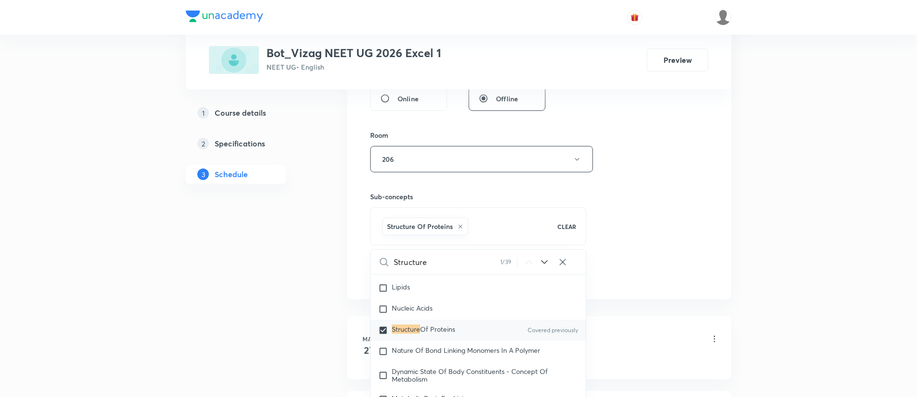
click at [700, 185] on div "Session 76 Live class Session title 13/99 DNA Structure ​ Schedule for Sep 5, 2…" at bounding box center [539, 53] width 338 height 462
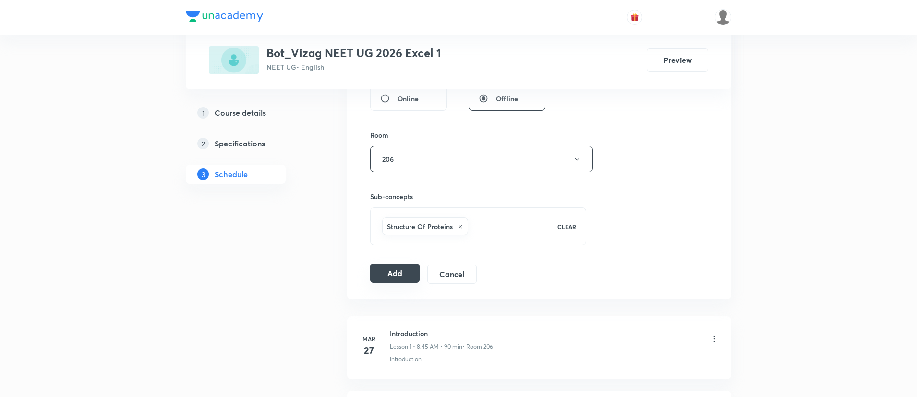
click at [401, 268] on button "Add" at bounding box center [394, 273] width 49 height 19
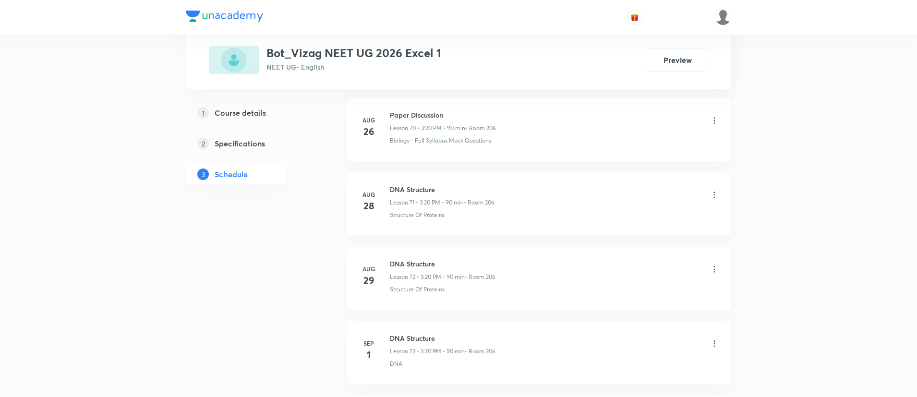
scroll to position [6009, 0]
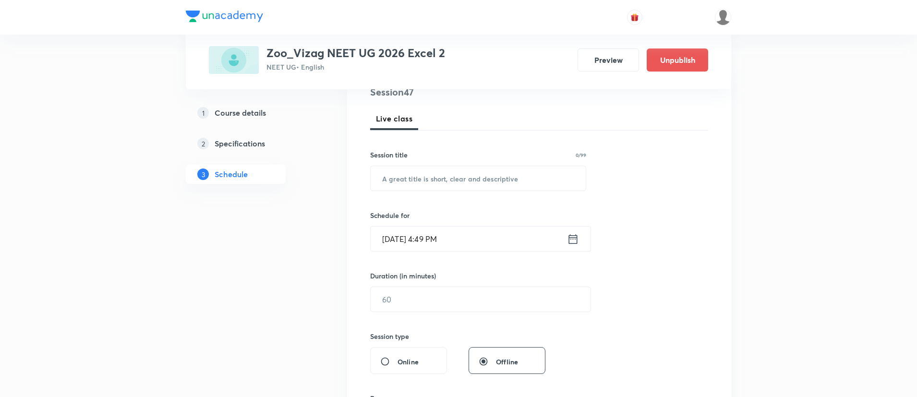
scroll to position [130, 0]
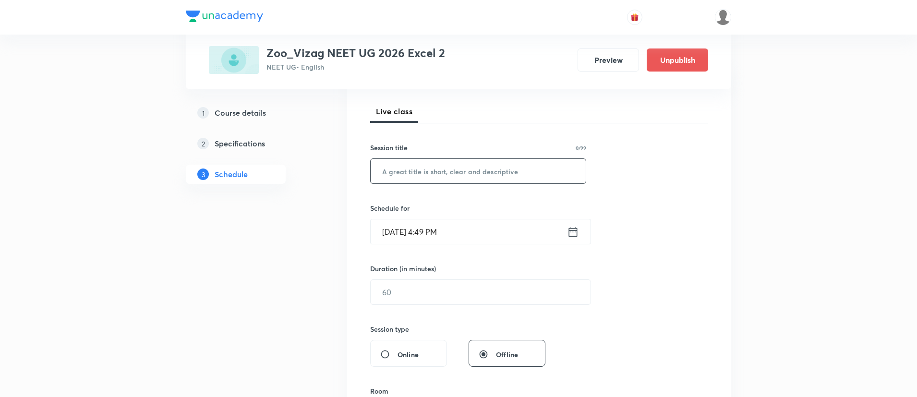
paste input "biotechnolgy -procedure module practice section"
click at [450, 175] on input "biotechnolgy -procedure module practice section" at bounding box center [478, 171] width 215 height 24
type input "biotechnolgy -procedure module practice section"
click at [572, 228] on icon at bounding box center [573, 232] width 9 height 10
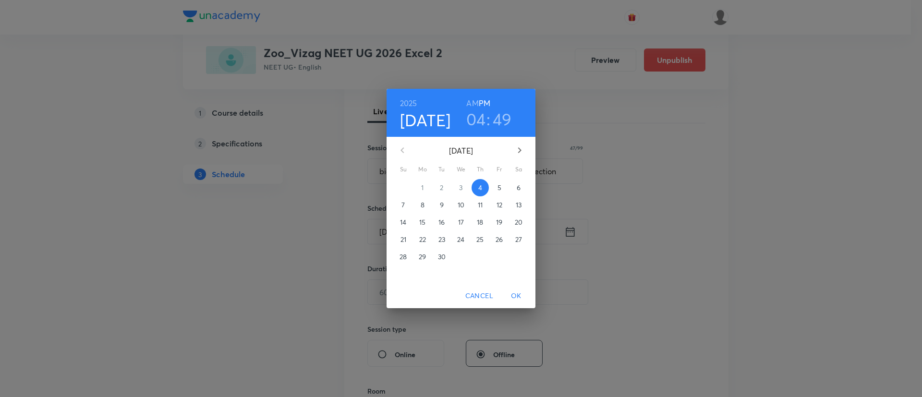
click at [500, 186] on p "5" at bounding box center [499, 188] width 4 height 10
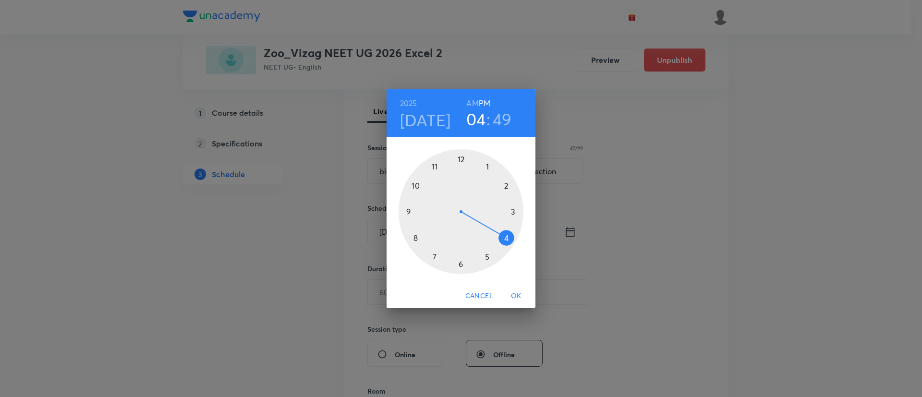
click at [476, 99] on h6 "AM" at bounding box center [472, 102] width 12 height 13
click at [434, 167] on div at bounding box center [460, 211] width 125 height 125
click at [485, 256] on div at bounding box center [460, 211] width 125 height 125
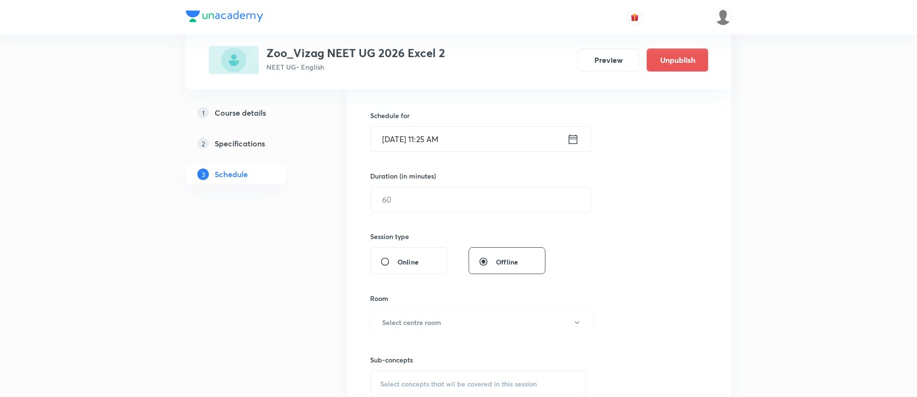
scroll to position [247, 0]
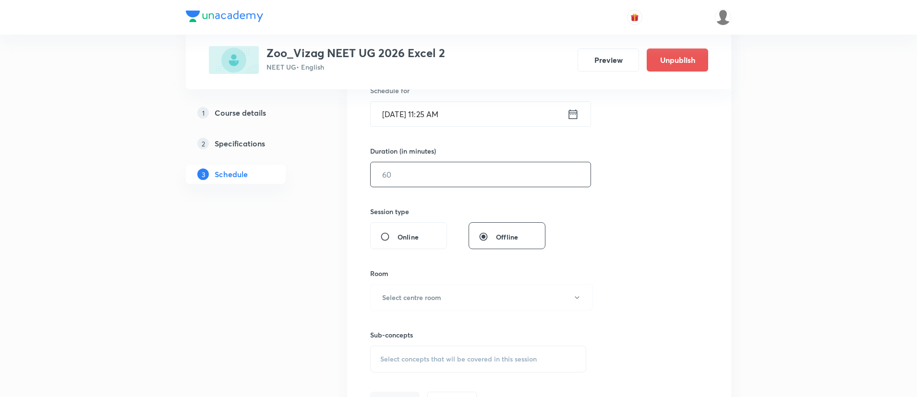
click at [430, 180] on input "text" at bounding box center [481, 174] width 220 height 24
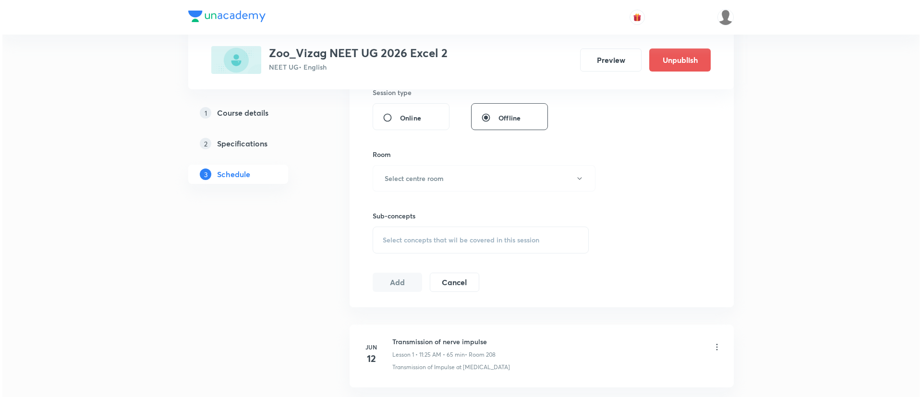
scroll to position [372, 0]
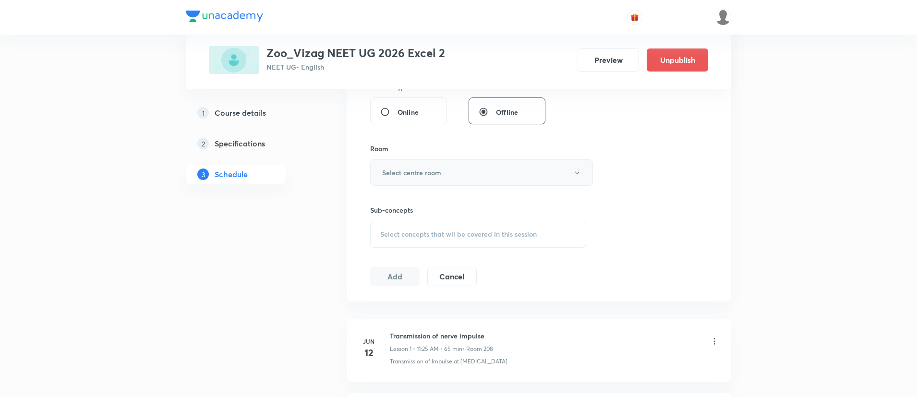
type input "65"
click at [427, 175] on h6 "Select centre room" at bounding box center [411, 173] width 59 height 10
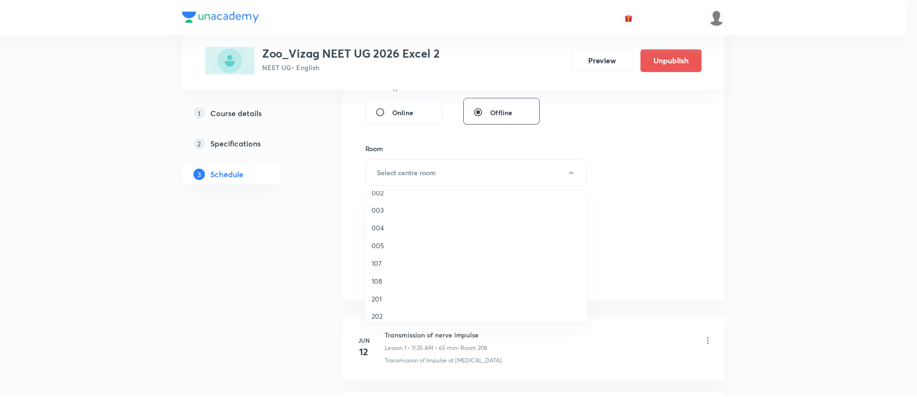
scroll to position [122, 0]
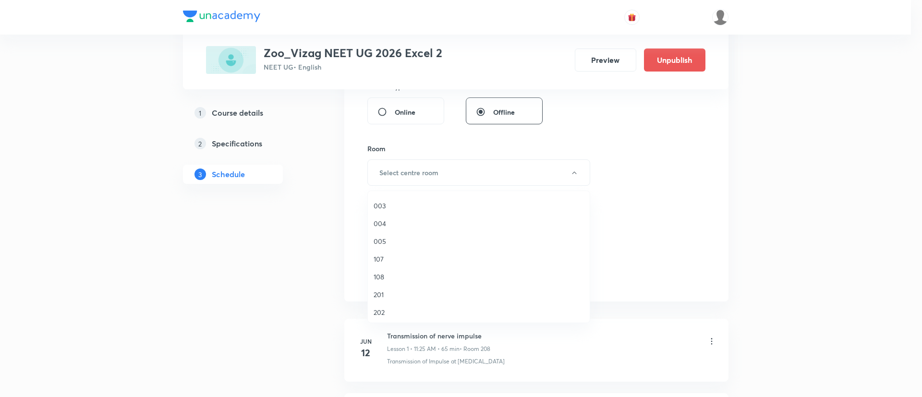
click at [384, 298] on span "201" at bounding box center [478, 294] width 210 height 10
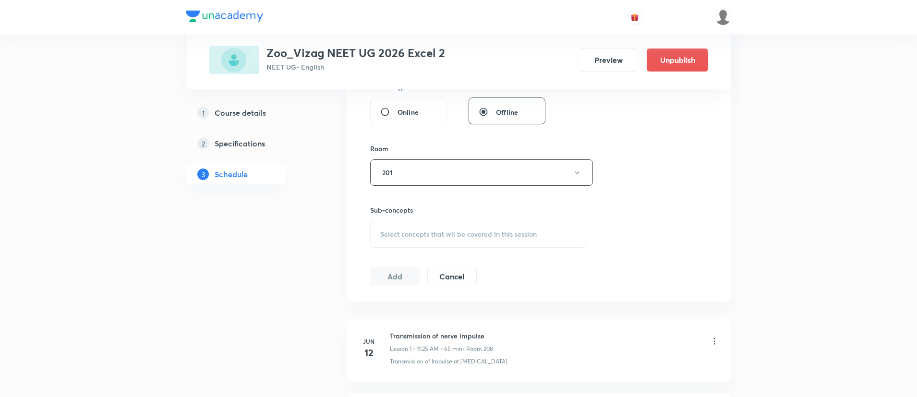
click at [427, 235] on span "Select concepts that wil be covered in this session" at bounding box center [458, 234] width 156 height 8
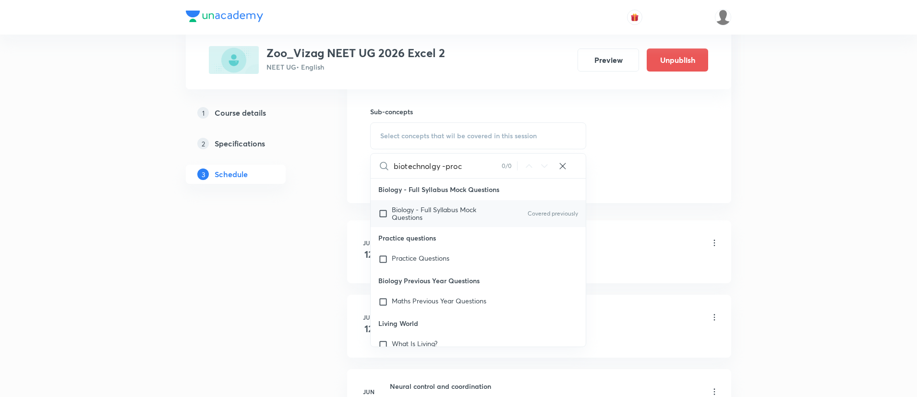
scroll to position [0, 0]
type input "biotechnolgy"
click at [457, 207] on span "Biology - Full Syllabus Mock Questions" at bounding box center [434, 213] width 84 height 17
checkbox input "true"
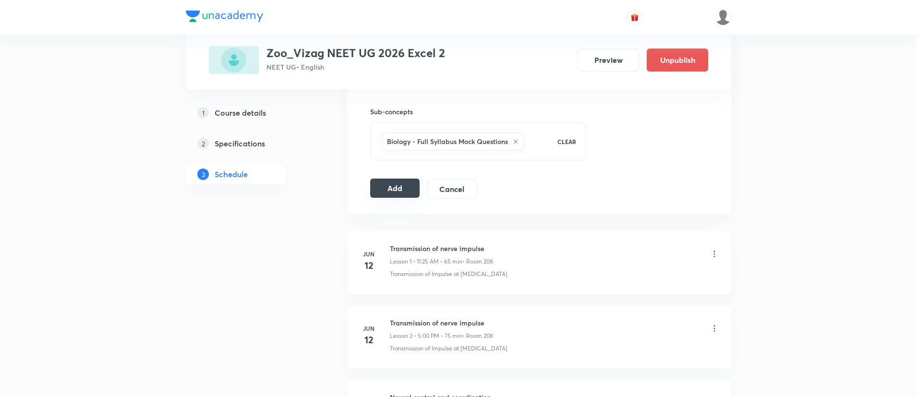
click at [395, 185] on button "Add" at bounding box center [394, 188] width 49 height 19
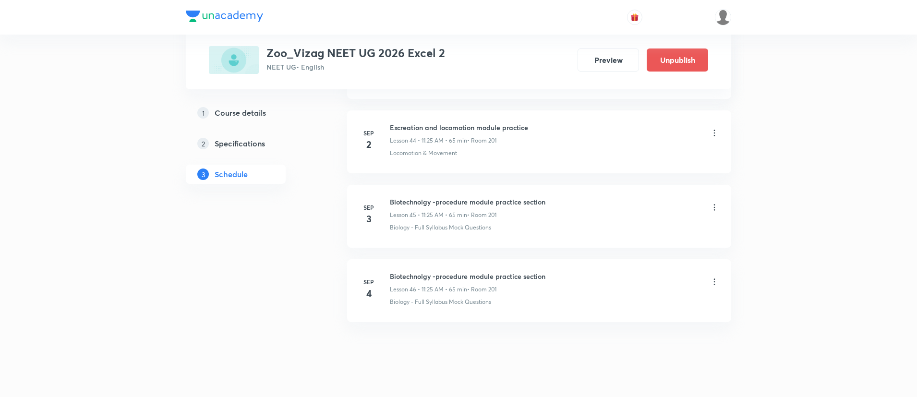
scroll to position [3806, 0]
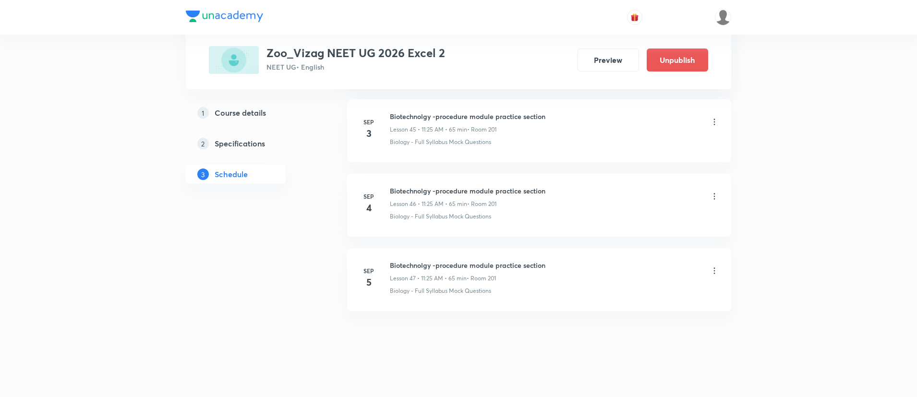
scroll to position [3870, 0]
